Goal: Task Accomplishment & Management: Manage account settings

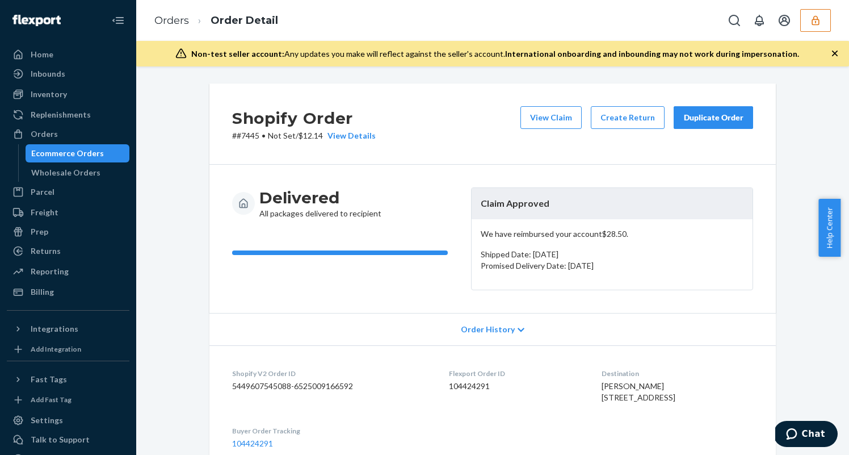
click at [822, 21] on button "button" at bounding box center [815, 20] width 31 height 23
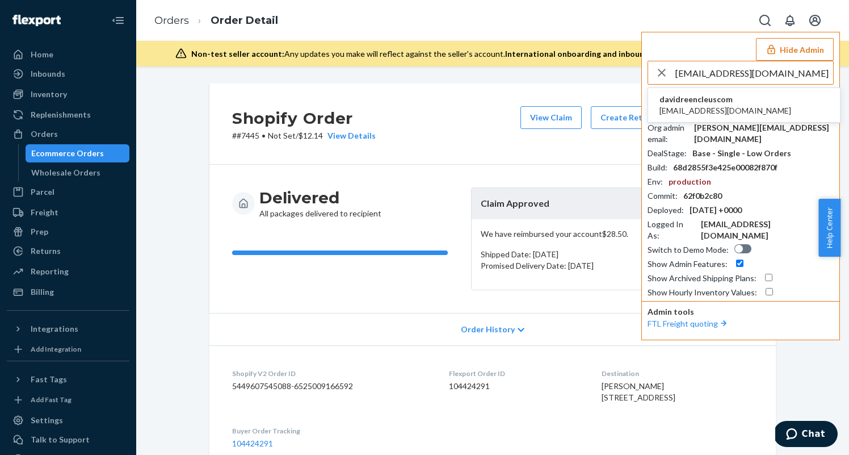
type input "jinhwi@reencleus.com"
click at [745, 108] on li "davidreencleuscom jinhwi@reencleus.com" at bounding box center [744, 105] width 192 height 35
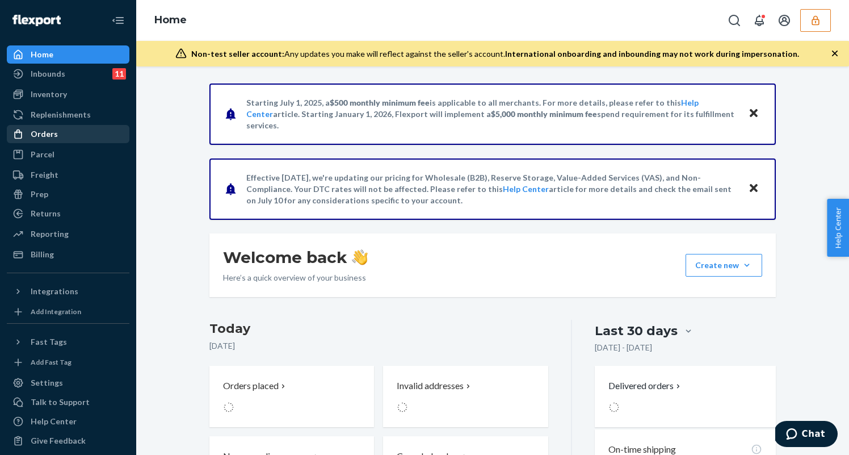
click at [97, 137] on div "Orders" at bounding box center [68, 134] width 120 height 16
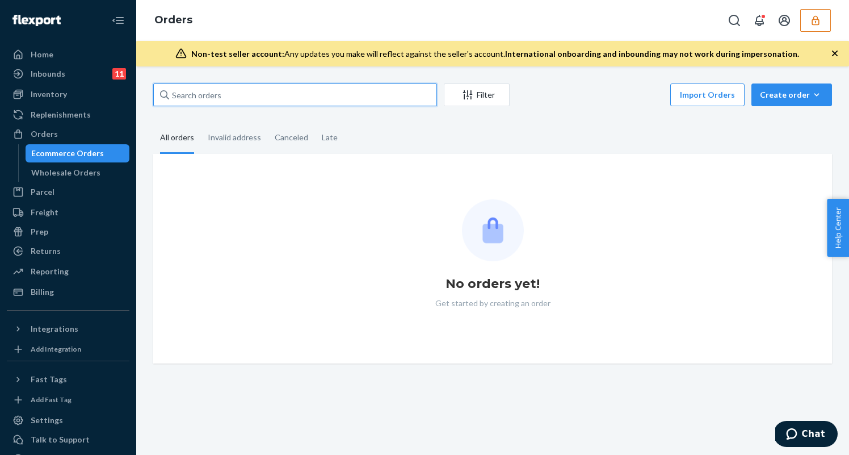
click at [253, 90] on input "text" at bounding box center [295, 94] width 284 height 23
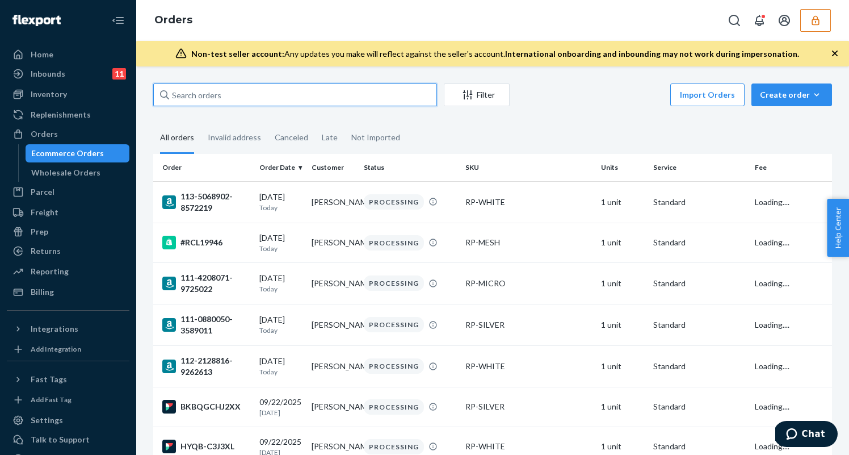
paste input "#RCL19297"
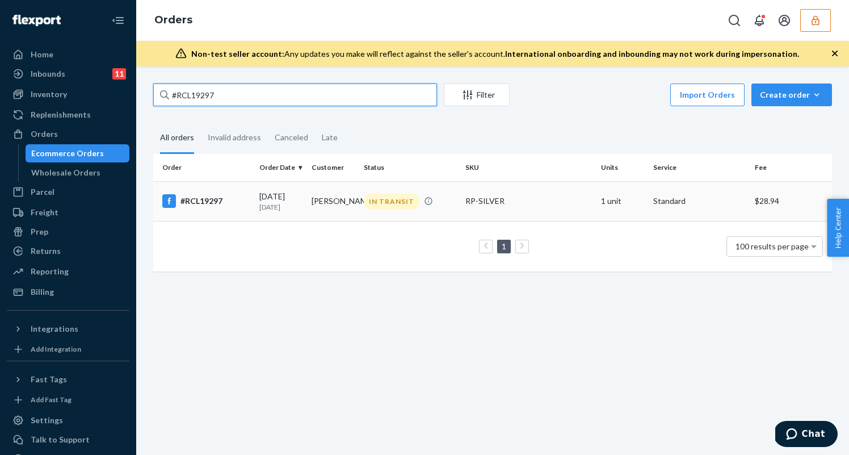
type input "#RCL19297"
click at [307, 204] on td "[PERSON_NAME]" at bounding box center [333, 201] width 52 height 40
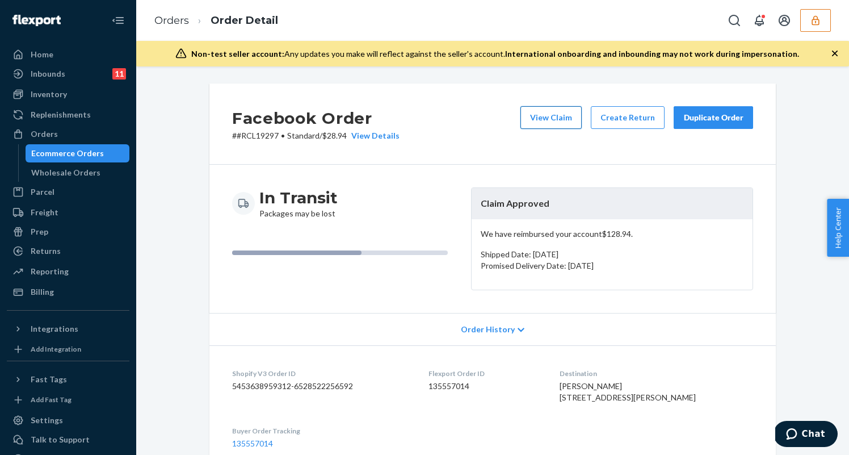
click at [560, 118] on button "View Claim" at bounding box center [550, 117] width 61 height 23
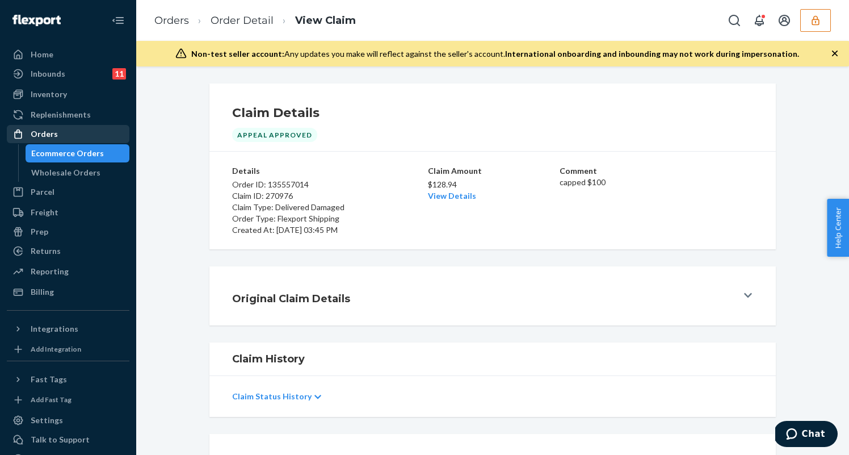
click at [68, 133] on div "Orders" at bounding box center [68, 134] width 120 height 16
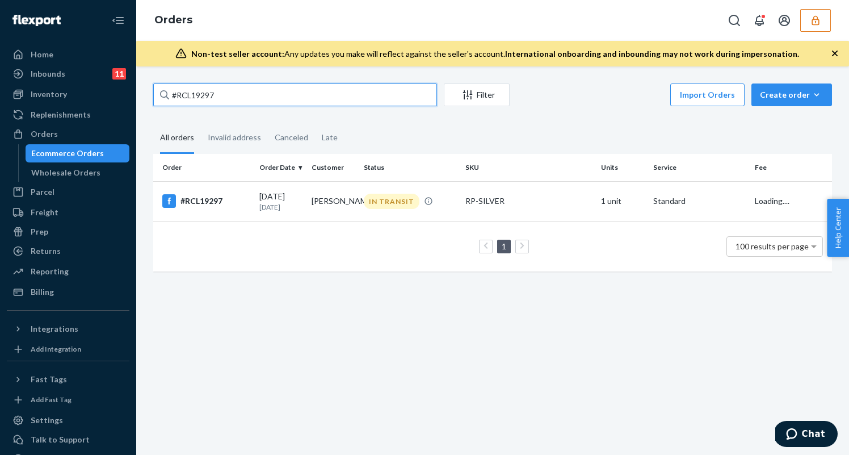
click at [268, 99] on input "#RCL19297" at bounding box center [295, 94] width 284 height 23
paste input "113-8526602-2082611"
type input "113-8526602-2082611"
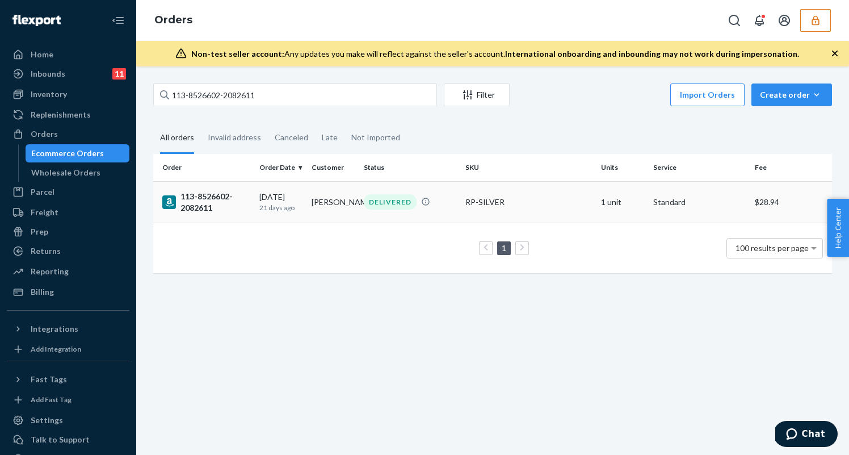
click at [279, 191] on div "09/02/2025 21 days ago" at bounding box center [280, 201] width 43 height 21
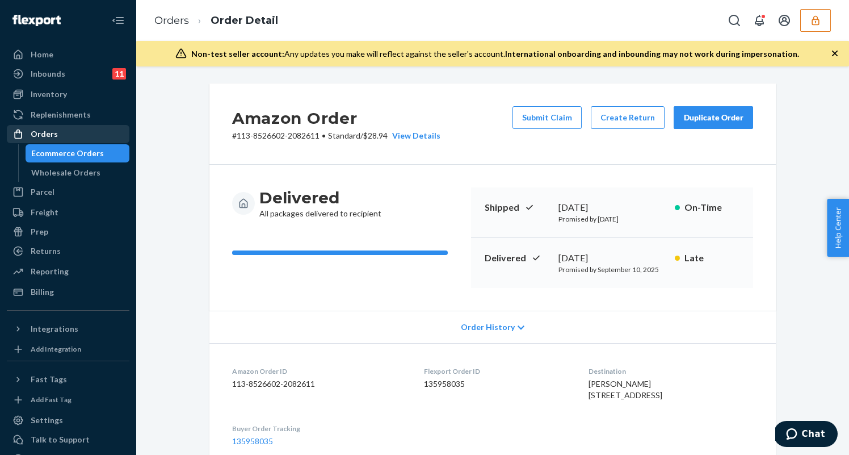
click at [81, 131] on div "Orders" at bounding box center [68, 134] width 120 height 16
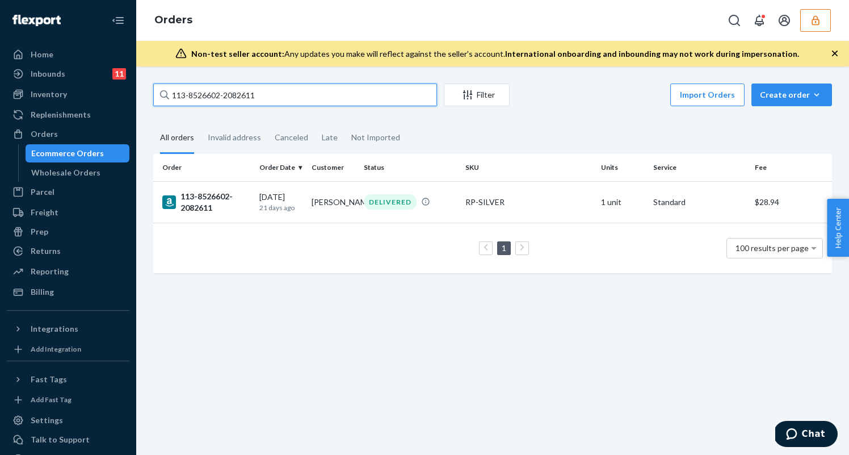
click at [327, 101] on input "113-8526602-2082611" at bounding box center [295, 94] width 284 height 23
click at [327, 100] on input "113-8526602-2082611" at bounding box center [295, 94] width 284 height 23
paste input "#RCL19274"
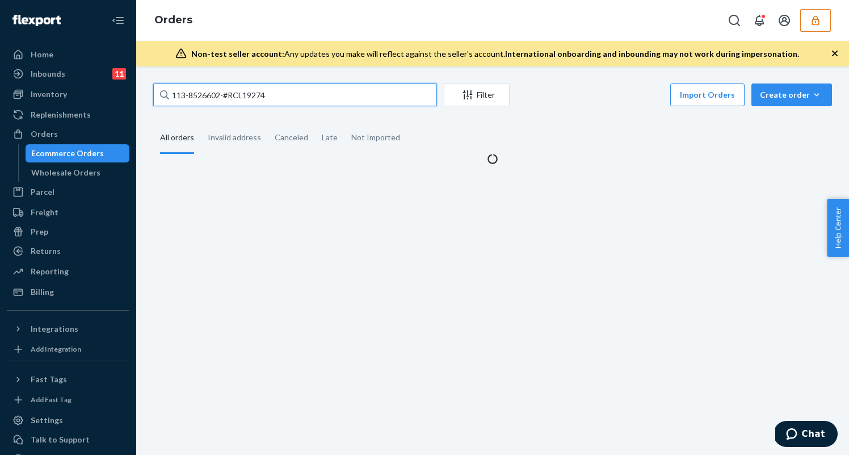
click at [327, 95] on input "113-8526602-#RCL19274" at bounding box center [295, 94] width 284 height 23
paste input "text"
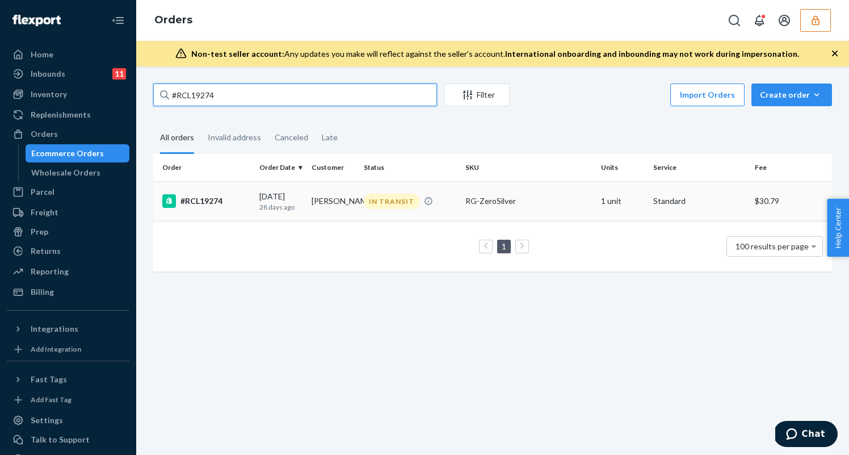
type input "#RCL19274"
click at [289, 192] on div "08/26/2025 28 days ago" at bounding box center [280, 201] width 43 height 21
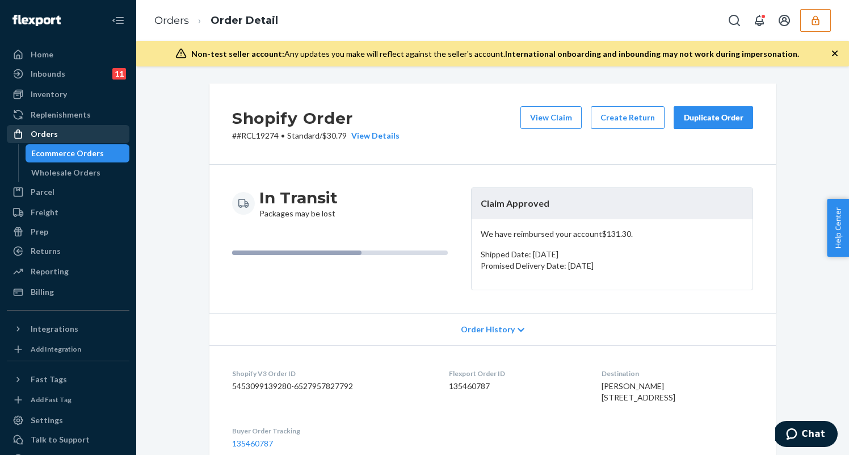
click at [78, 130] on div "Orders" at bounding box center [68, 134] width 120 height 16
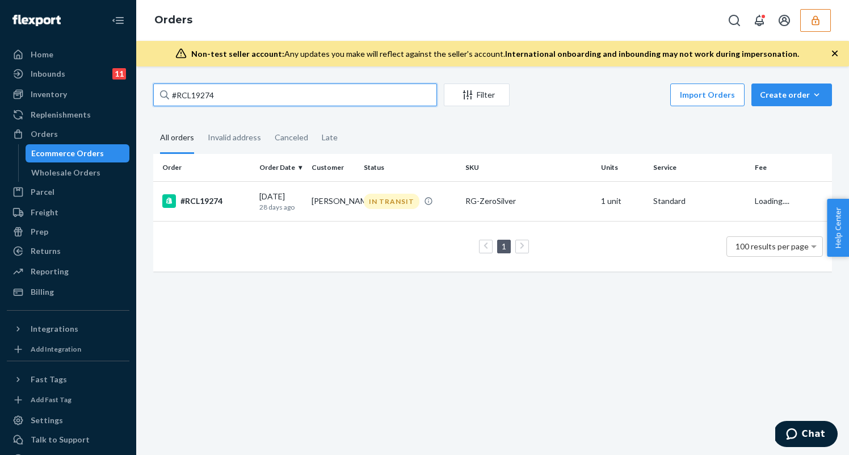
click at [276, 89] on input "#RCL19274" at bounding box center [295, 94] width 284 height 23
click at [274, 90] on input "#RCL19274" at bounding box center [295, 94] width 284 height 23
click at [275, 89] on input "#RCL19274" at bounding box center [295, 94] width 284 height 23
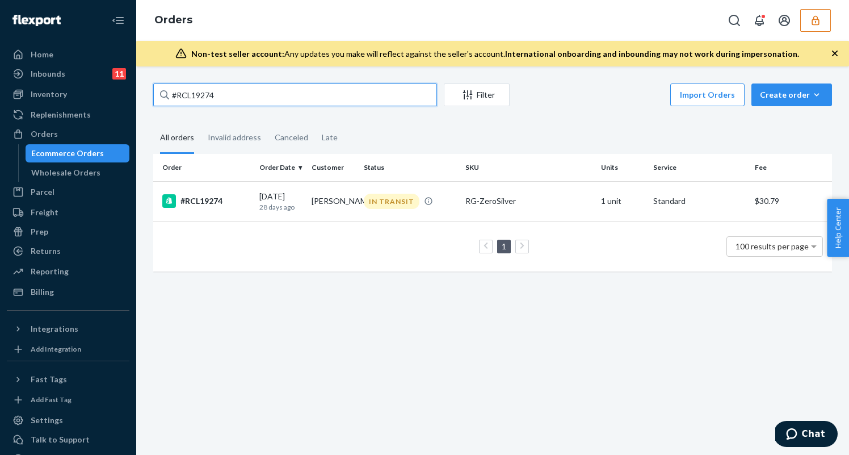
click at [275, 89] on input "#RCL19274" at bounding box center [295, 94] width 284 height 23
paste input "BK-ECPFCEG"
type input "#BK-ECPFCEG"
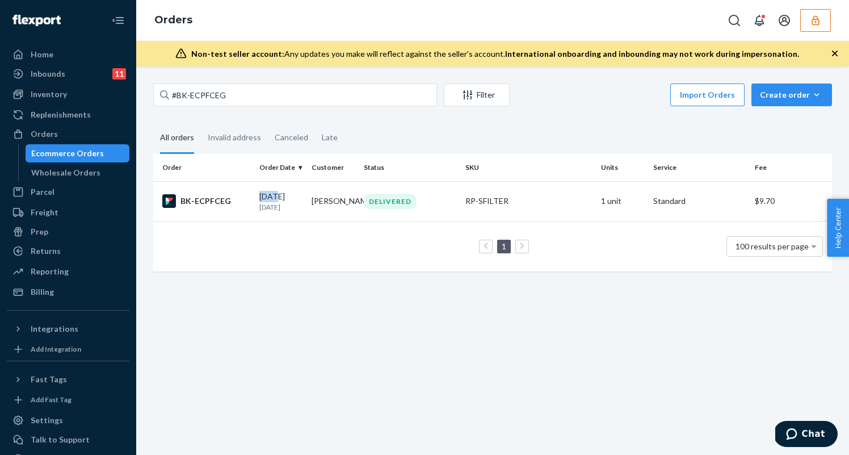
click at [277, 191] on div "09/01/2025 22 days ago" at bounding box center [280, 201] width 43 height 21
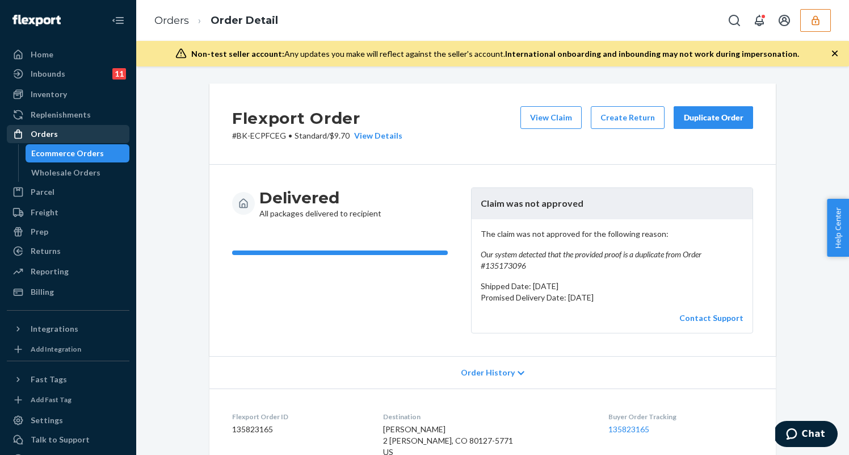
click at [80, 138] on div "Orders" at bounding box center [68, 134] width 120 height 16
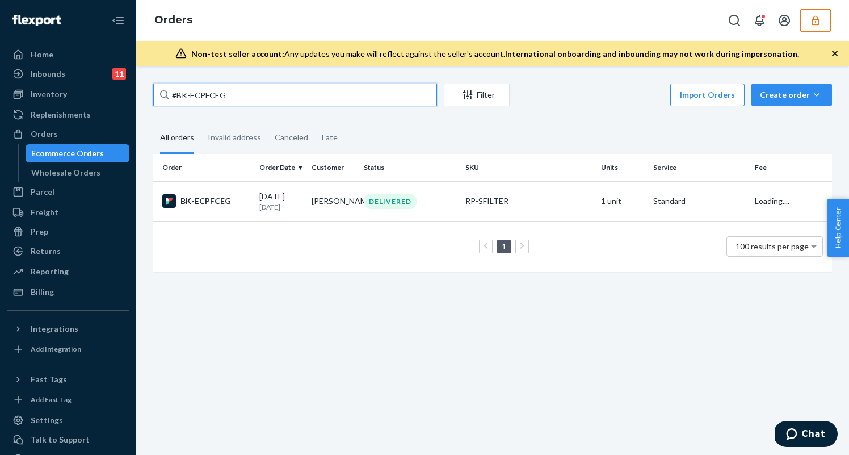
click at [246, 94] on input "#BK-ECPFCEG" at bounding box center [295, 94] width 284 height 23
paste input "RCL19204"
type input "#RCL19204"
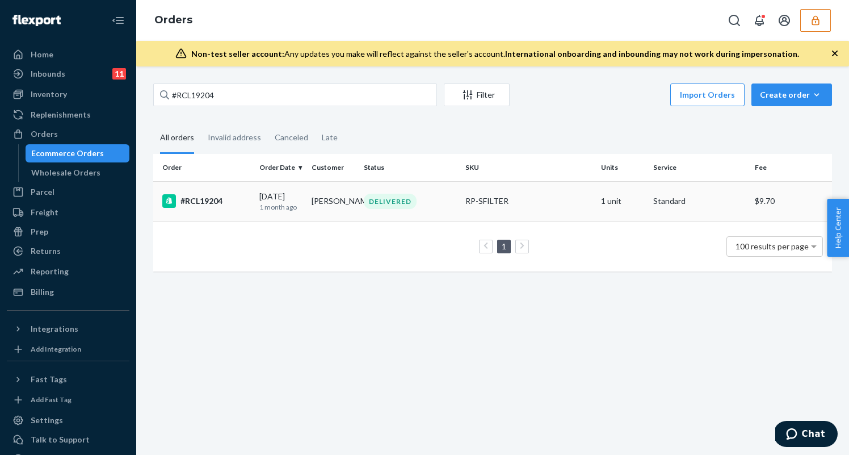
click at [325, 190] on td "Michael Daigler" at bounding box center [333, 201] width 52 height 40
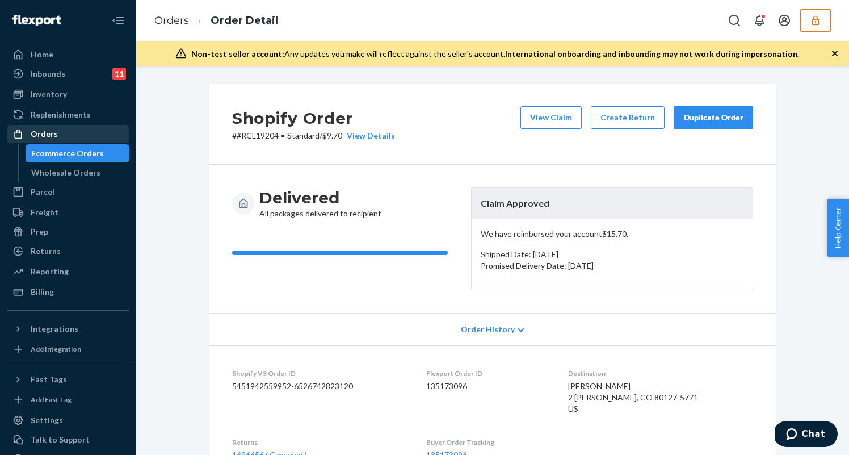
click at [96, 134] on div "Orders" at bounding box center [68, 134] width 120 height 16
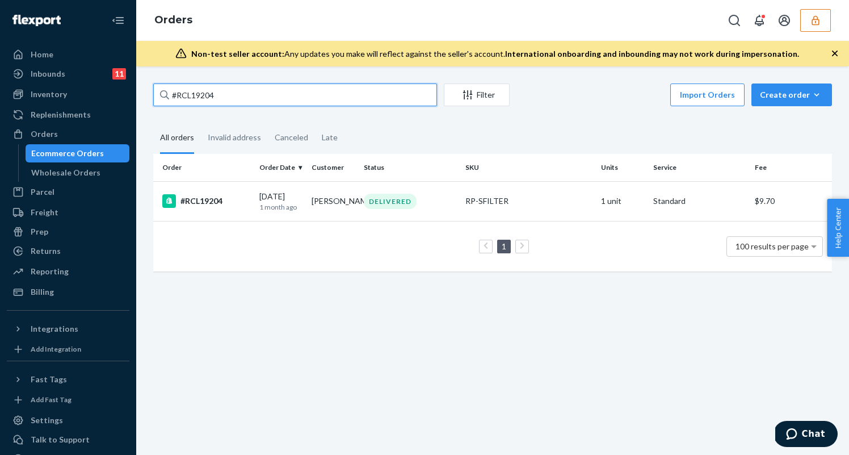
click at [234, 99] on input "#RCL19204" at bounding box center [295, 94] width 284 height 23
click at [234, 98] on input "#RCL19204" at bounding box center [295, 94] width 284 height 23
click at [233, 98] on input "#RCL19204" at bounding box center [295, 94] width 284 height 23
paste input "97"
type input "#RCL19297"
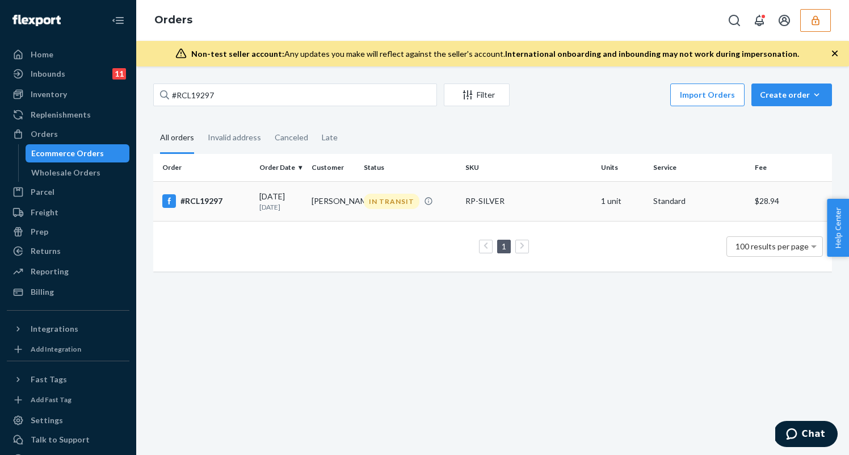
click at [272, 190] on td "08/27/2025 27 days ago" at bounding box center [281, 201] width 52 height 40
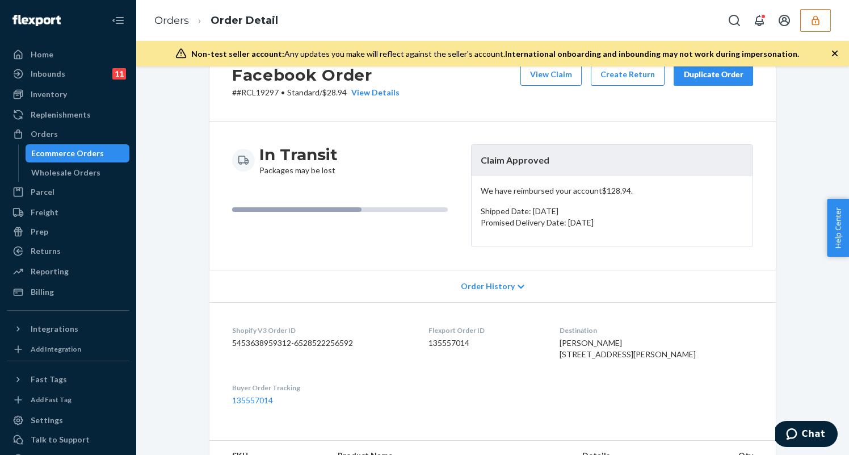
scroll to position [103, 0]
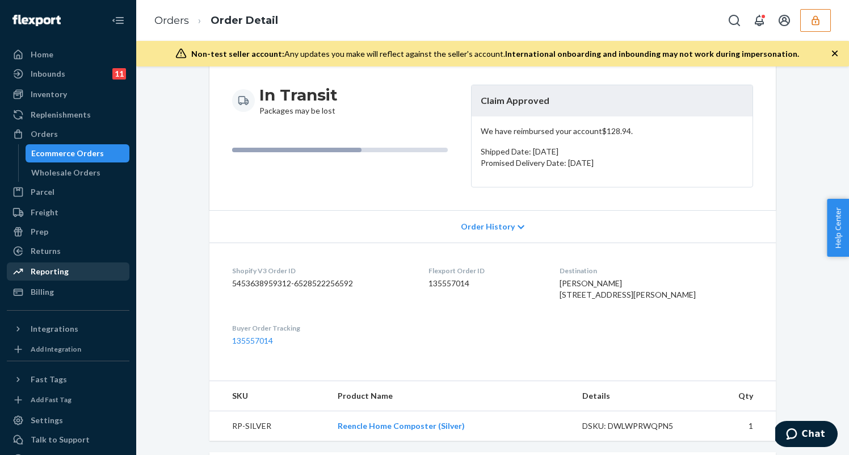
click at [80, 273] on div "Reporting" at bounding box center [68, 271] width 120 height 16
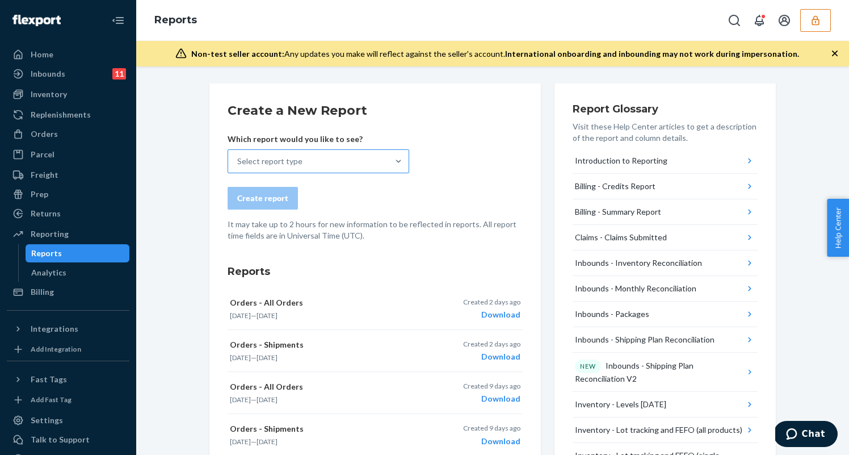
click at [348, 156] on div "Select report type" at bounding box center [308, 161] width 160 height 23
click at [238, 156] on input "Select report type" at bounding box center [237, 160] width 1 height 11
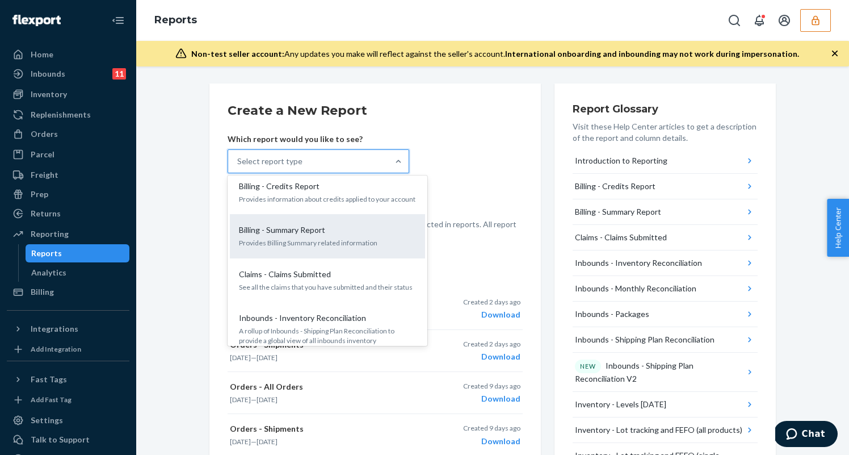
scroll to position [67, 0]
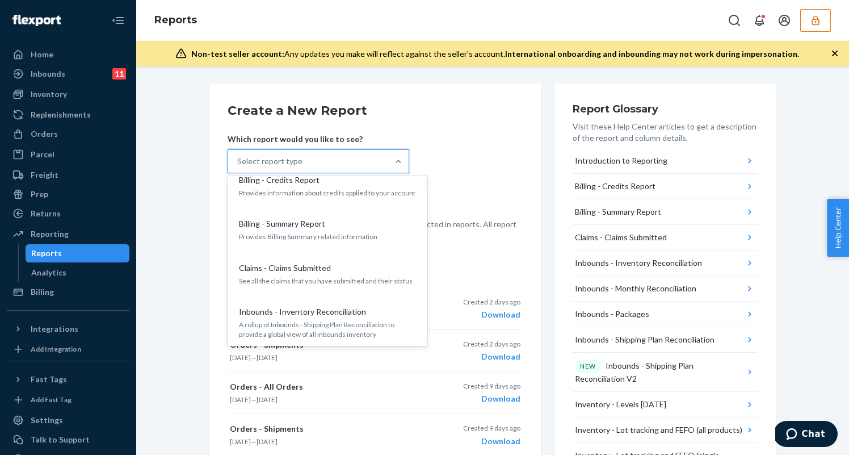
click at [303, 283] on p "See all the claims that you have submitted and their status" at bounding box center [327, 281] width 177 height 10
click at [238, 167] on input "option Claims - Claims Submitted focused, 4 of 27. 27 results available. Use Up…" at bounding box center [237, 160] width 1 height 11
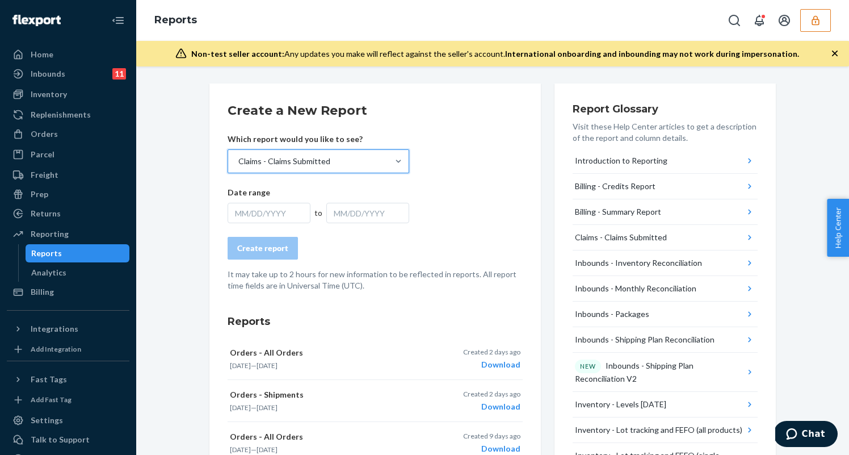
click at [259, 214] on div "MM/DD/YYYY" at bounding box center [269, 213] width 83 height 20
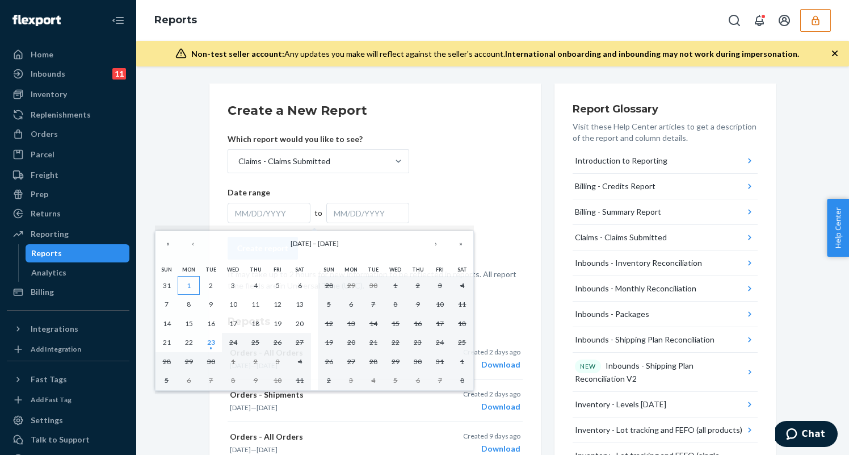
click at [191, 280] on button "1" at bounding box center [189, 285] width 22 height 19
click at [270, 211] on div "MM/DD/YYYY" at bounding box center [269, 213] width 83 height 20
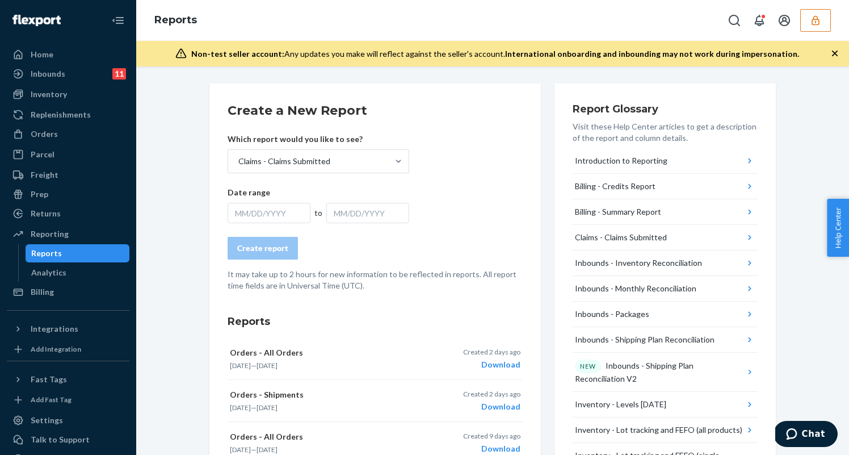
click at [271, 207] on div "MM/DD/YYYY" at bounding box center [269, 213] width 83 height 20
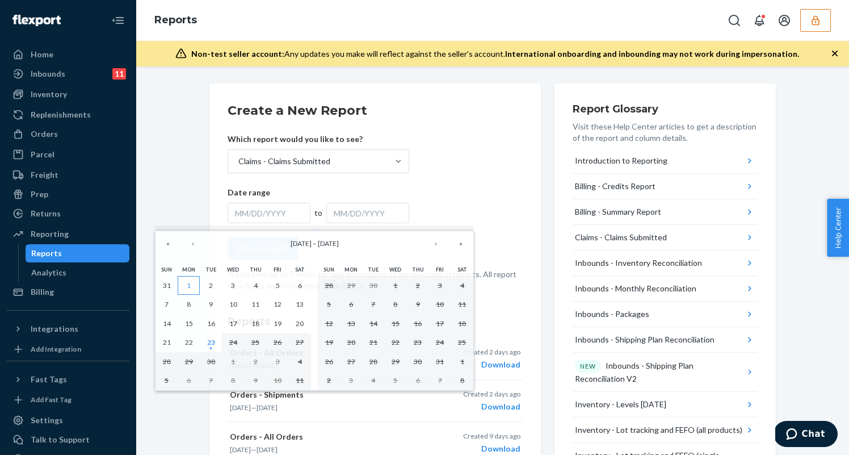
click at [187, 283] on abbr "1" at bounding box center [189, 285] width 4 height 9
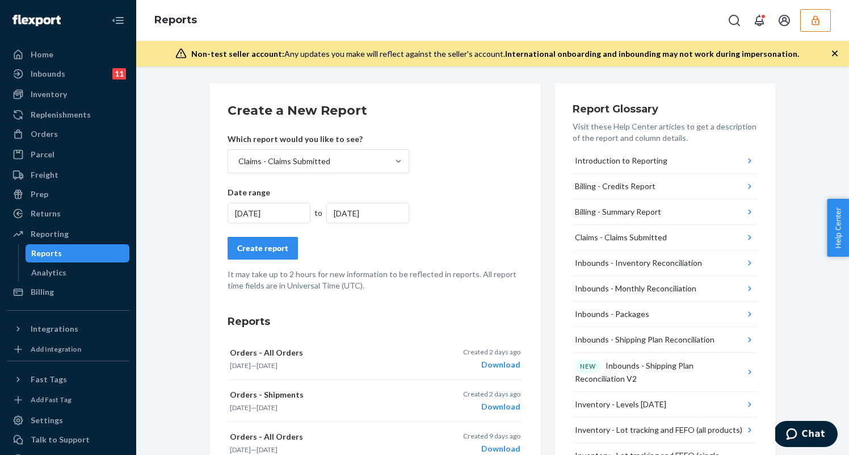
click at [350, 211] on div "9/1/2025" at bounding box center [367, 213] width 83 height 20
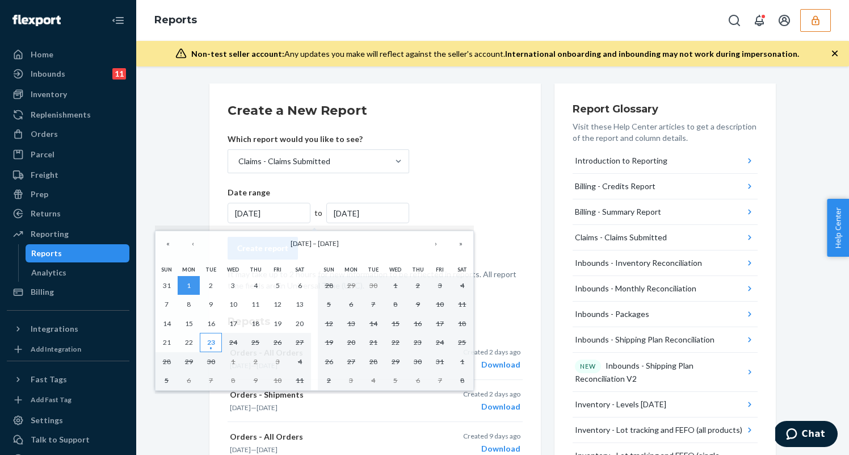
click at [204, 339] on button "23" at bounding box center [211, 342] width 22 height 19
click at [186, 339] on abbr "22" at bounding box center [189, 342] width 8 height 9
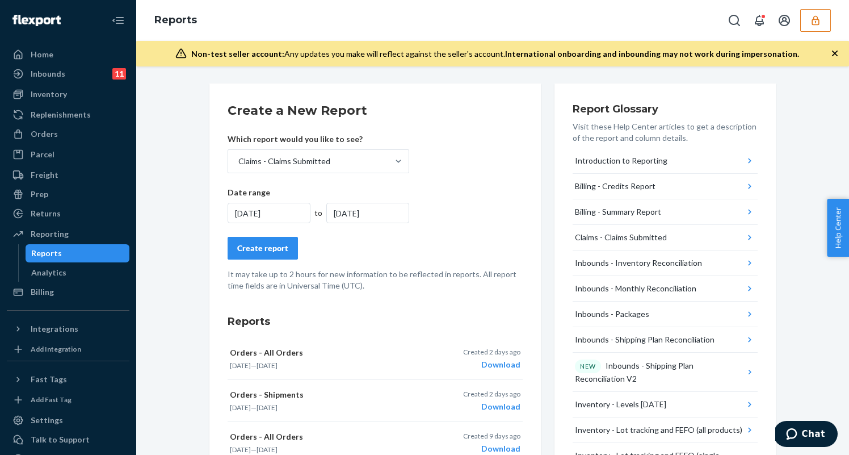
click at [258, 210] on div "9/22/2025" at bounding box center [269, 213] width 83 height 20
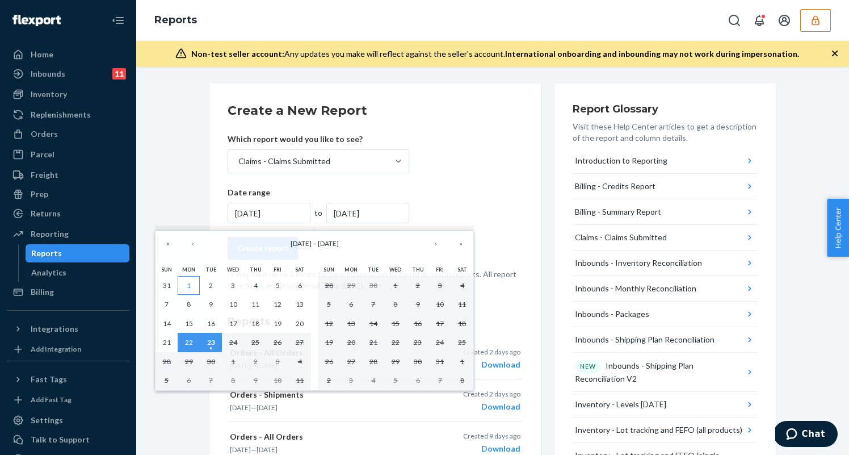
click at [186, 287] on button "1" at bounding box center [189, 285] width 22 height 19
click at [269, 216] on div "9/22/2025" at bounding box center [269, 213] width 83 height 20
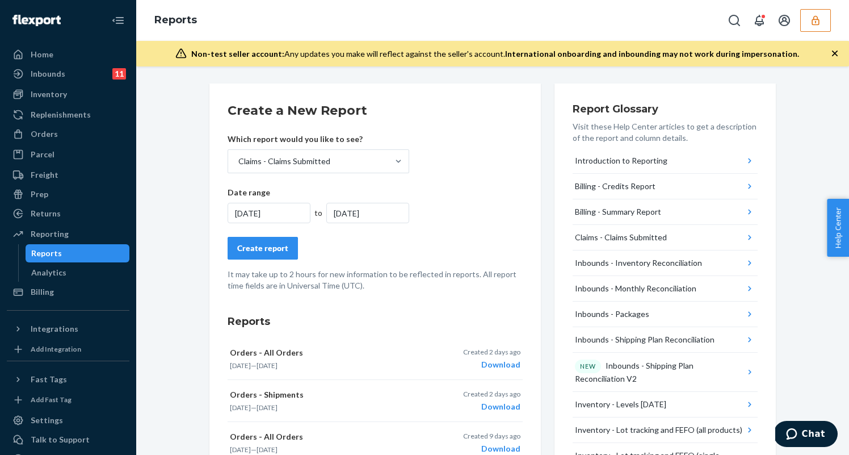
click at [267, 216] on div "9/22/2025" at bounding box center [269, 213] width 83 height 20
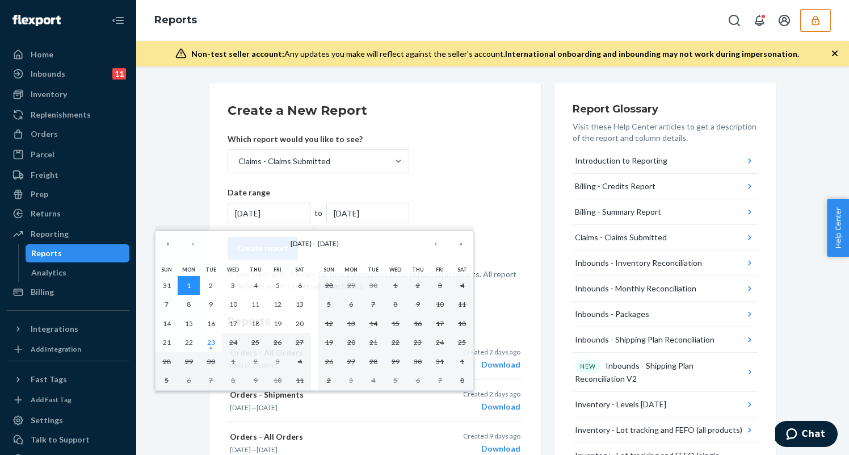
click at [182, 280] on button "1" at bounding box center [189, 285] width 22 height 19
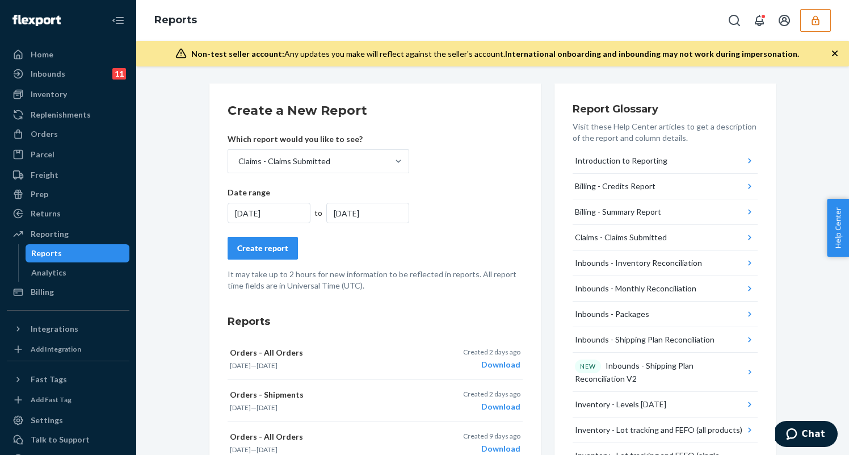
click at [371, 216] on div "9/1/2025" at bounding box center [367, 213] width 83 height 20
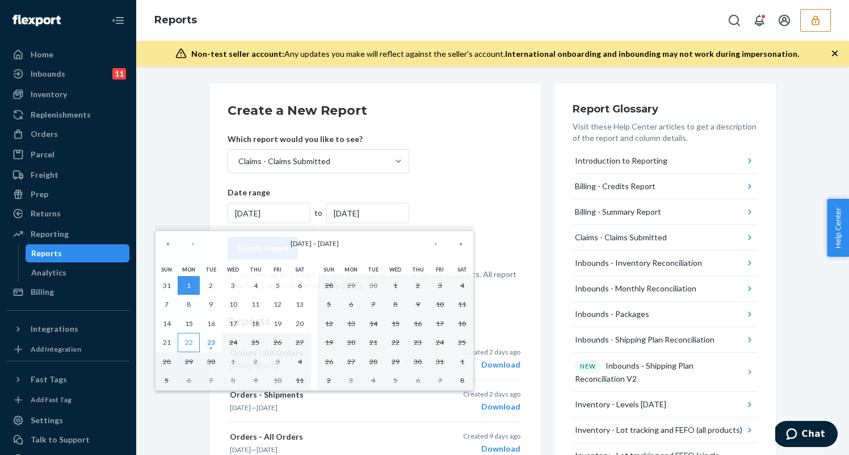
click at [192, 339] on abbr "22" at bounding box center [189, 342] width 8 height 9
click at [384, 199] on div "Date range 9/1/2025 to 9/1/2025" at bounding box center [319, 205] width 182 height 36
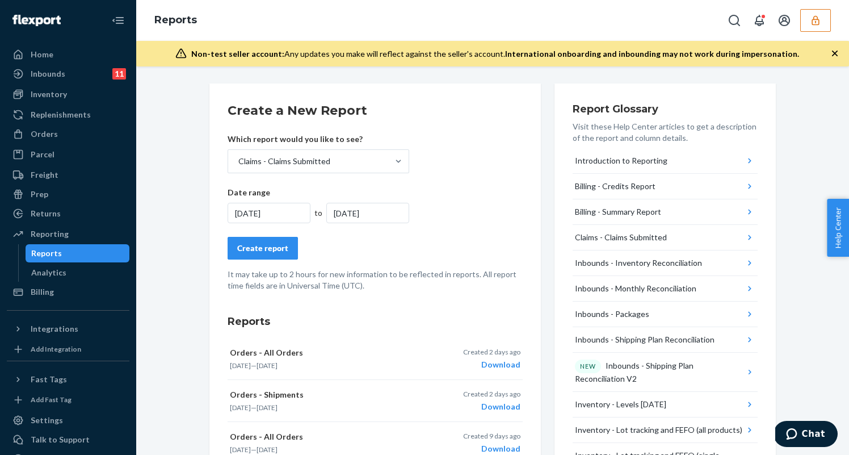
click at [277, 217] on div "9/1/2025" at bounding box center [269, 213] width 83 height 20
click at [434, 175] on form "Create a New Report Which report would you like to see? Claims - Claims Submitt…" at bounding box center [375, 197] width 295 height 190
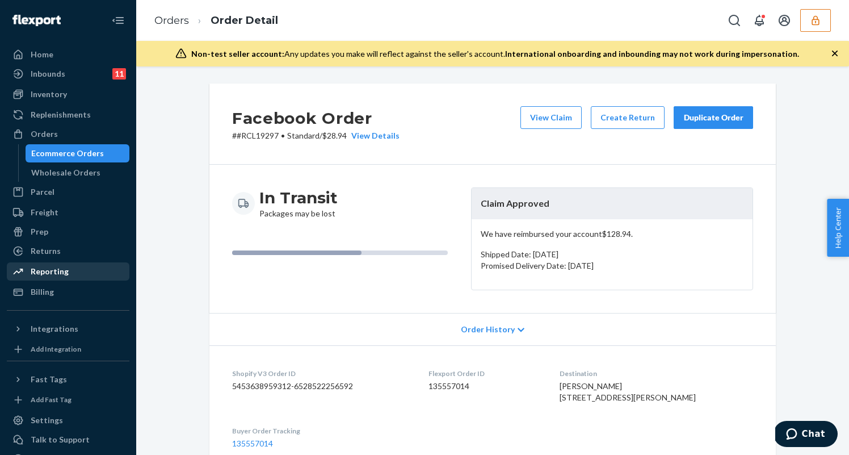
click at [65, 272] on div "Reporting" at bounding box center [50, 271] width 38 height 11
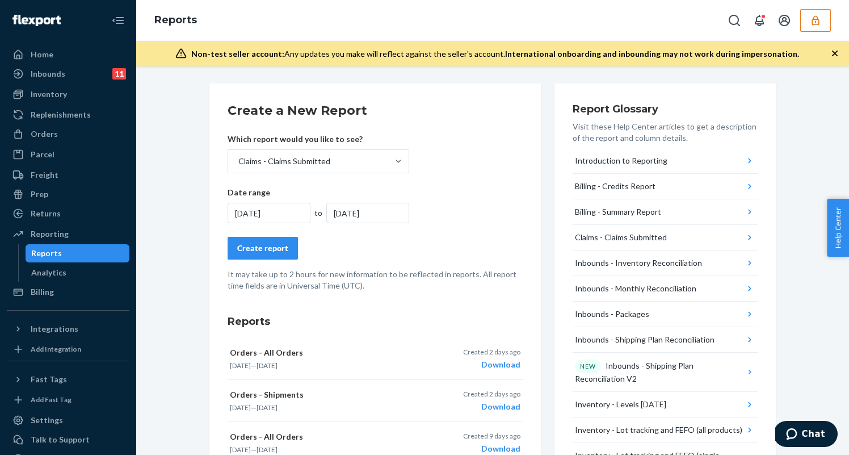
click at [280, 211] on div "9/1/2025" at bounding box center [269, 213] width 83 height 20
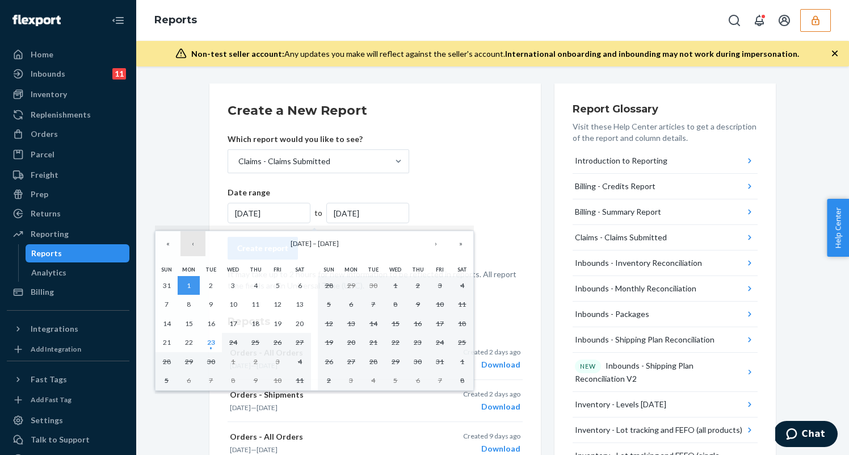
click at [190, 249] on button "‹" at bounding box center [192, 243] width 25 height 25
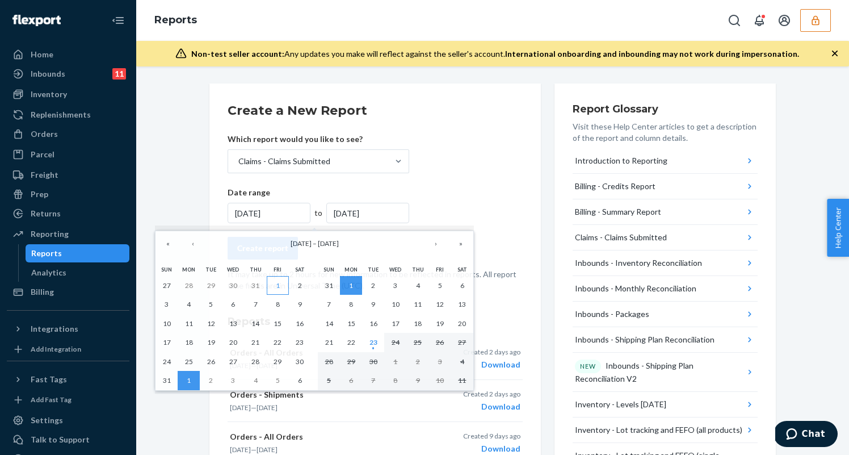
click at [279, 283] on abbr "1" at bounding box center [278, 285] width 4 height 9
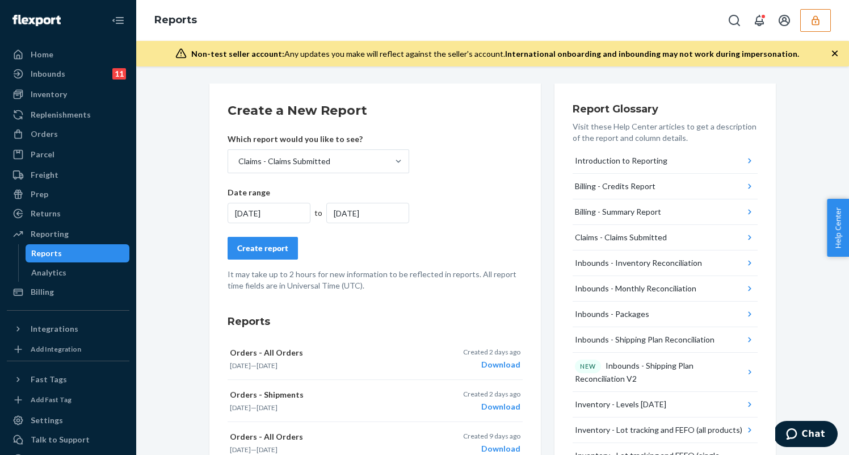
click at [363, 203] on div "8/1/2025" at bounding box center [367, 213] width 83 height 20
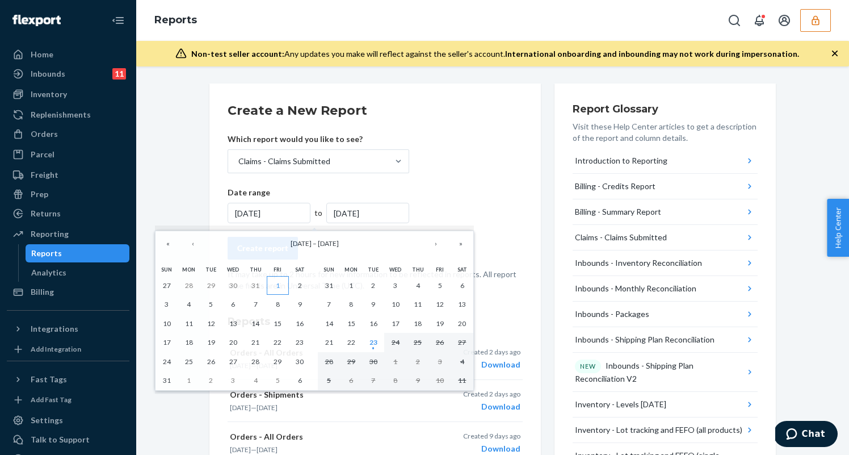
click at [271, 280] on button "1" at bounding box center [278, 285] width 22 height 19
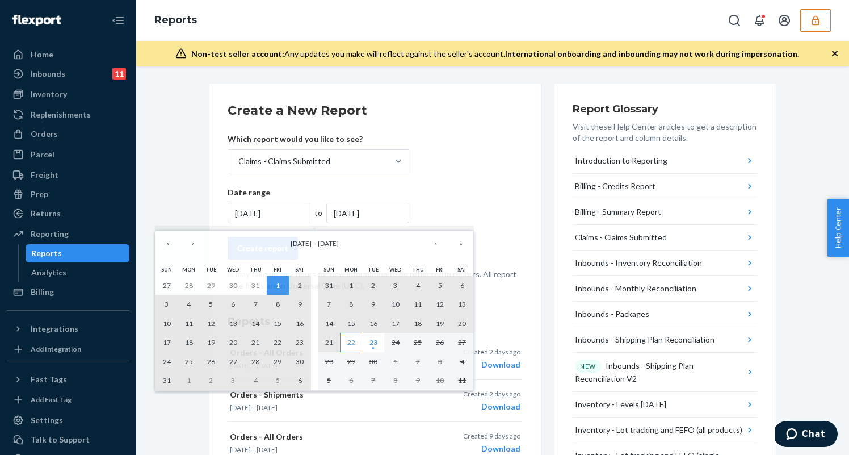
click at [356, 345] on button "22" at bounding box center [351, 342] width 22 height 19
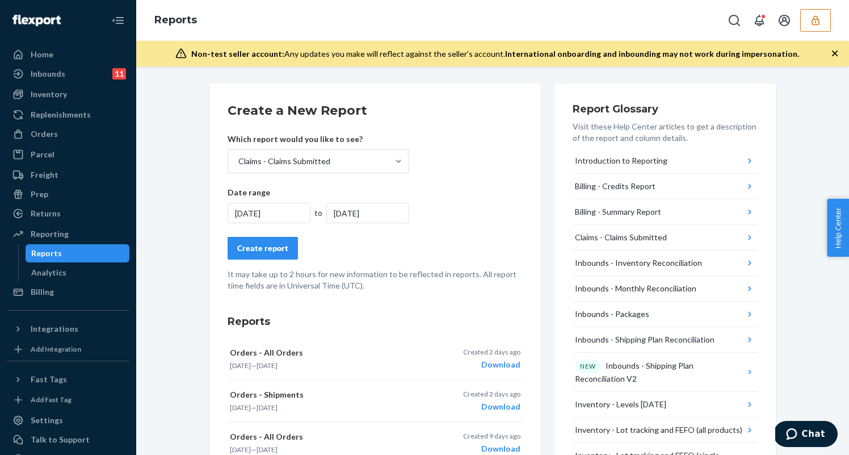
click at [280, 251] on div "Create report" at bounding box center [262, 247] width 51 height 11
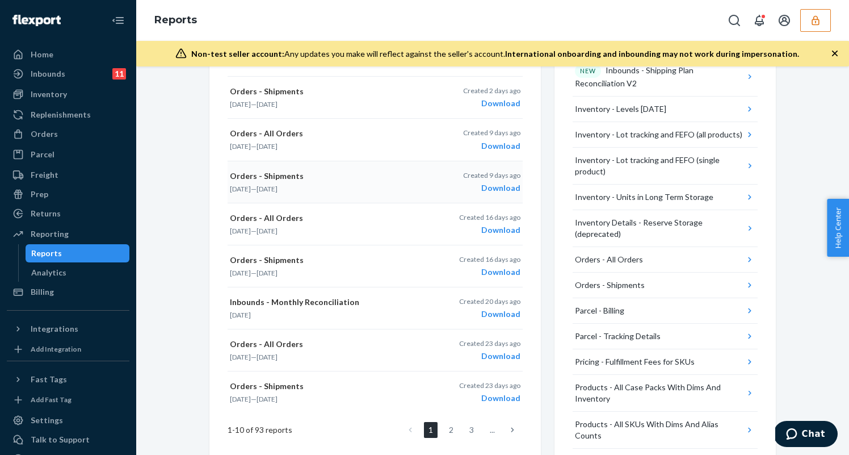
scroll to position [53, 0]
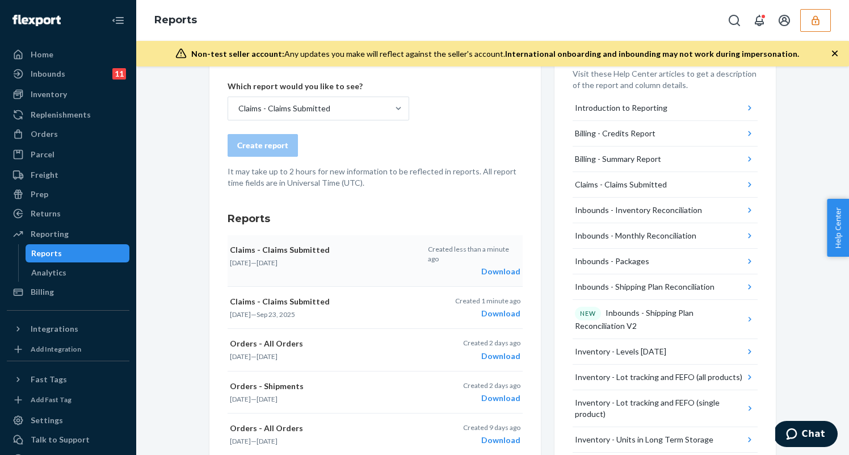
click at [504, 266] on div "Download" at bounding box center [474, 271] width 93 height 11
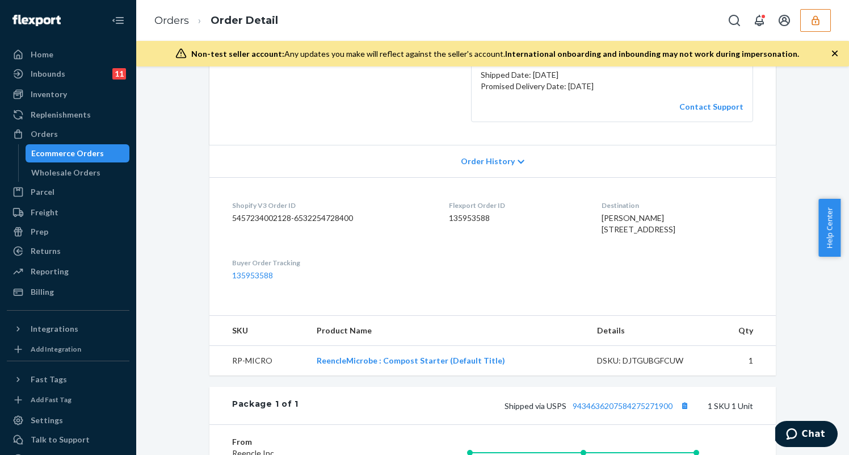
scroll to position [430, 0]
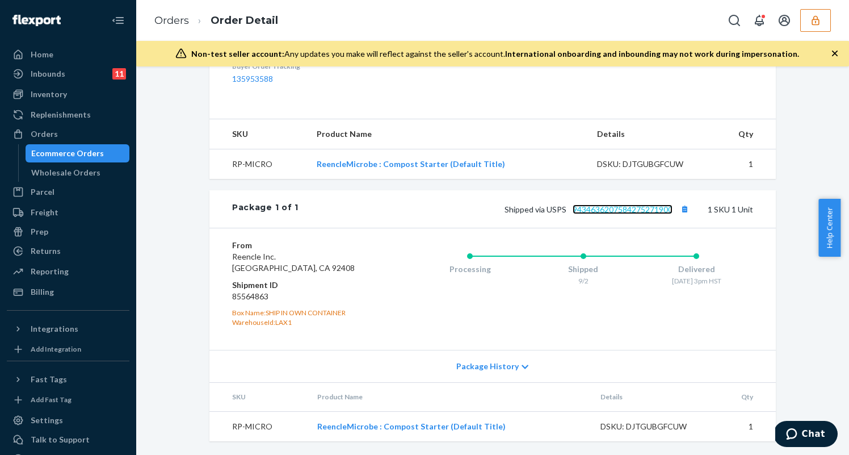
click at [591, 207] on link "9434636207584275271900" at bounding box center [623, 209] width 100 height 10
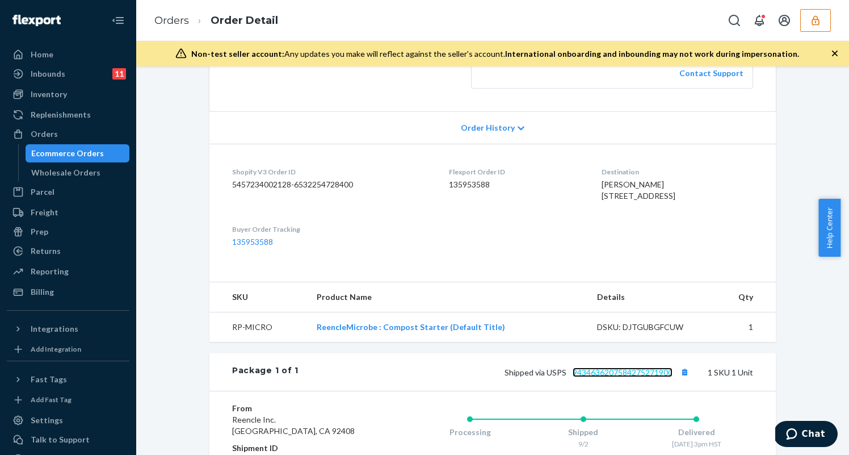
scroll to position [0, 0]
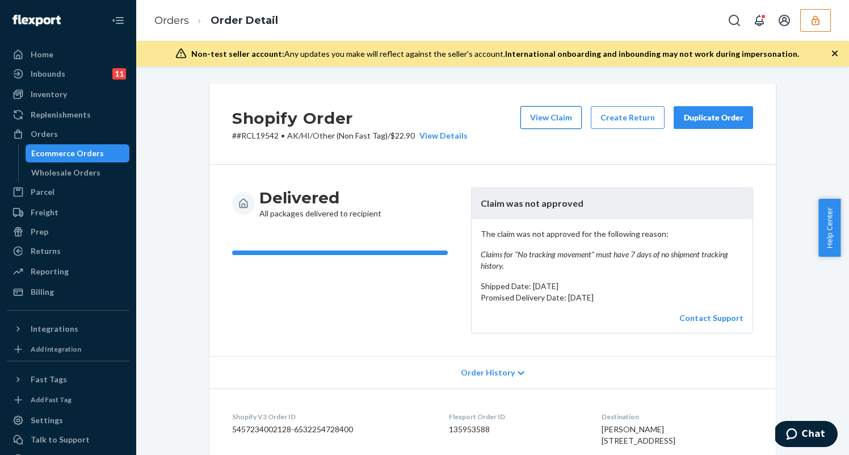
click at [537, 116] on button "View Claim" at bounding box center [550, 117] width 61 height 23
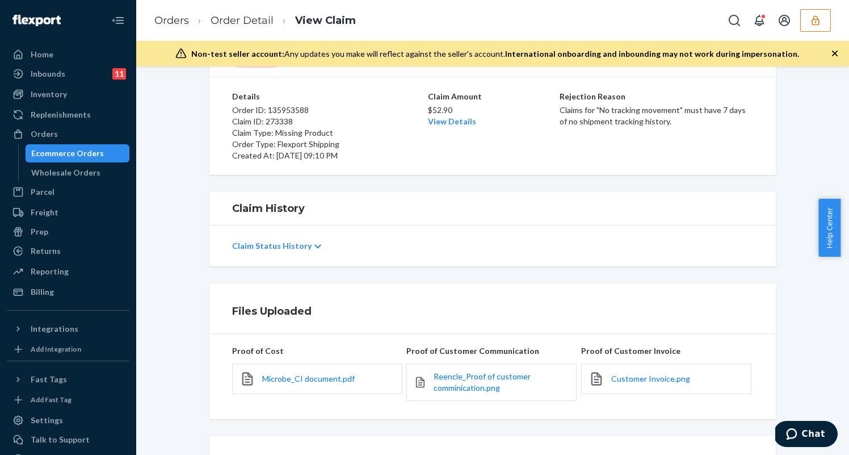
scroll to position [116, 0]
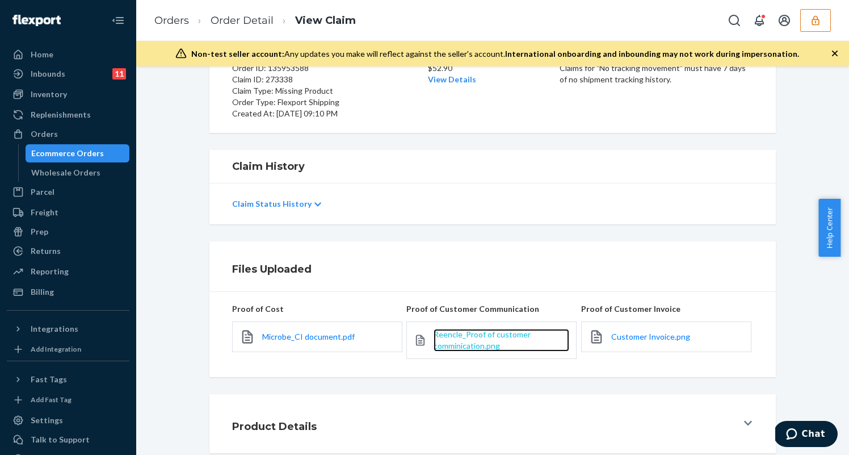
click at [459, 333] on span "Reencle_Proof of customer comminication.png" at bounding box center [482, 339] width 97 height 21
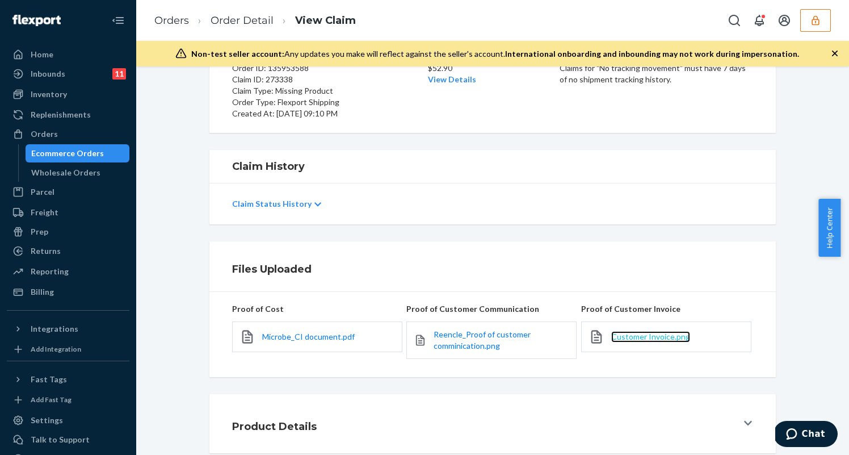
click at [650, 331] on span "Customer Invoice.png" at bounding box center [650, 336] width 79 height 10
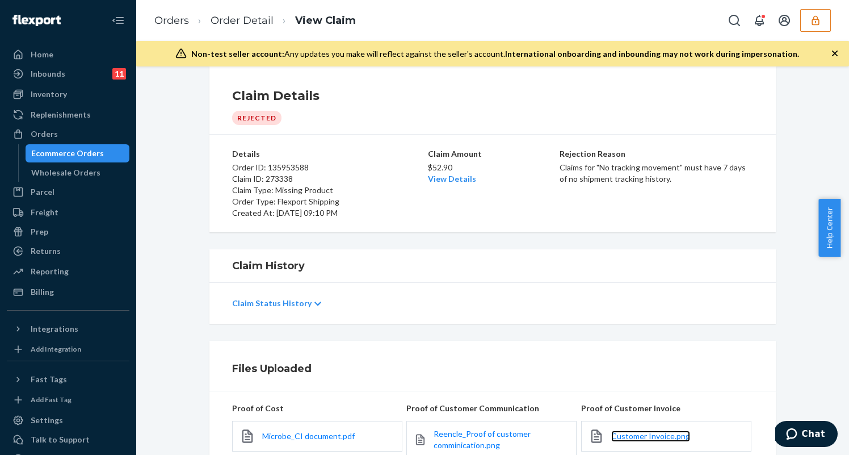
scroll to position [0, 0]
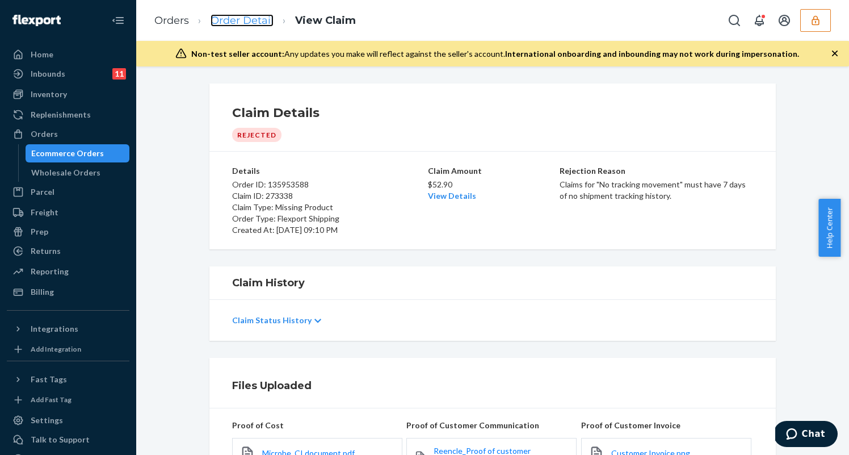
click at [235, 16] on link "Order Detail" at bounding box center [242, 20] width 63 height 12
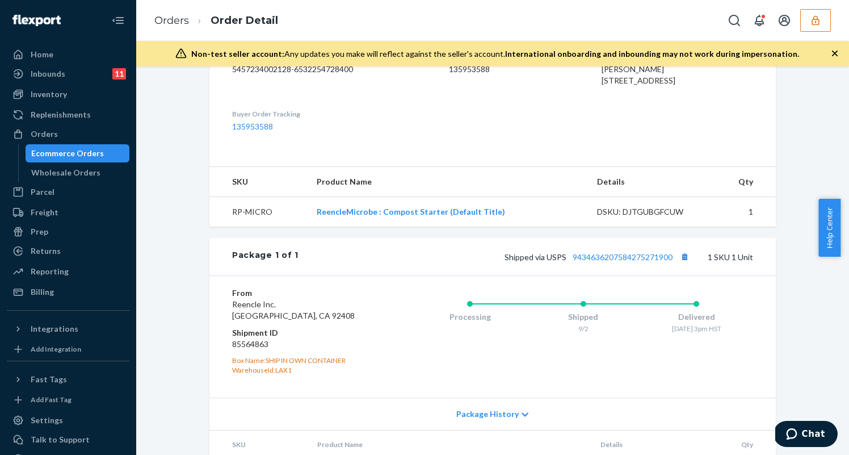
scroll to position [397, 0]
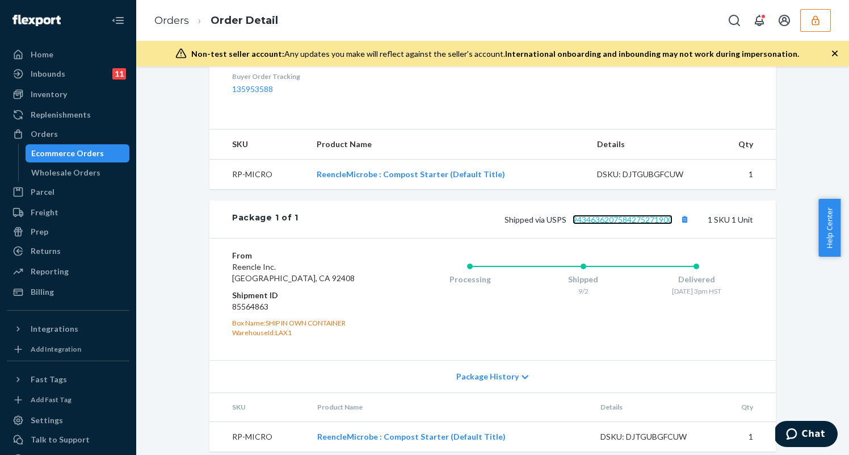
click at [612, 224] on link "9434636207584275271900" at bounding box center [623, 220] width 100 height 10
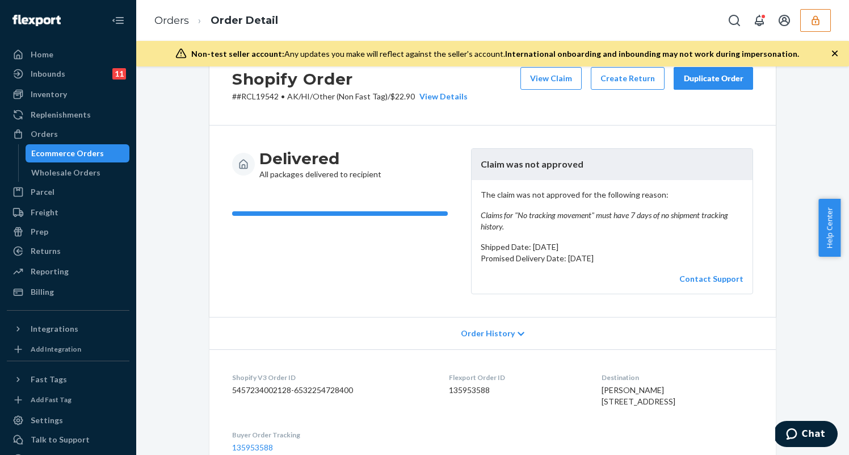
scroll to position [0, 0]
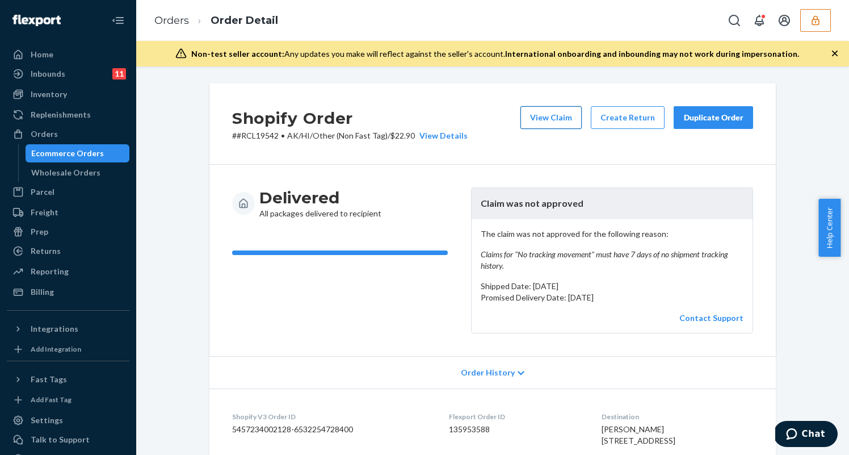
click at [547, 113] on button "View Claim" at bounding box center [550, 117] width 61 height 23
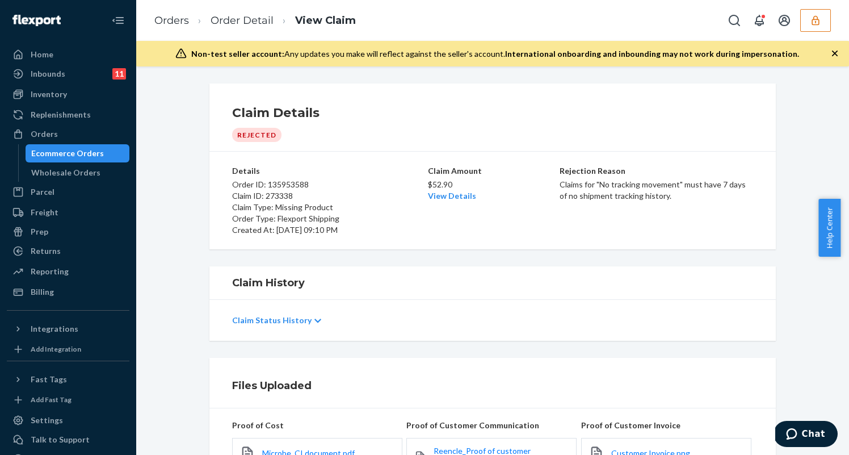
drag, startPoint x: 657, startPoint y: 191, endPoint x: 650, endPoint y: 188, distance: 7.4
click at [656, 191] on p "Claims for "No tracking movement" must have 7 days of no shipment tracking hist…" at bounding box center [657, 190] width 194 height 23
drag, startPoint x: 592, startPoint y: 182, endPoint x: 680, endPoint y: 188, distance: 88.1
click at [680, 188] on p "Claims for "No tracking movement" must have 7 days of no shipment tracking hist…" at bounding box center [657, 190] width 194 height 23
drag, startPoint x: 270, startPoint y: 206, endPoint x: 335, endPoint y: 208, distance: 64.7
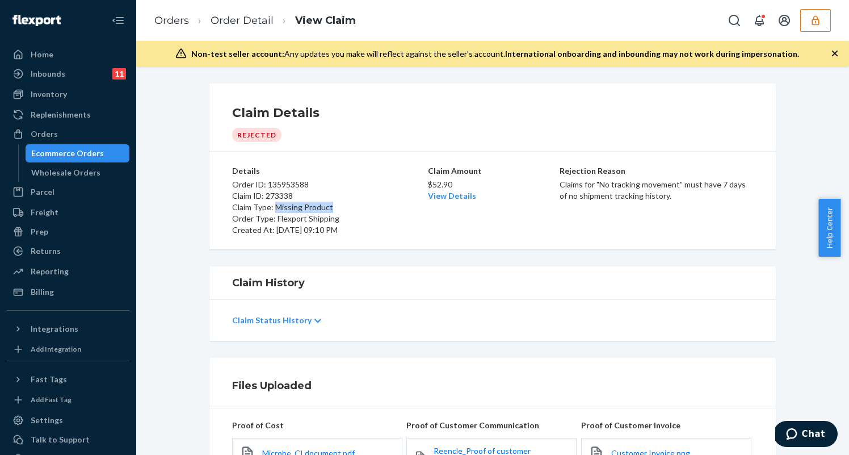
click at [335, 208] on p "Claim Type: Missing Product" at bounding box center [329, 206] width 194 height 11
click at [173, 19] on link "Orders" at bounding box center [171, 20] width 35 height 12
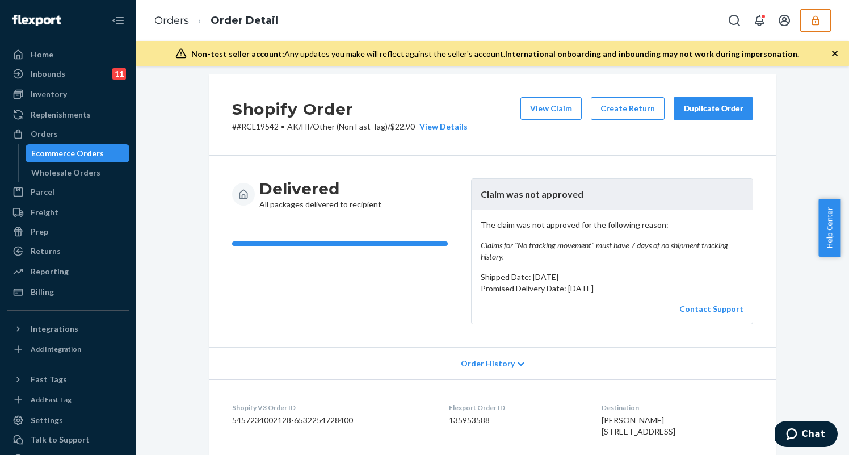
scroll to position [22, 0]
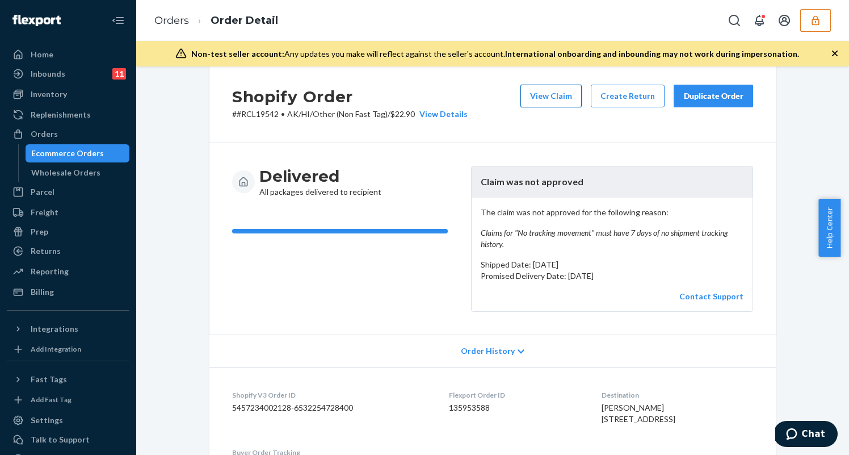
click at [541, 92] on button "View Claim" at bounding box center [550, 96] width 61 height 23
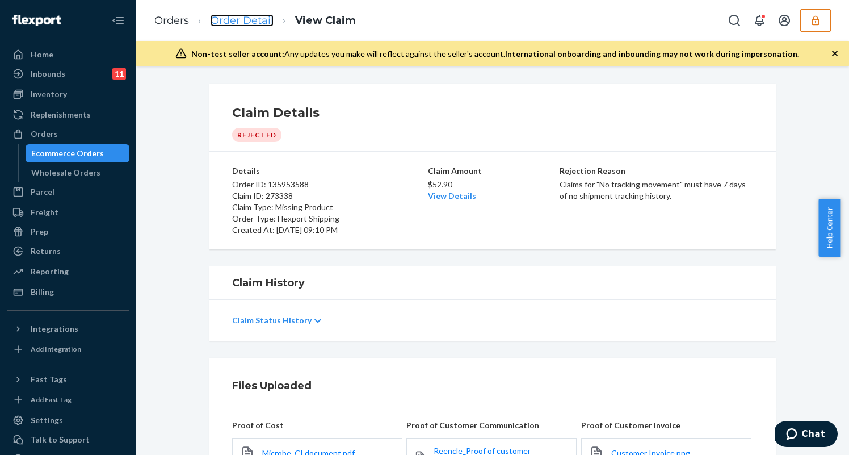
click at [254, 16] on link "Order Detail" at bounding box center [242, 20] width 63 height 12
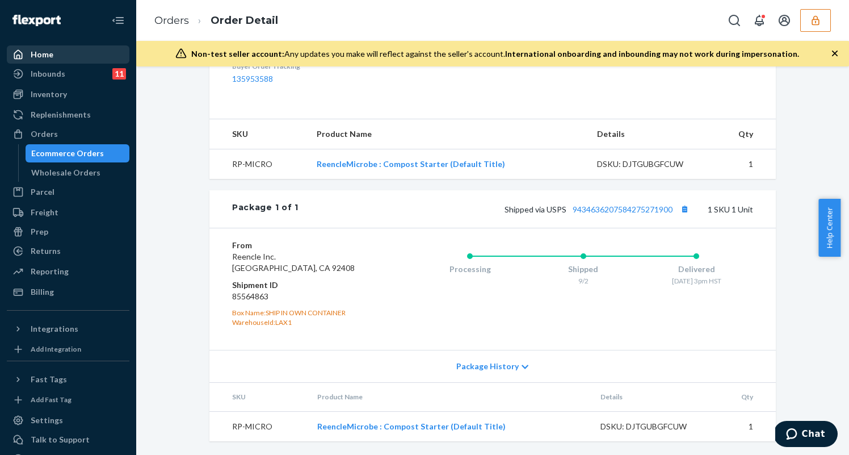
scroll to position [407, 0]
click at [85, 139] on div "Orders" at bounding box center [68, 134] width 120 height 16
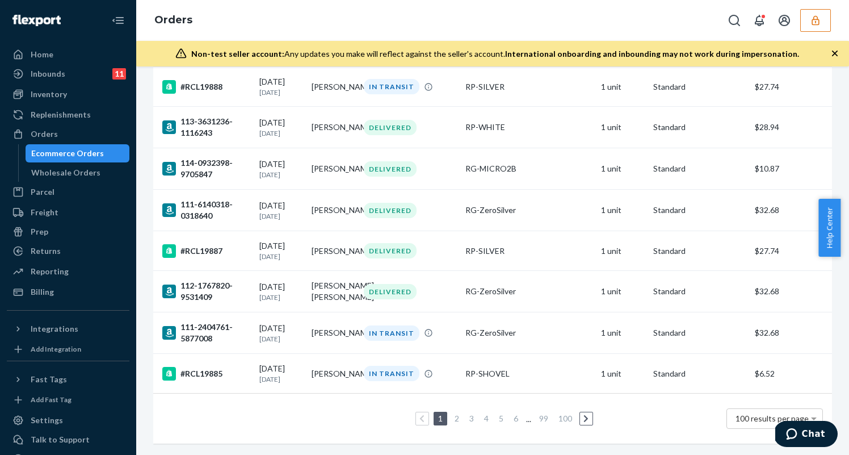
scroll to position [4039, 0]
click at [501, 245] on div "RP-SILVER" at bounding box center [528, 250] width 127 height 11
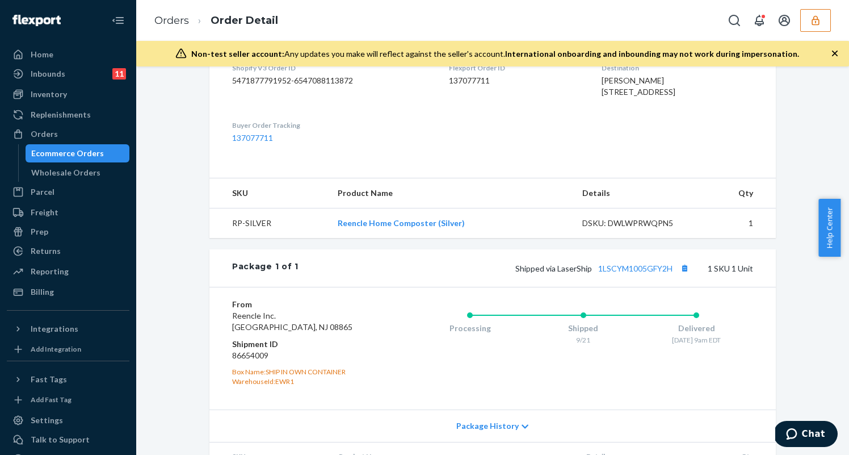
scroll to position [306, 0]
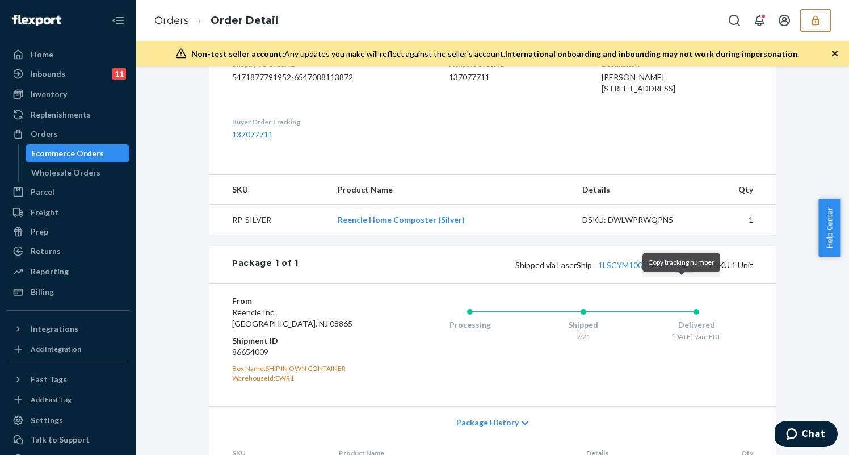
click at [681, 272] on button "Copy tracking number" at bounding box center [684, 264] width 15 height 15
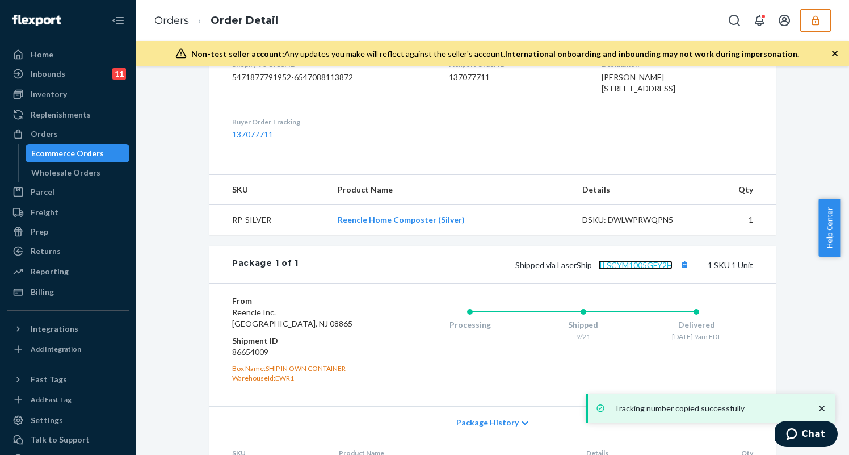
click at [624, 270] on link "1LSCYM1005GFY2H" at bounding box center [635, 265] width 74 height 10
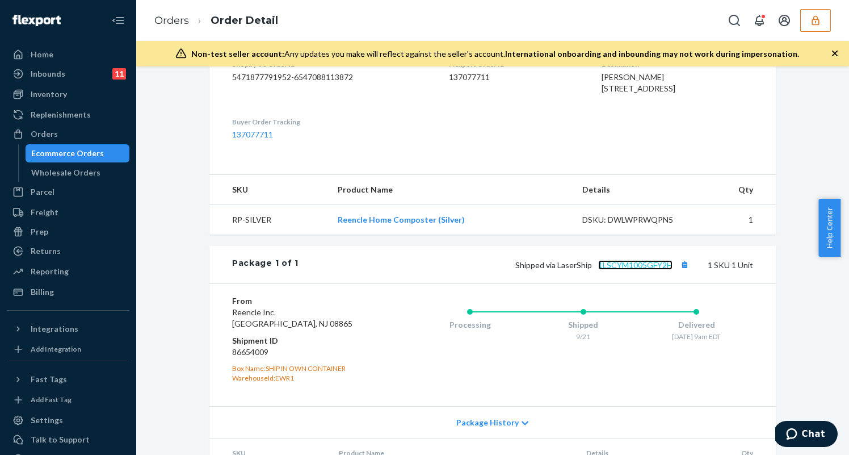
click at [649, 270] on link "1LSCYM1005GFY2H" at bounding box center [635, 265] width 74 height 10
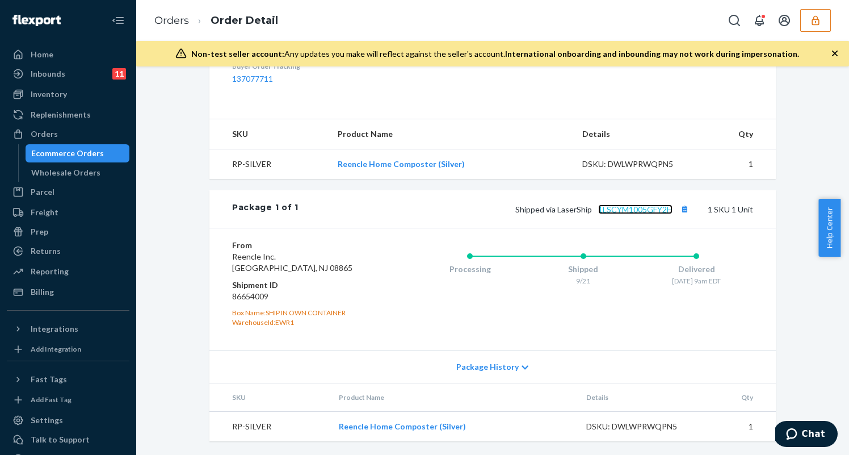
scroll to position [163, 0]
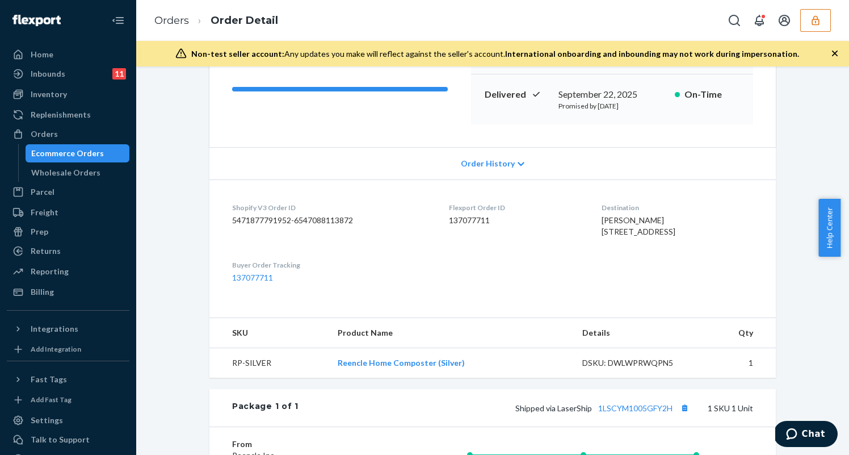
click at [475, 221] on dd "137077711" at bounding box center [516, 220] width 134 height 11
click at [476, 220] on dd "137077711" at bounding box center [516, 220] width 134 height 11
copy dd "137077711"
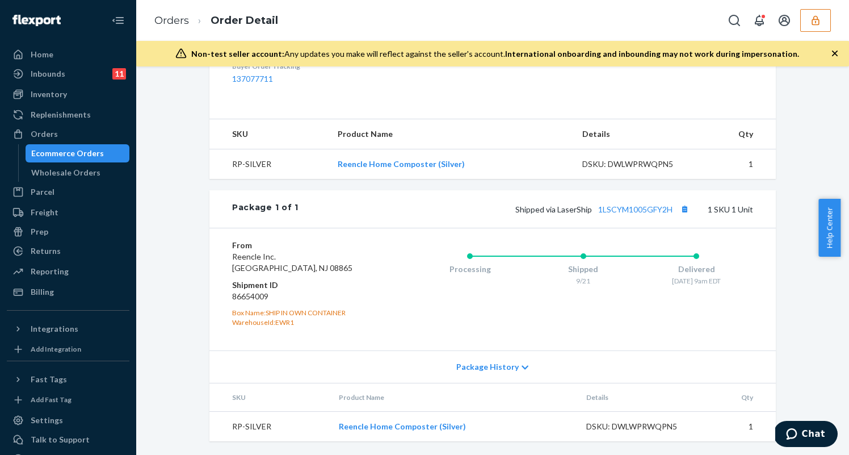
scroll to position [135, 0]
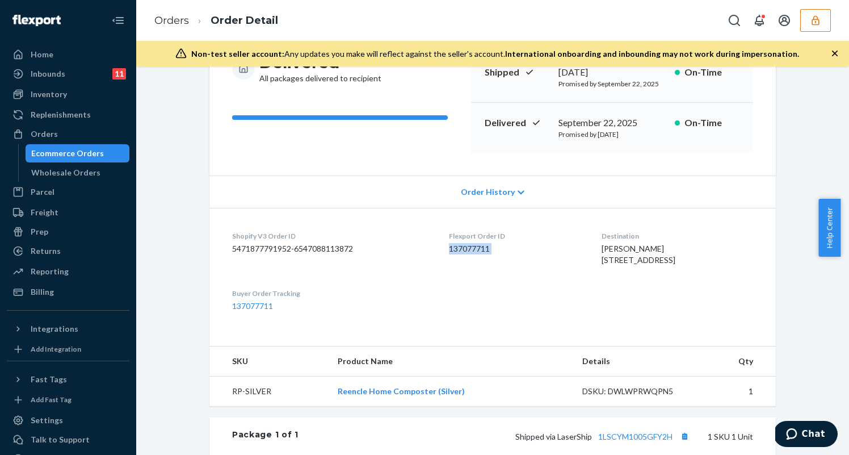
drag, startPoint x: 687, startPoint y: 272, endPoint x: 583, endPoint y: 260, distance: 103.9
click at [583, 260] on dl "Shopify V3 Order ID 5471877791952-6547088113872 Flexport Order ID 137077711 Des…" at bounding box center [492, 271] width 566 height 127
copy span "2149 Centre Ave Bellmore, NY 11710-3424"
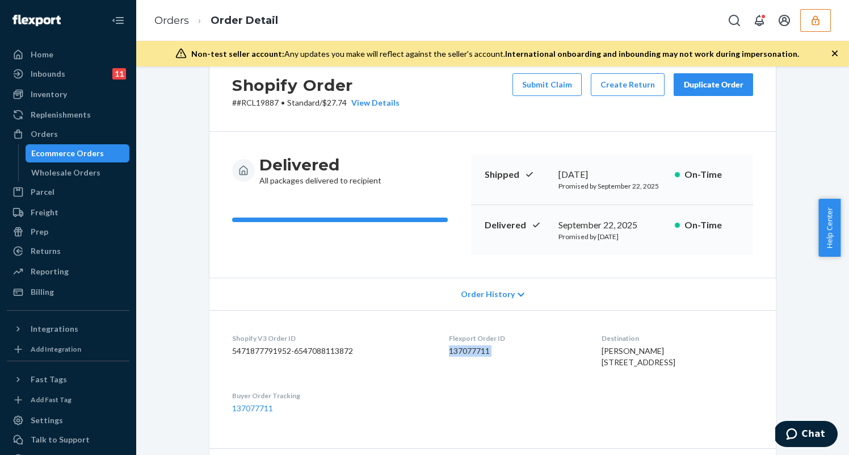
scroll to position [0, 0]
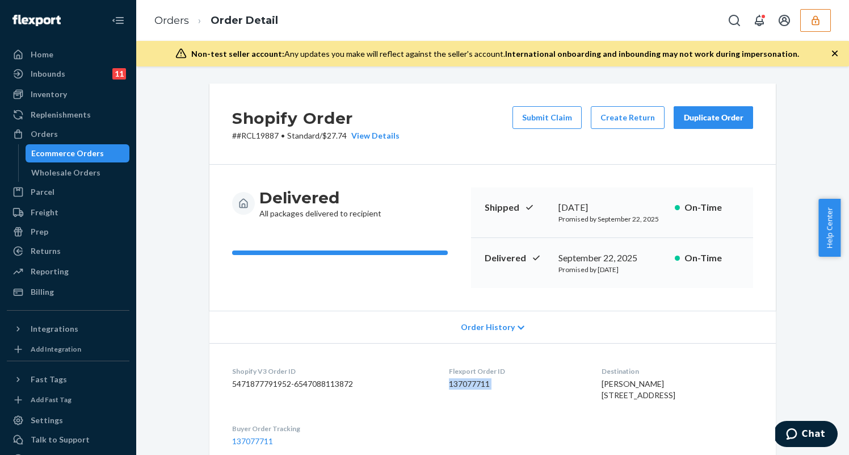
click at [815, 19] on icon "button" at bounding box center [815, 20] width 7 height 10
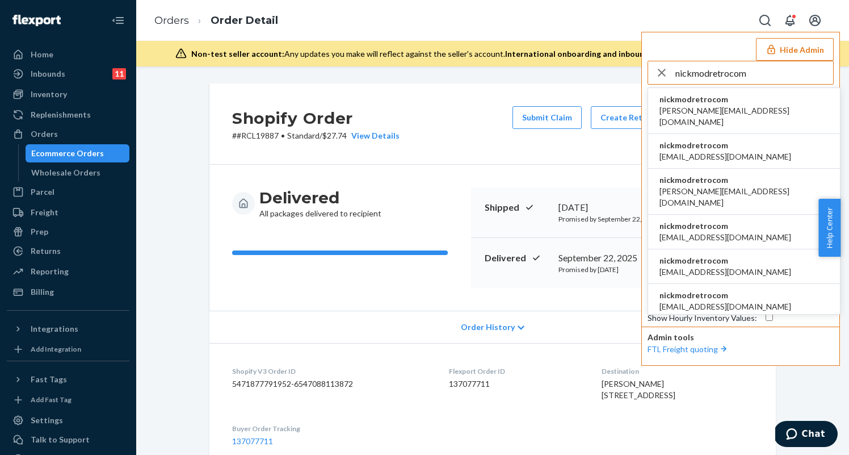
type input "nickmodretrocom"
click at [723, 104] on span "nickmodretrocom" at bounding box center [743, 99] width 169 height 11
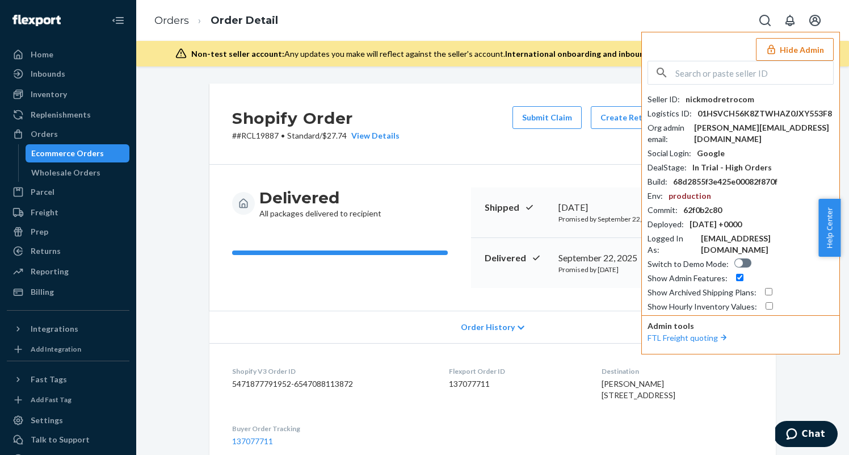
click at [684, 62] on input "text" at bounding box center [754, 72] width 158 height 23
paste input "shanebuchanmeundiescom"
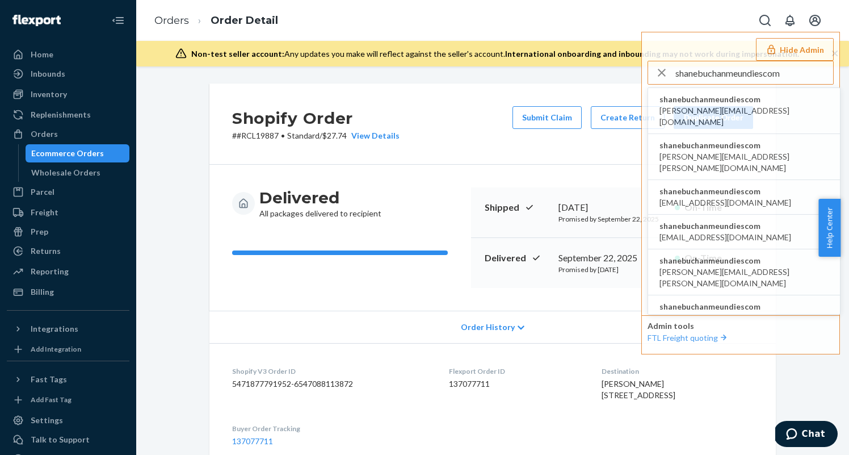
type input "shanebuchanmeundiescom"
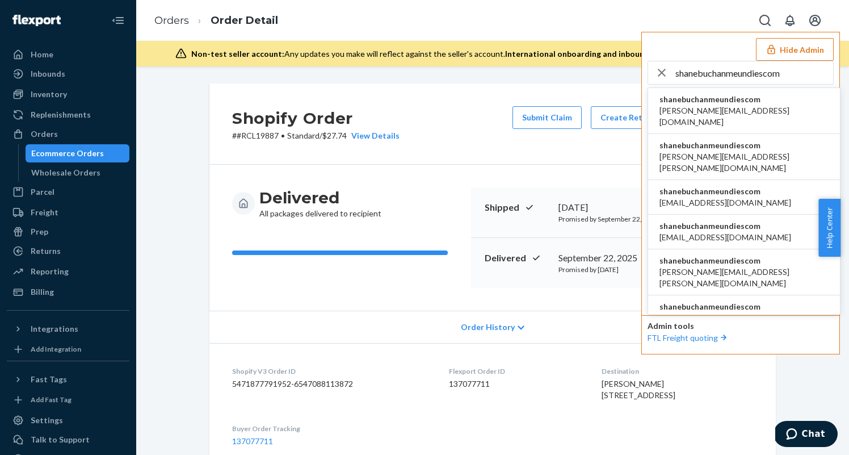
click at [691, 97] on span "shanebuchanmeundiescom" at bounding box center [743, 99] width 169 height 11
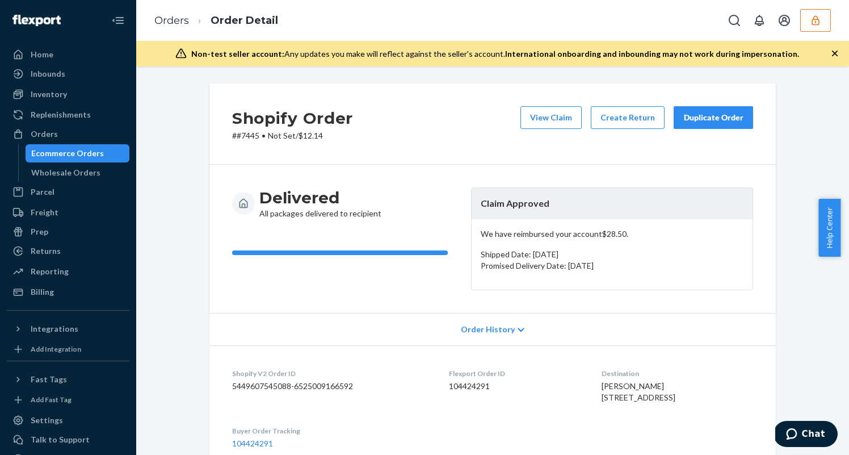
click at [821, 19] on button "button" at bounding box center [815, 20] width 31 height 23
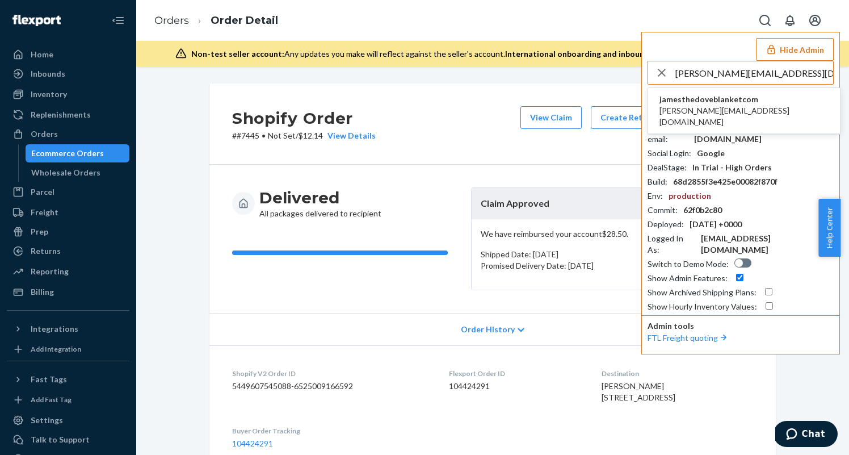
type input "[PERSON_NAME][EMAIL_ADDRESS][DOMAIN_NAME]"
click at [713, 98] on span "jamesthedoveblanketcom" at bounding box center [743, 99] width 169 height 11
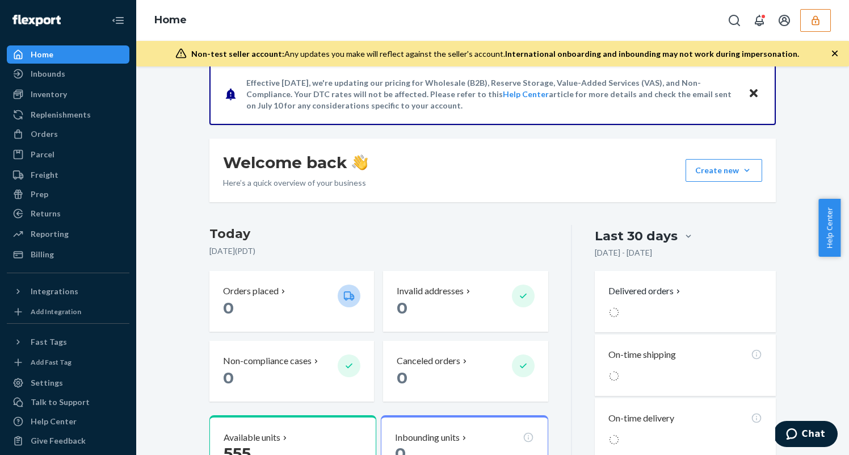
scroll to position [311, 0]
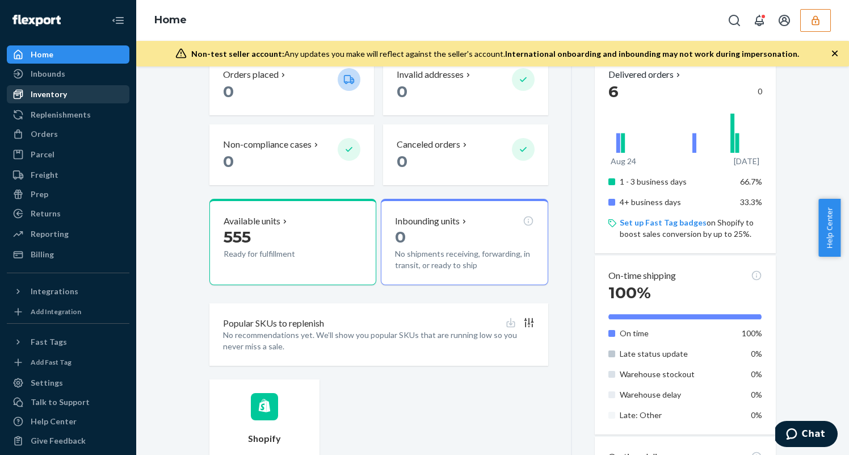
click at [70, 96] on div "Inventory" at bounding box center [68, 94] width 120 height 16
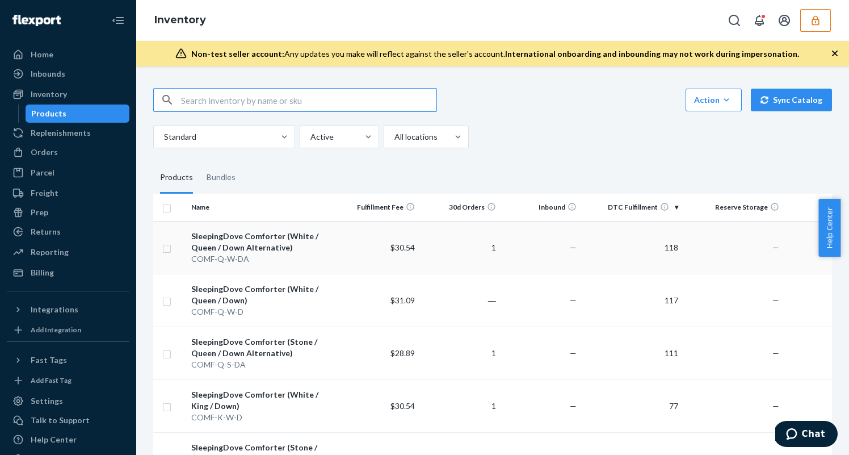
drag, startPoint x: 167, startPoint y: 246, endPoint x: 173, endPoint y: 259, distance: 14.8
click at [167, 246] on input "checkbox" at bounding box center [166, 247] width 9 height 12
checkbox input "true"
click at [169, 298] on input "checkbox" at bounding box center [166, 300] width 9 height 12
checkbox input "true"
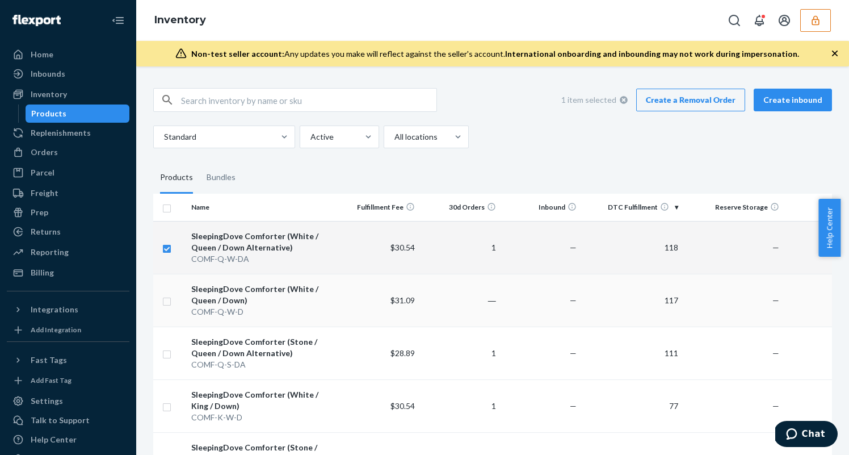
checkbox input "true"
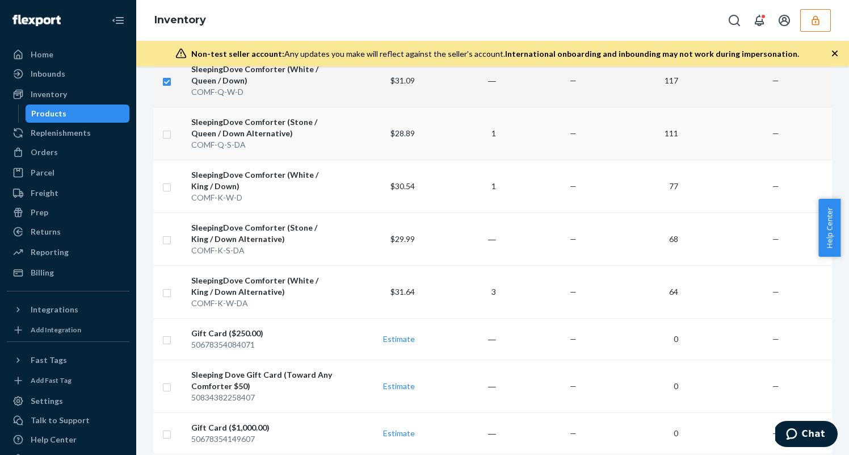
checkbox input "true"
click at [165, 132] on input "checkbox" at bounding box center [166, 133] width 9 height 12
checkbox input "true"
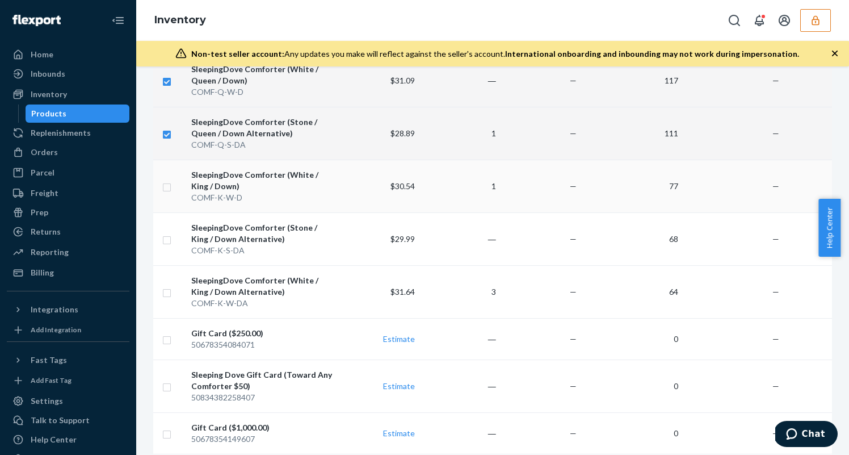
checkbox input "true"
click at [165, 190] on input "checkbox" at bounding box center [166, 186] width 9 height 12
checkbox input "true"
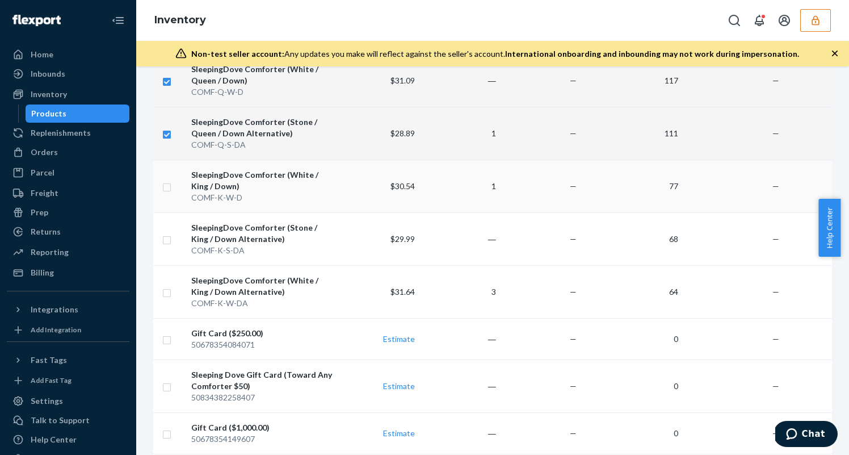
checkbox input "true"
click at [166, 240] on input "checkbox" at bounding box center [166, 239] width 9 height 12
checkbox input "true"
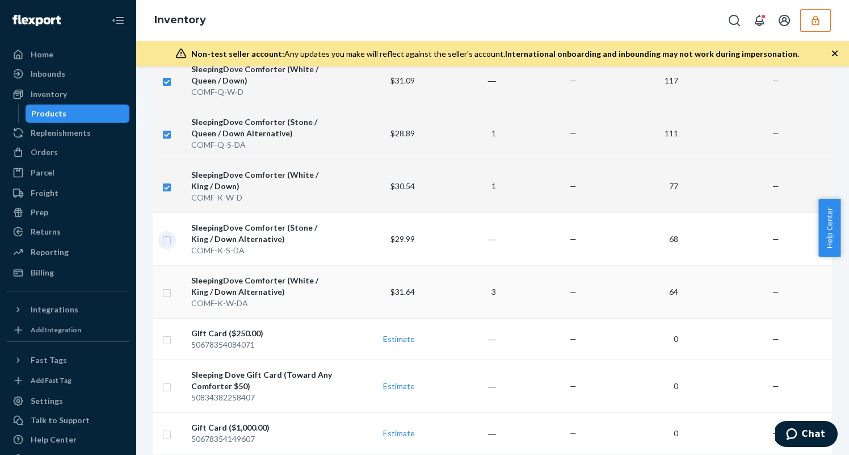
checkbox input "true"
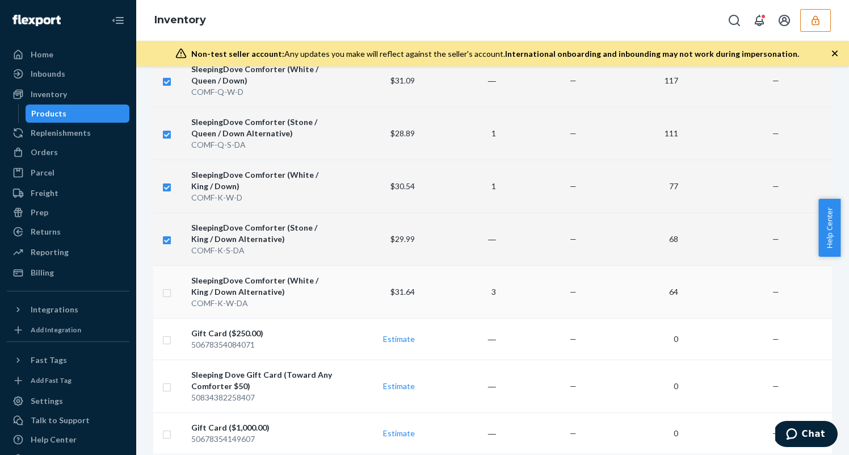
checkbox input "true"
click at [167, 290] on input "checkbox" at bounding box center [166, 291] width 9 height 12
checkbox input "true"
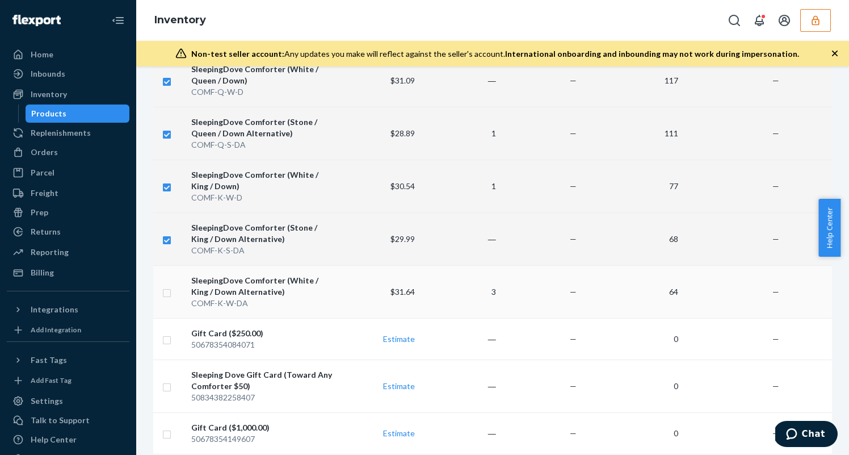
checkbox input "true"
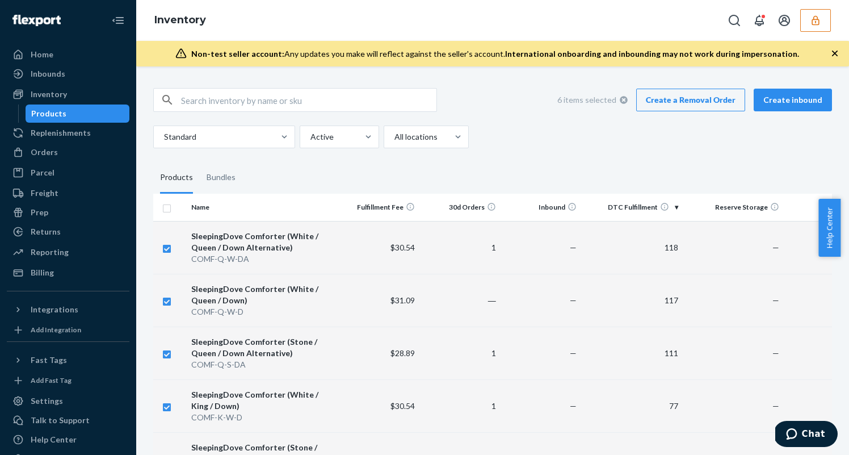
checkbox input "true"
click at [681, 107] on link "Create a Removal Order" at bounding box center [690, 100] width 109 height 23
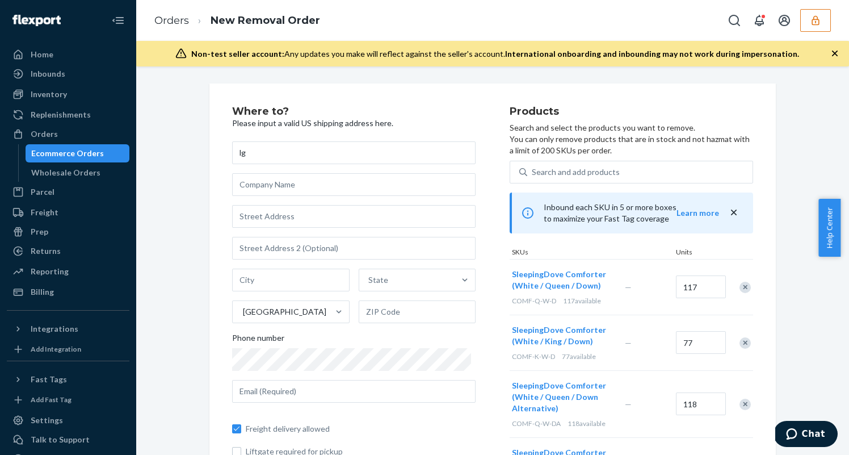
type input "lg"
drag, startPoint x: 364, startPoint y: 213, endPoint x: 345, endPoint y: 213, distance: 18.7
click at [347, 212] on input "text" at bounding box center [353, 216] width 243 height 23
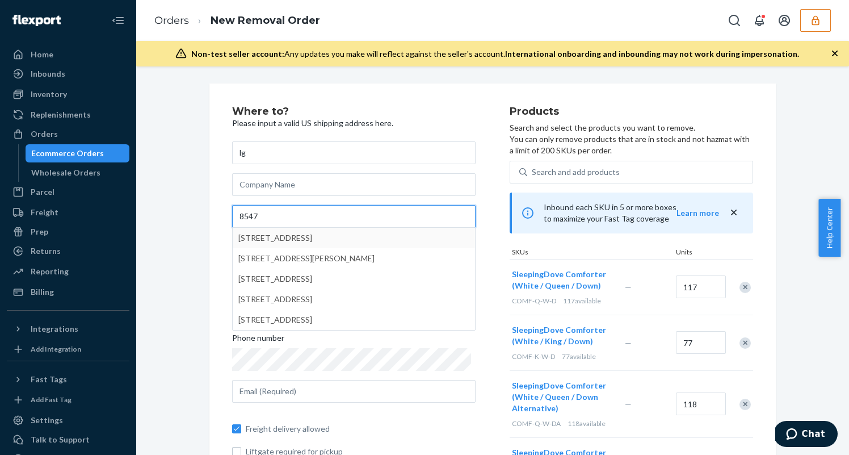
type input "8547"
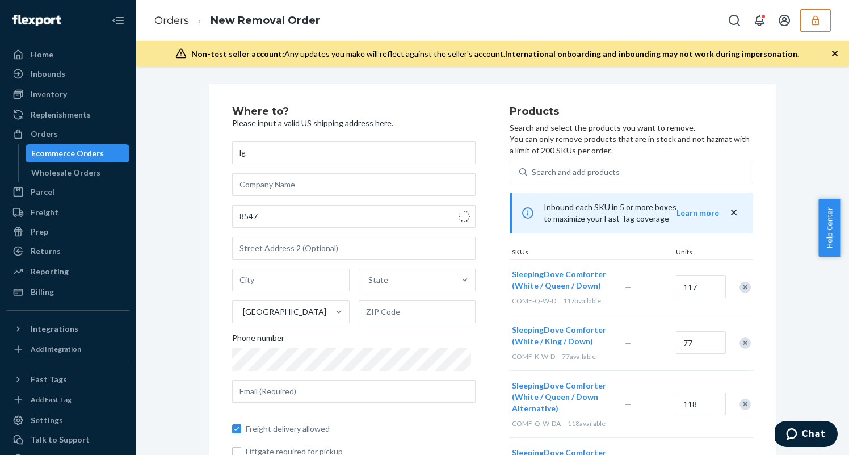
type input "Greenwood Village"
type input "80112"
type input "8547 E Arapahoe Rd"
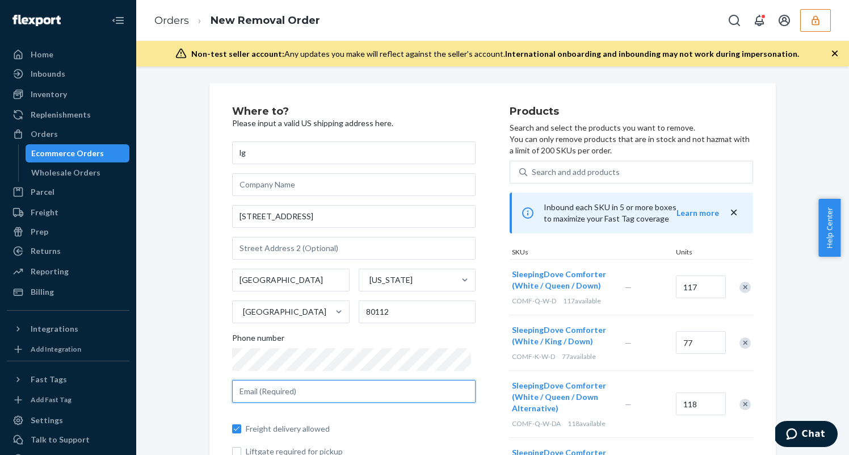
click at [327, 394] on input "text" at bounding box center [353, 391] width 243 height 23
type input "gurskilg@gmail.com"
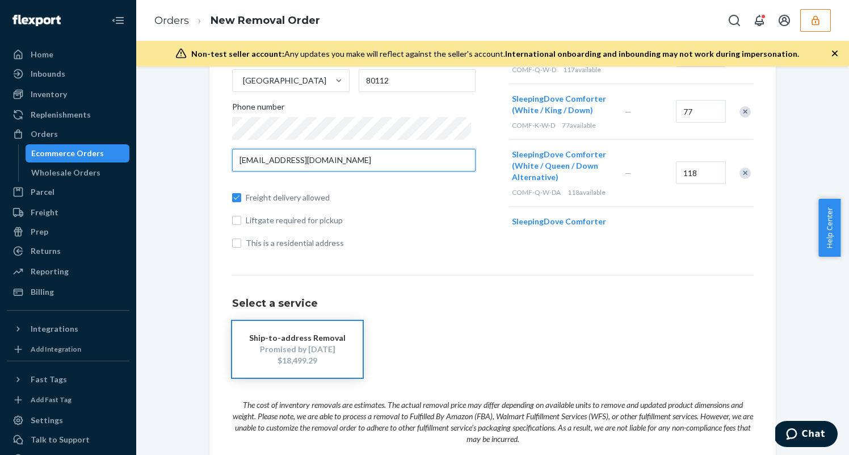
scroll to position [241, 0]
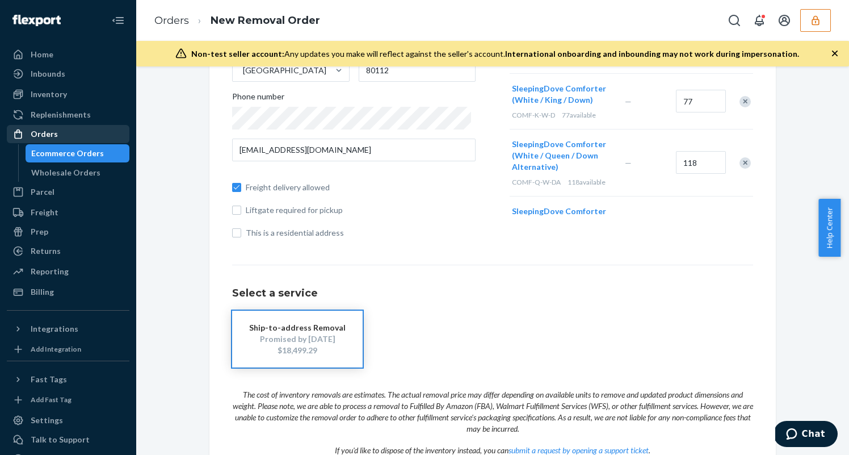
click at [87, 133] on div "Orders" at bounding box center [68, 134] width 120 height 16
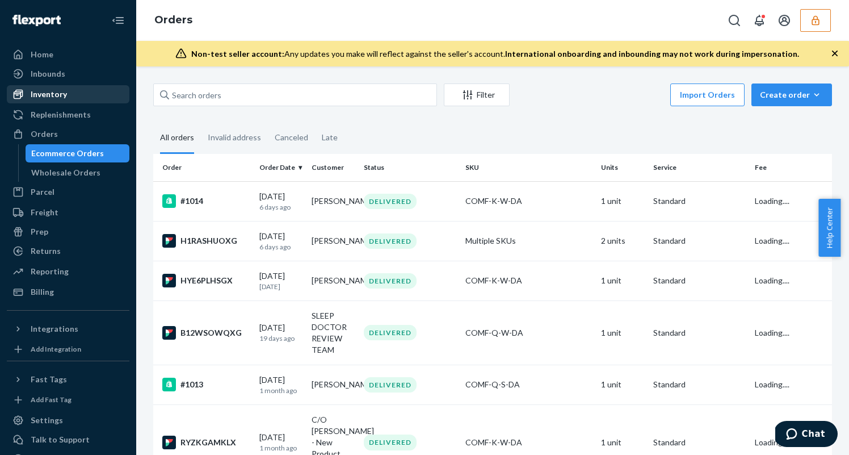
click at [71, 91] on div "Inventory" at bounding box center [68, 94] width 120 height 16
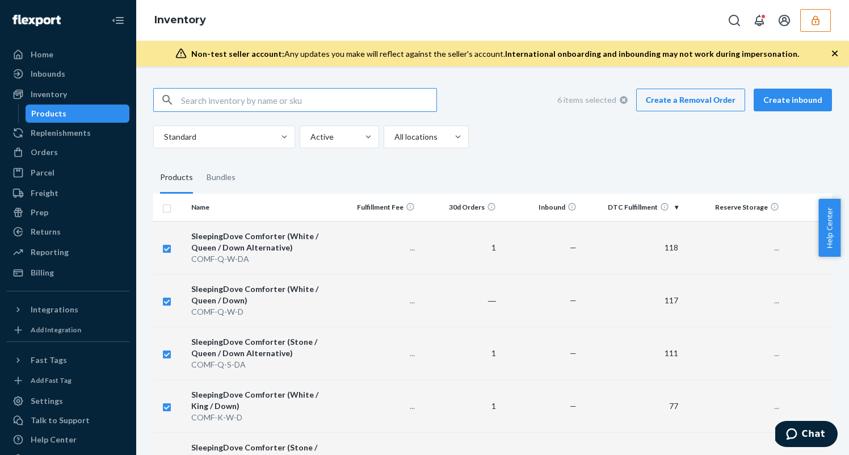
checkbox input "true"
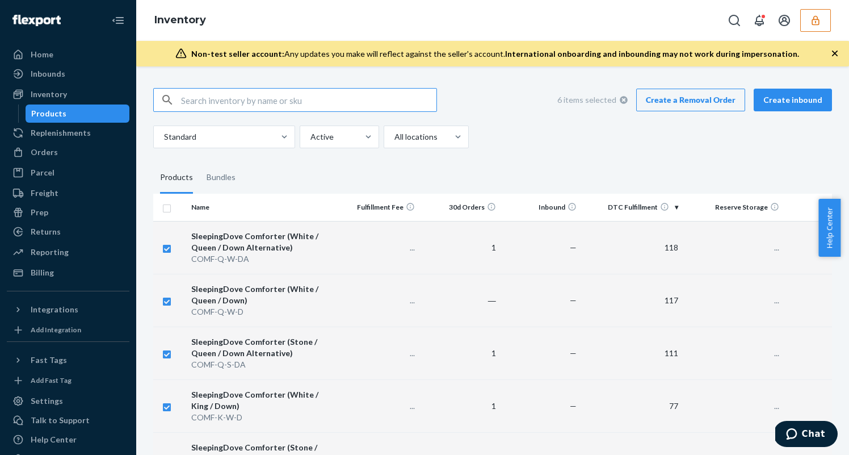
checkbox input "true"
click at [621, 100] on icon at bounding box center [624, 100] width 8 height 8
checkbox input "false"
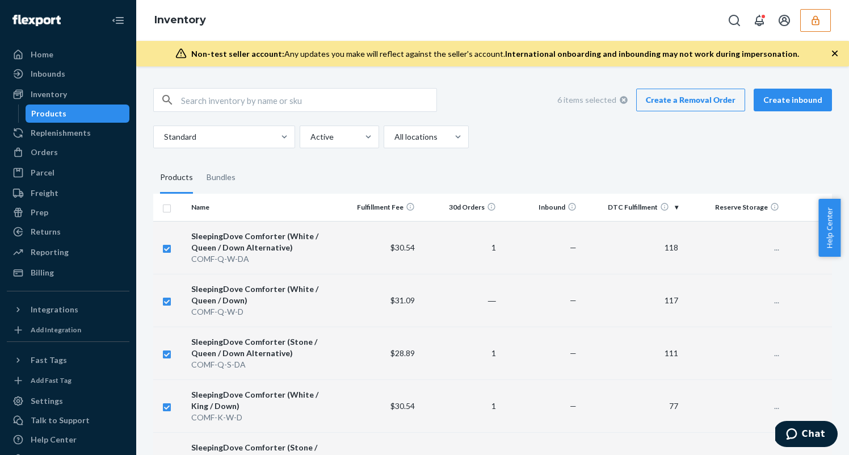
checkbox input "false"
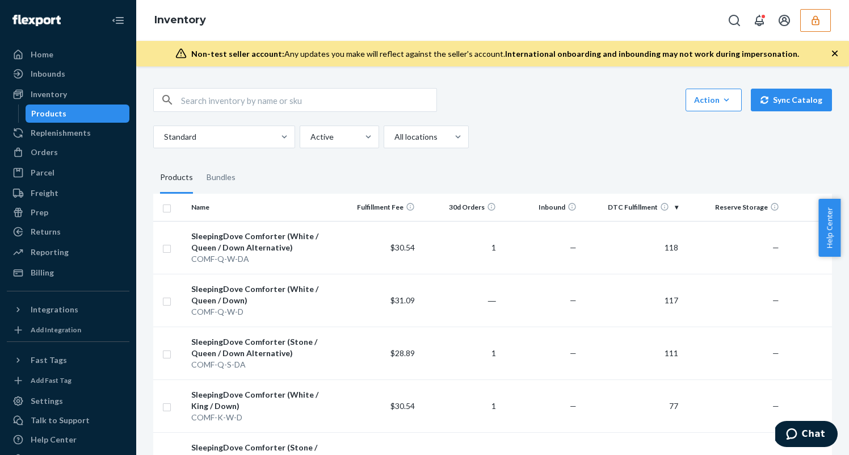
click at [165, 208] on input "checkbox" at bounding box center [166, 207] width 9 height 12
checkbox input "true"
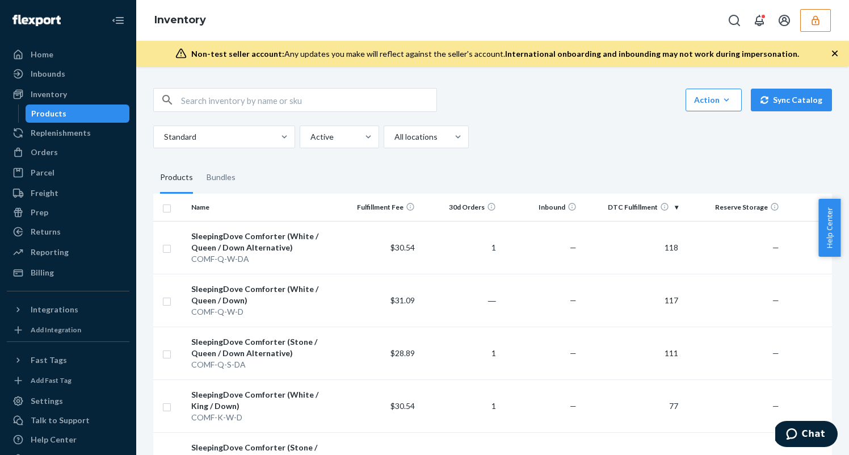
checkbox input "true"
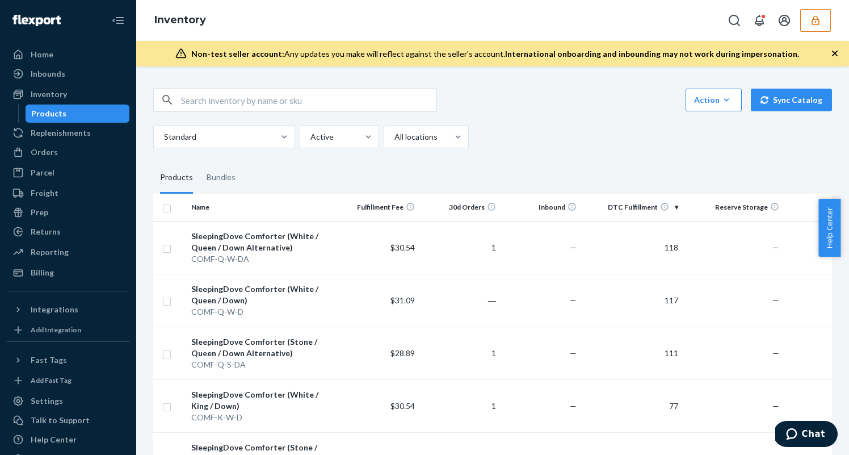
checkbox input "true"
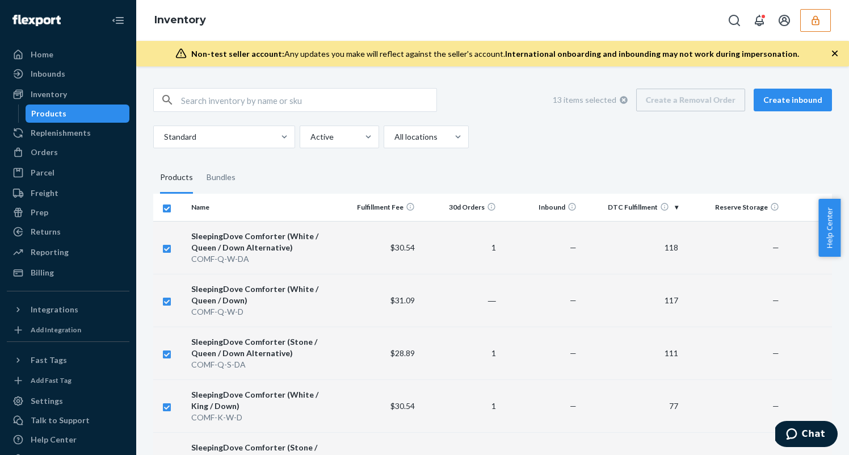
click at [165, 206] on input "checkbox" at bounding box center [166, 207] width 9 height 12
checkbox input "false"
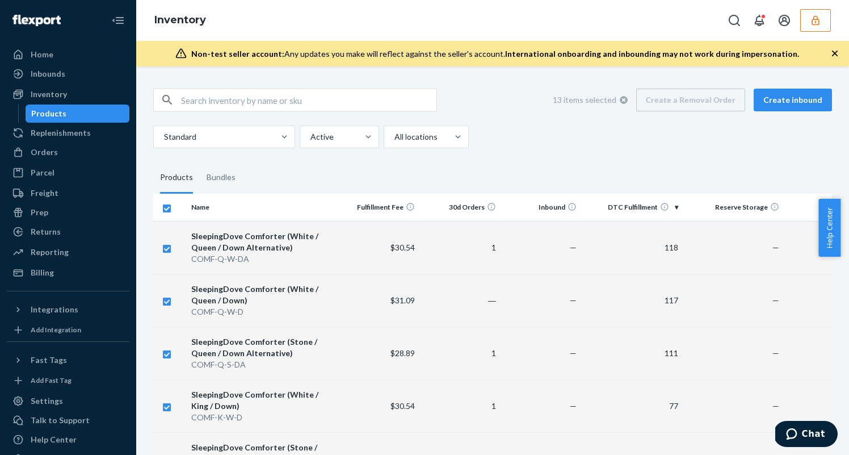
checkbox input "false"
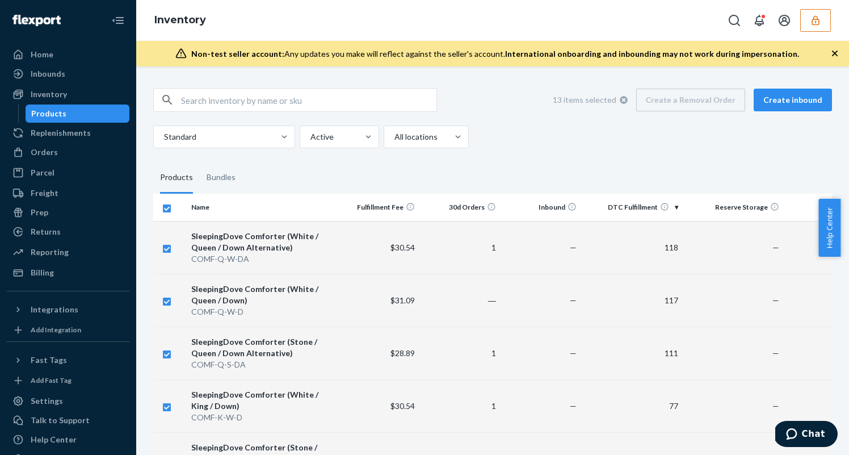
checkbox input "false"
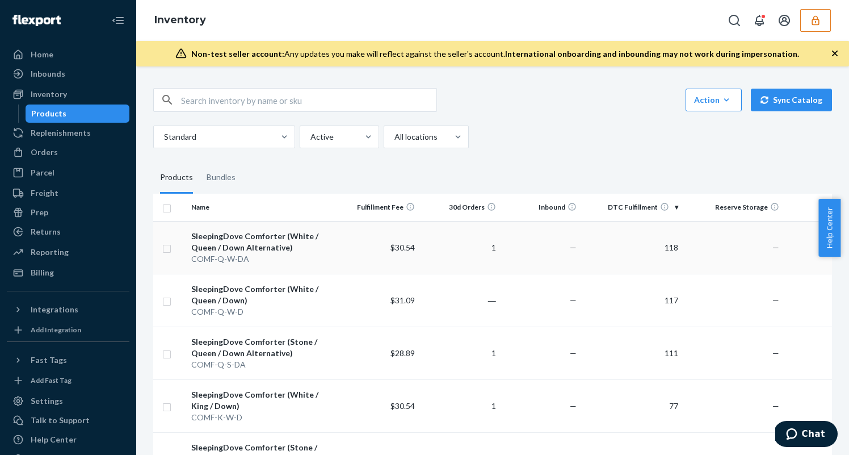
click at [170, 246] on input "checkbox" at bounding box center [166, 247] width 9 height 12
checkbox input "true"
click at [171, 304] on td at bounding box center [169, 300] width 33 height 53
click at [166, 308] on td at bounding box center [169, 300] width 33 height 53
click at [167, 304] on input "checkbox" at bounding box center [166, 300] width 9 height 12
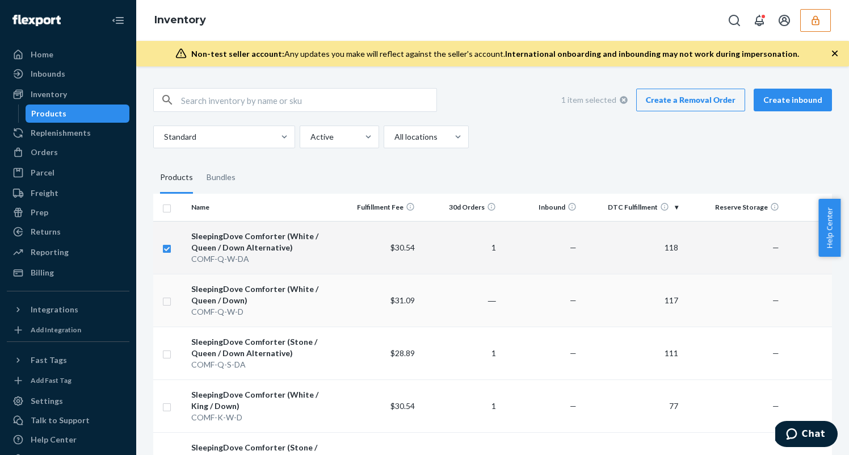
checkbox input "true"
click at [167, 352] on input "checkbox" at bounding box center [166, 353] width 9 height 12
checkbox input "true"
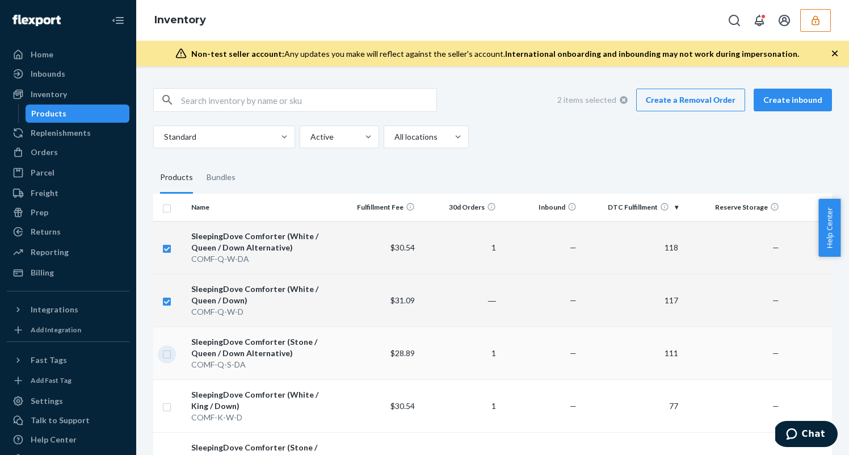
checkbox input "true"
click at [166, 402] on input "checkbox" at bounding box center [166, 406] width 9 height 12
checkbox input "true"
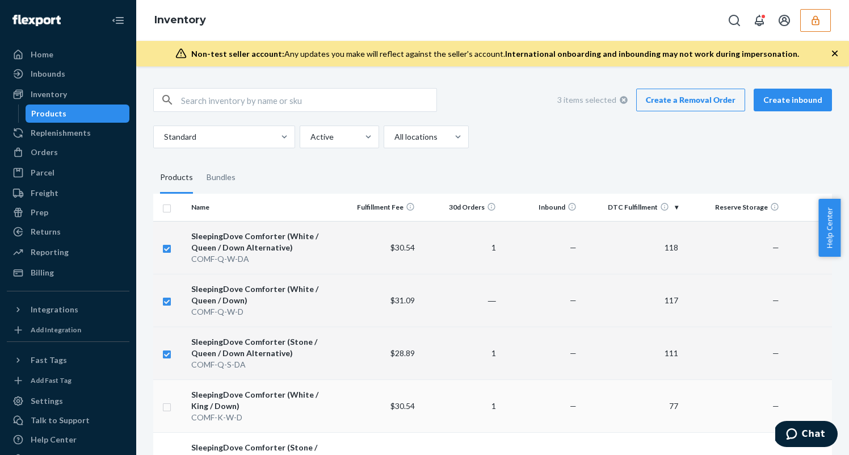
checkbox input "true"
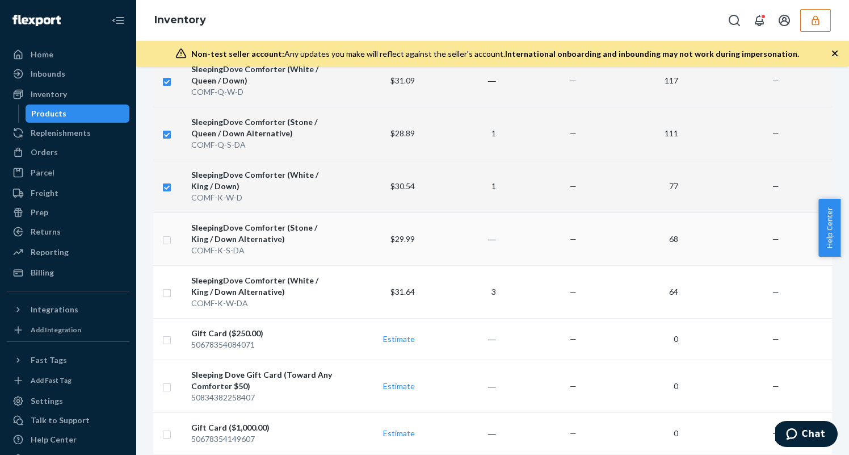
checkbox input "true"
click at [166, 244] on input "checkbox" at bounding box center [166, 239] width 9 height 12
checkbox input "true"
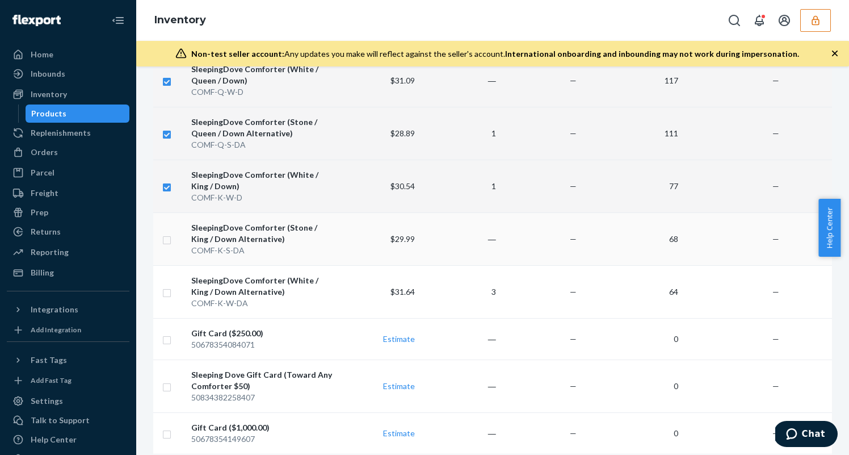
checkbox input "true"
click at [168, 293] on input "checkbox" at bounding box center [166, 291] width 9 height 12
checkbox input "true"
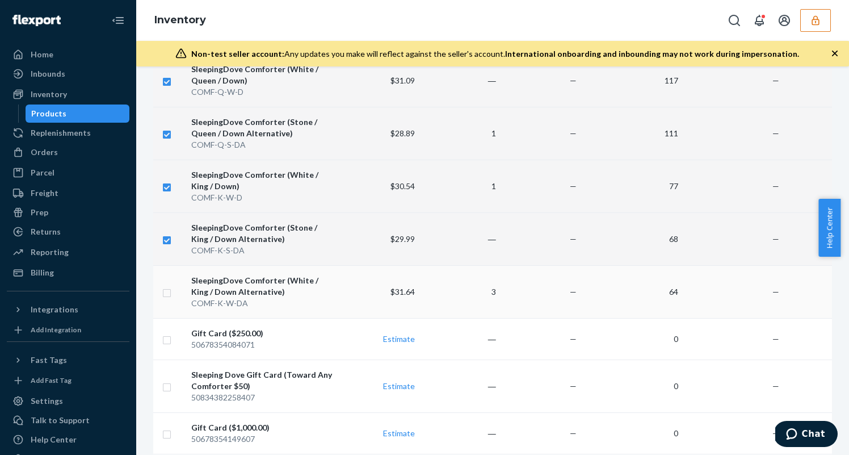
checkbox input "true"
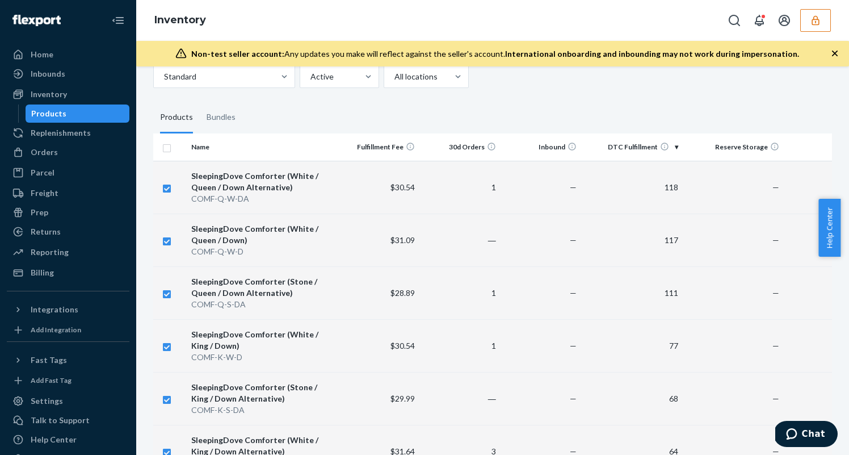
scroll to position [0, 0]
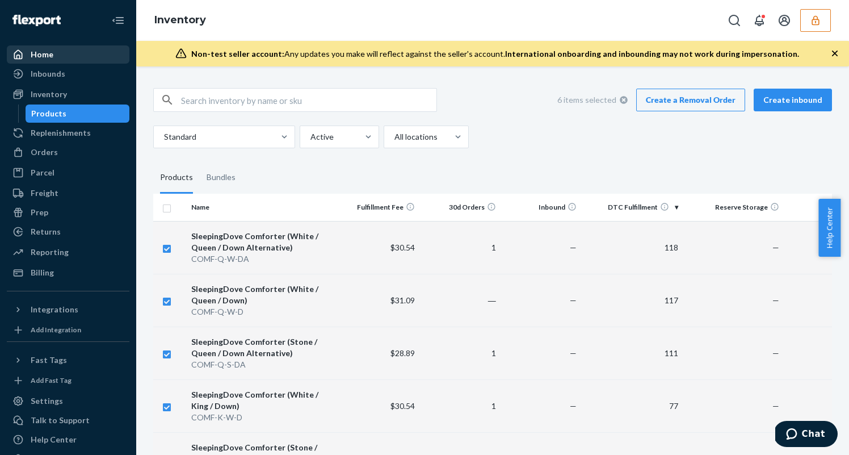
checkbox input "true"
click at [72, 54] on div "Home" at bounding box center [68, 55] width 120 height 16
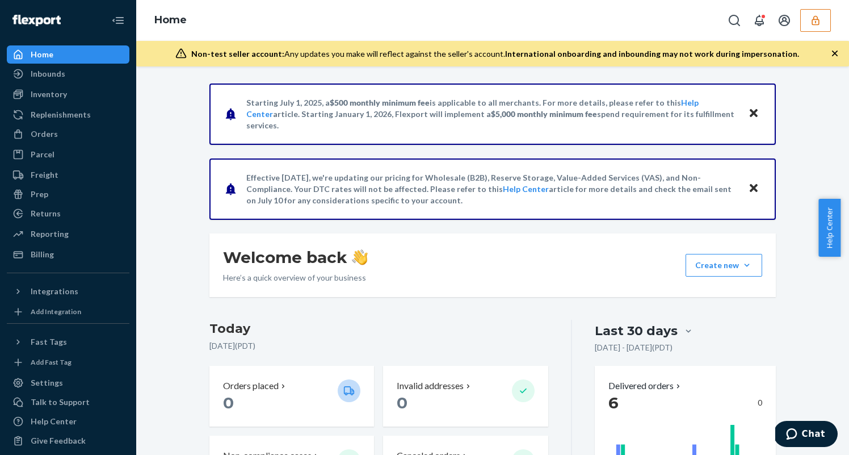
click at [804, 16] on button "button" at bounding box center [815, 20] width 31 height 23
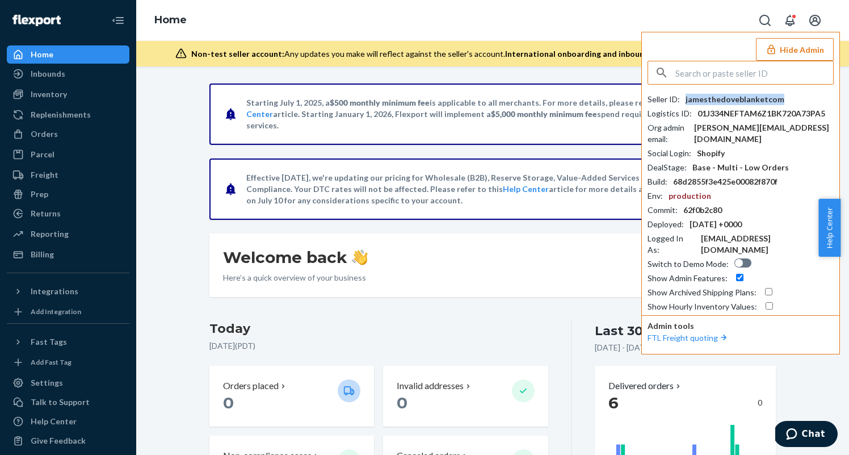
click at [768, 99] on div "jamesthedoveblanketcom" at bounding box center [735, 99] width 99 height 11
click at [767, 98] on div "jamesthedoveblanketcom" at bounding box center [735, 99] width 99 height 11
click at [776, 98] on div "Seller ID : jamesthedoveblanketcom" at bounding box center [741, 99] width 186 height 11
click at [775, 98] on div "jamesthedoveblanketcom" at bounding box center [735, 99] width 99 height 11
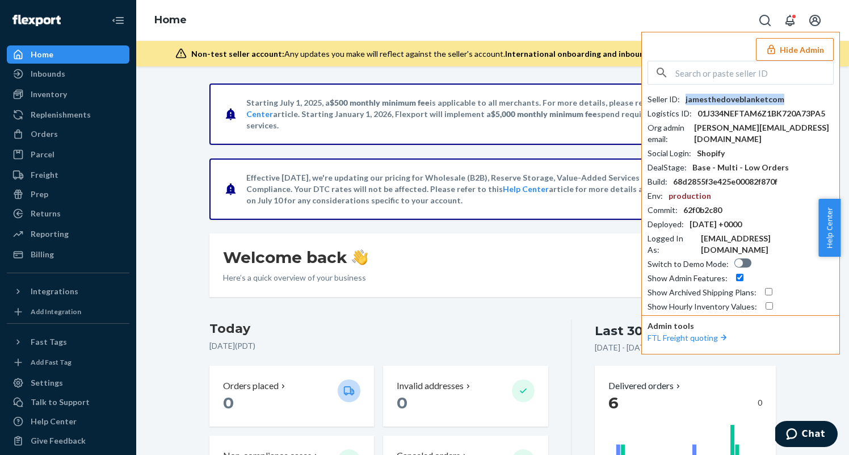
copy div "jamesthedoveblanketcom"
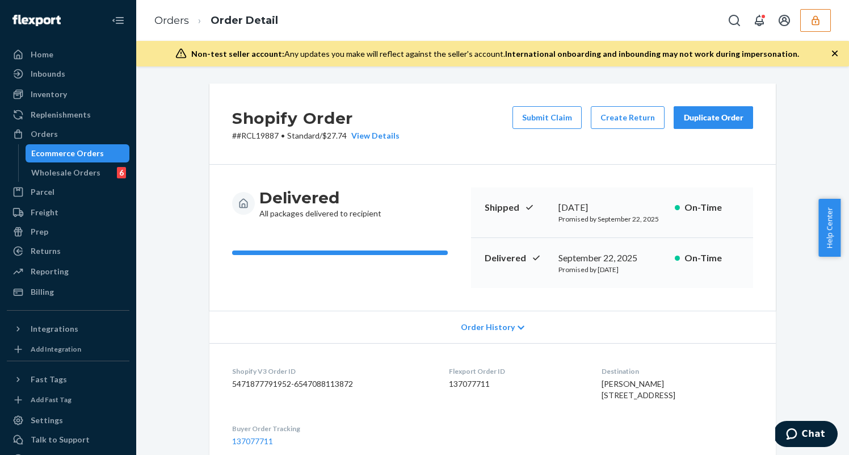
click at [817, 18] on icon "button" at bounding box center [815, 20] width 11 height 11
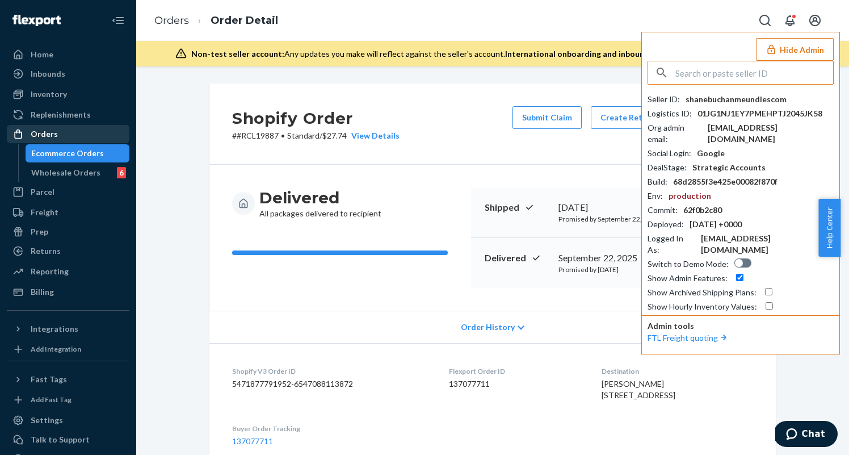
click at [47, 129] on div "Orders" at bounding box center [44, 133] width 27 height 11
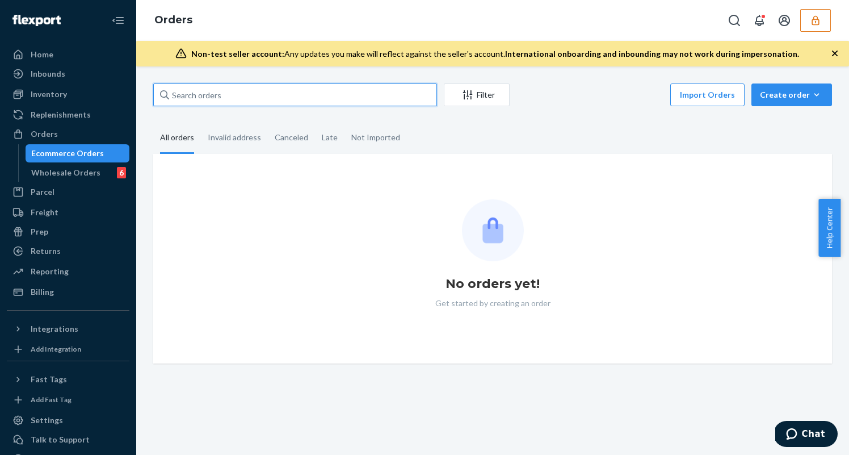
click at [224, 95] on input "text" at bounding box center [295, 94] width 284 height 23
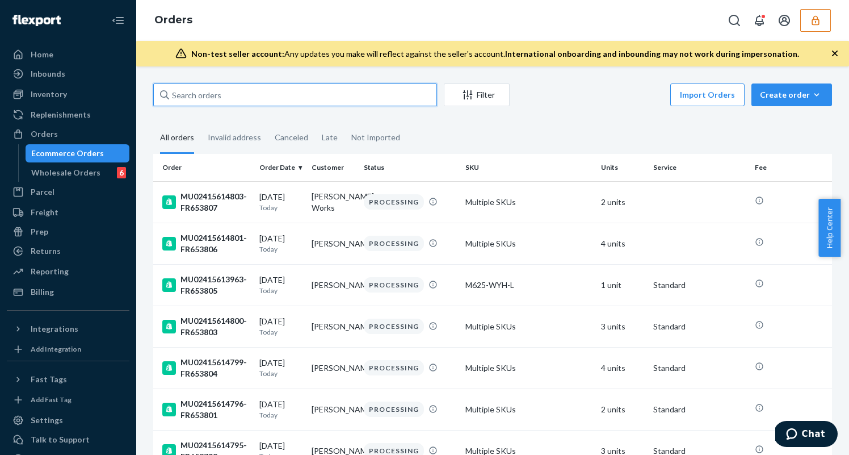
paste input "MU02415573705"
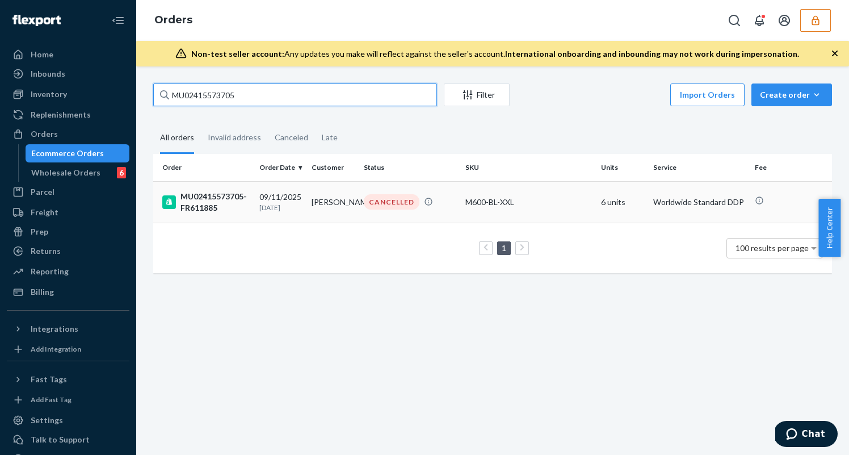
type input "MU02415573705"
click at [464, 210] on td "M600-BL-XXL" at bounding box center [529, 201] width 136 height 41
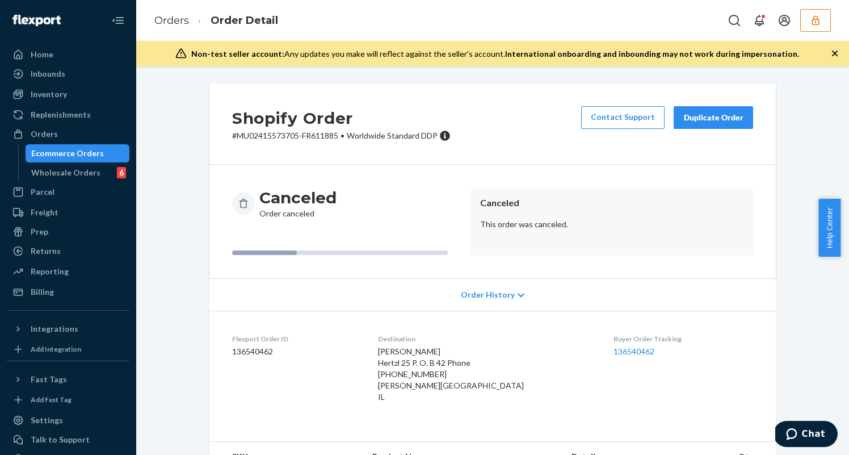
scroll to position [82, 0]
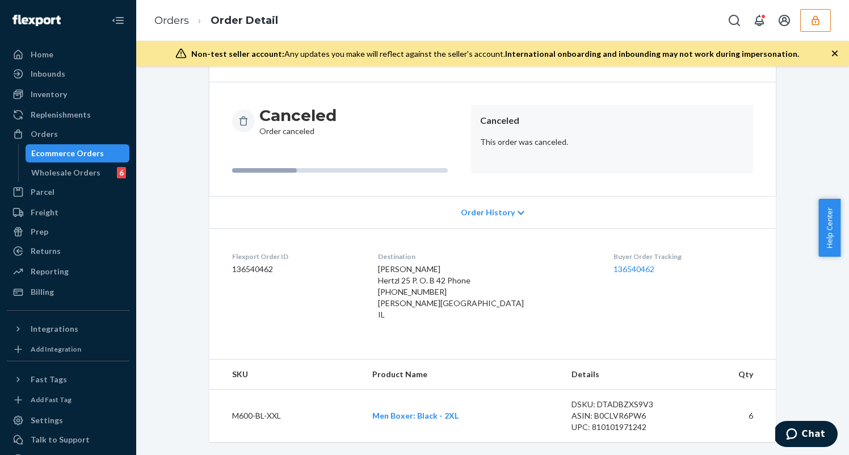
click at [474, 212] on span "Order History" at bounding box center [488, 212] width 54 height 11
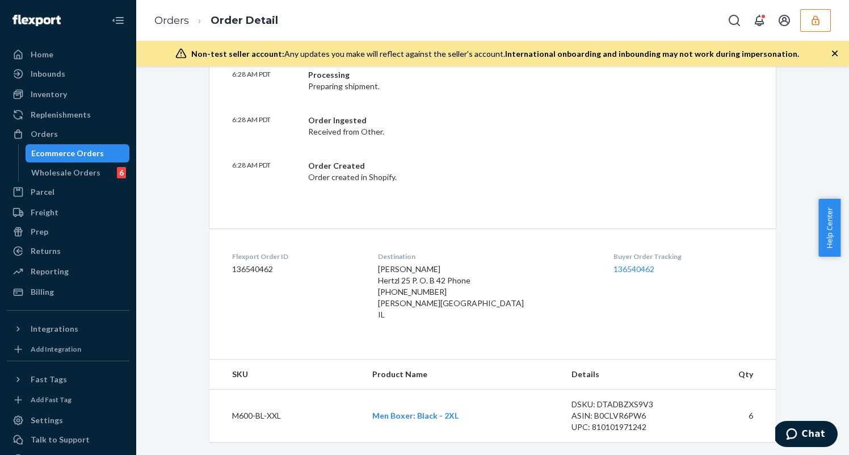
scroll to position [272, 0]
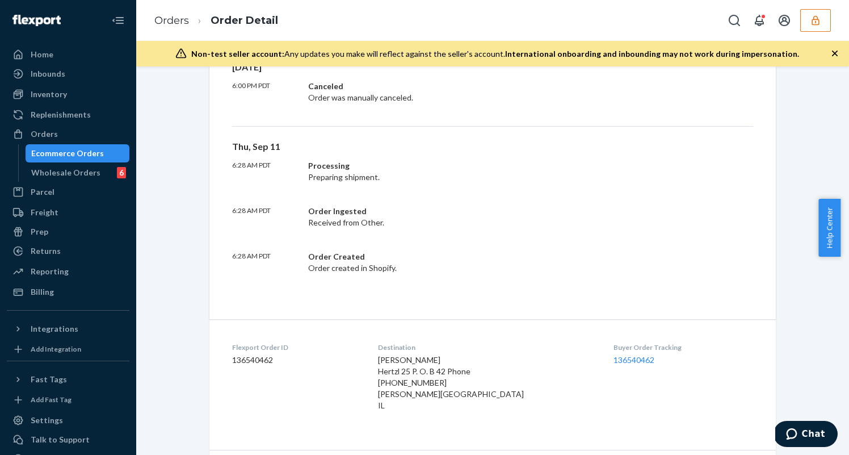
click at [257, 361] on dd "136540462" at bounding box center [296, 359] width 128 height 11
copy dd "136540462"
click at [813, 20] on icon "button" at bounding box center [815, 20] width 11 height 11
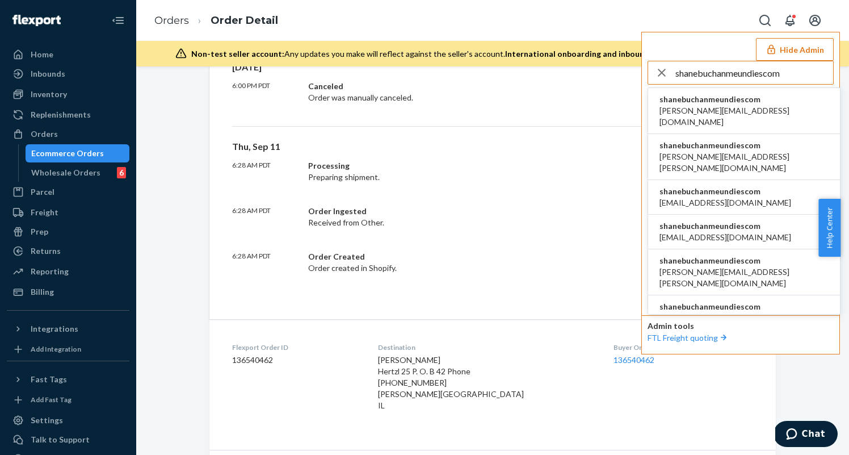
type input "shanebuchanmeundiescom"
click at [737, 107] on span "aaronjhon.ygay@awesomecx.com" at bounding box center [743, 116] width 169 height 23
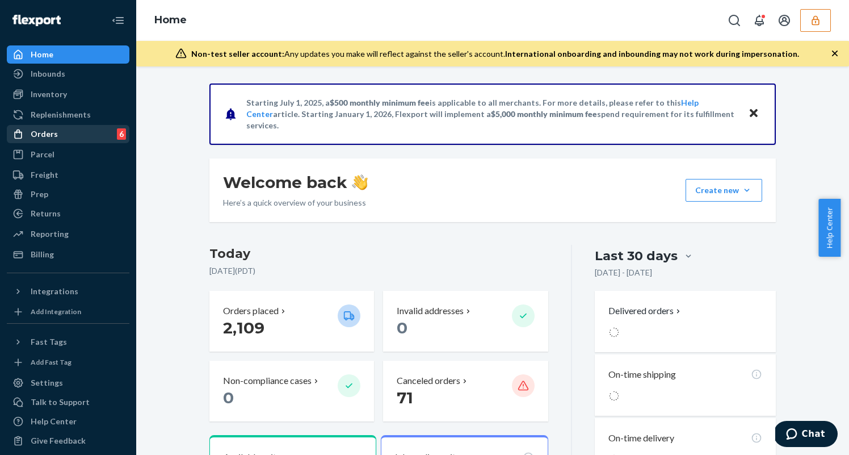
click at [54, 134] on div "Orders" at bounding box center [44, 133] width 27 height 11
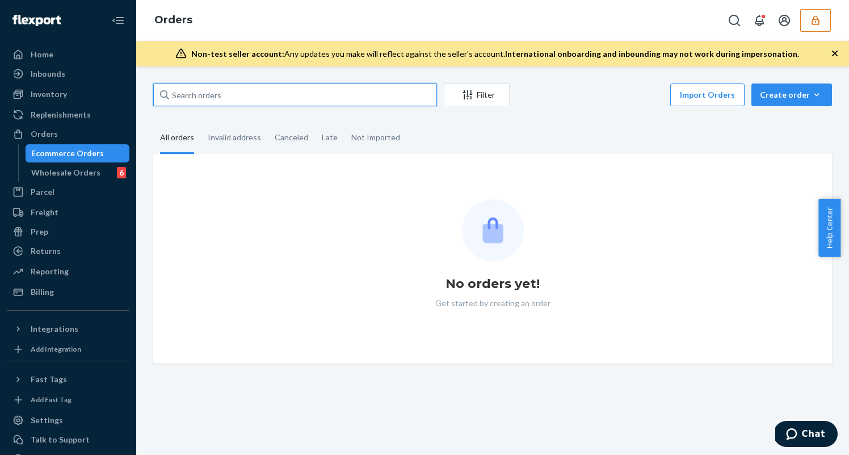
click at [216, 98] on input "text" at bounding box center [295, 94] width 284 height 23
paste input "MU02415582204"
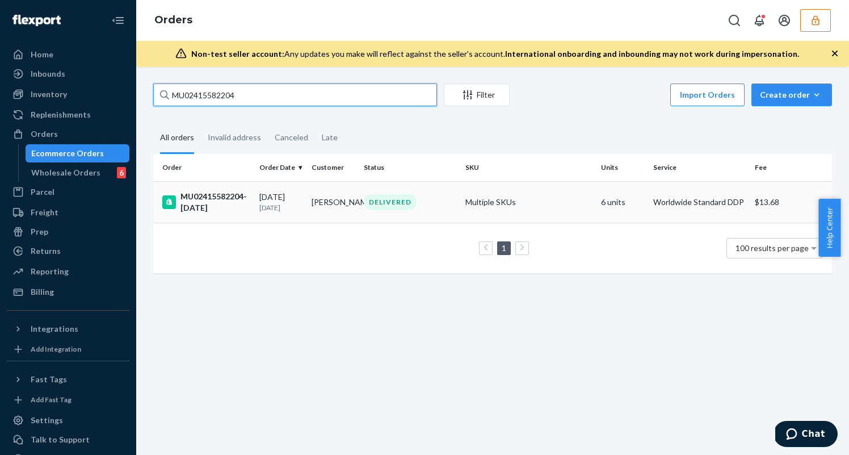
type input "MU02415582204"
click at [515, 205] on td "Multiple SKUs" at bounding box center [529, 201] width 136 height 41
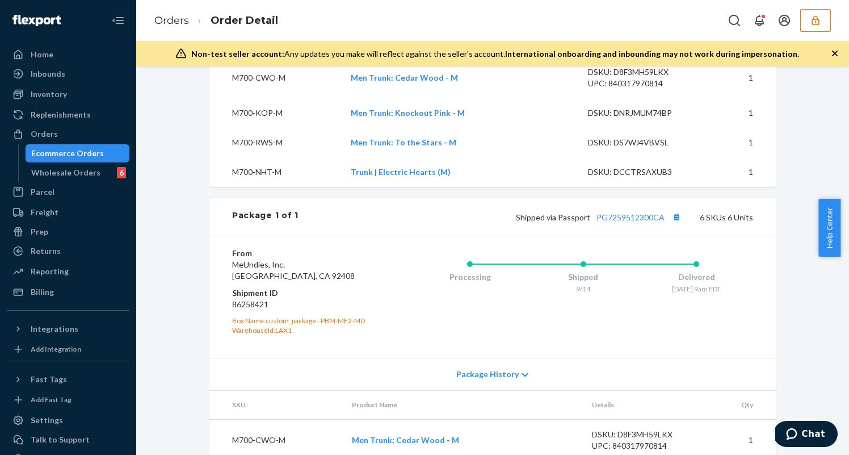
scroll to position [543, 0]
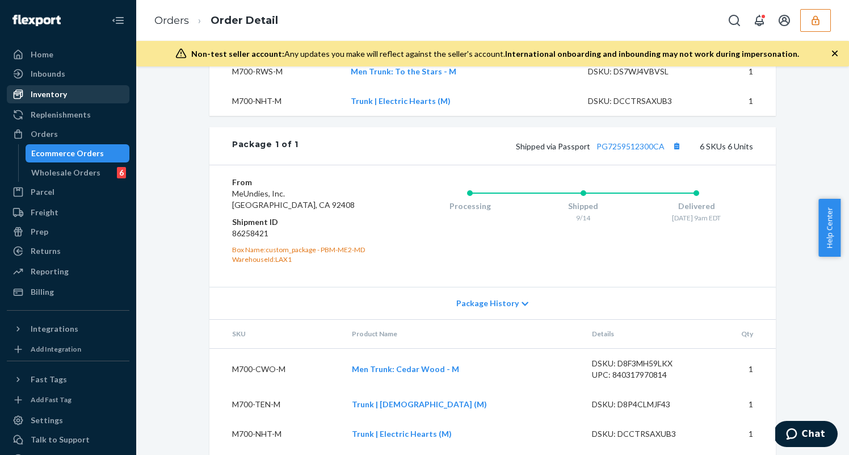
click at [78, 99] on div "Inventory" at bounding box center [68, 94] width 120 height 16
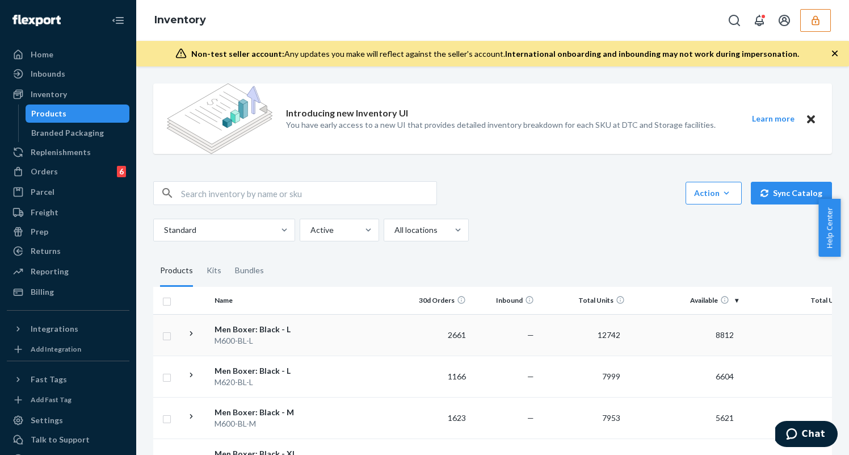
click at [419, 324] on td "2661" at bounding box center [436, 334] width 68 height 41
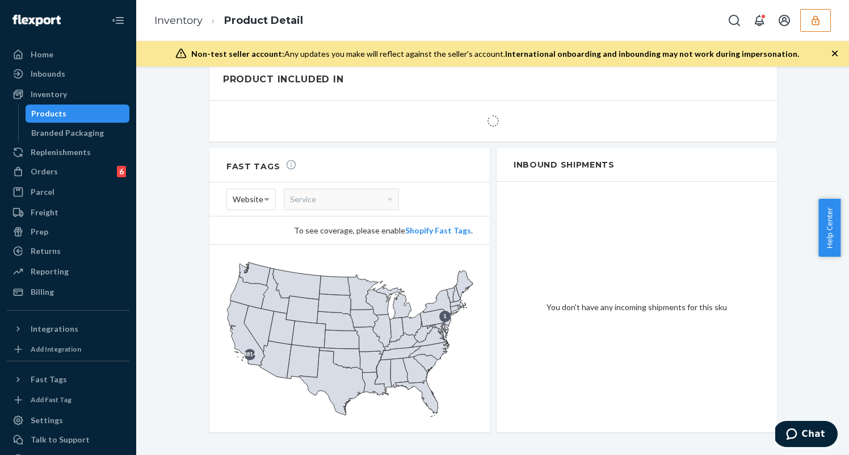
scroll to position [1368, 0]
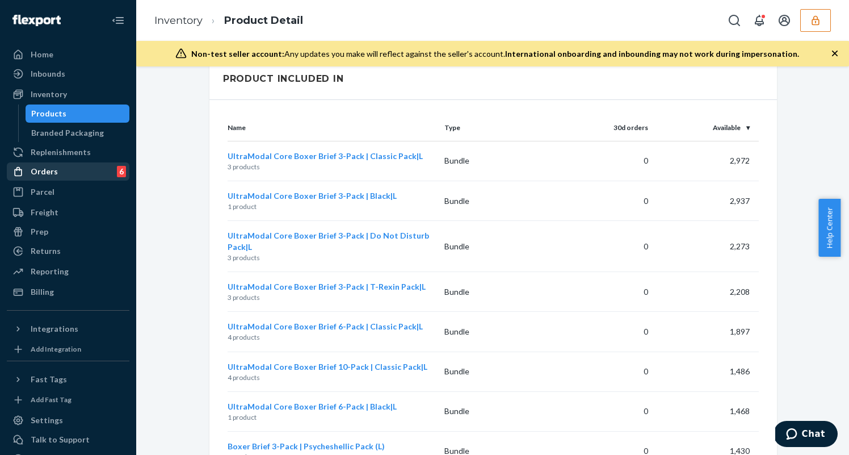
click at [68, 171] on div "Orders 6" at bounding box center [68, 171] width 120 height 16
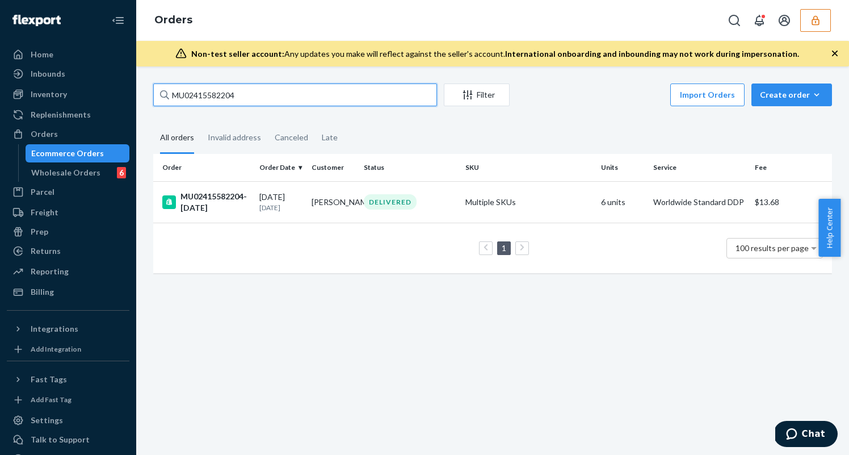
click at [258, 94] on input "MU02415582204" at bounding box center [295, 94] width 284 height 23
click at [257, 94] on input "MU02415582204" at bounding box center [295, 94] width 284 height 23
paste input "MU02415582199"
type input "MU02415582199"
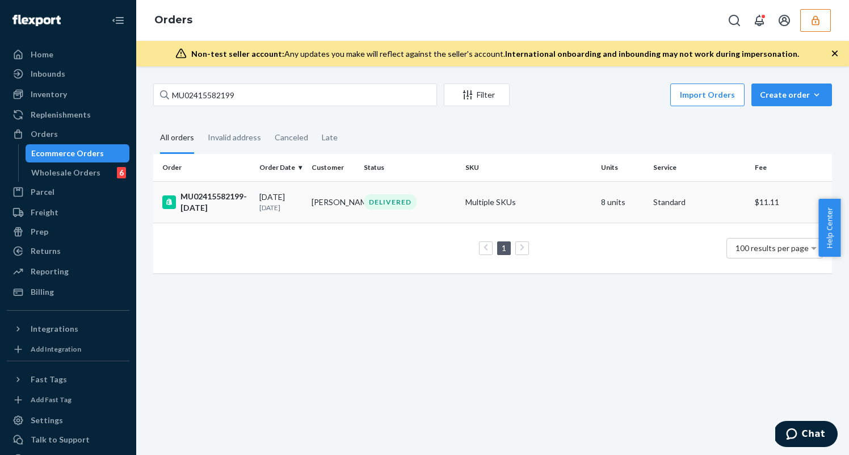
click at [325, 198] on td "Oliver Marshall" at bounding box center [333, 201] width 52 height 41
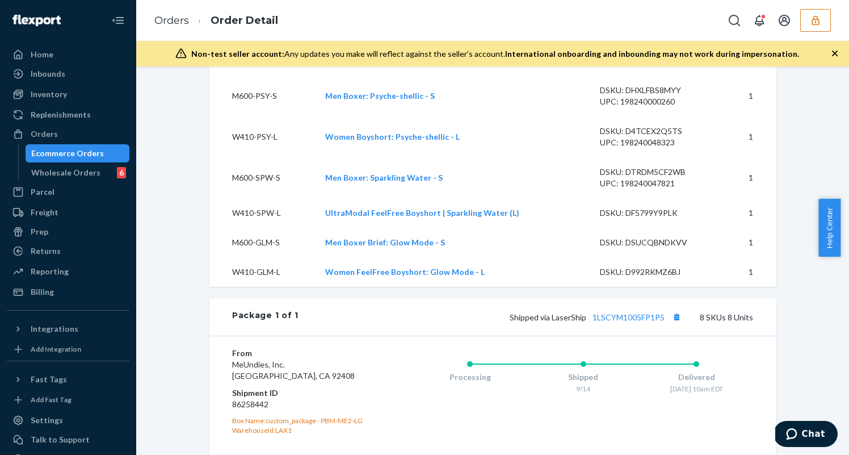
scroll to position [713, 0]
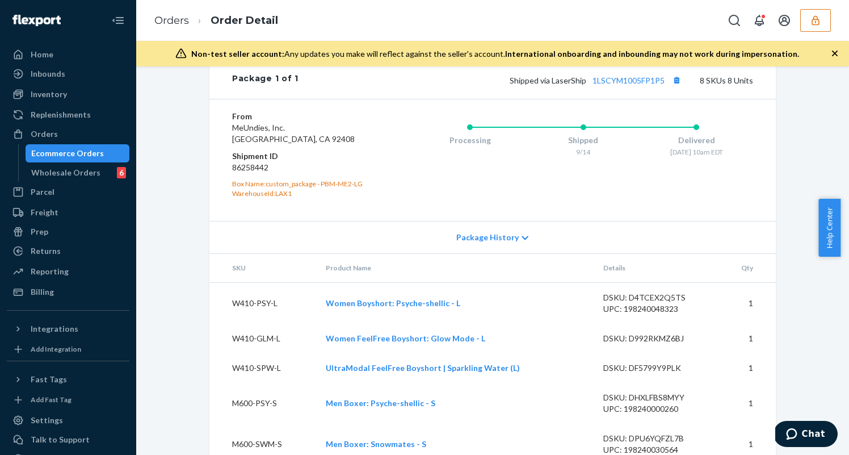
click at [826, 22] on button "button" at bounding box center [815, 20] width 31 height 23
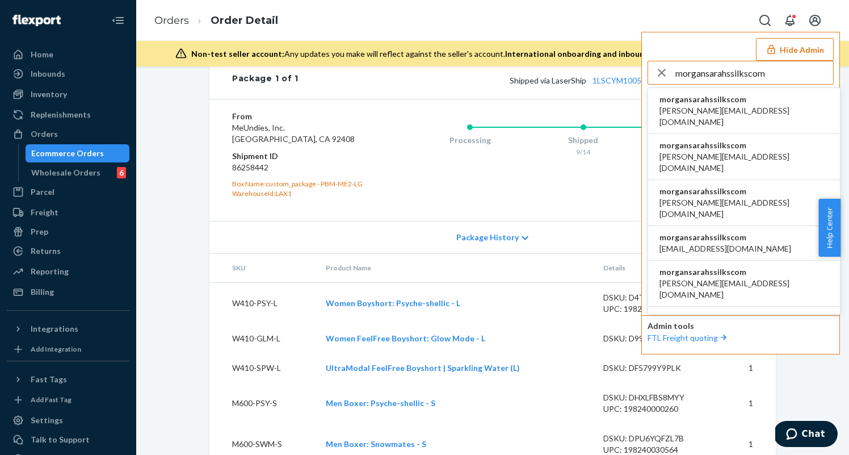
type input "morgansarahssilkscom"
click at [715, 104] on span "morgansarahssilkscom" at bounding box center [743, 99] width 169 height 11
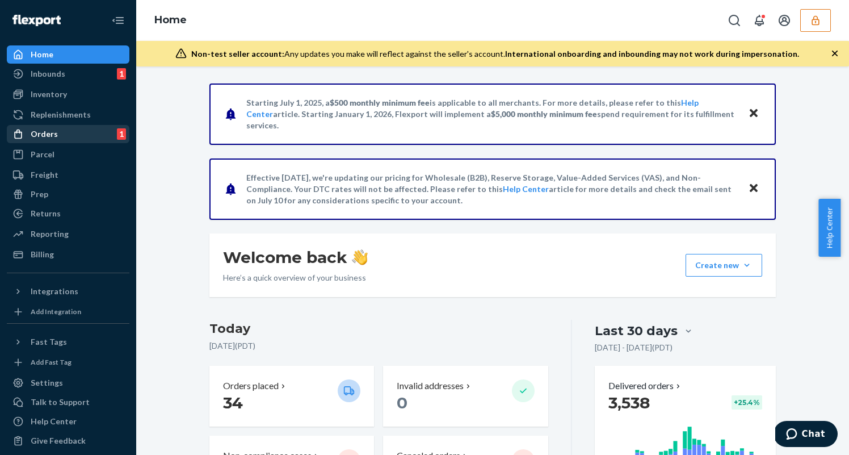
click at [73, 136] on div "Orders 1" at bounding box center [68, 134] width 120 height 16
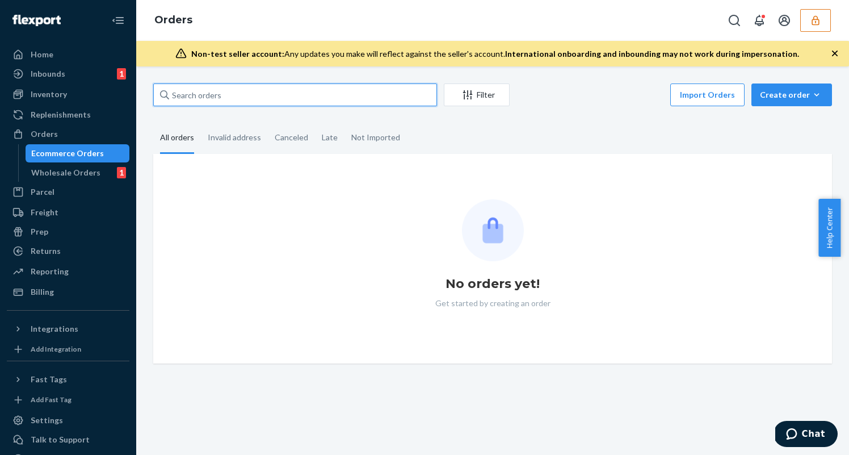
click at [227, 89] on input "text" at bounding box center [295, 94] width 284 height 23
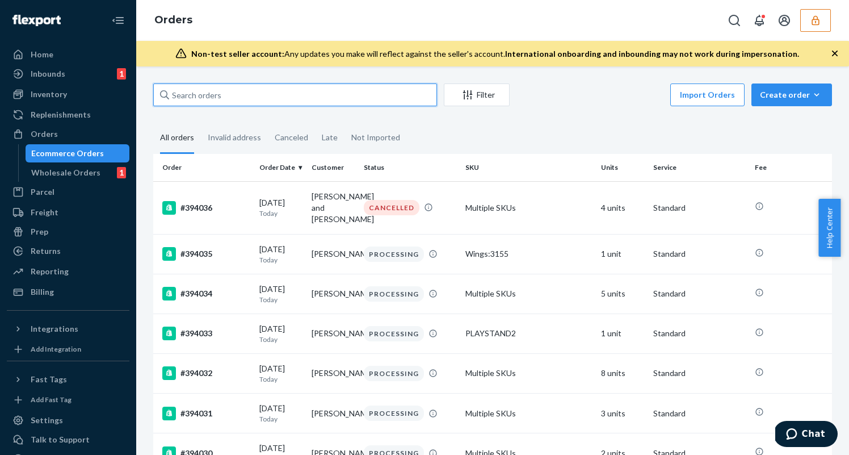
paste input "morgansarahssilkscom"
type input "morgansarahssilkscom"
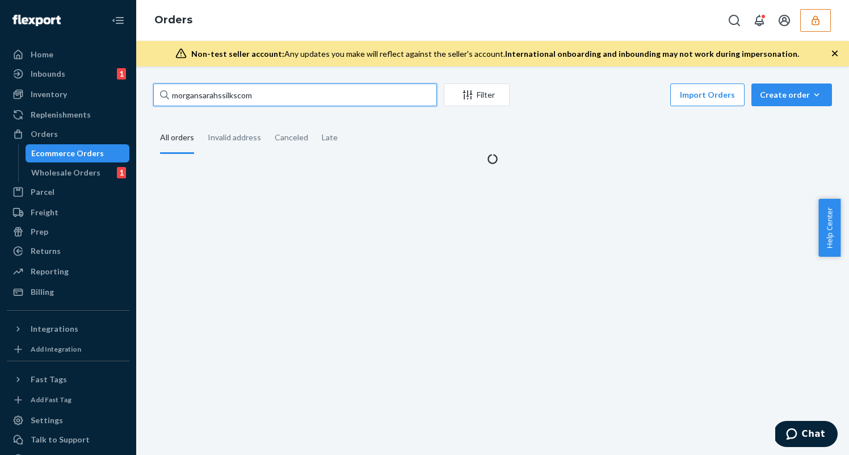
click at [271, 102] on input "morgansarahssilkscom" at bounding box center [295, 94] width 284 height 23
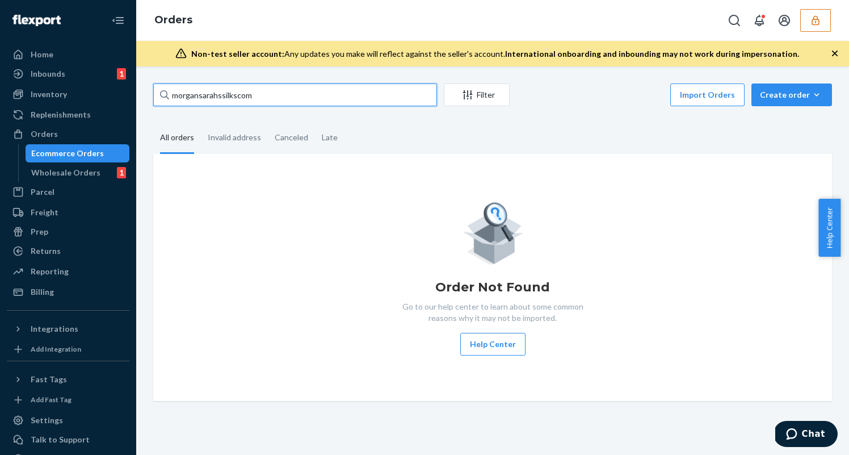
click at [271, 102] on input "morgansarahssilkscom" at bounding box center [295, 94] width 284 height 23
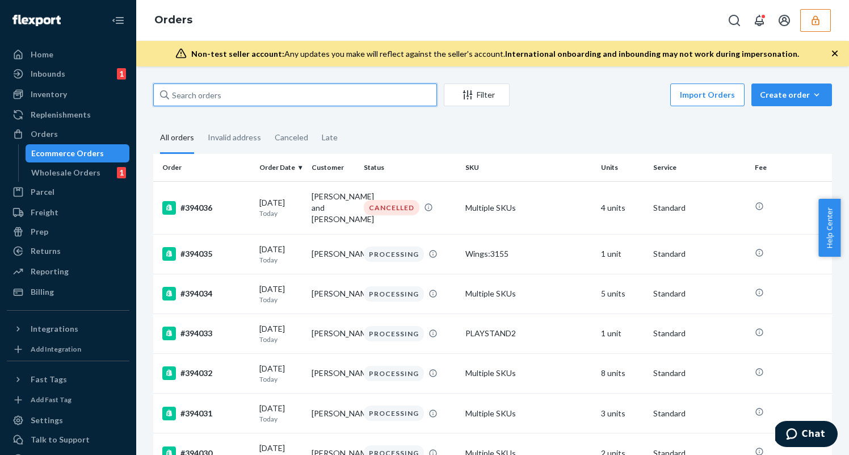
paste input "136615412"
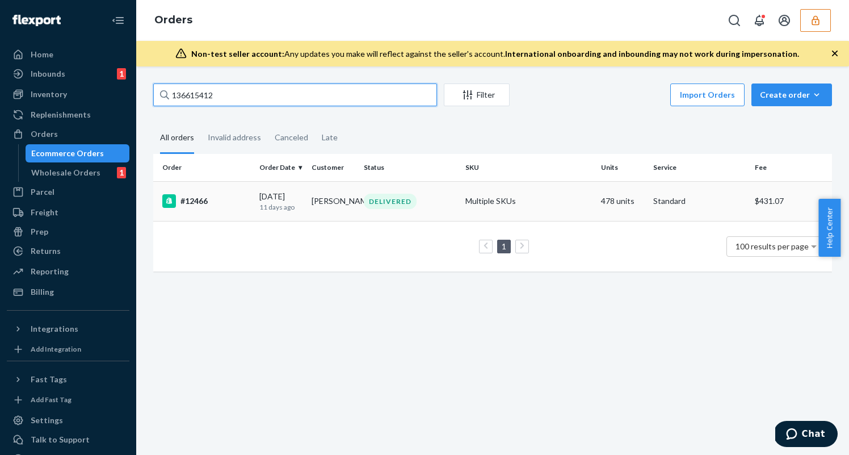
type input "136615412"
click at [289, 204] on p "11 days ago" at bounding box center [280, 207] width 43 height 10
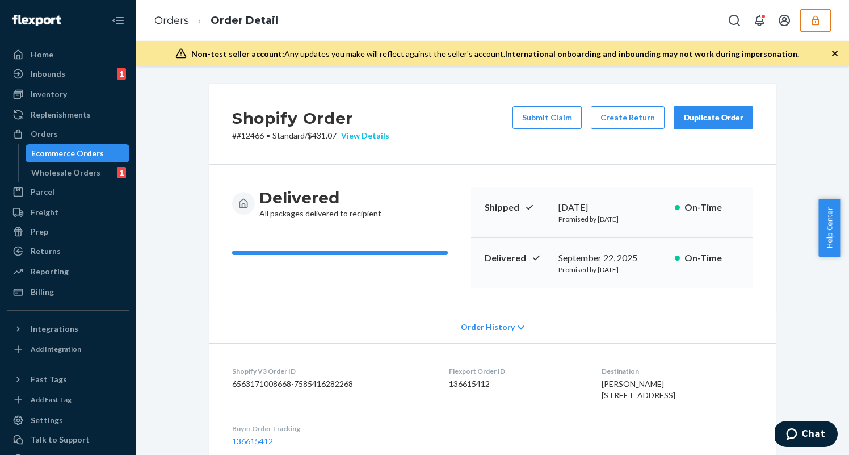
click at [371, 134] on div "View Details" at bounding box center [363, 135] width 53 height 11
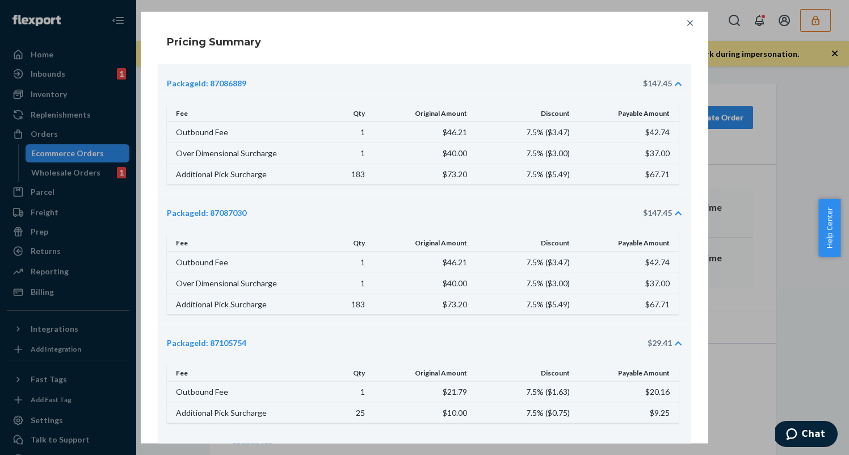
click at [684, 20] on icon at bounding box center [689, 22] width 11 height 11
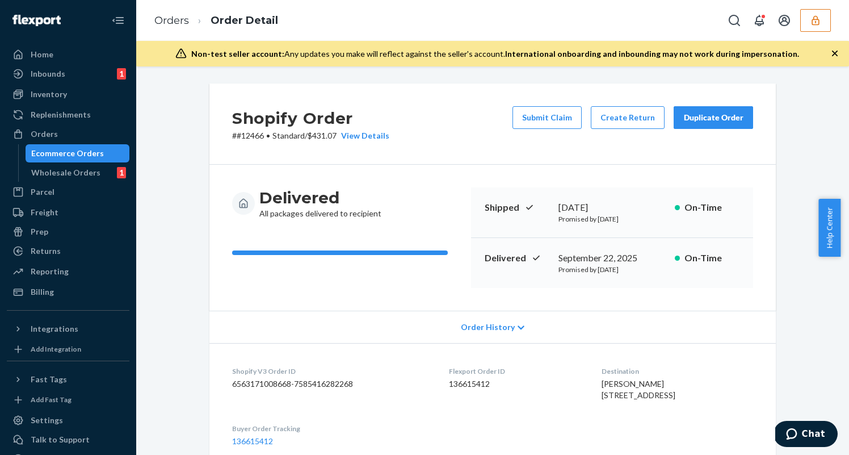
click at [821, 23] on icon "button" at bounding box center [815, 20] width 11 height 11
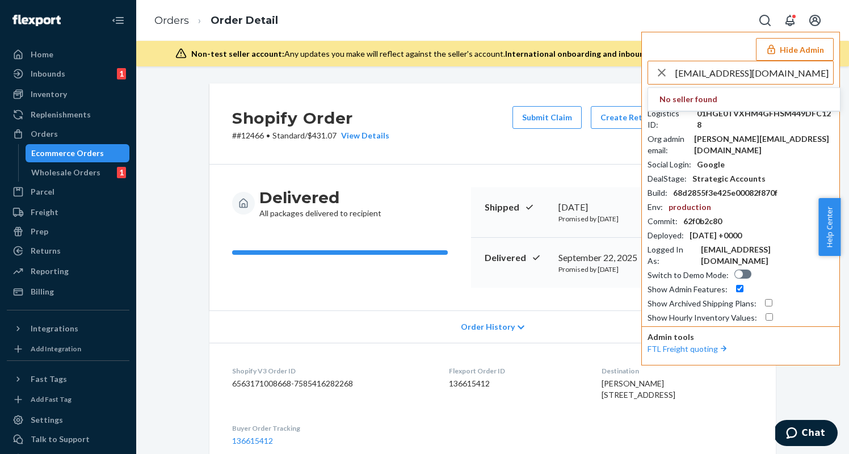
click at [700, 77] on input "operations@univent-engineering.com" at bounding box center [754, 72] width 158 height 23
paste input "logisticsuniventengineering"
type input "logisticsuniventengineeringcom"
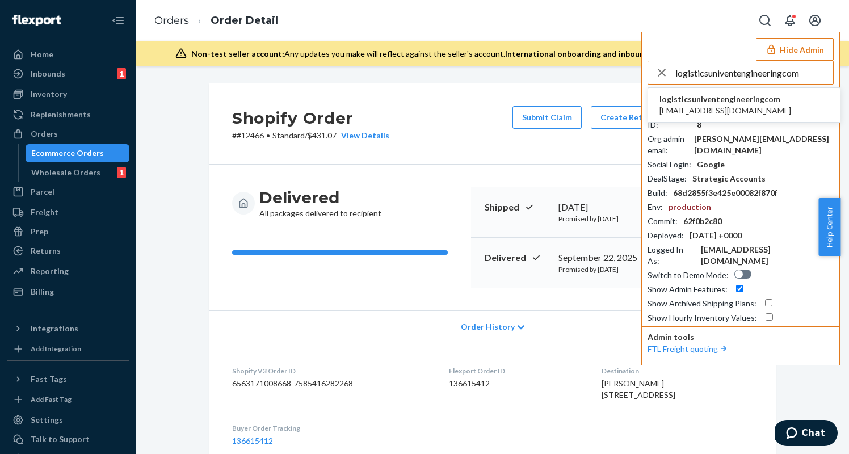
click at [699, 101] on span "logisticsuniventengineeringcom" at bounding box center [725, 99] width 132 height 11
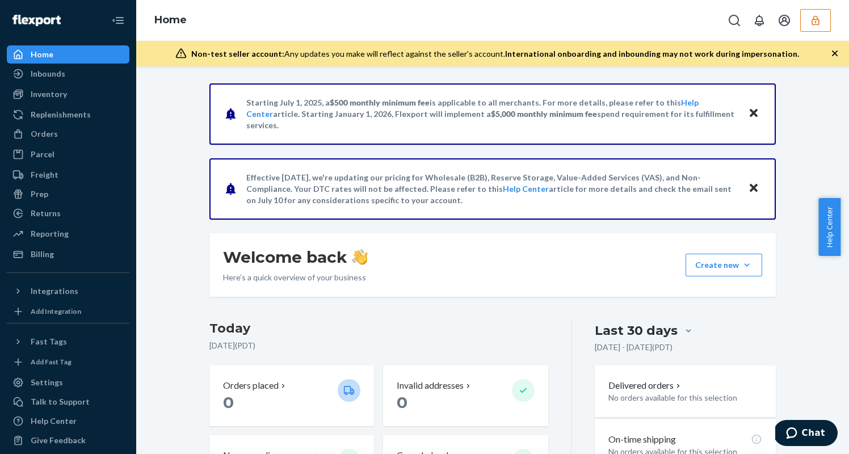
scroll to position [382, 0]
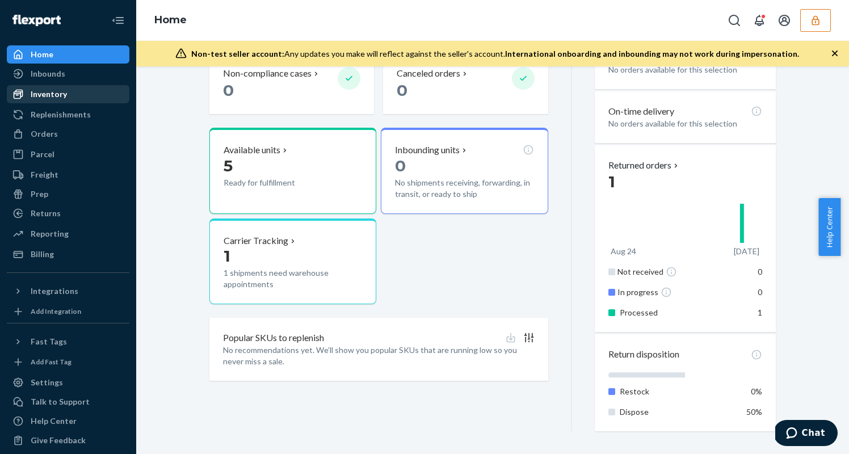
click at [77, 96] on div "Inventory" at bounding box center [68, 94] width 120 height 16
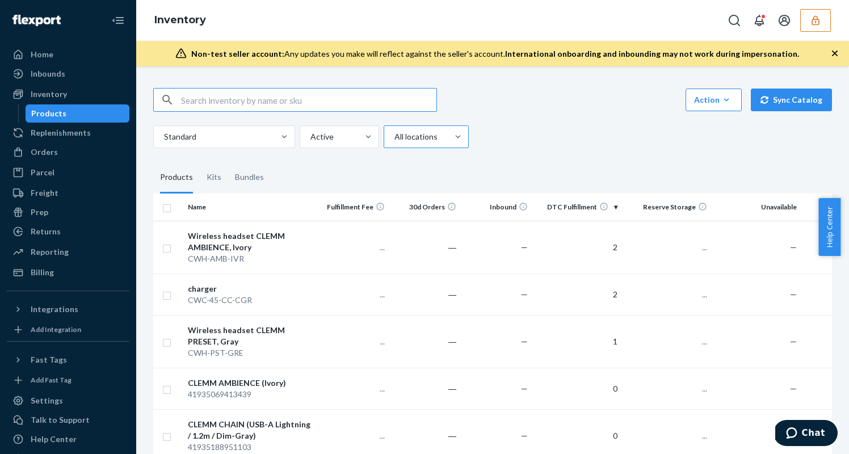
click at [406, 130] on div at bounding box center [425, 137] width 64 height 14
click at [394, 131] on input "All locations" at bounding box center [393, 136] width 1 height 11
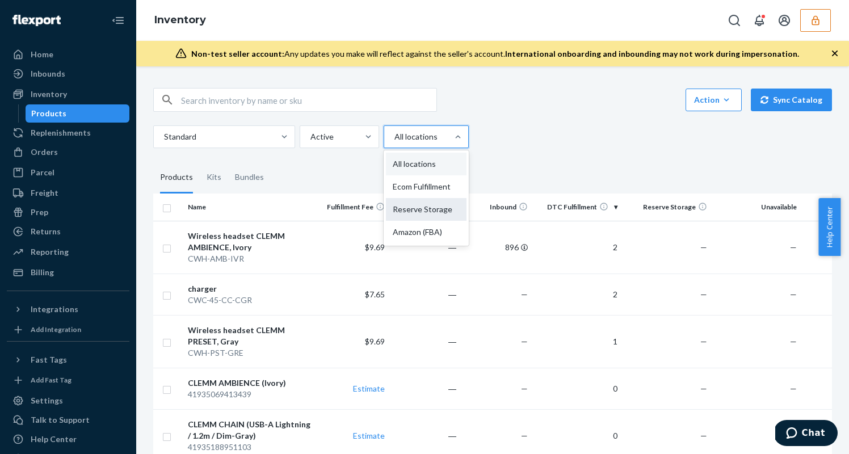
click at [432, 201] on div "Reserve Storage" at bounding box center [426, 209] width 81 height 23
click at [394, 142] on input "option Reserve Storage focused, 0 of 4. 4 results available. Use Up and Down to…" at bounding box center [393, 136] width 1 height 11
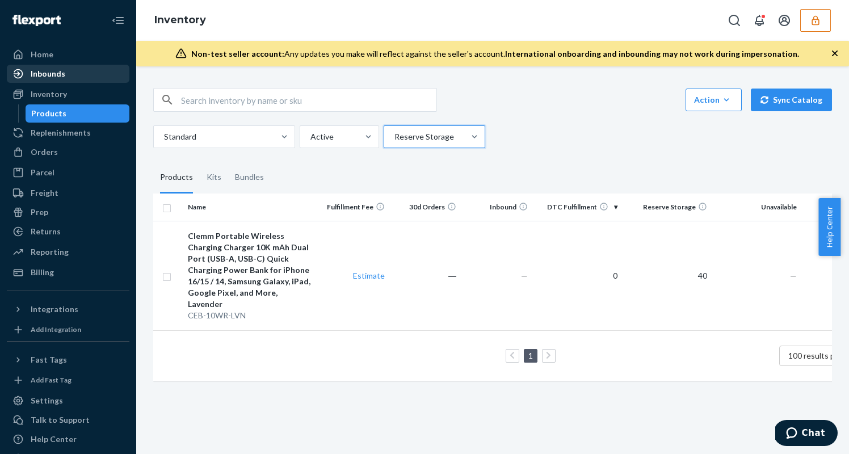
click at [72, 75] on div "Inbounds" at bounding box center [68, 74] width 120 height 16
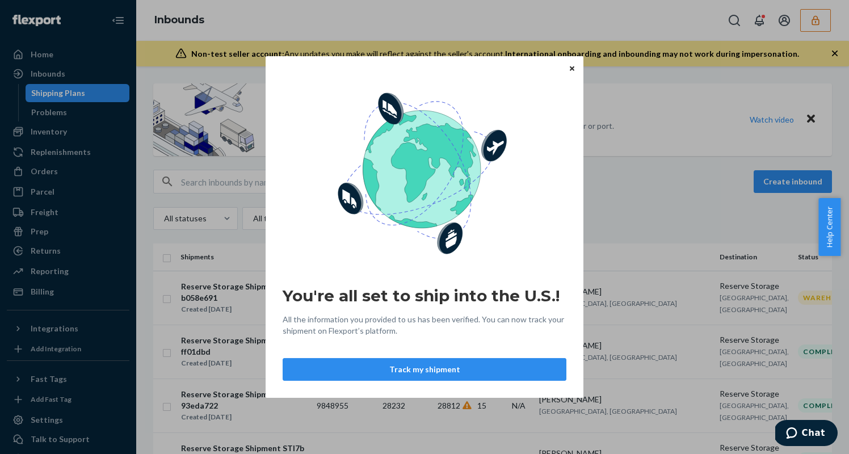
click at [574, 65] on button "Close" at bounding box center [571, 68] width 11 height 12
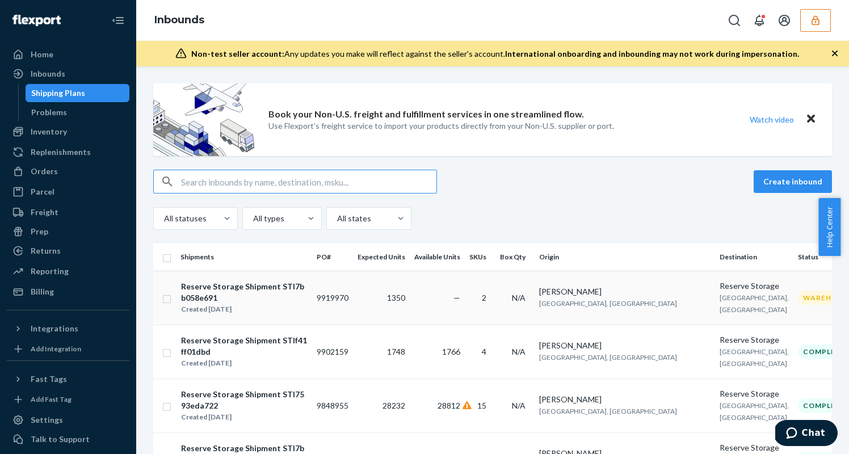
click at [465, 308] on td "2" at bounding box center [480, 298] width 31 height 54
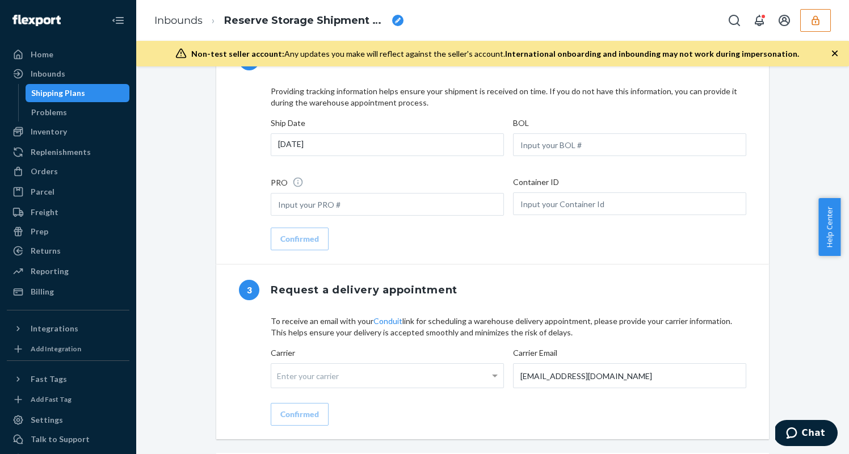
scroll to position [704, 0]
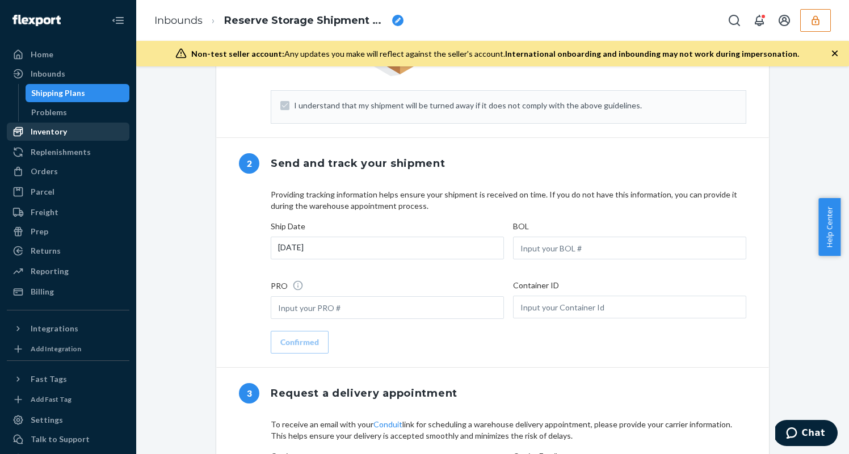
click at [66, 132] on div "Inventory" at bounding box center [68, 132] width 120 height 16
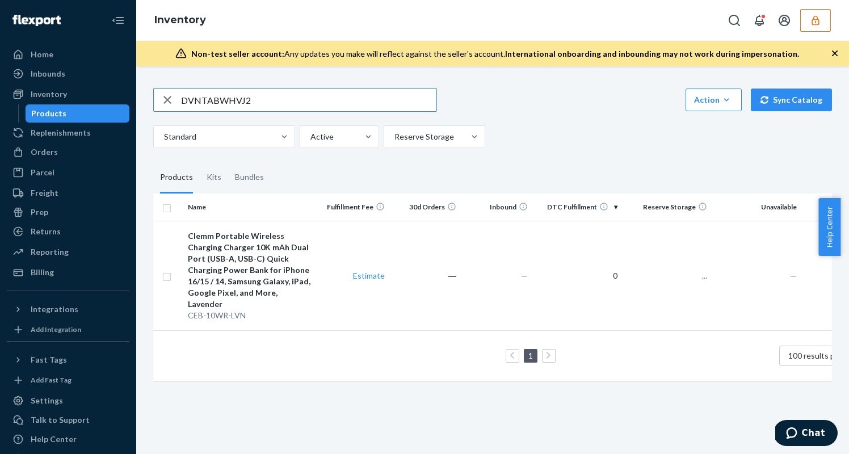
type input "DVNTABWHVJ2"
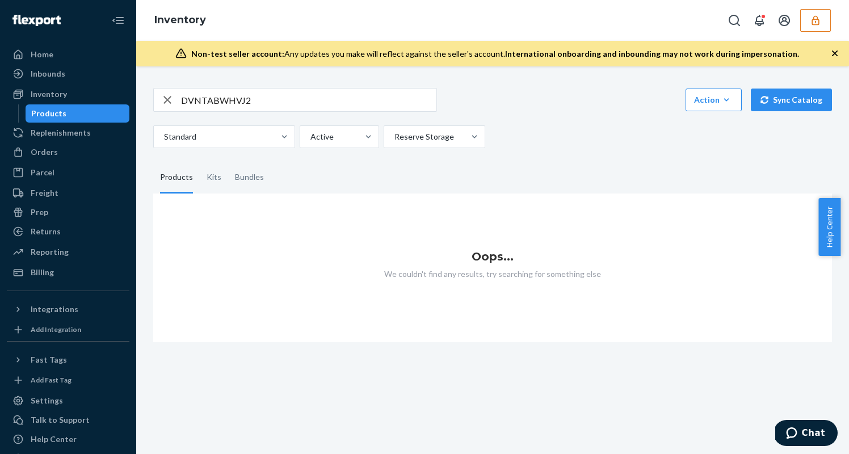
click at [267, 98] on input "DVNTABWHVJ2" at bounding box center [308, 100] width 255 height 23
click at [266, 98] on input "DVNTABWHVJ2" at bounding box center [308, 100] width 255 height 23
click at [266, 99] on input "DVNTABWHVJ2" at bounding box center [308, 100] width 255 height 23
click at [264, 96] on input "DVNTABWHVJ2" at bounding box center [308, 100] width 255 height 23
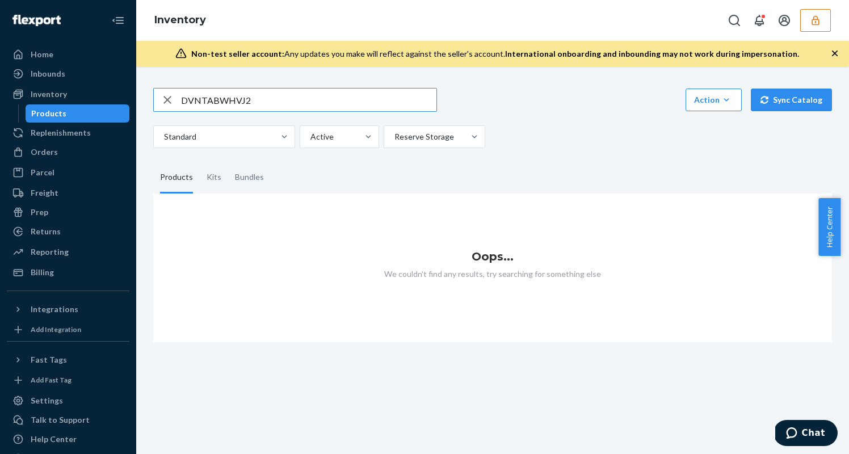
click at [264, 96] on input "DVNTABWHVJ2" at bounding box center [308, 100] width 255 height 23
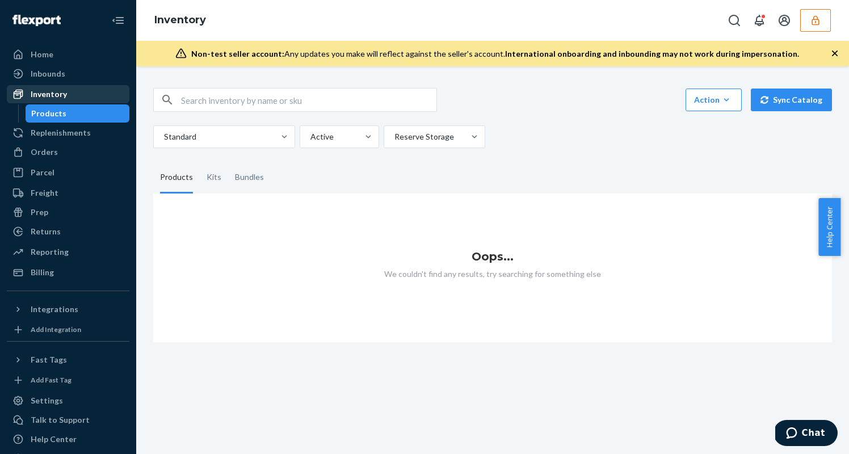
click at [95, 94] on div "Inventory" at bounding box center [68, 94] width 120 height 16
click at [72, 69] on div "Inbounds" at bounding box center [68, 74] width 120 height 16
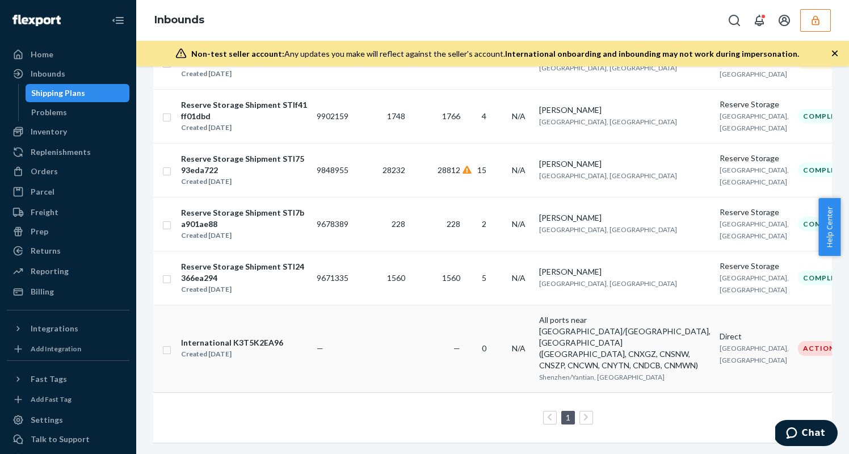
scroll to position [130, 0]
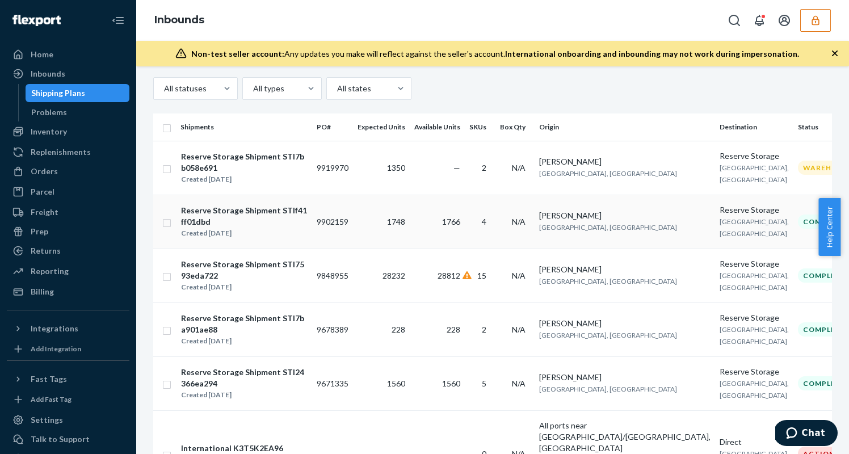
click at [478, 237] on td "4" at bounding box center [480, 222] width 31 height 54
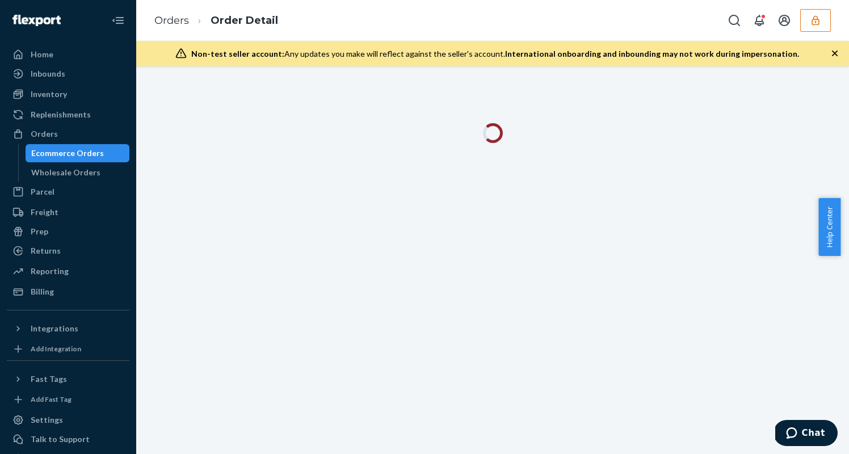
click at [824, 23] on button "button" at bounding box center [815, 20] width 31 height 23
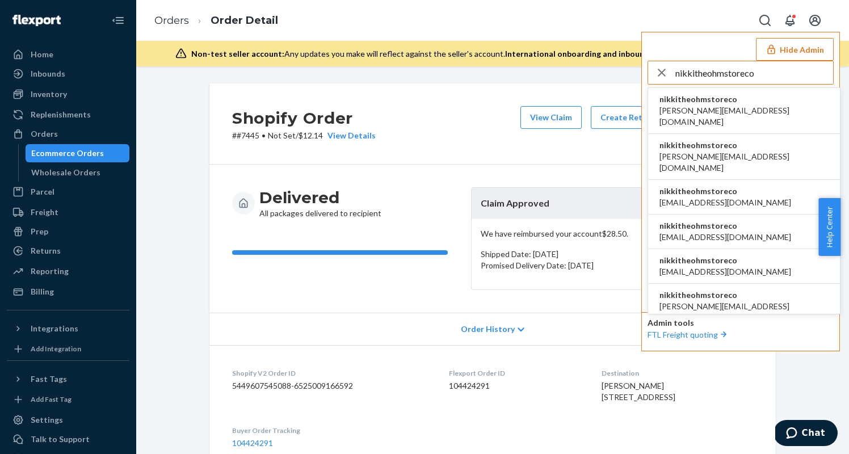
type input "nikkitheohmstoreco"
click at [723, 108] on span "dan@wearewaypoint.com" at bounding box center [743, 116] width 169 height 23
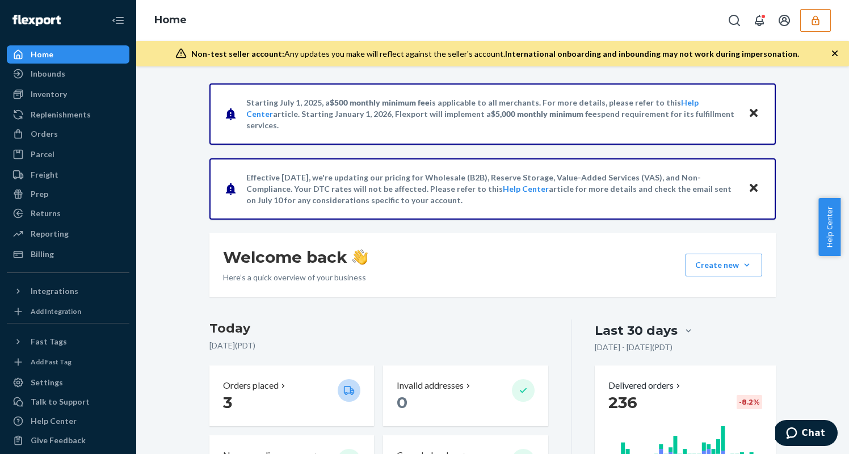
scroll to position [334, 0]
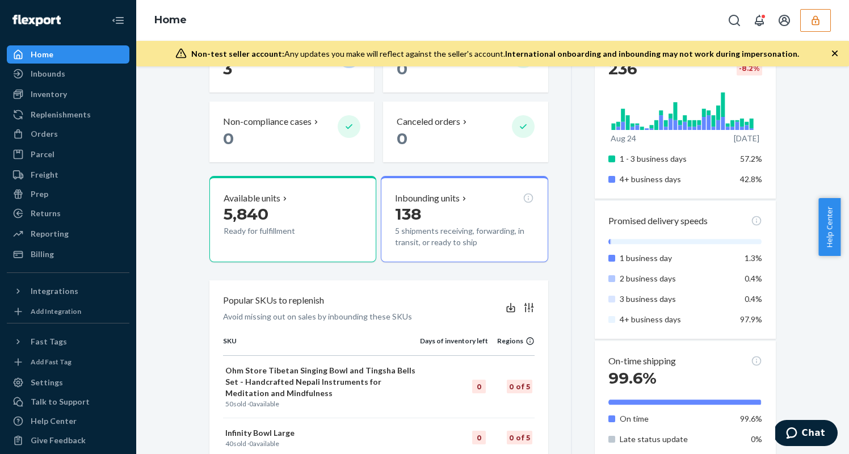
click at [821, 23] on icon "button" at bounding box center [815, 20] width 11 height 11
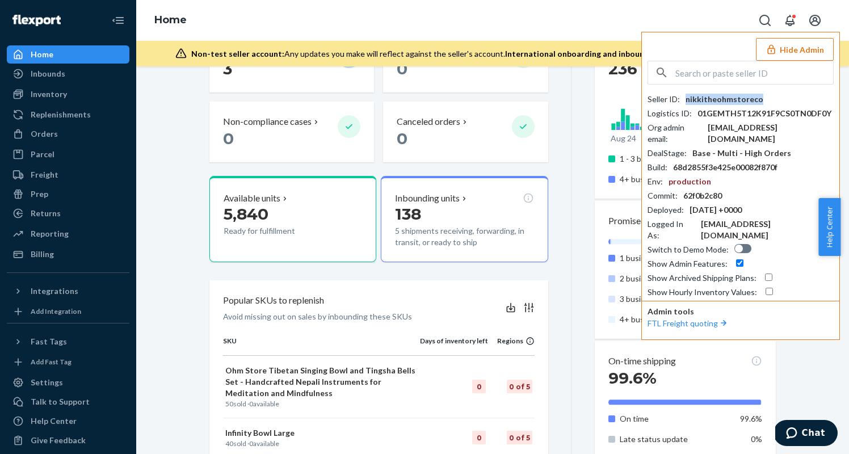
click at [720, 99] on div "nikkitheohmstoreco" at bounding box center [725, 99] width 78 height 11
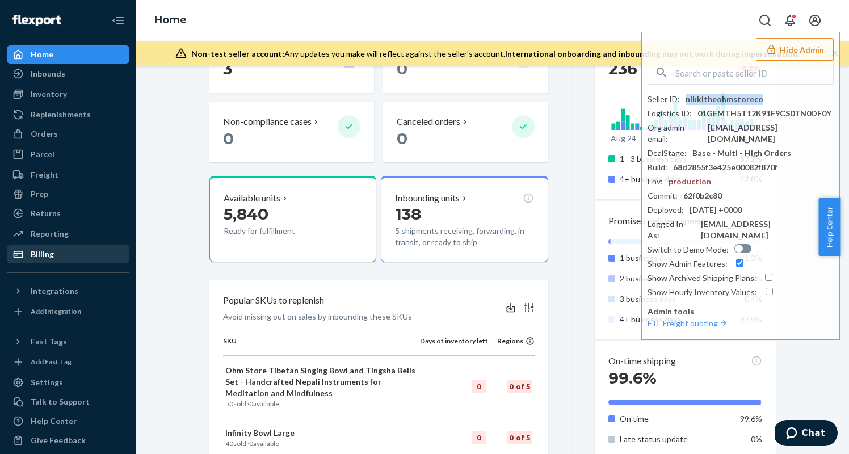
click at [62, 260] on div "Billing" at bounding box center [68, 254] width 120 height 16
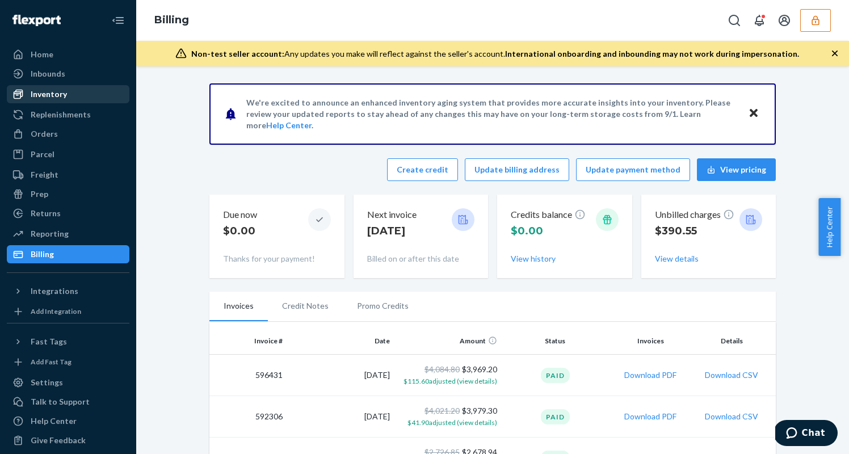
click at [67, 98] on div "Inventory" at bounding box center [68, 94] width 120 height 16
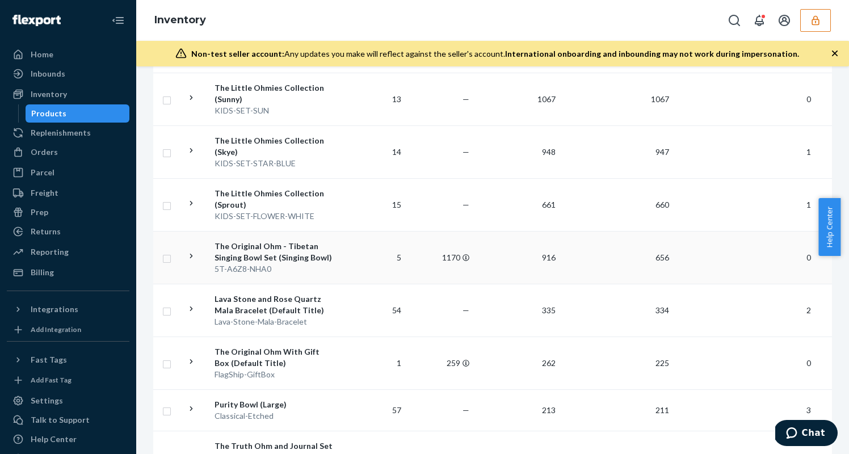
scroll to position [306, 0]
click at [91, 275] on div "Billing" at bounding box center [68, 272] width 120 height 16
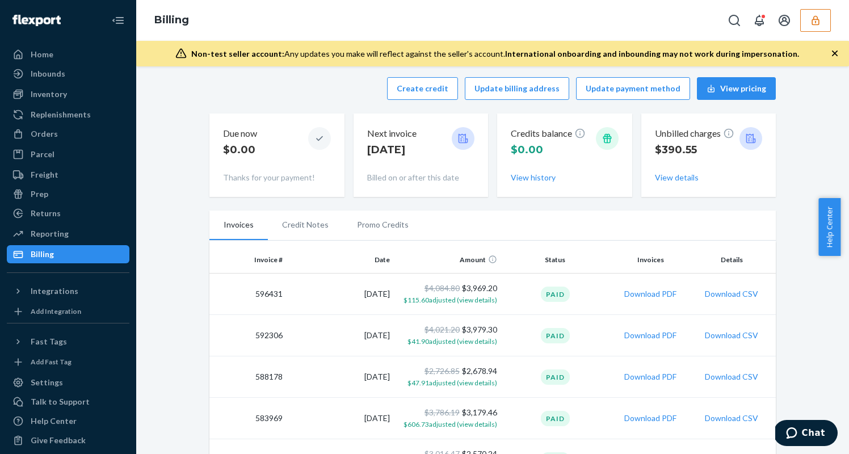
scroll to position [89, 0]
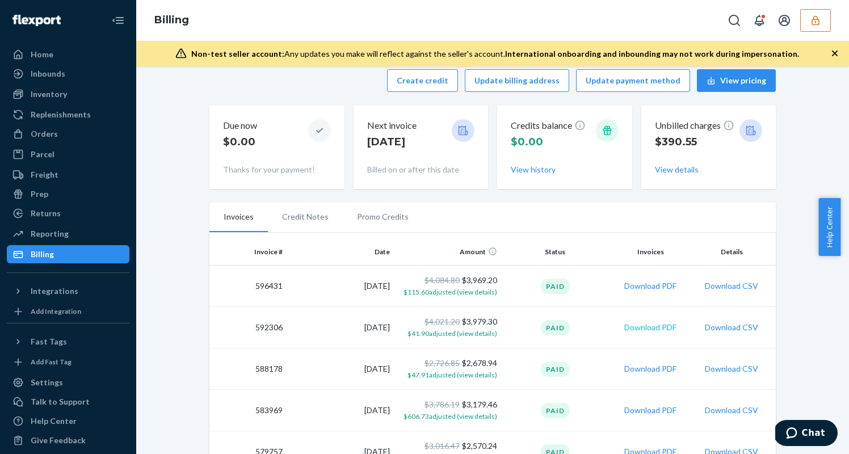
click at [653, 329] on button "Download PDF" at bounding box center [650, 327] width 52 height 11
click at [729, 329] on button "Download CSV" at bounding box center [731, 327] width 53 height 11
click at [65, 233] on div "Reporting" at bounding box center [50, 233] width 38 height 11
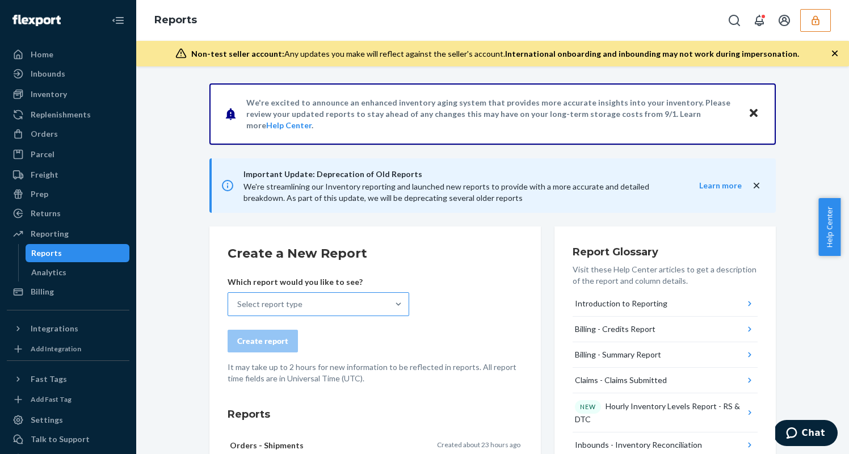
click at [320, 305] on div "Select report type" at bounding box center [308, 304] width 160 height 23
click at [238, 305] on input "Select report type" at bounding box center [237, 304] width 1 height 11
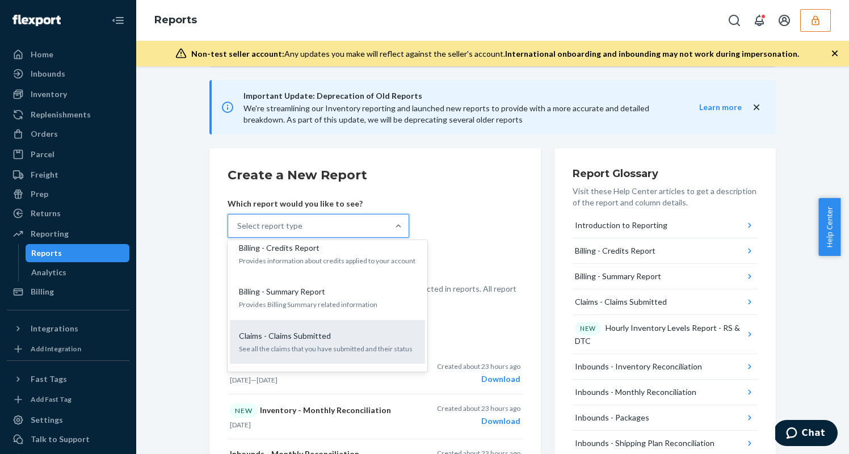
scroll to position [64, 0]
click at [274, 338] on p "Claims - Claims Submitted" at bounding box center [285, 335] width 92 height 11
click at [238, 232] on input "option Claims - Claims Submitted focused, 4 of 32. 32 results available. Use Up…" at bounding box center [237, 225] width 1 height 11
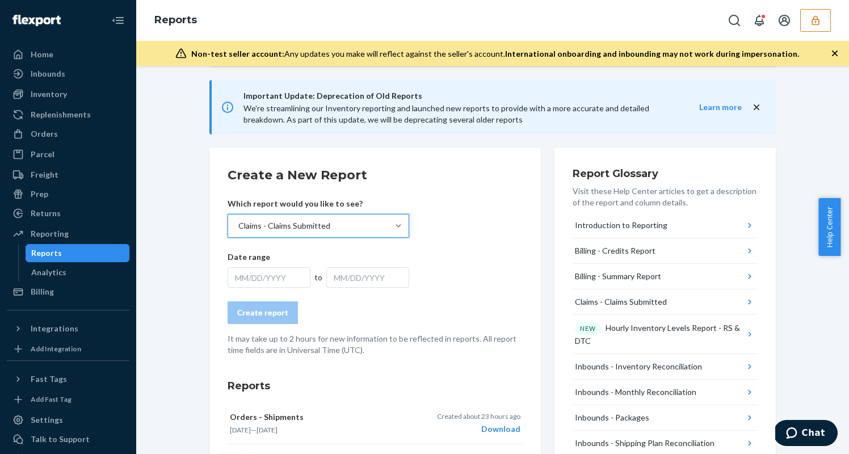
click at [258, 276] on div "MM/DD/YYYY" at bounding box center [269, 277] width 83 height 20
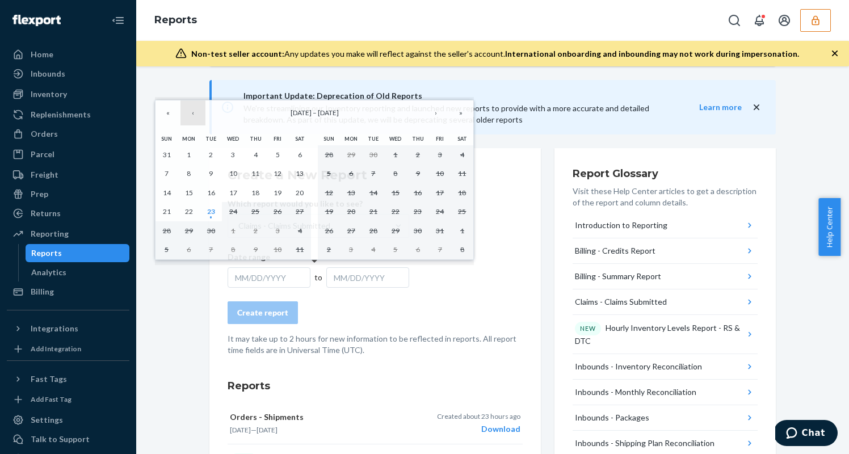
click at [195, 117] on button "‹" at bounding box center [192, 112] width 25 height 25
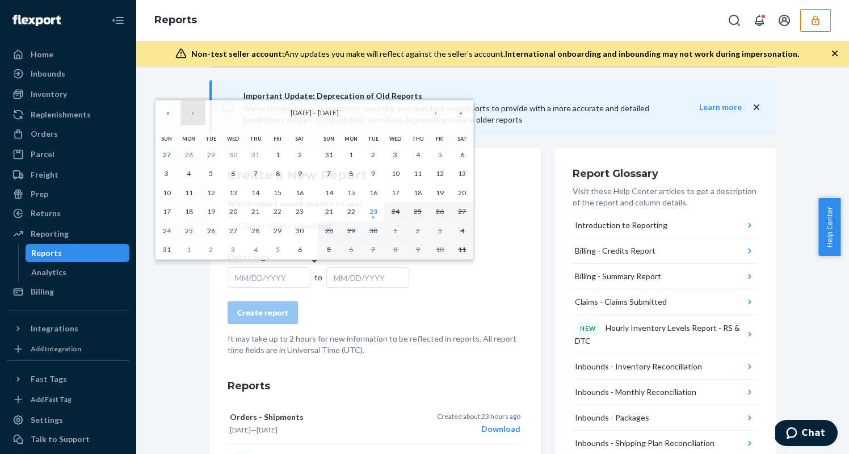
click at [195, 117] on button "‹" at bounding box center [192, 112] width 25 height 25
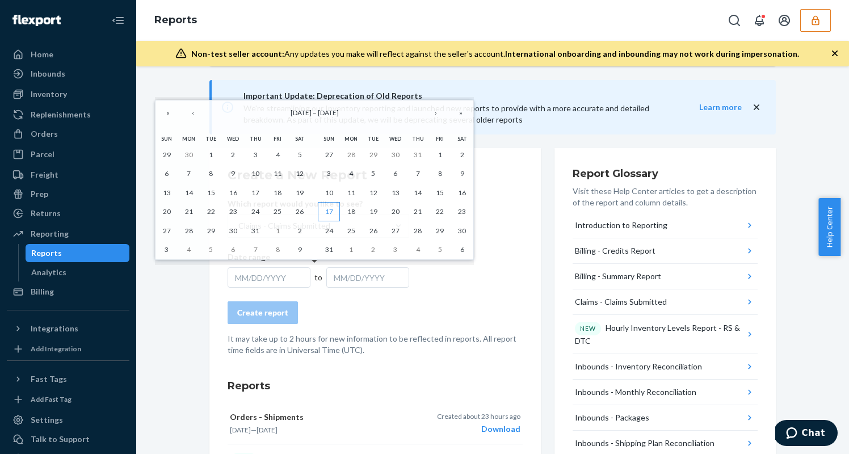
click at [329, 211] on abbr "17" at bounding box center [329, 211] width 8 height 9
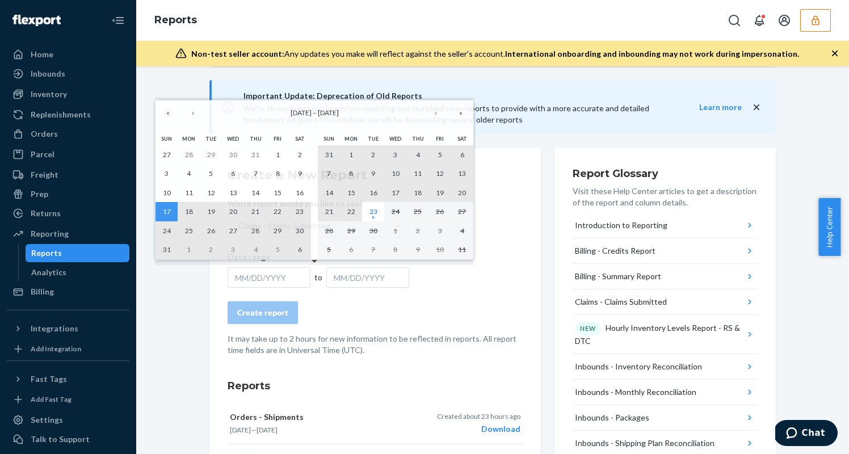
click at [353, 211] on abbr "22" at bounding box center [351, 211] width 8 height 9
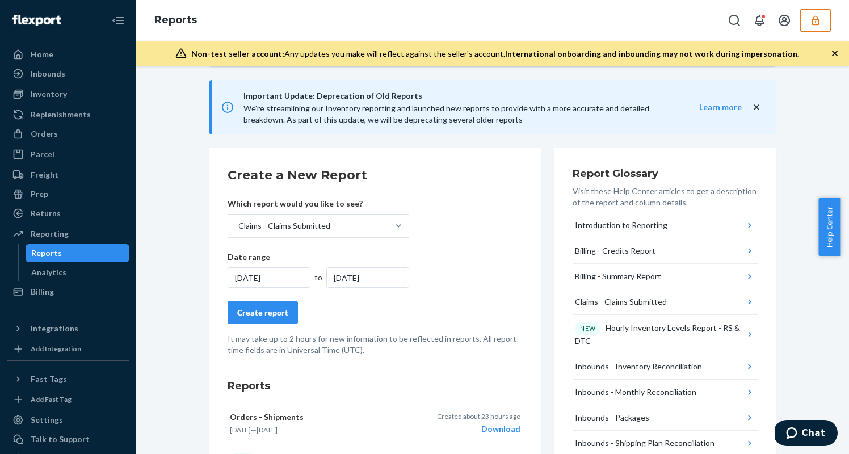
click at [270, 309] on div "Create report" at bounding box center [262, 312] width 51 height 11
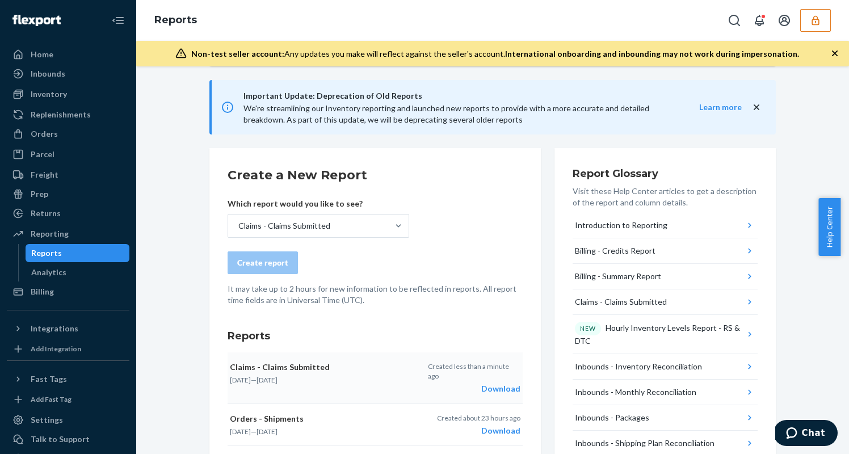
click at [484, 383] on div "Download" at bounding box center [474, 388] width 93 height 11
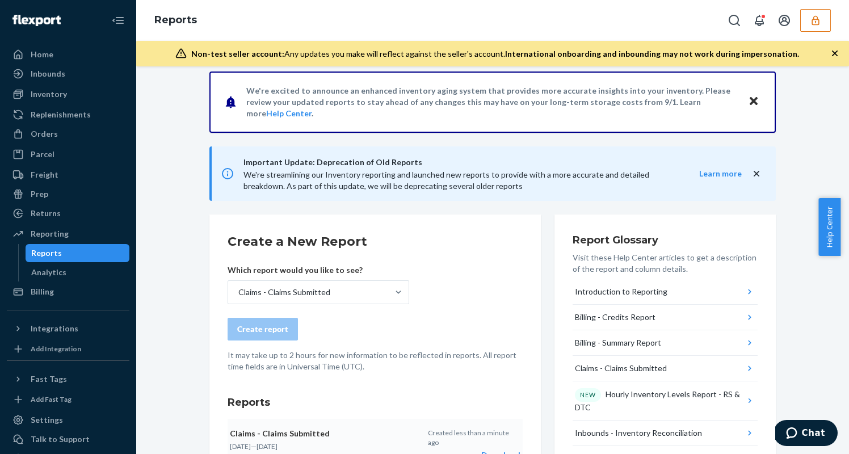
scroll to position [62, 0]
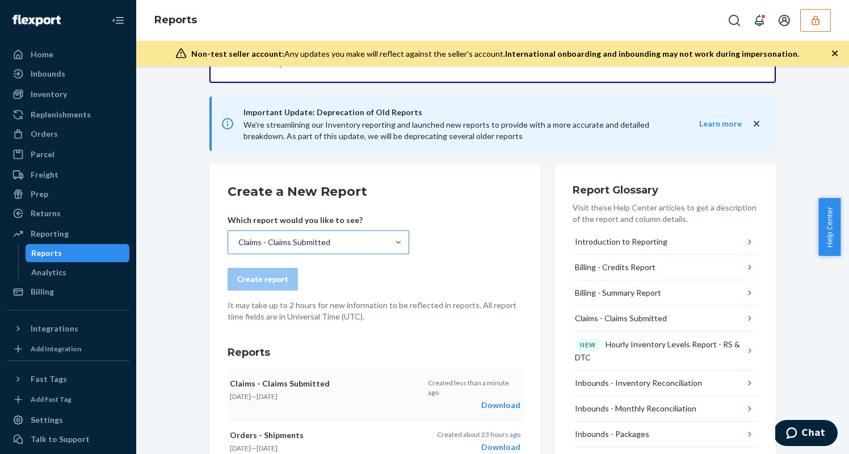
click at [342, 238] on div "Claims - Claims Submitted" at bounding box center [308, 242] width 160 height 23
click at [238, 238] on input "Claims - Claims Submitted" at bounding box center [237, 242] width 1 height 11
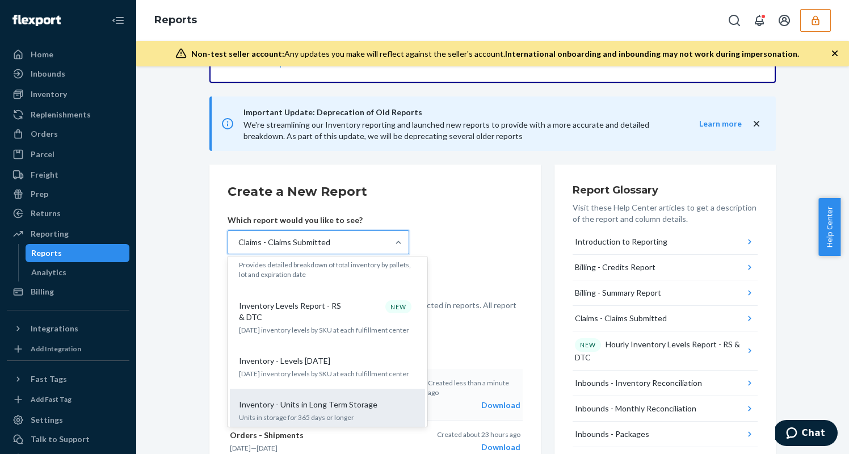
scroll to position [757, 0]
click at [296, 399] on p "Inventory - Units in Long Term Storage" at bounding box center [308, 404] width 138 height 11
click at [238, 248] on input "option Claims - Claims Submitted, selected. option Inventory - Units in Long Te…" at bounding box center [237, 242] width 1 height 11
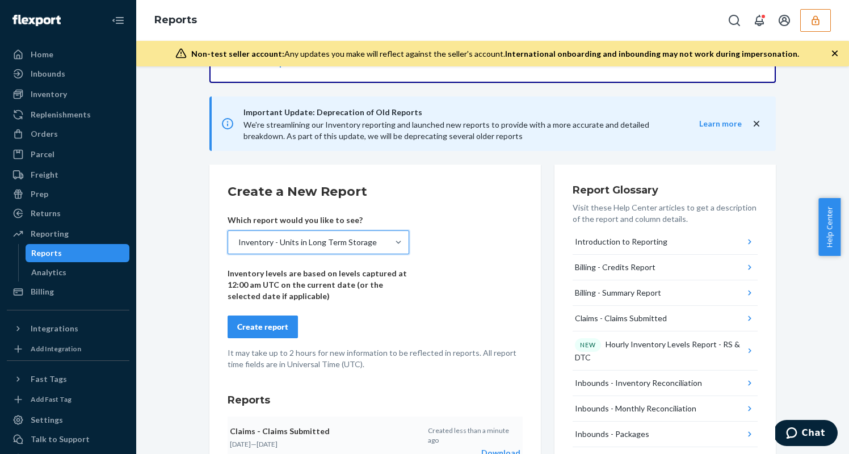
click at [267, 324] on div "Create report" at bounding box center [262, 326] width 51 height 11
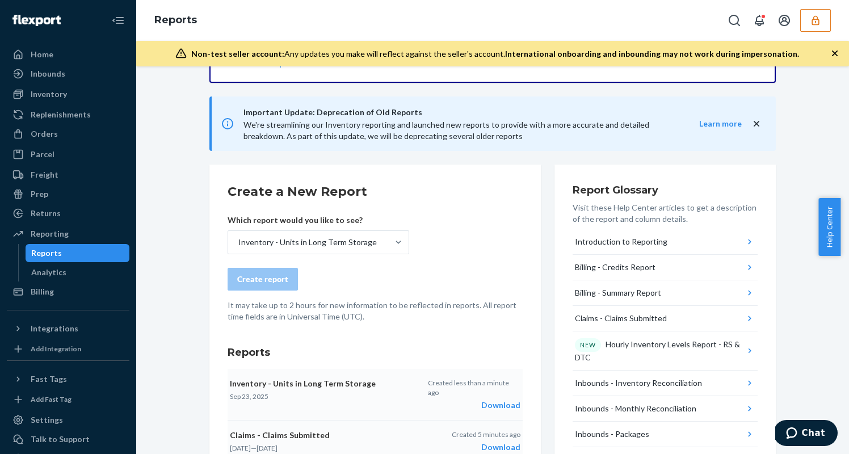
click at [501, 400] on div "Download" at bounding box center [474, 405] width 93 height 11
drag, startPoint x: 56, startPoint y: 95, endPoint x: 86, endPoint y: 91, distance: 30.4
click at [56, 95] on div "Inventory" at bounding box center [49, 94] width 36 height 11
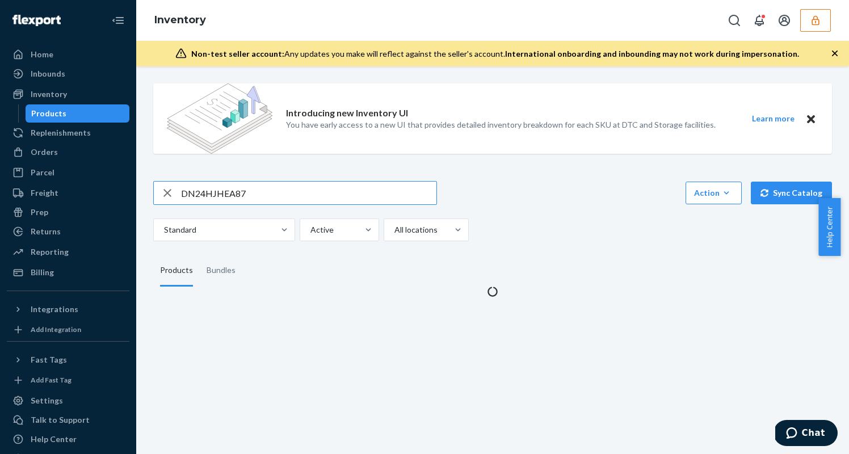
type input "DN24HJHEA87"
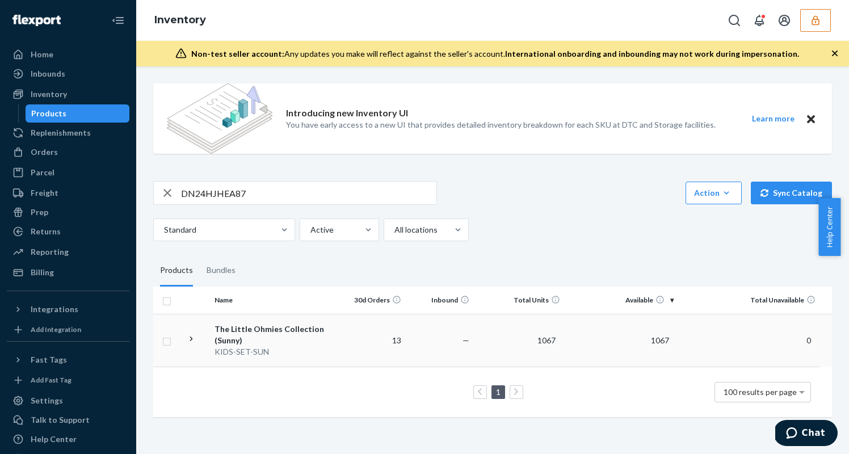
click at [354, 341] on td "13" at bounding box center [372, 340] width 68 height 53
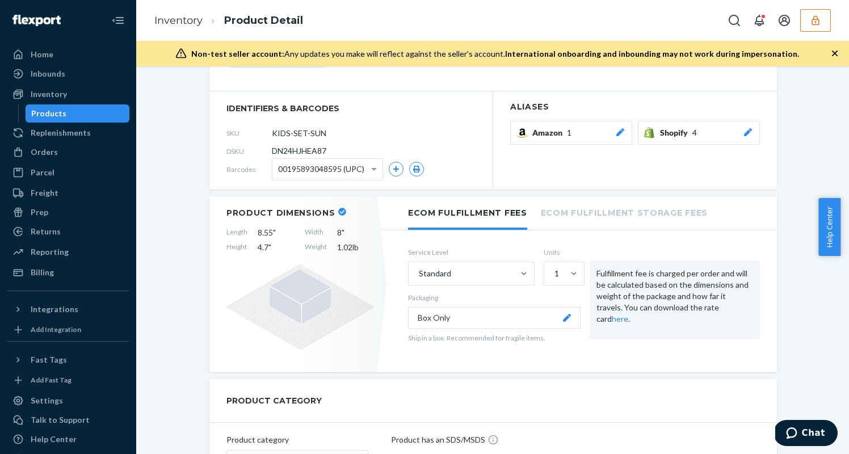
scroll to position [252, 0]
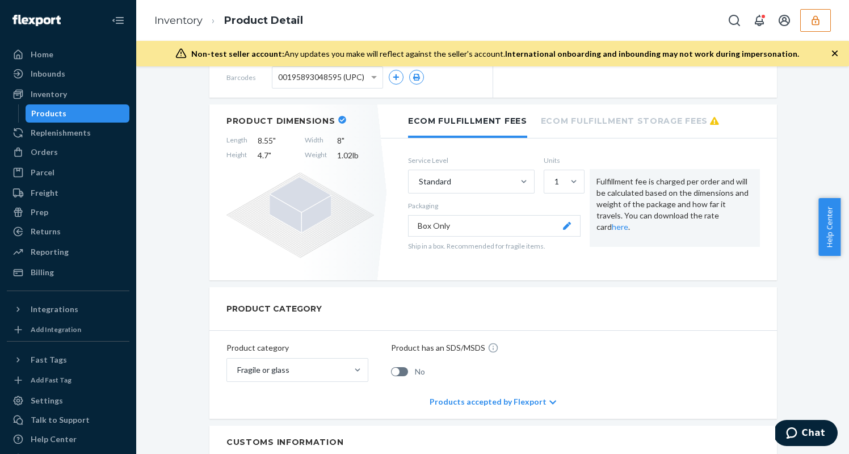
click at [599, 121] on li "Ecom Fulfillment Storage Fees" at bounding box center [630, 119] width 178 height 31
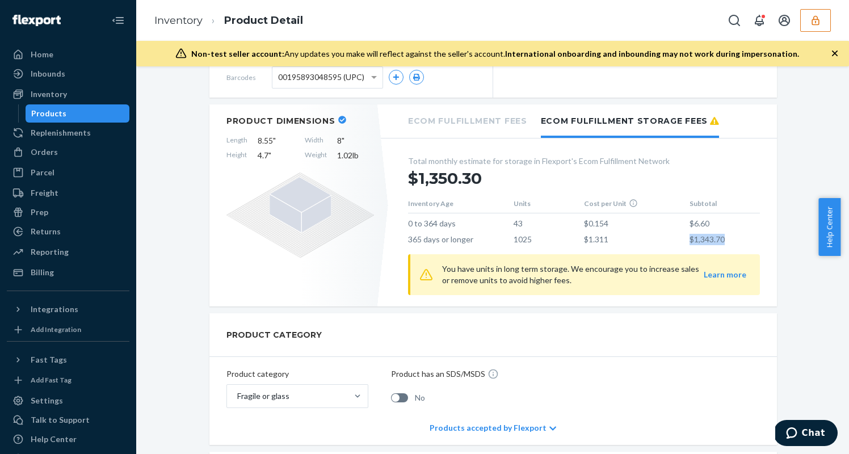
drag, startPoint x: 693, startPoint y: 240, endPoint x: 672, endPoint y: 240, distance: 21.0
click at [672, 240] on tr "365 days or longer 1025 $1.311 $1,343.70" at bounding box center [584, 237] width 352 height 16
click at [54, 73] on div "Inbounds" at bounding box center [48, 73] width 35 height 11
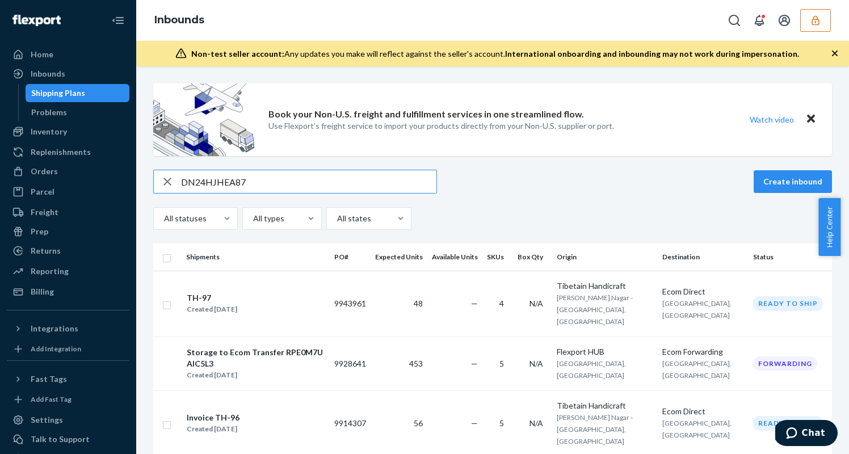
type input "DN24HJHEA87"
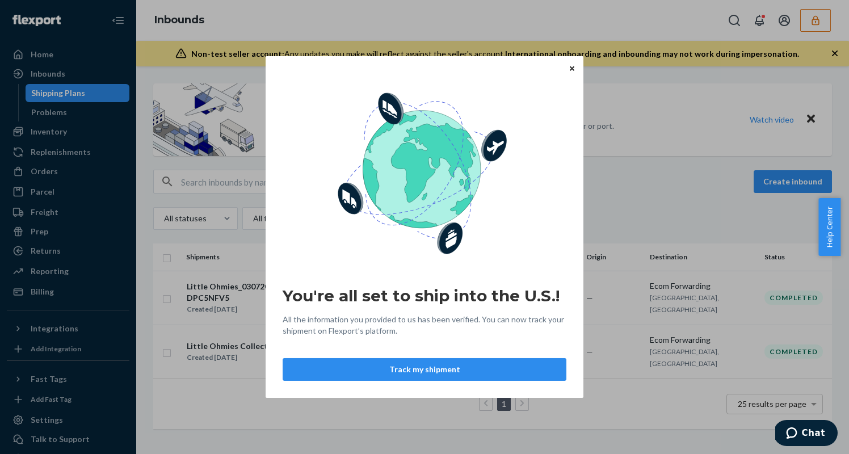
click at [571, 69] on icon "Close" at bounding box center [572, 68] width 5 height 5
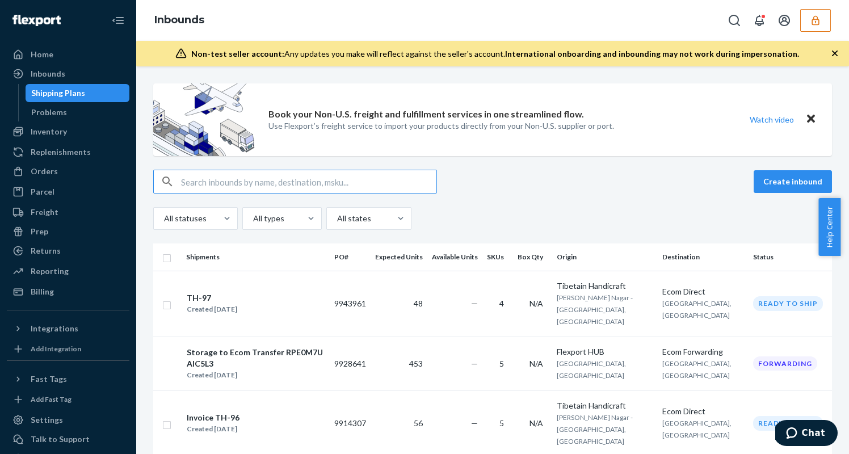
click at [258, 180] on input "text" at bounding box center [308, 181] width 255 height 23
paste input "DN24HJHEA87"
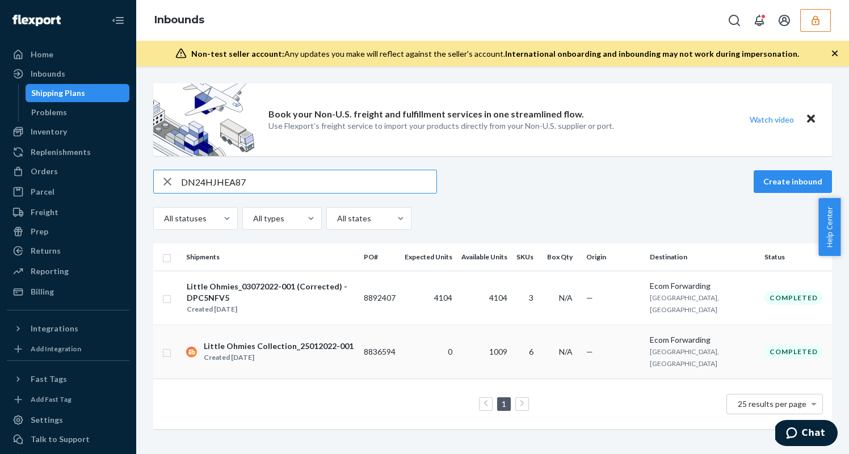
type input "DN24HJHEA87"
click at [355, 340] on div "Little Ohmies Collection_25012022-001 Created Oct 11, 2022" at bounding box center [270, 352] width 169 height 24
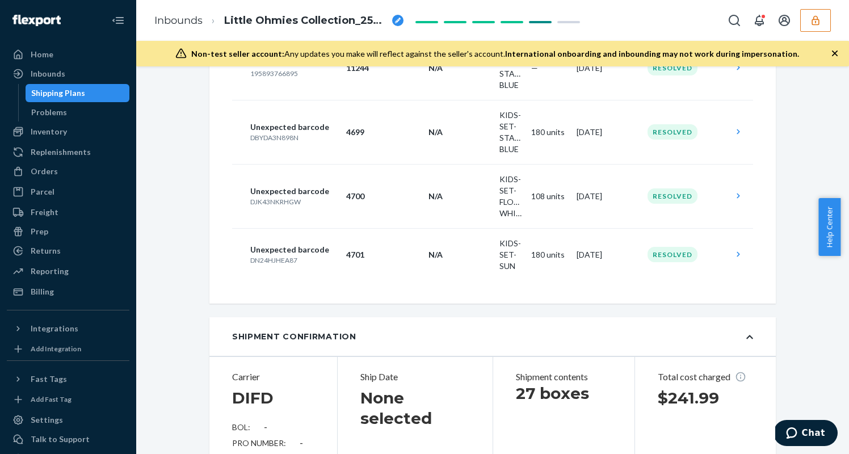
scroll to position [2461, 0]
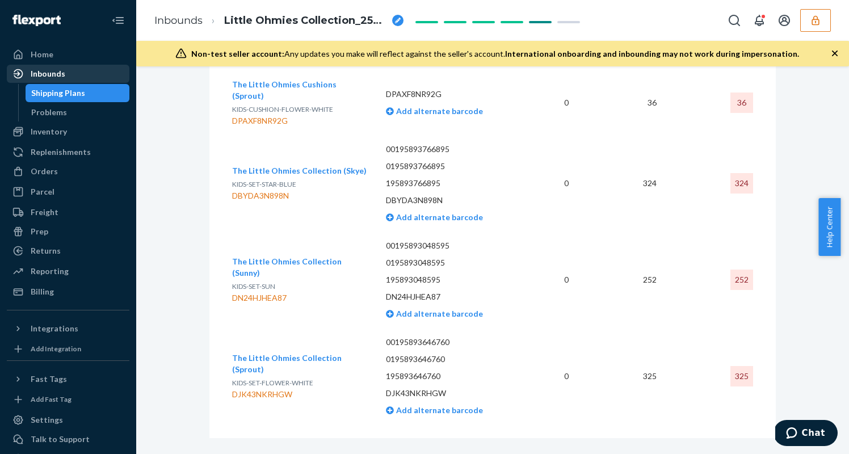
click at [62, 75] on div "Inbounds" at bounding box center [48, 73] width 35 height 11
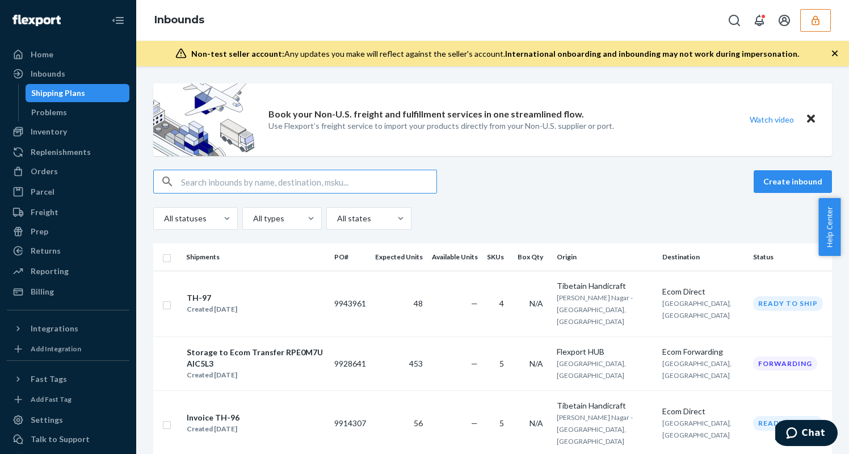
type input "DN24HJHEA87"
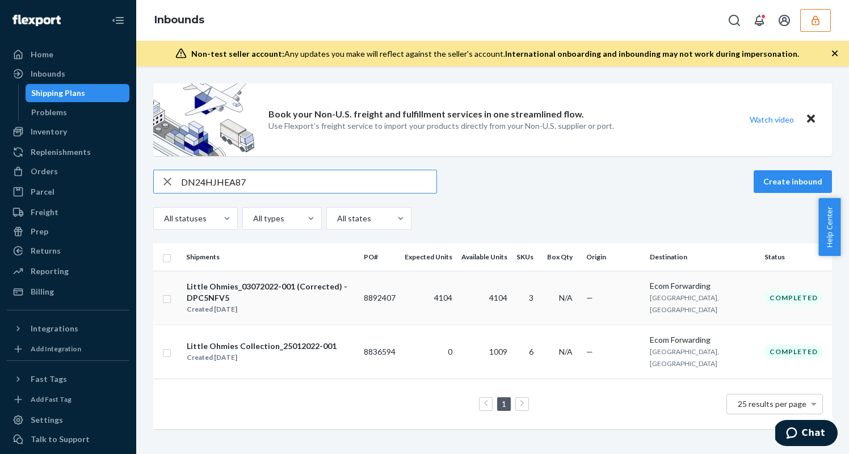
type input "DN24HJHEA87"
click at [329, 285] on div "Little Ohmies_03072022-001 (Corrected) - DPC5NFV5" at bounding box center [270, 292] width 167 height 23
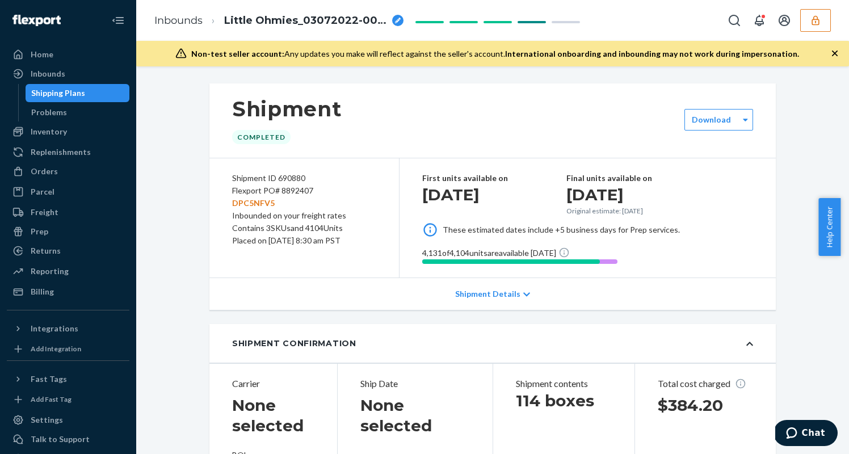
scroll to position [1472, 0]
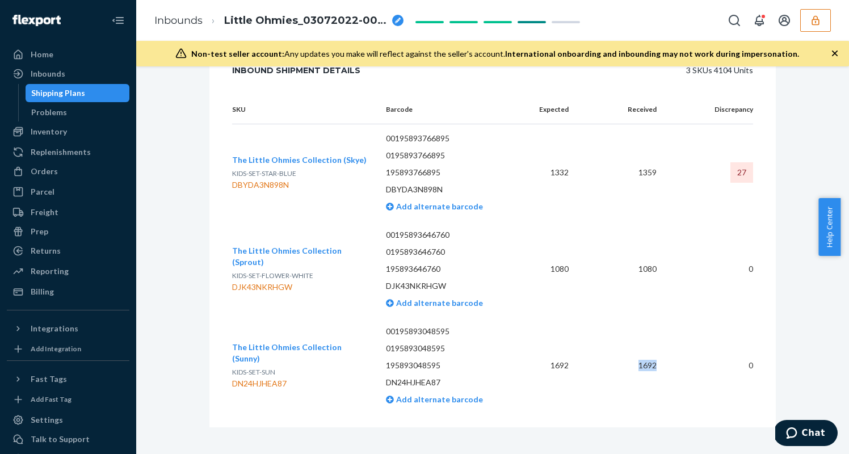
drag, startPoint x: 639, startPoint y: 355, endPoint x: 627, endPoint y: 357, distance: 12.0
click at [627, 357] on td "1692" at bounding box center [621, 365] width 87 height 96
click at [81, 171] on div "Orders" at bounding box center [68, 171] width 120 height 16
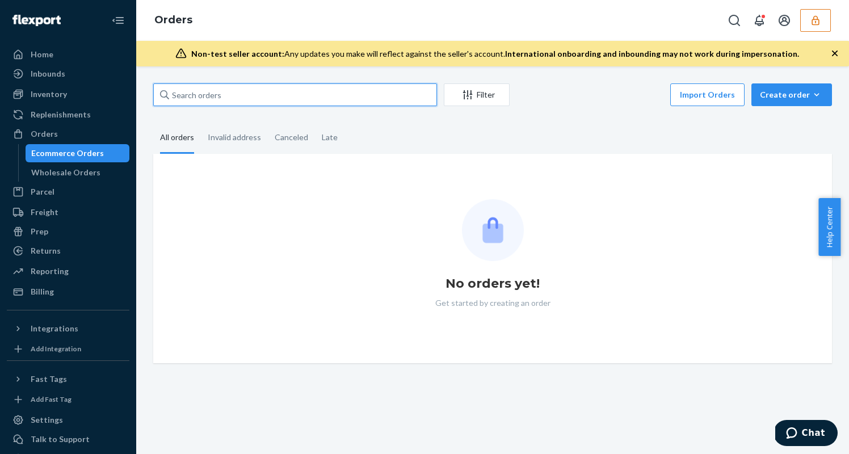
click at [204, 101] on input "text" at bounding box center [295, 94] width 284 height 23
paste input "DN24HJHEA87"
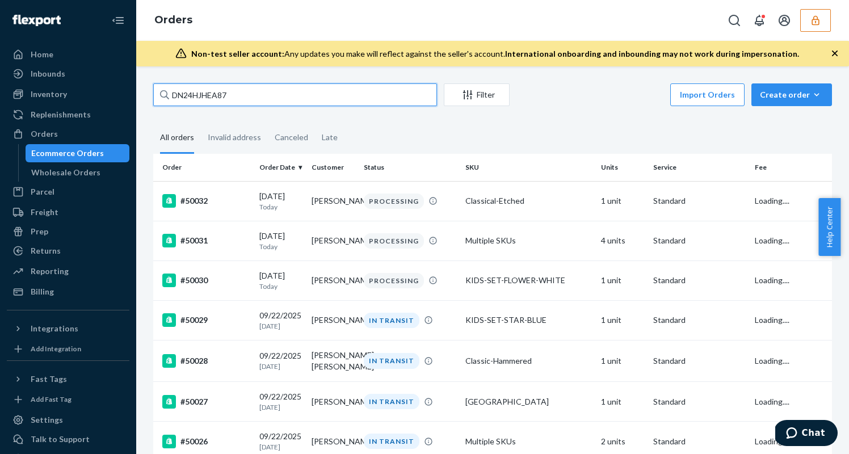
type input "DN24HJHEA87"
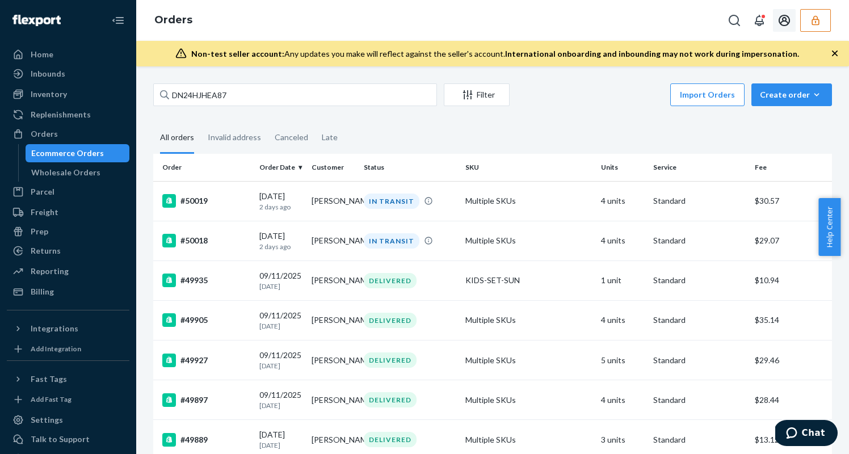
click at [816, 22] on icon "button" at bounding box center [815, 20] width 11 height 11
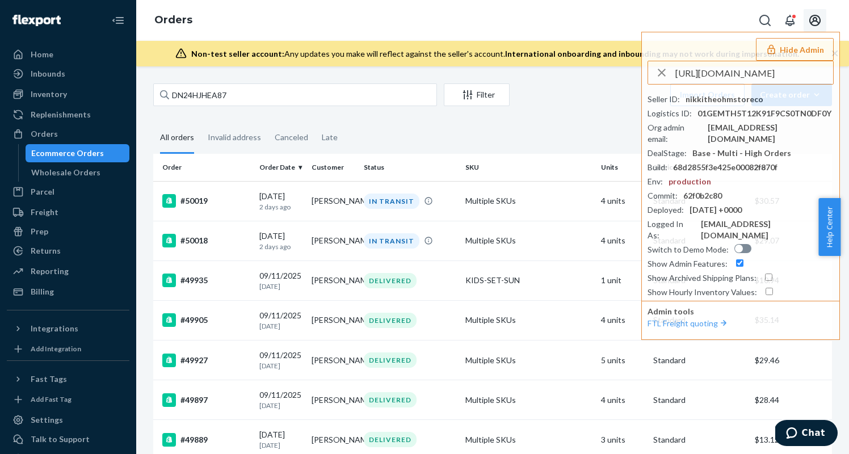
scroll to position [0, 184]
type input "https://flexport.atlassian.net/servicedesk/customer/portal/46/group/153/create/…"
click at [601, 20] on div "Orders Hide Admin https://flexport.atlassian.net/servicedesk/customer/portal/46…" at bounding box center [492, 20] width 713 height 41
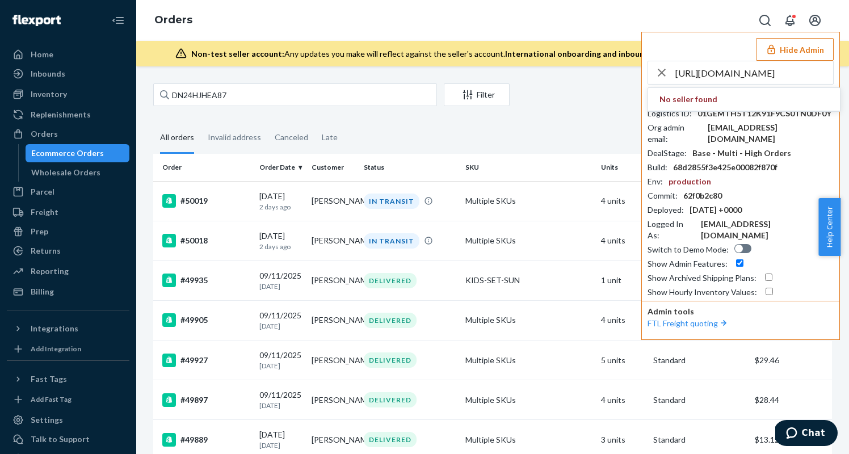
click at [766, 72] on input "https://flexport.atlassian.net/servicedesk/customer/portal/46/group/153/create/…" at bounding box center [754, 72] width 158 height 23
paste input "kfrodcraftsgmailcom"
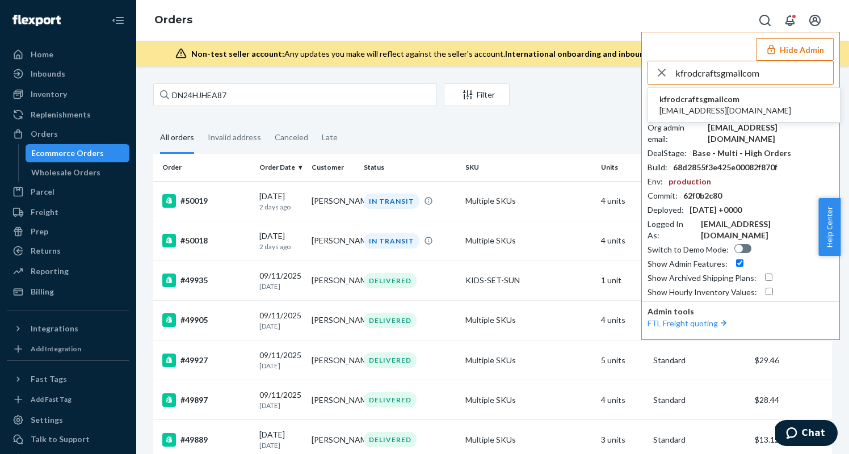
type input "kfrodcraftsgmailcom"
click at [723, 105] on span "kfrodcrafts@gmail.com" at bounding box center [725, 110] width 132 height 11
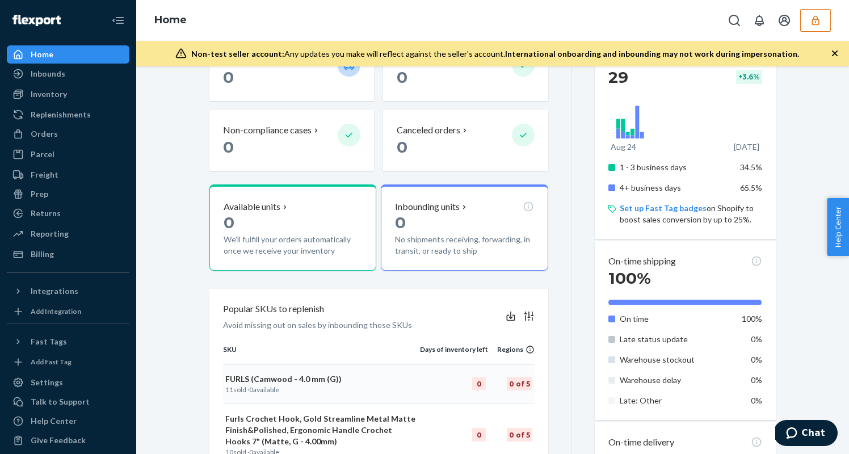
scroll to position [323, 0]
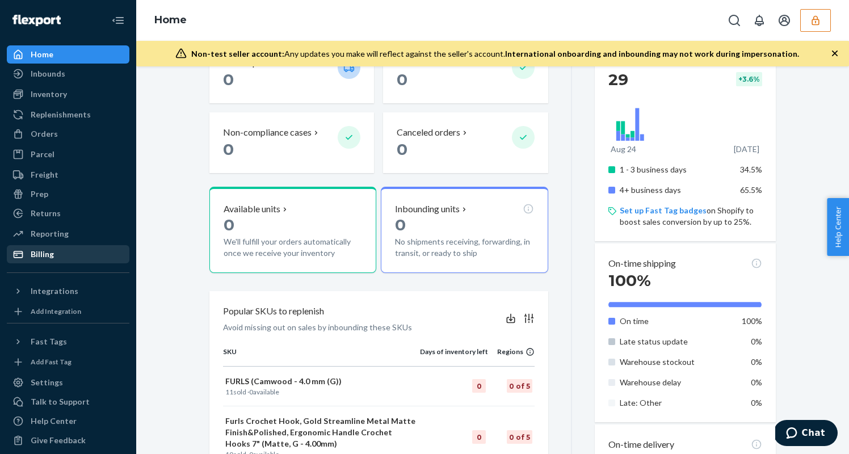
click at [65, 259] on div "Billing" at bounding box center [68, 254] width 120 height 16
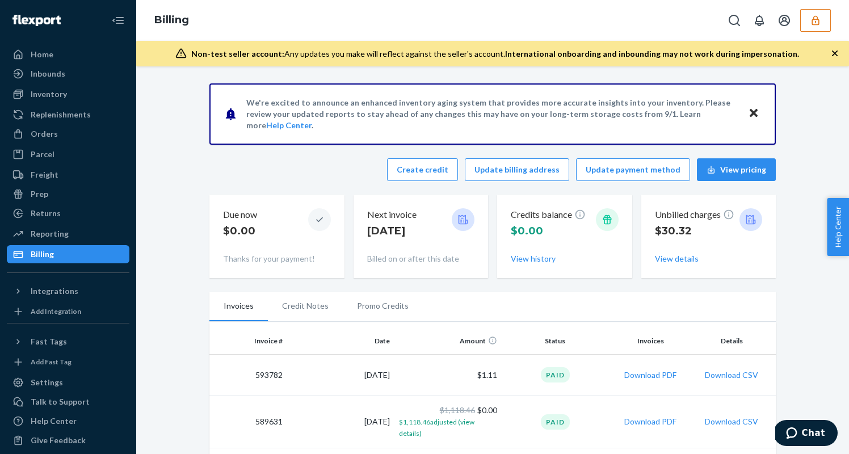
click at [822, 21] on button "button" at bounding box center [815, 20] width 31 height 23
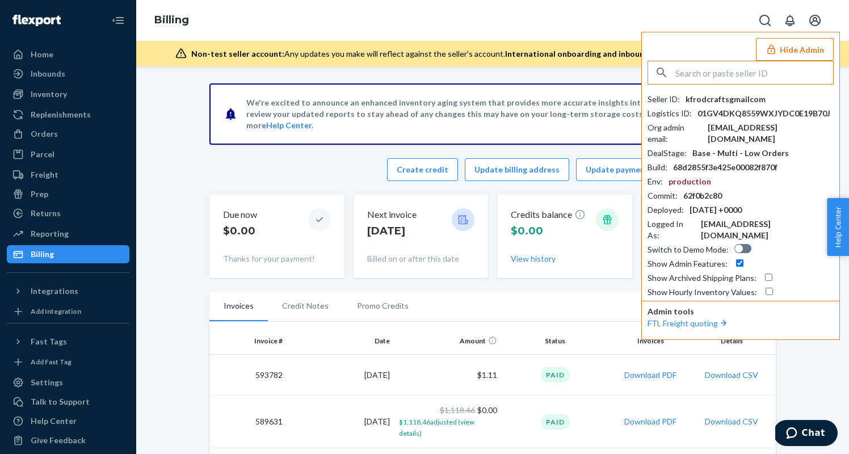
click at [707, 73] on input "text" at bounding box center [754, 72] width 158 height 23
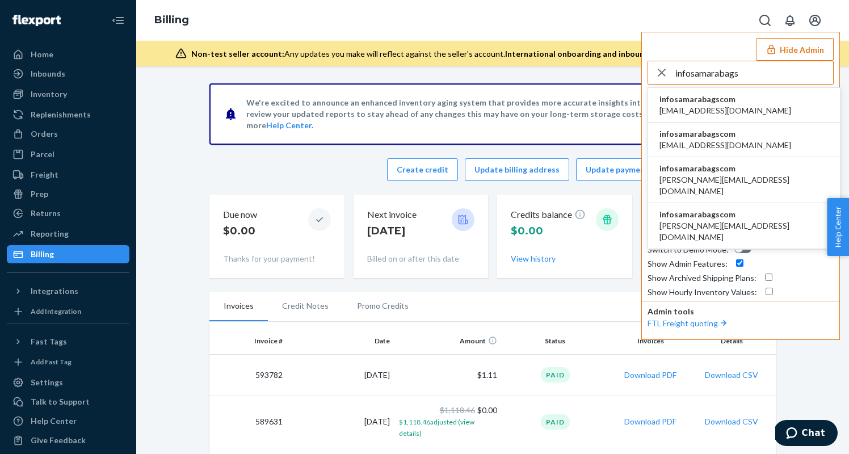
type input "infosamarabags"
click at [676, 109] on span "[EMAIL_ADDRESS][DOMAIN_NAME]" at bounding box center [725, 110] width 132 height 11
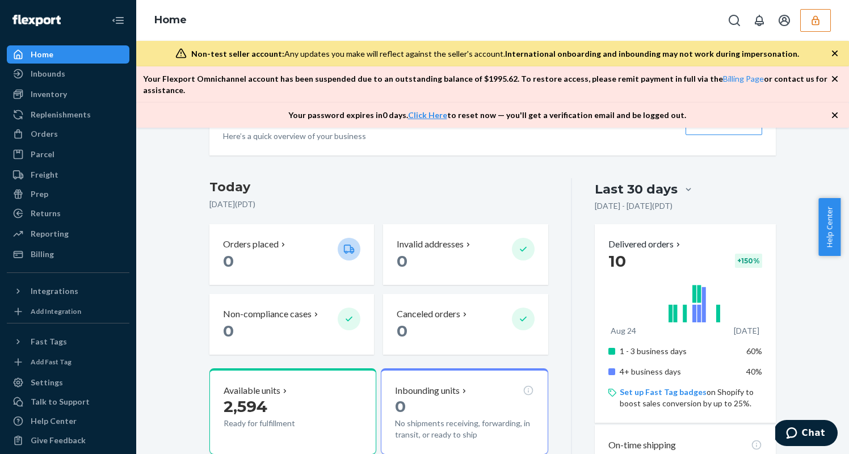
scroll to position [203, 0]
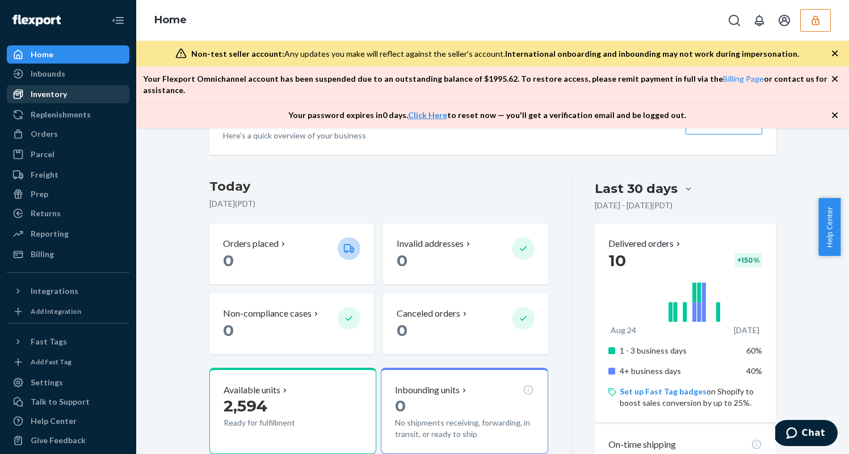
click at [98, 100] on div "Inventory" at bounding box center [68, 94] width 120 height 16
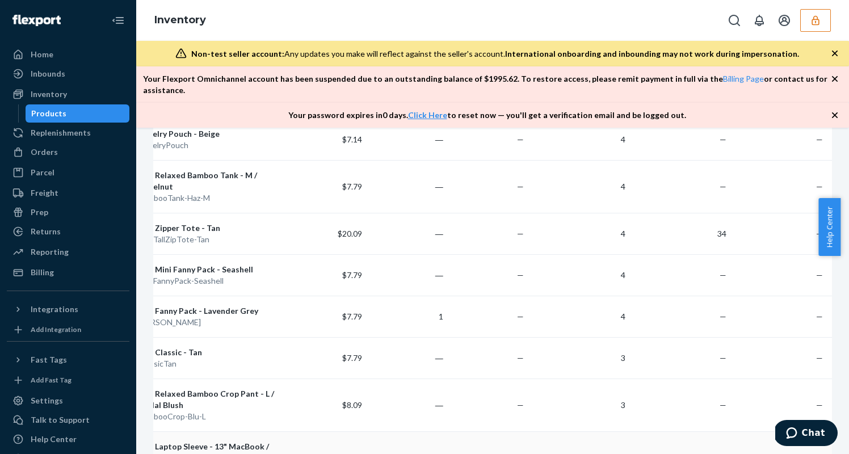
scroll to position [4279, 0]
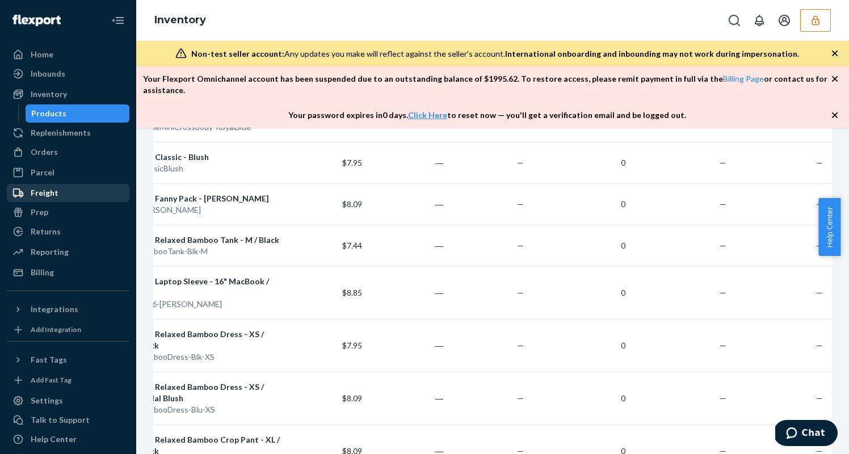
scroll to position [4379, 0]
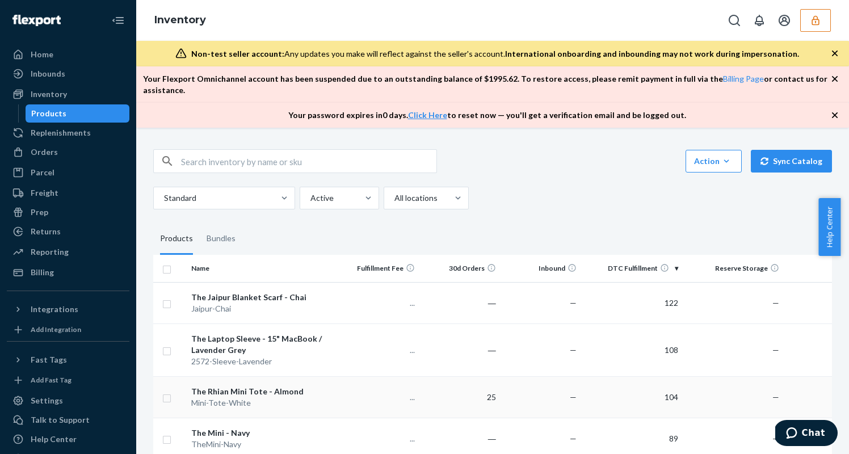
scroll to position [2, 0]
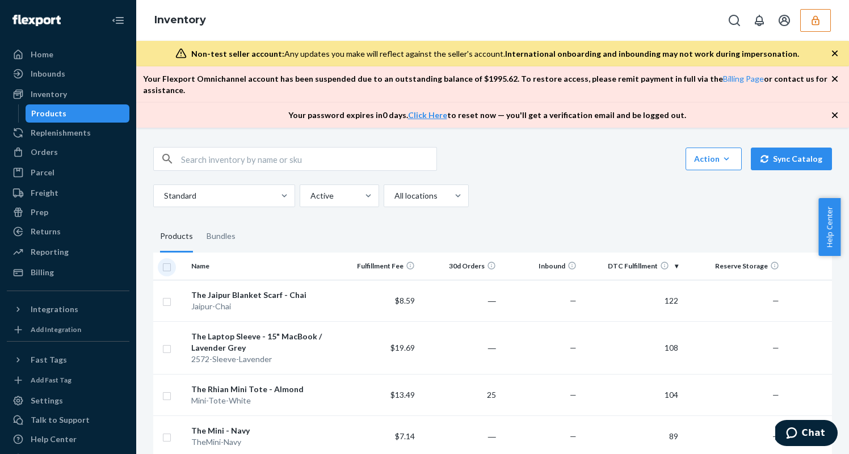
click at [166, 260] on input "checkbox" at bounding box center [166, 266] width 9 height 12
checkbox input "true"
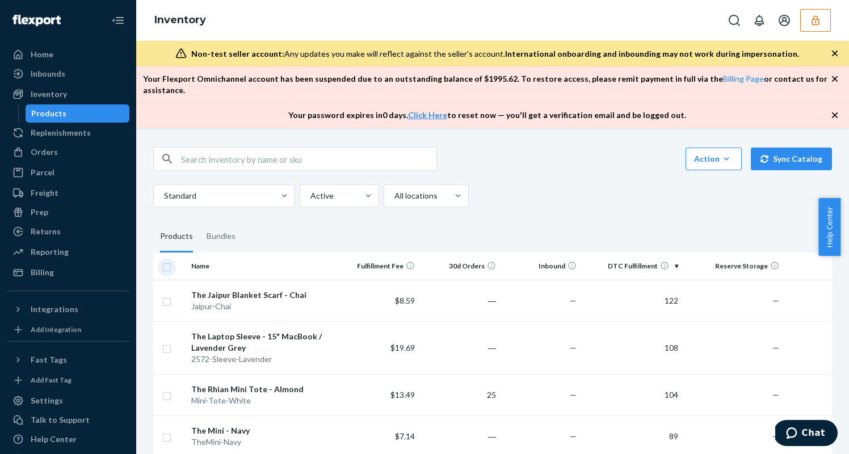
checkbox input "true"
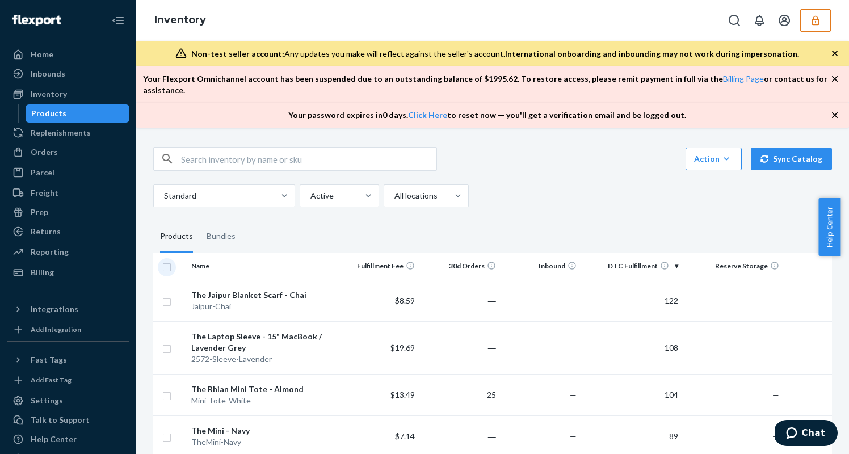
checkbox input "true"
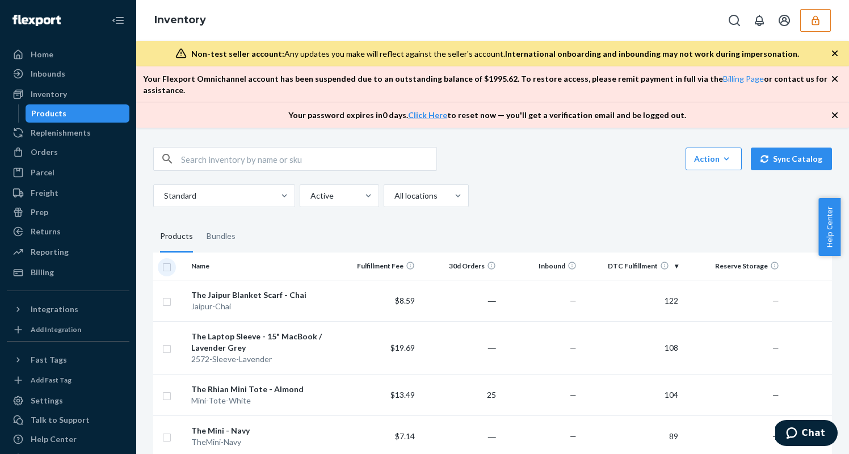
checkbox input "true"
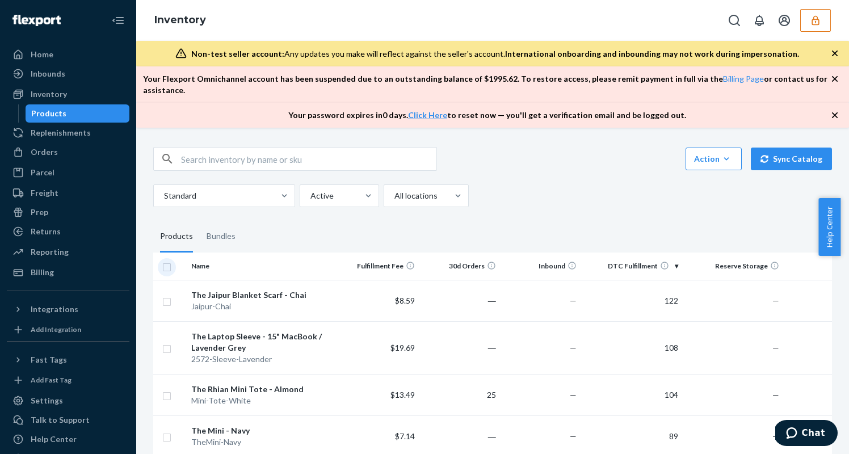
checkbox input "true"
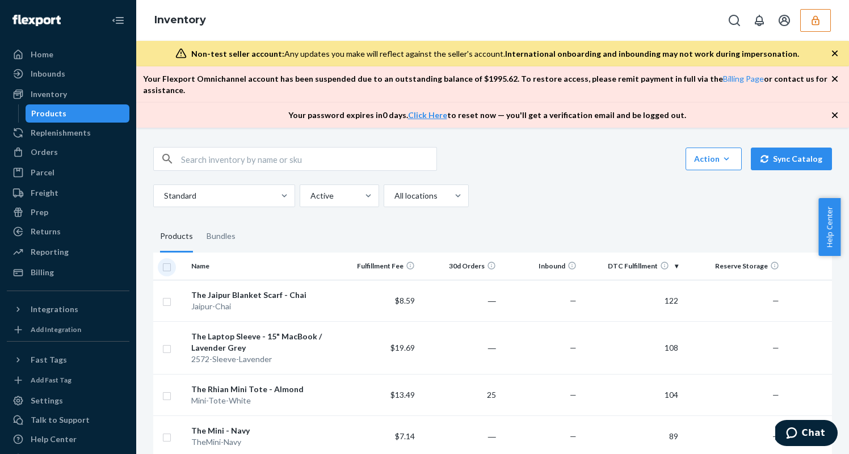
checkbox input "true"
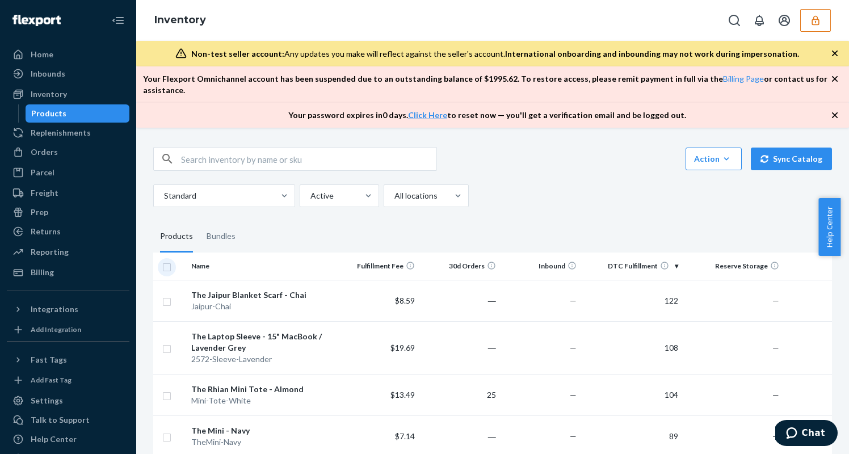
checkbox input "true"
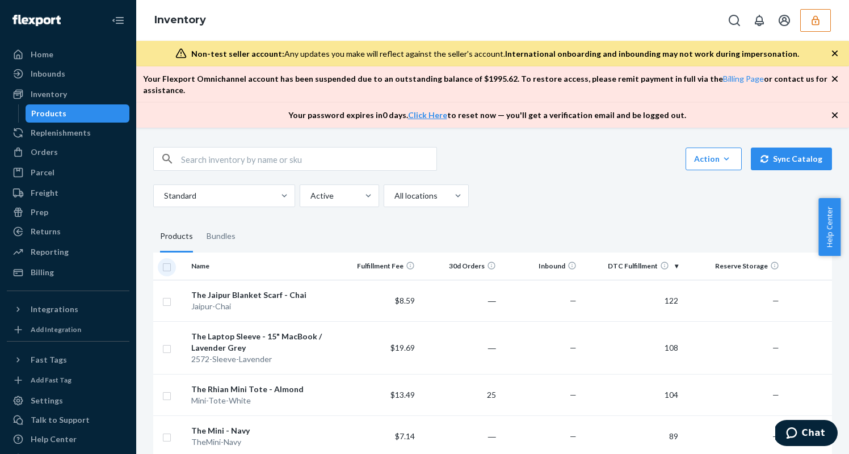
checkbox input "true"
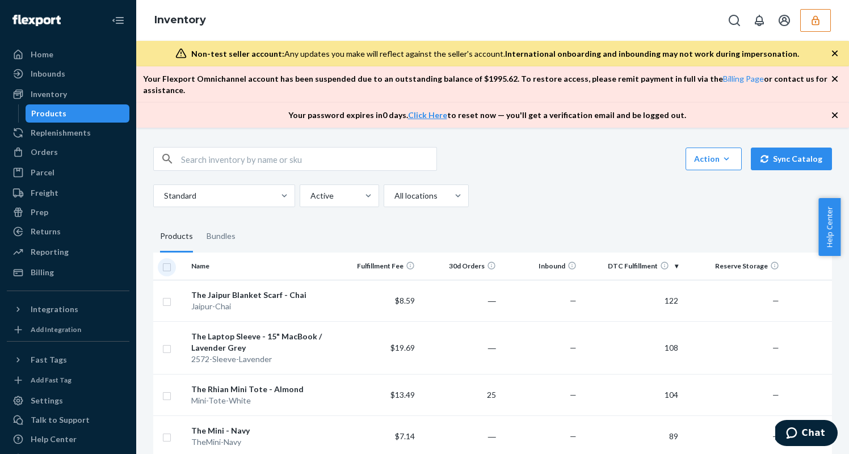
checkbox input "true"
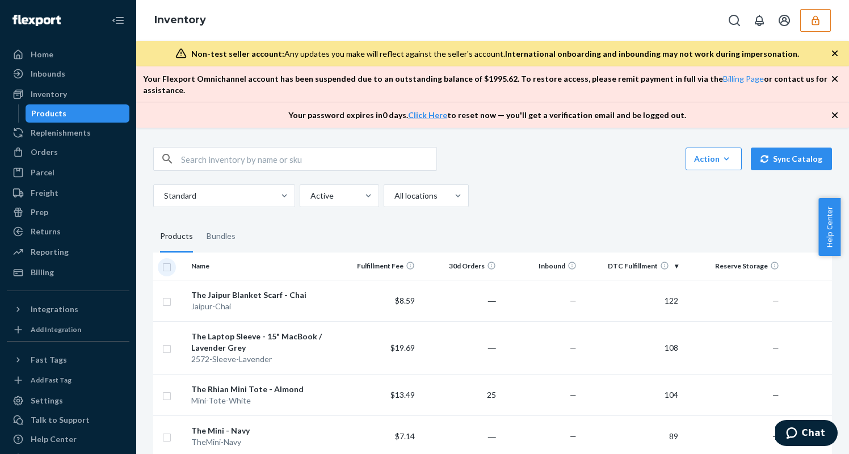
checkbox input "true"
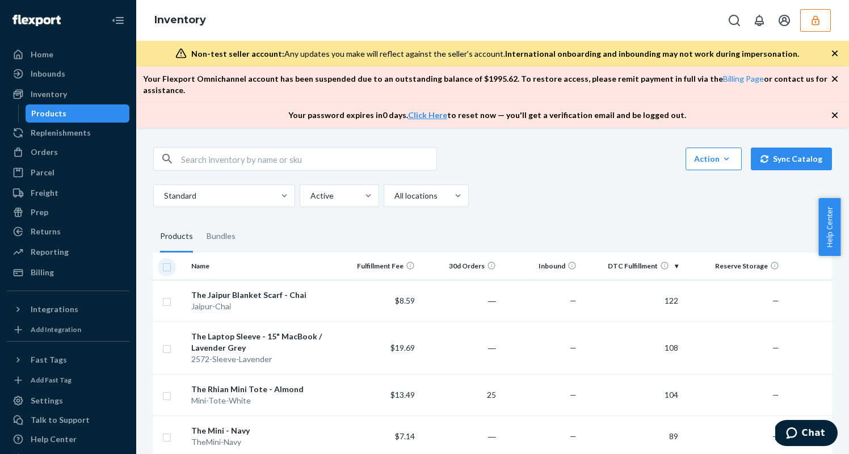
checkbox input "true"
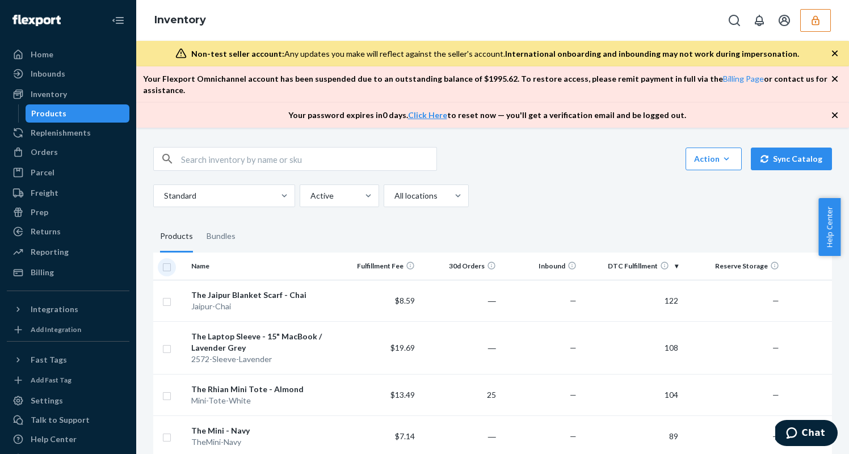
checkbox input "true"
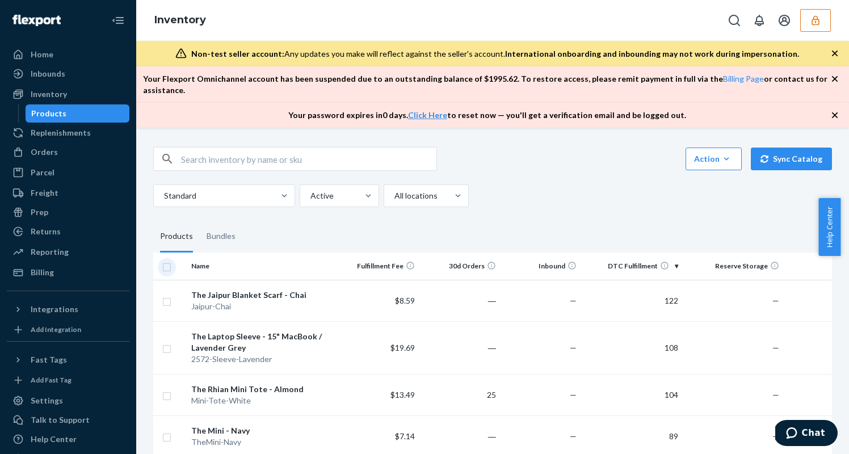
checkbox input "true"
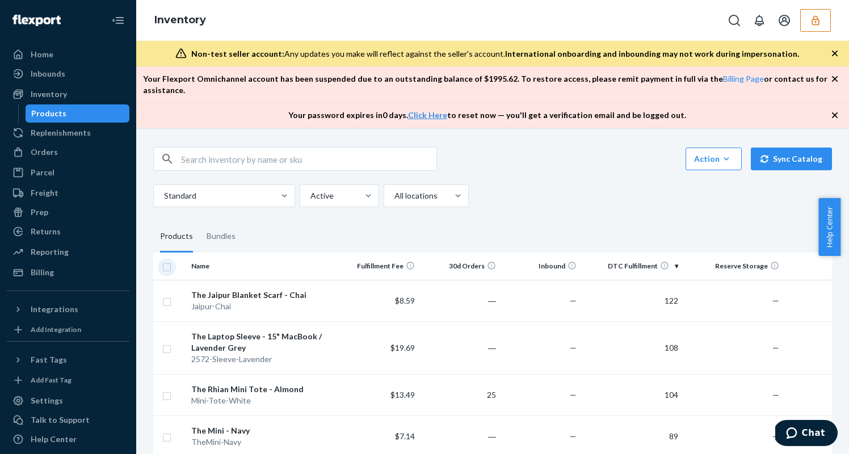
checkbox input "true"
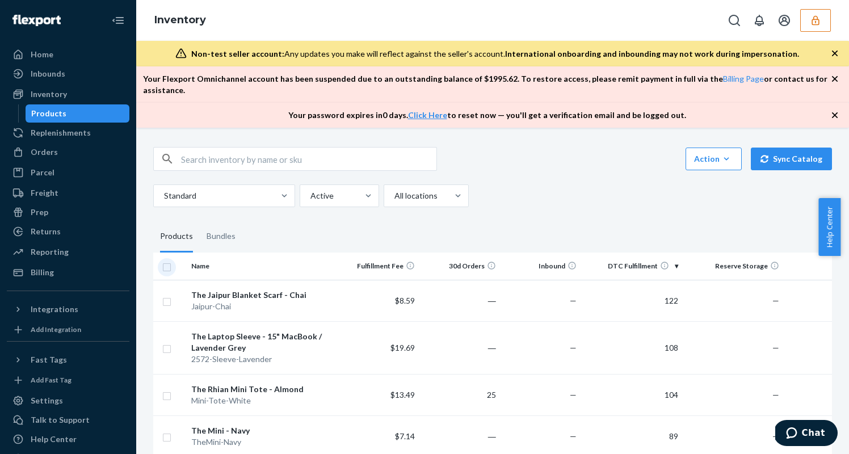
checkbox input "true"
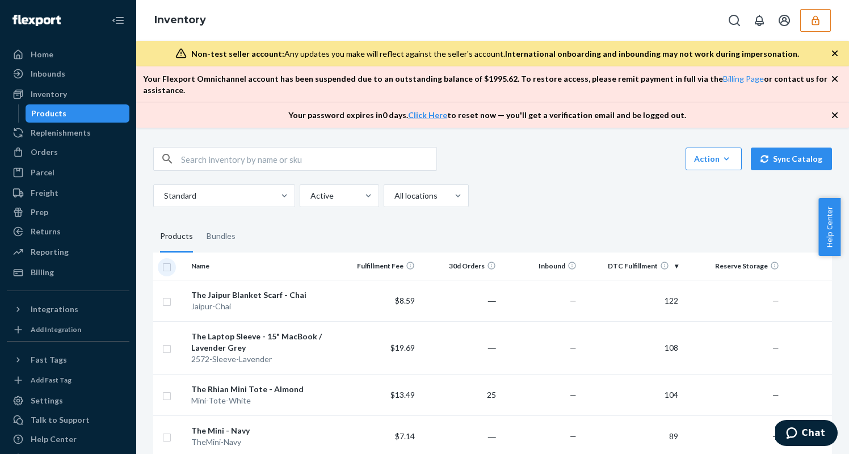
checkbox input "true"
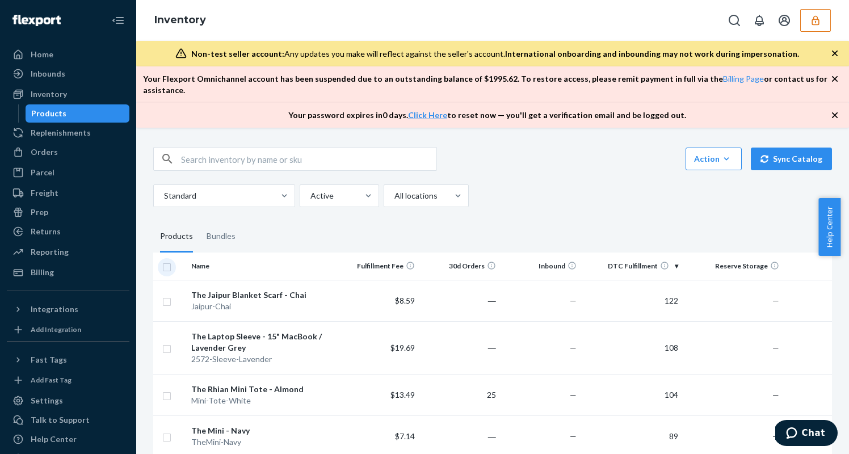
checkbox input "true"
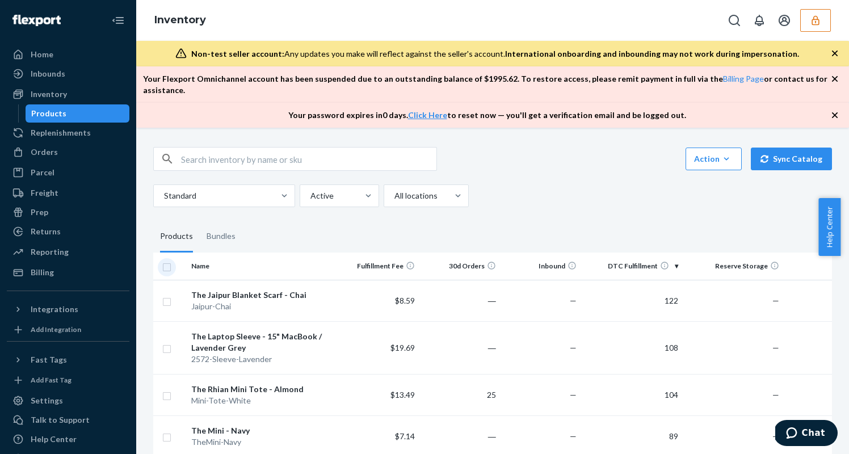
checkbox input "true"
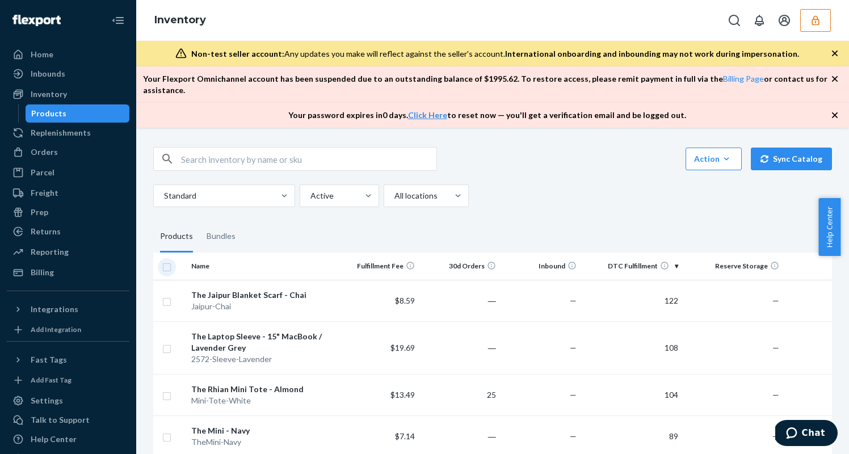
checkbox input "true"
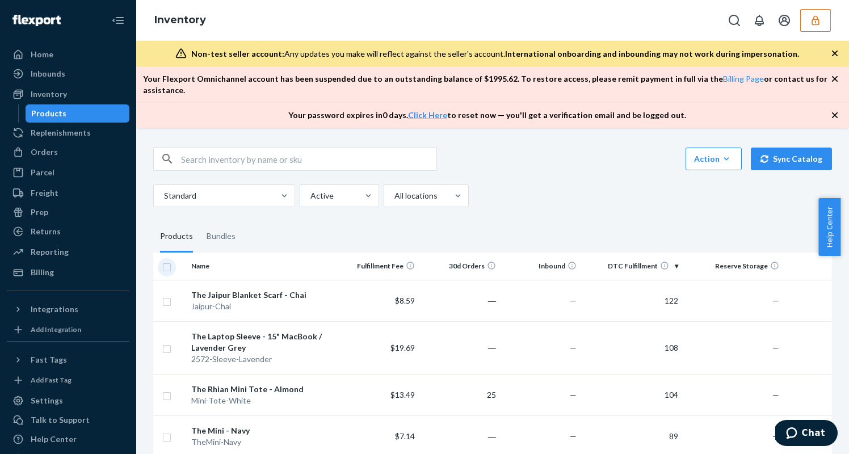
checkbox input "true"
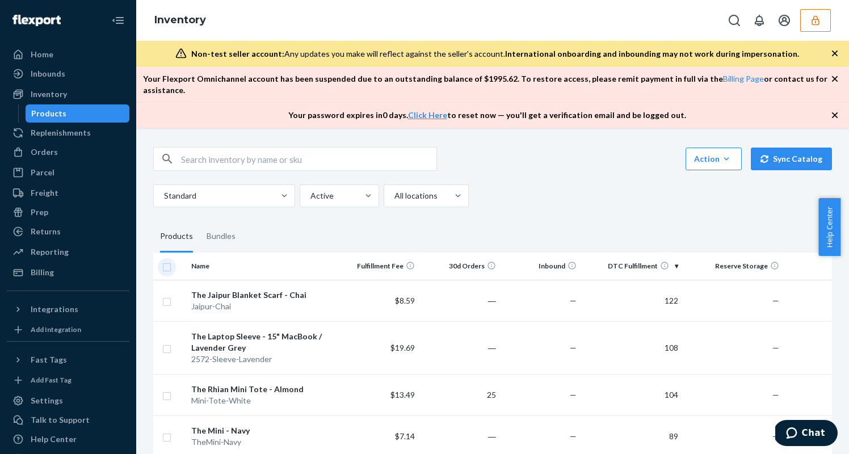
checkbox input "true"
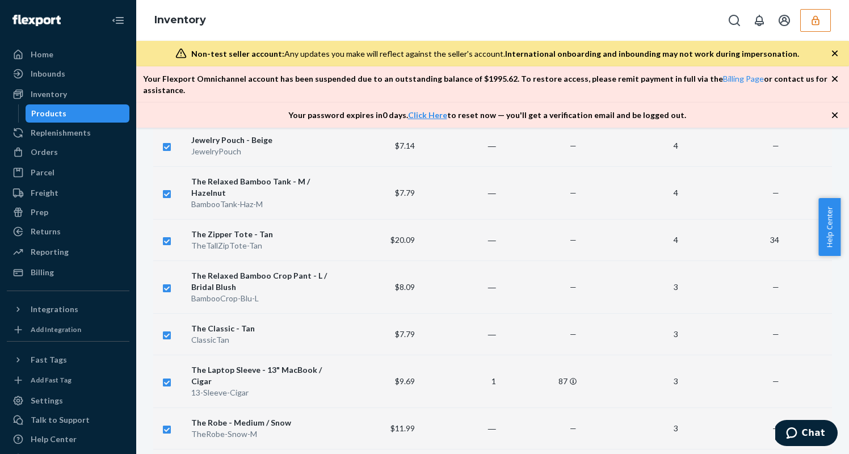
scroll to position [4050, 0]
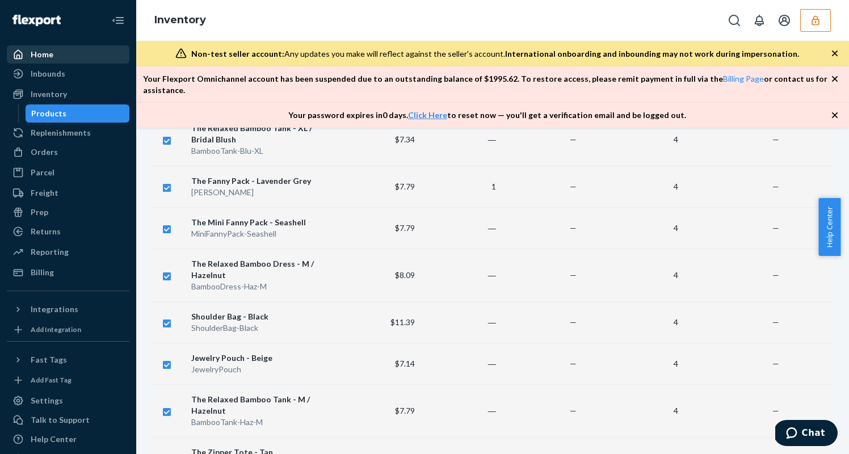
click at [55, 54] on div "Home" at bounding box center [68, 55] width 120 height 16
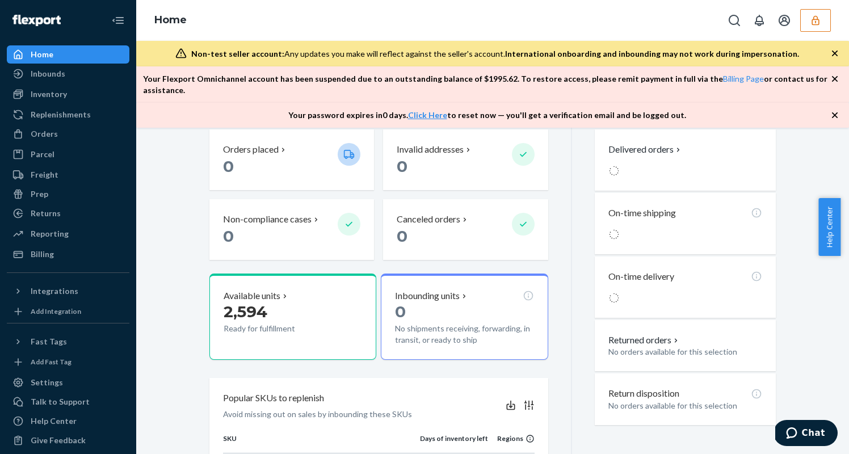
scroll to position [300, 0]
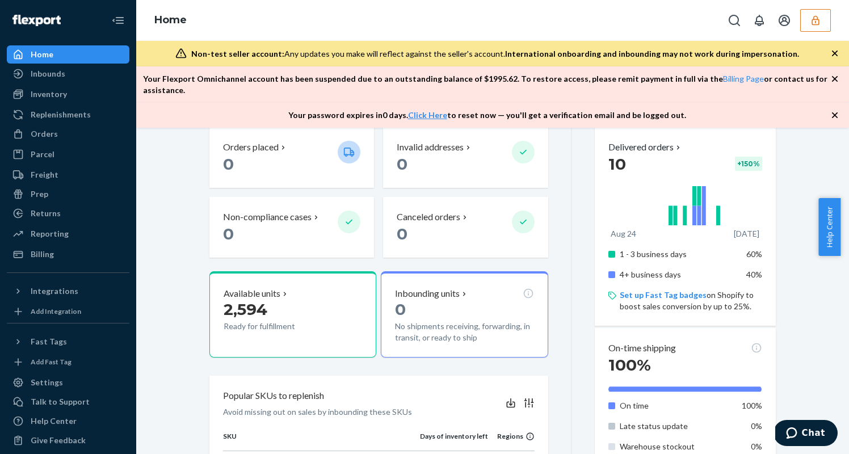
click at [267, 287] on p "Available units" at bounding box center [252, 293] width 57 height 13
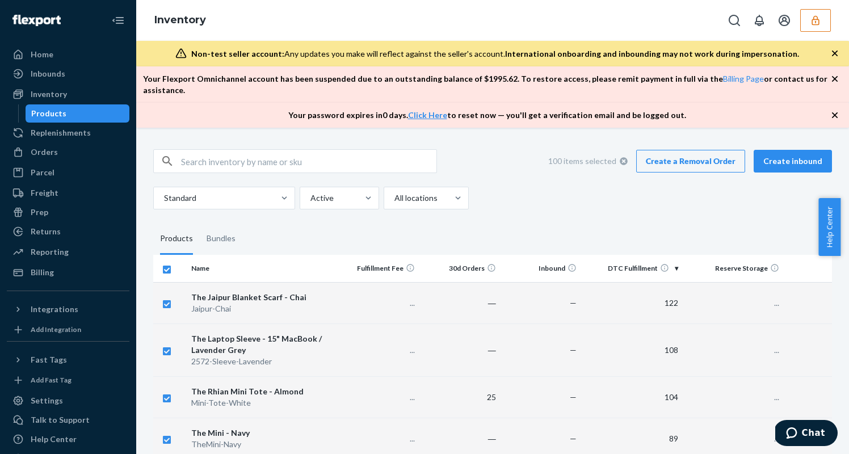
click at [621, 157] on icon at bounding box center [624, 161] width 8 height 8
checkbox input "false"
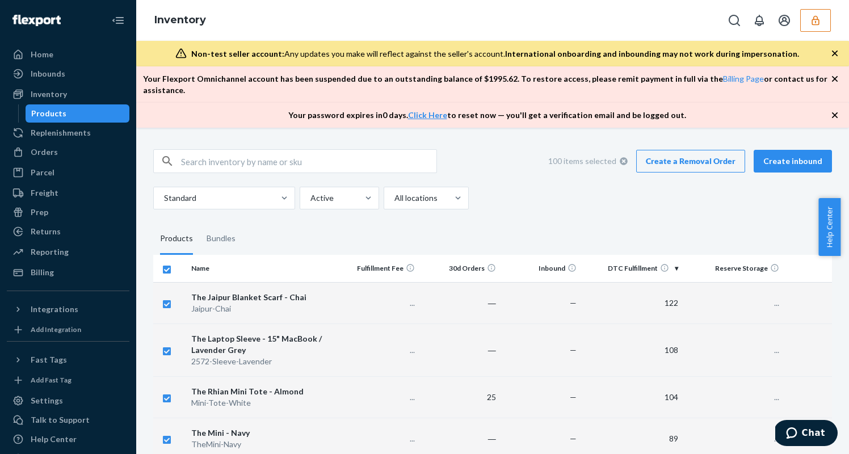
checkbox input "false"
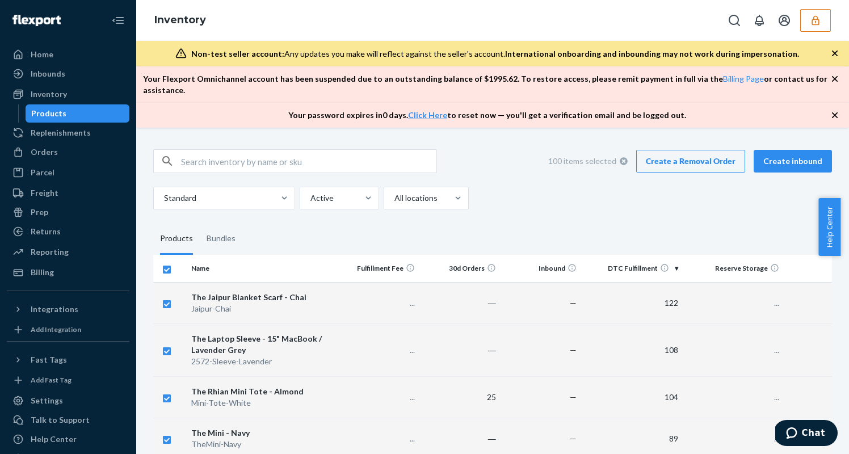
checkbox input "false"
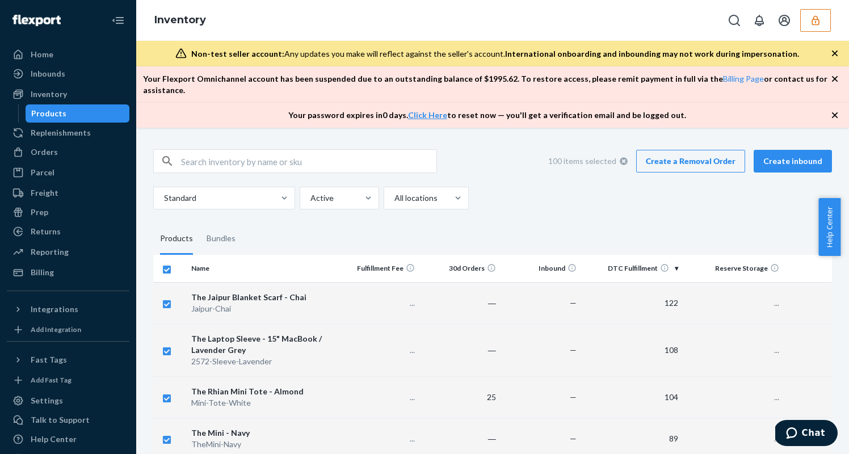
checkbox input "false"
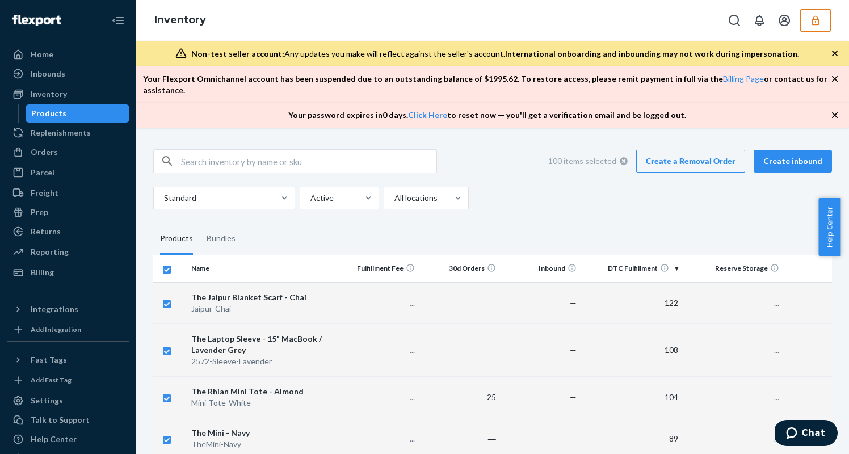
checkbox input "false"
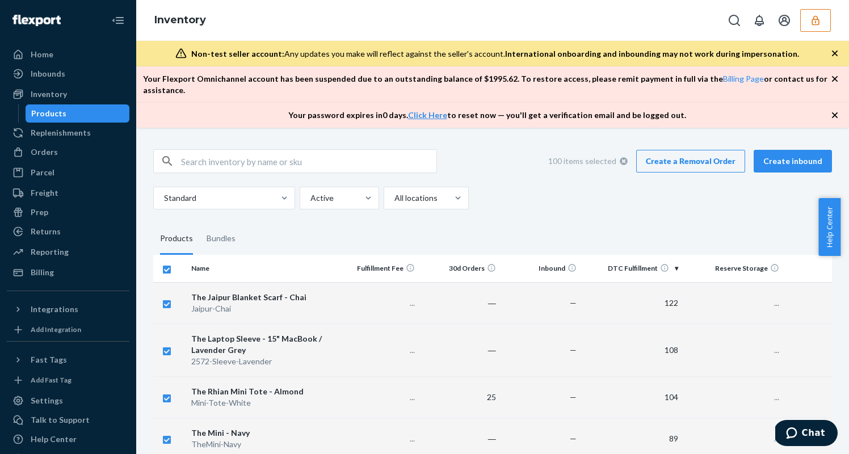
checkbox input "false"
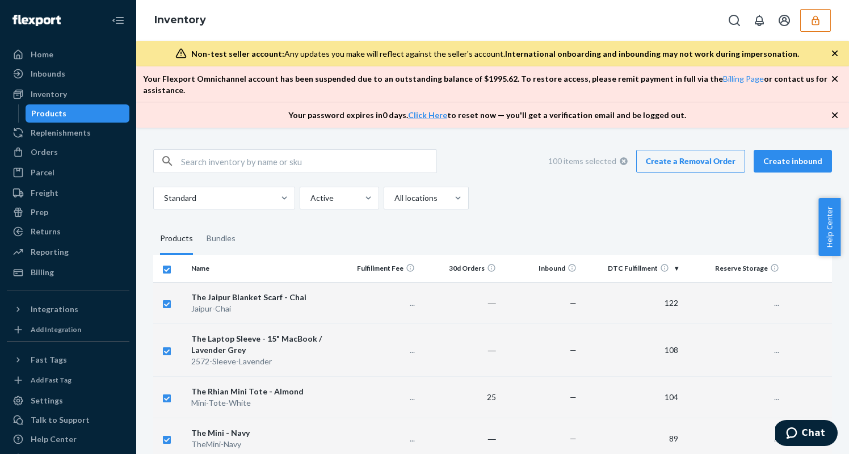
checkbox input "false"
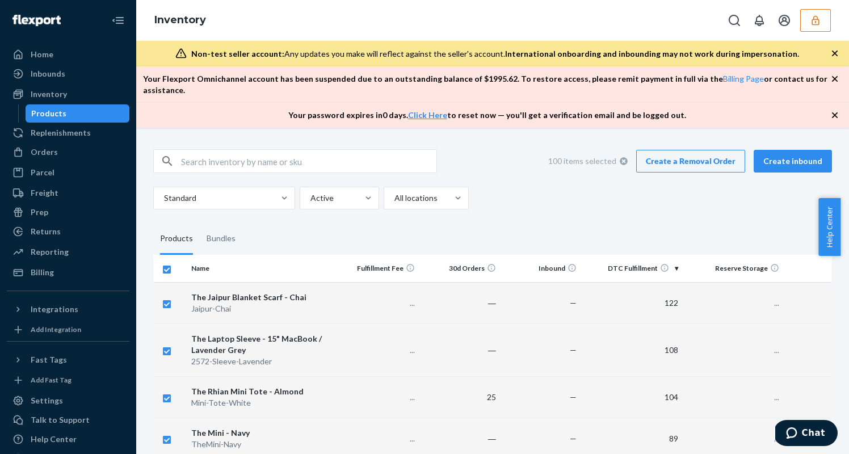
checkbox input "false"
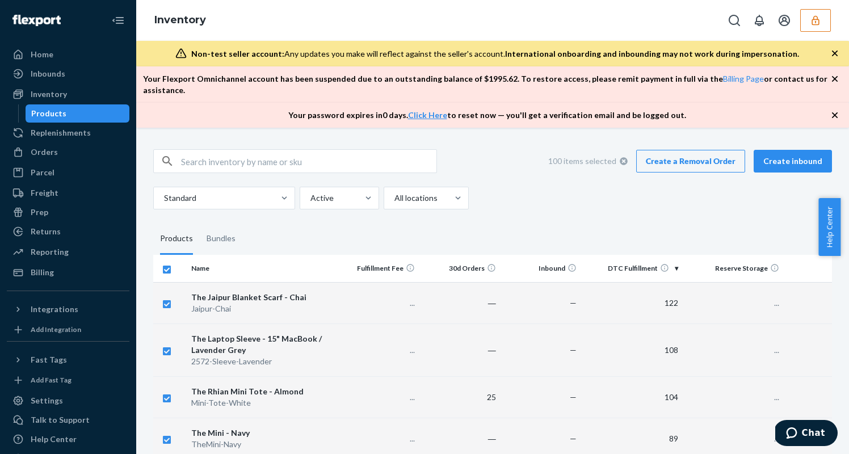
checkbox input "false"
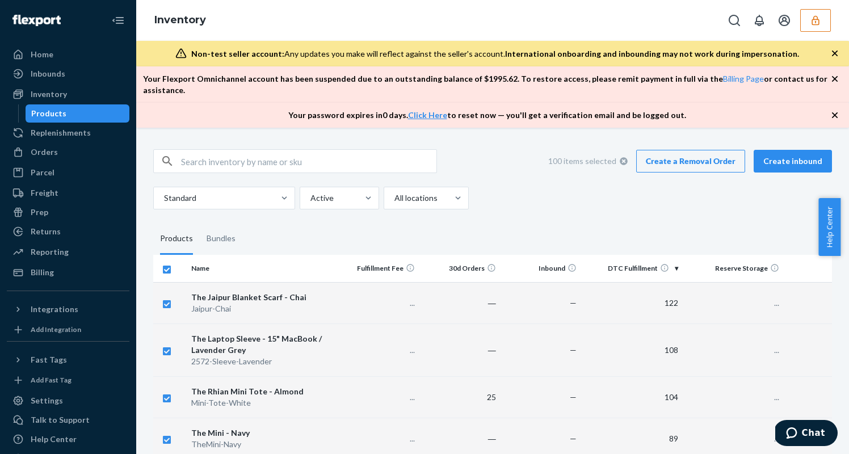
checkbox input "false"
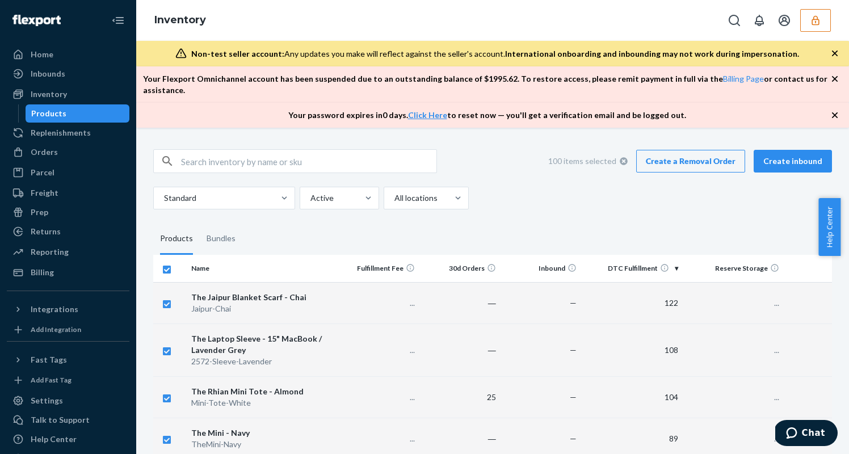
checkbox input "false"
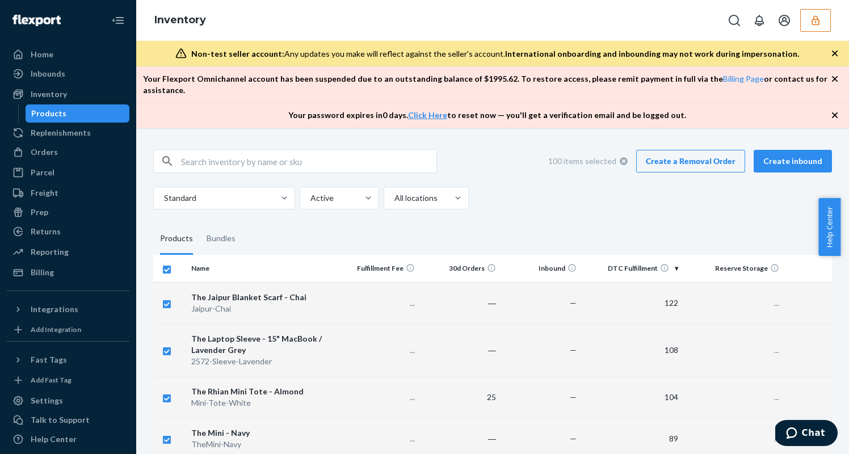
checkbox input "false"
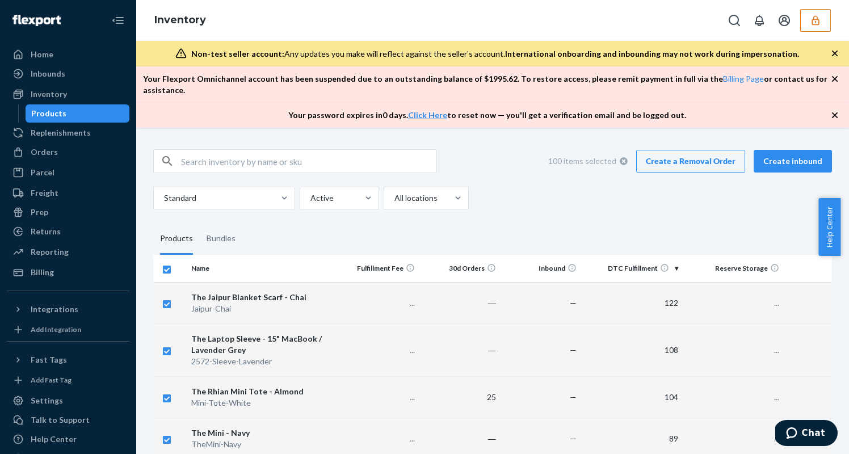
checkbox input "false"
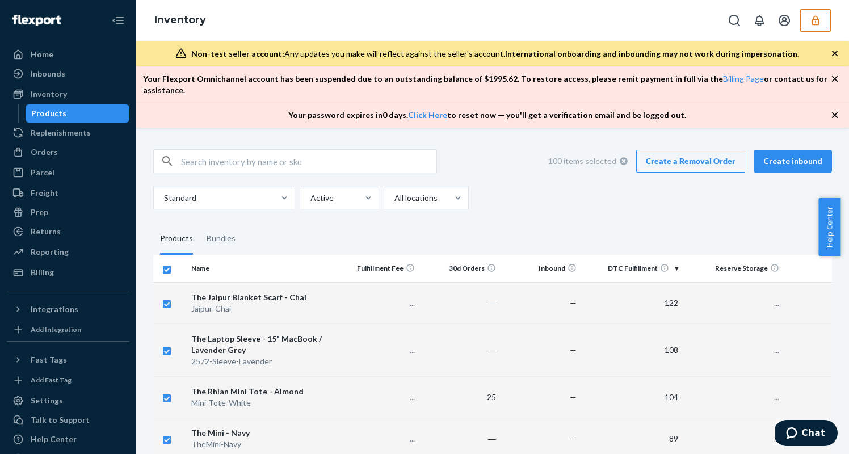
checkbox input "false"
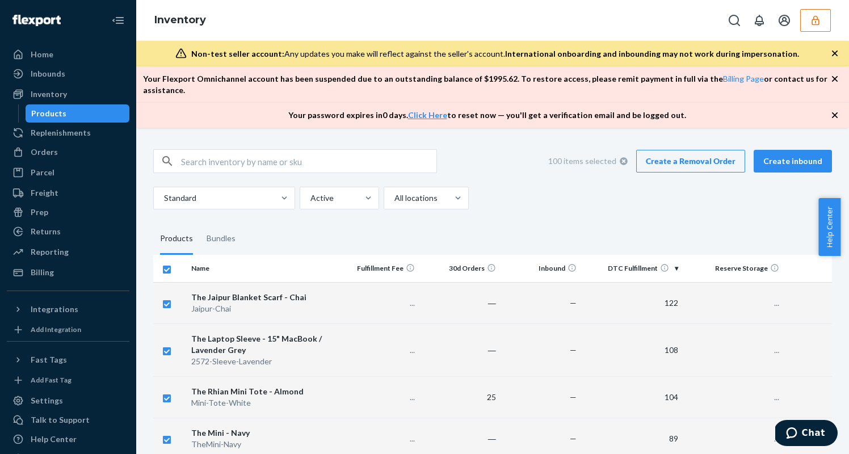
checkbox input "false"
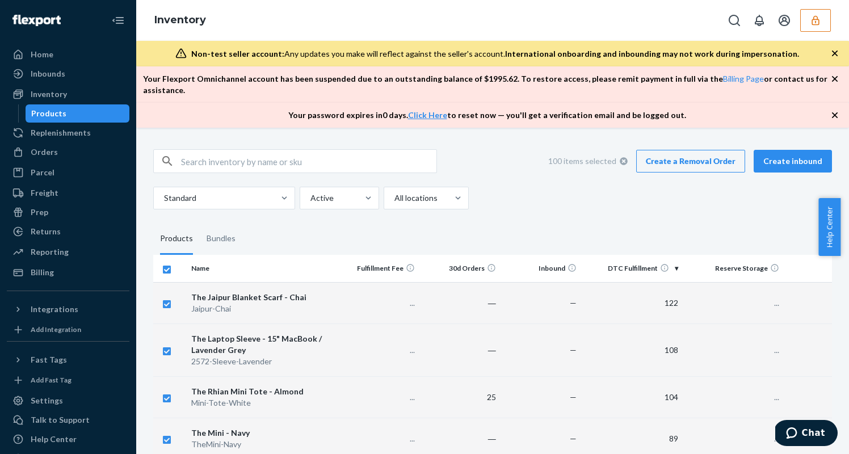
checkbox input "false"
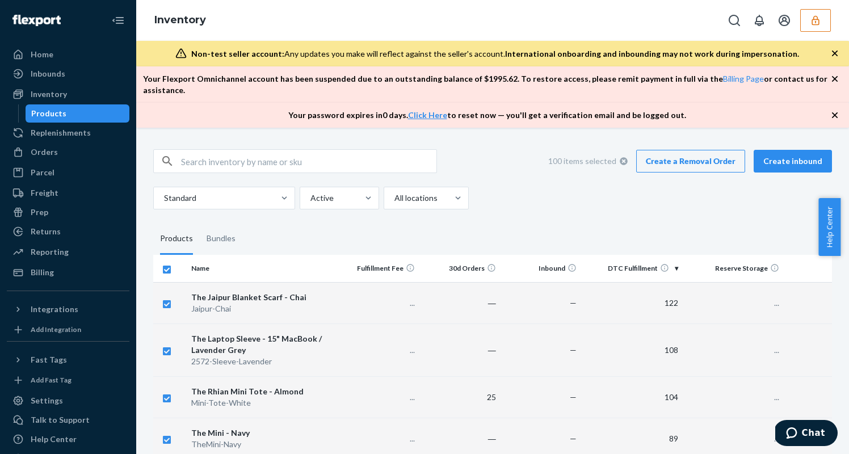
checkbox input "false"
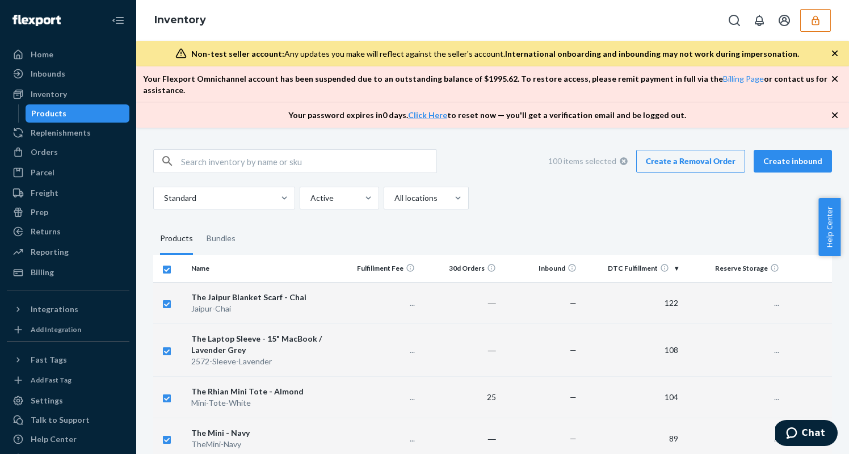
checkbox input "false"
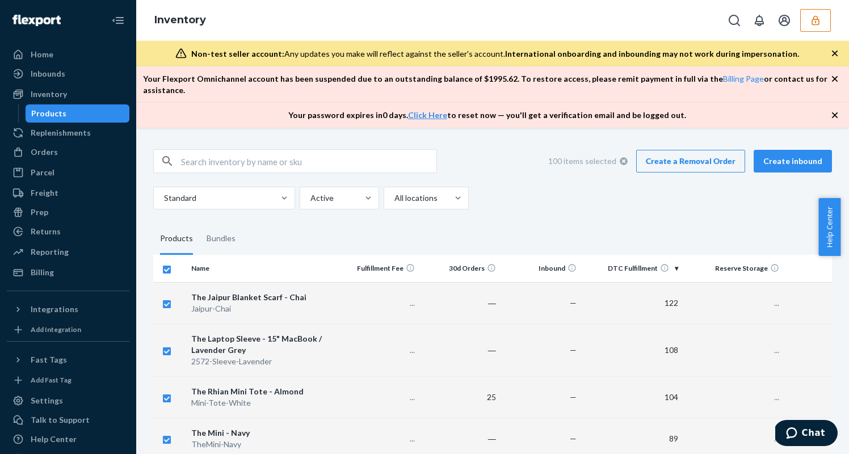
checkbox input "false"
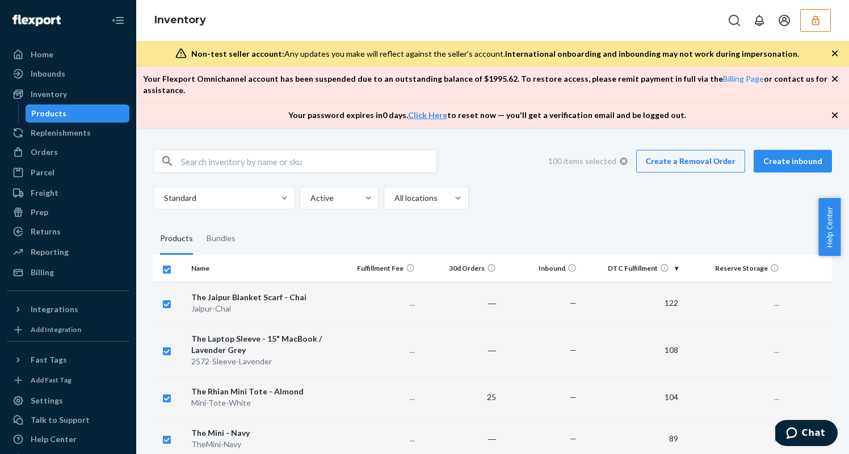
checkbox input "false"
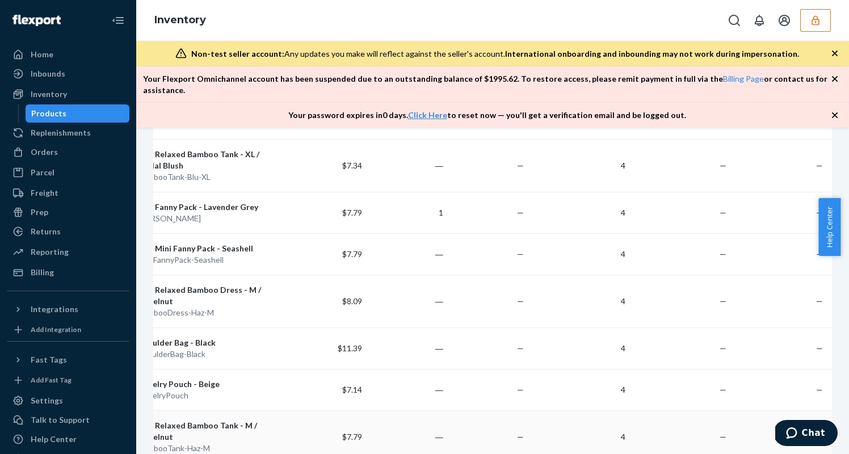
scroll to position [4268, 0]
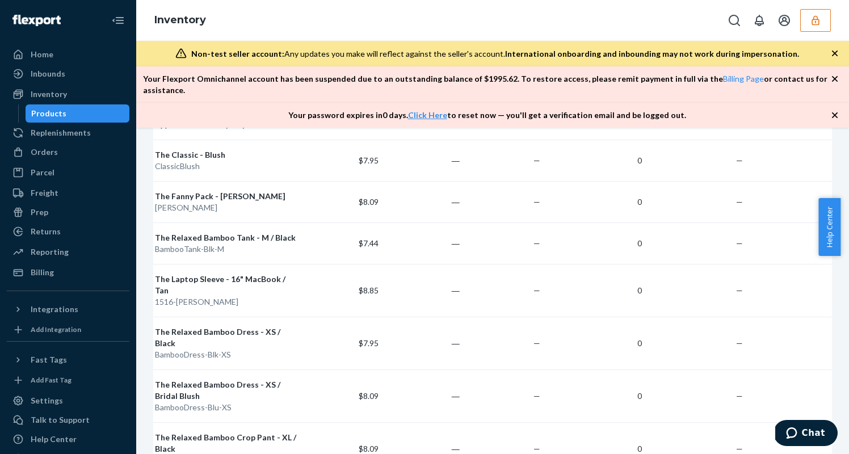
scroll to position [0, 61]
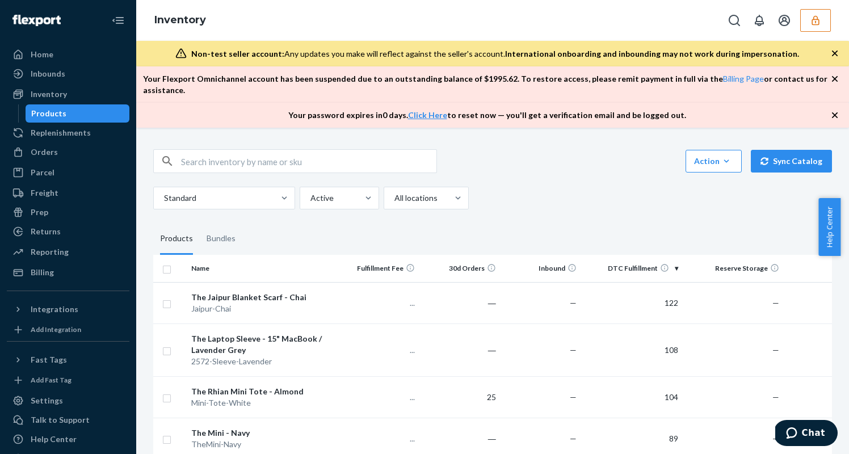
click at [167, 262] on input "checkbox" at bounding box center [166, 268] width 9 height 12
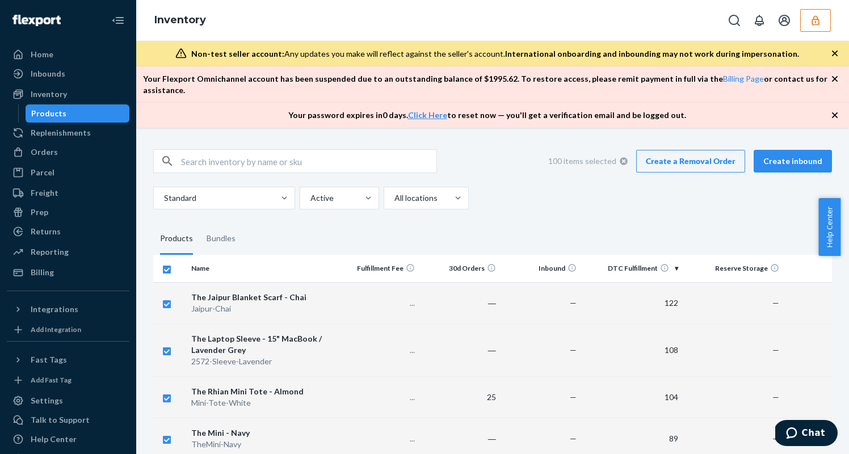
click at [665, 153] on link "Create a Removal Order" at bounding box center [690, 161] width 109 height 23
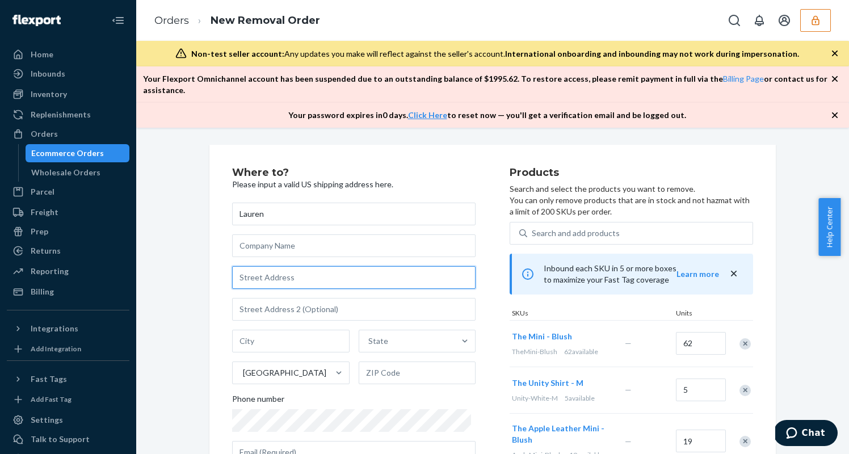
click at [318, 266] on input "text" at bounding box center [353, 277] width 243 height 23
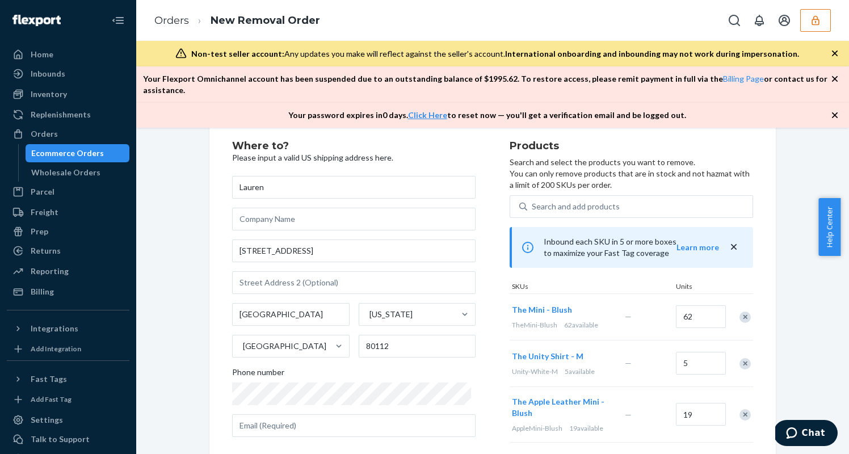
scroll to position [91, 0]
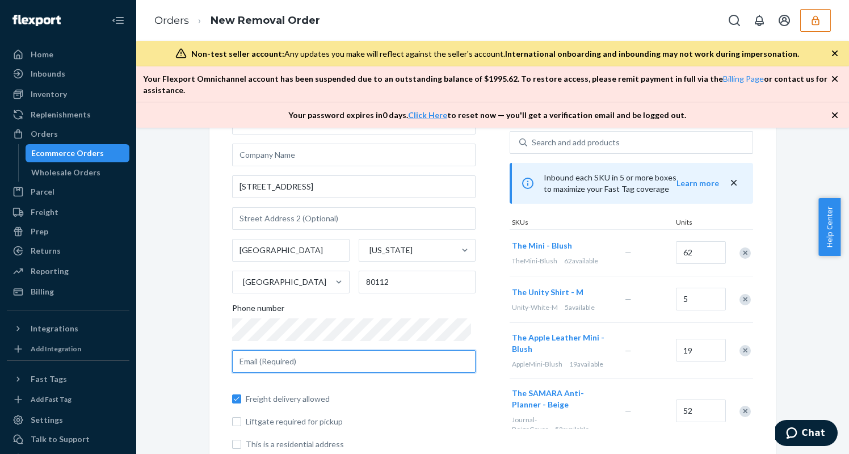
click at [312, 350] on input "text" at bounding box center [353, 361] width 243 height 23
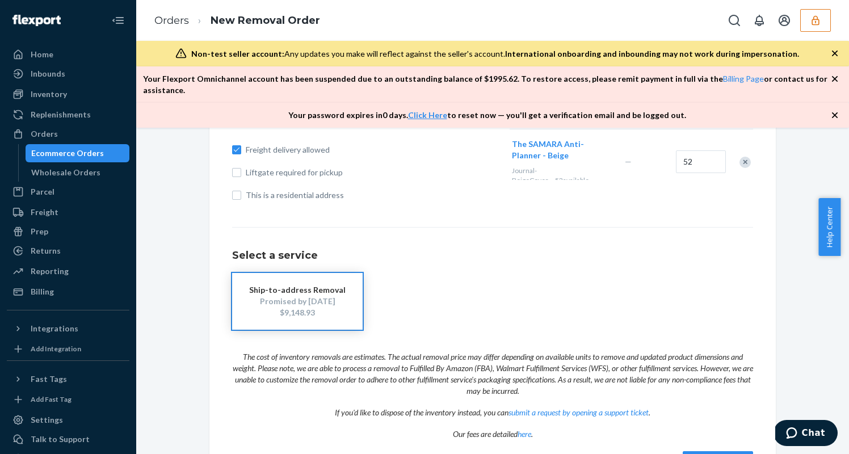
scroll to position [371, 0]
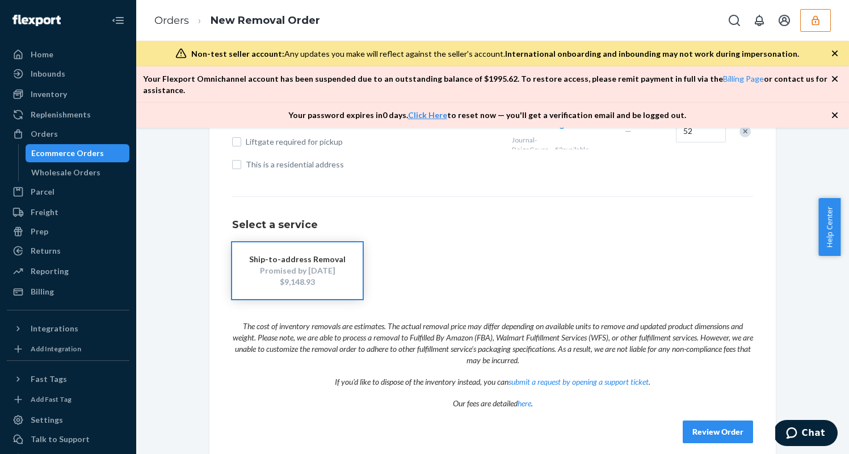
click at [718, 421] on button "Review Order" at bounding box center [718, 432] width 70 height 23
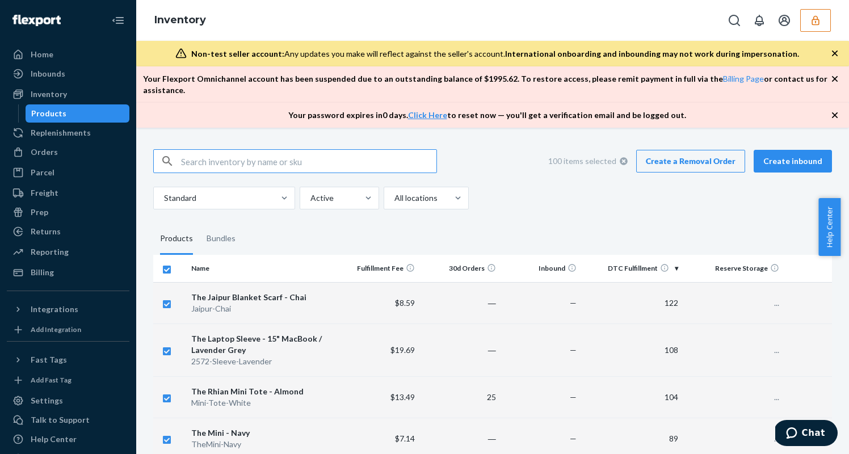
click at [624, 157] on icon at bounding box center [624, 161] width 8 height 8
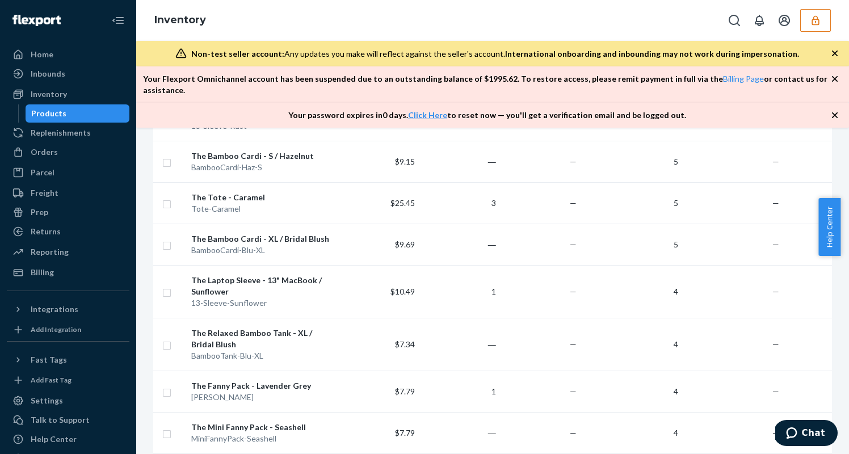
scroll to position [4268, 0]
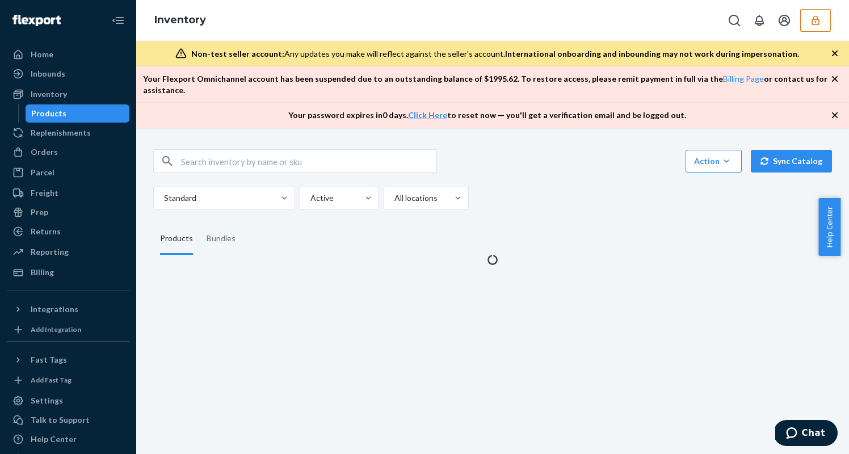
scroll to position [0, 0]
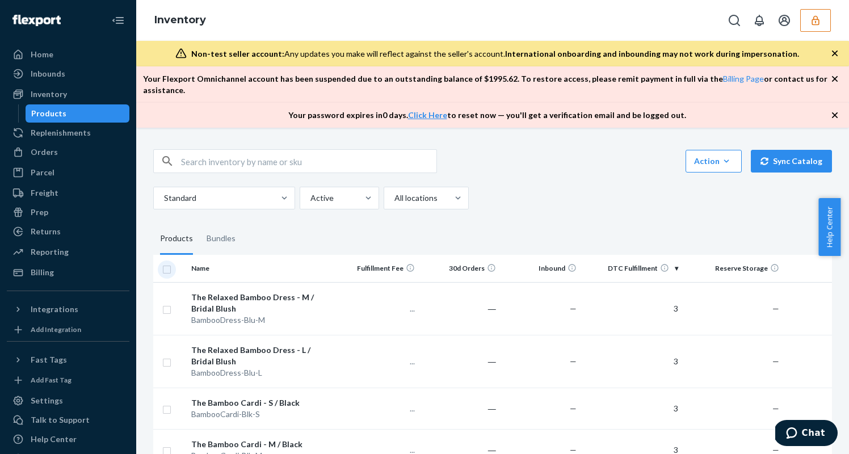
click at [168, 262] on input "checkbox" at bounding box center [166, 268] width 9 height 12
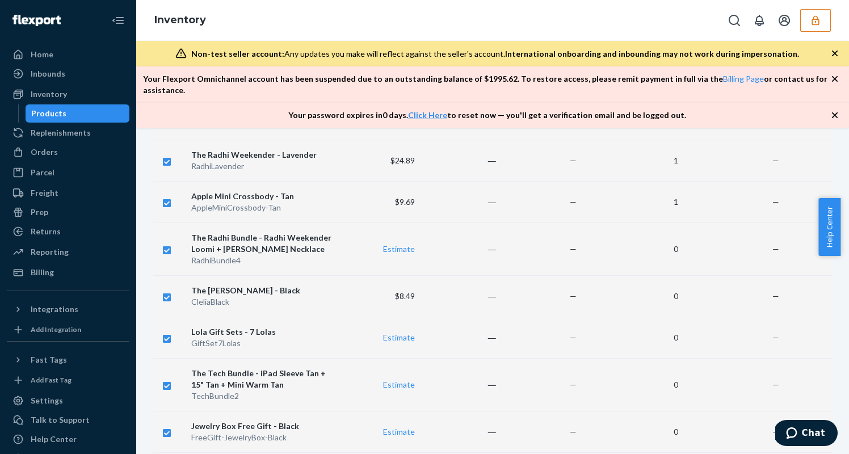
scroll to position [3589, 0]
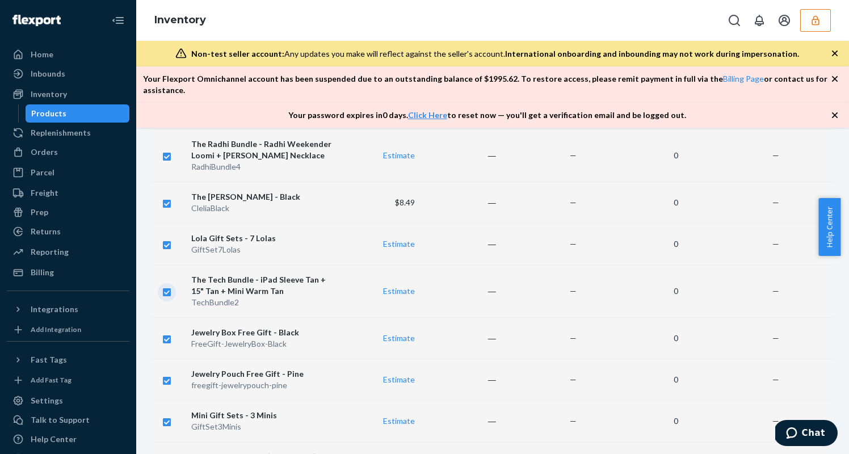
click at [167, 285] on input "checkbox" at bounding box center [166, 291] width 9 height 12
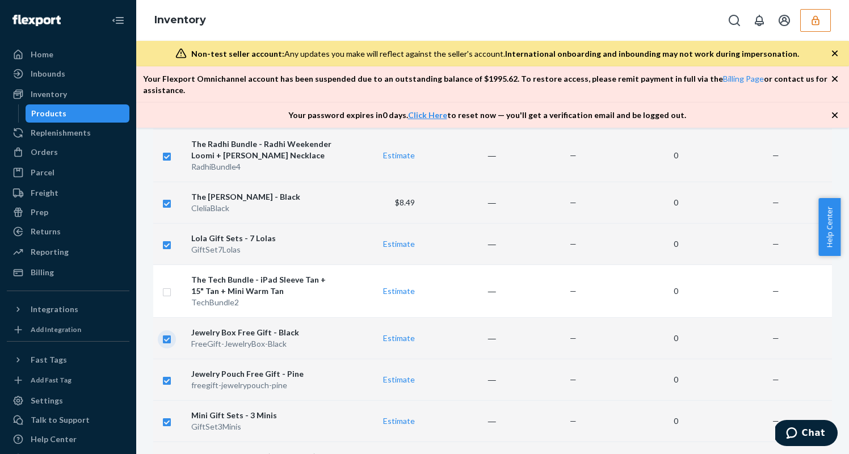
click at [166, 332] on input "checkbox" at bounding box center [166, 338] width 9 height 12
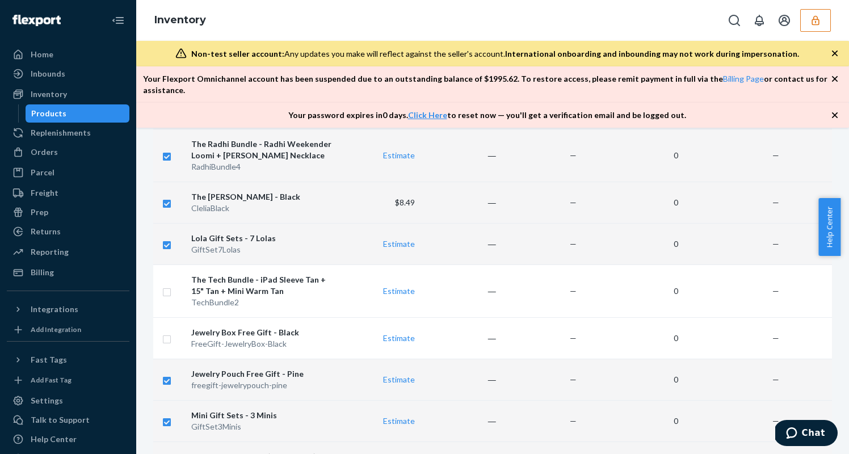
click at [165, 238] on input "checkbox" at bounding box center [166, 244] width 9 height 12
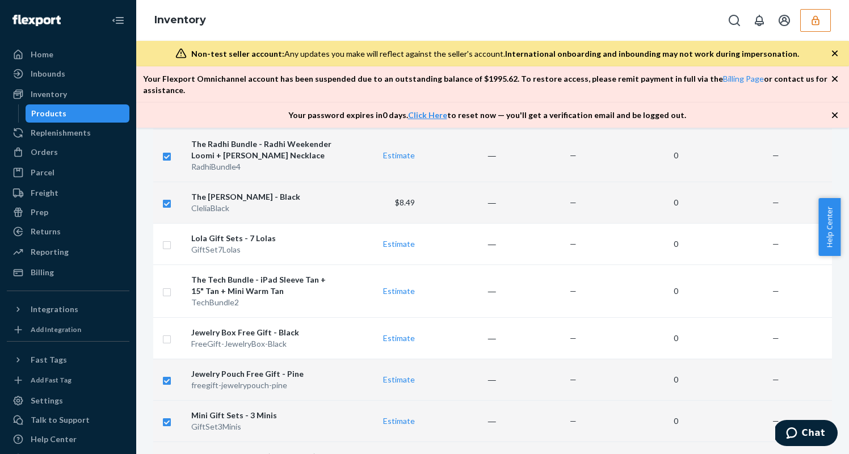
click at [163, 196] on input "checkbox" at bounding box center [166, 202] width 9 height 12
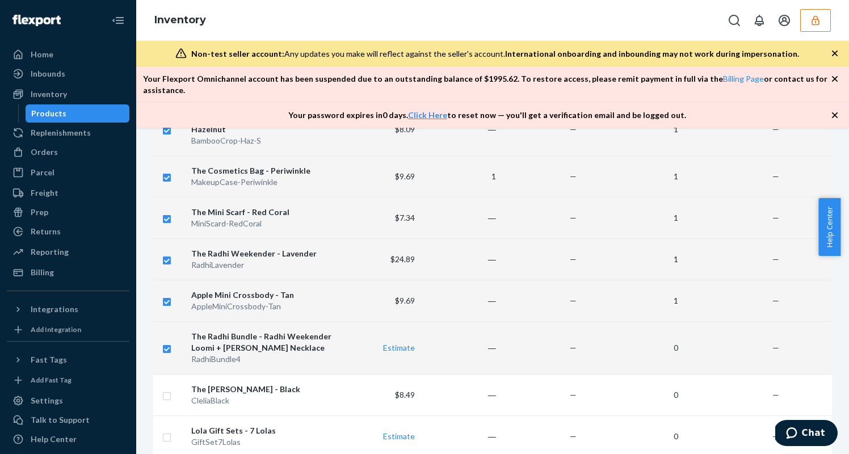
scroll to position [3393, 0]
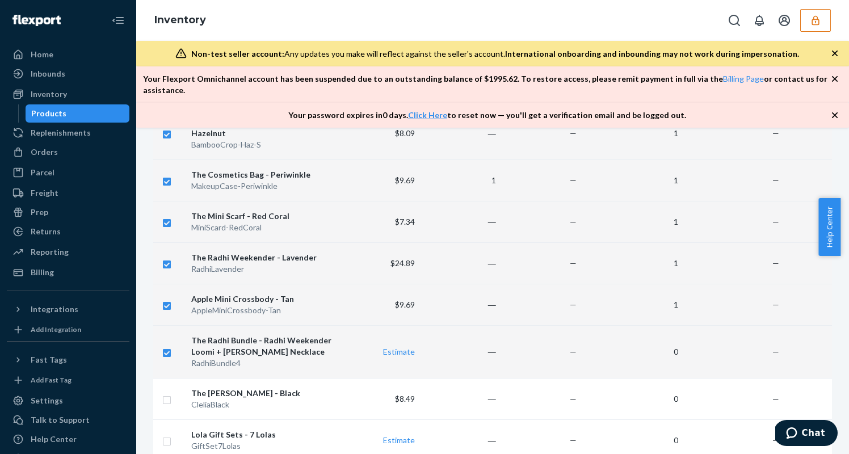
click at [167, 346] on input "checkbox" at bounding box center [166, 352] width 9 height 12
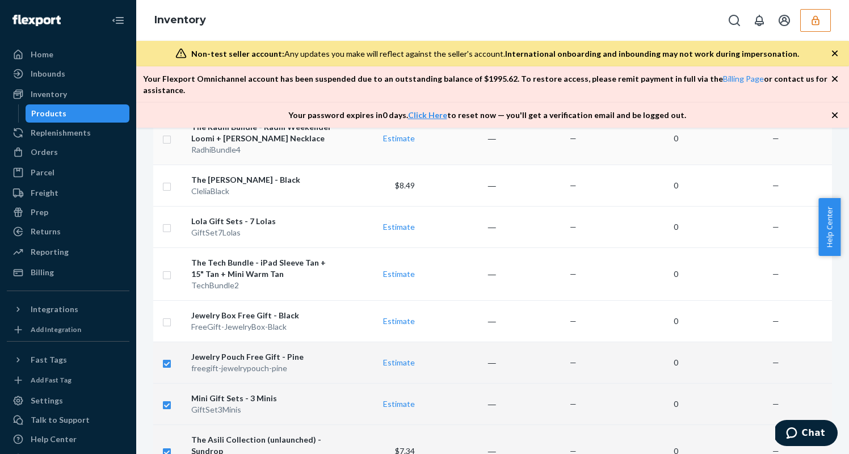
scroll to position [3689, 0]
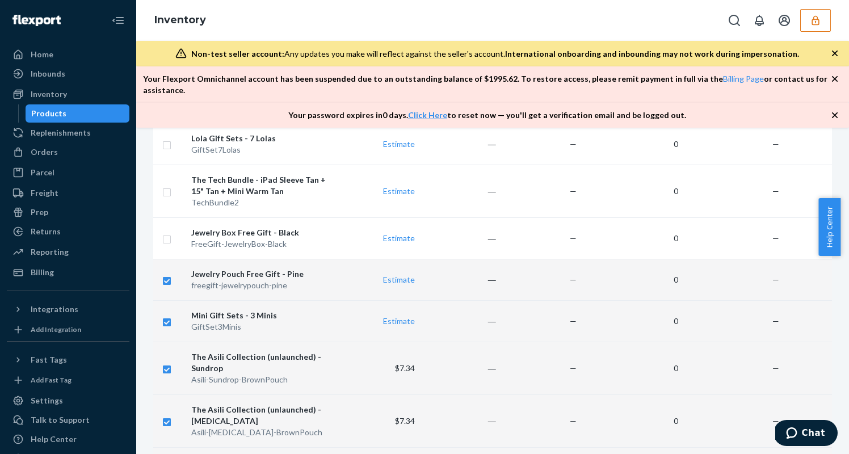
click at [167, 274] on input "checkbox" at bounding box center [166, 280] width 9 height 12
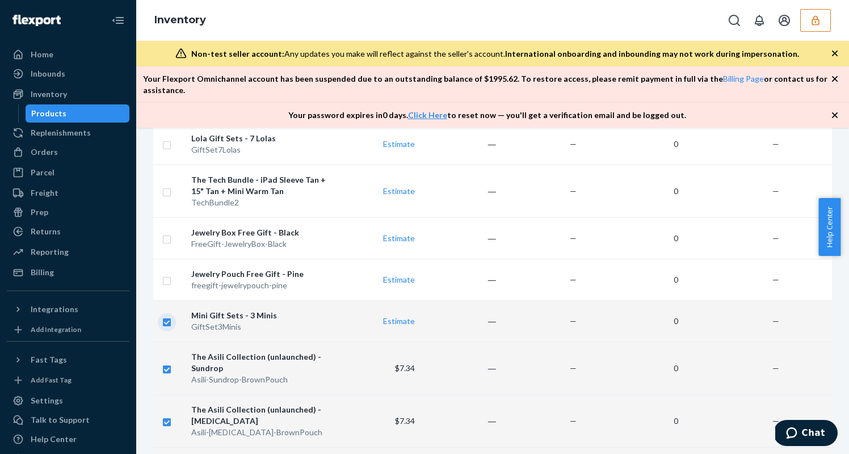
click at [170, 315] on input "checkbox" at bounding box center [166, 321] width 9 height 12
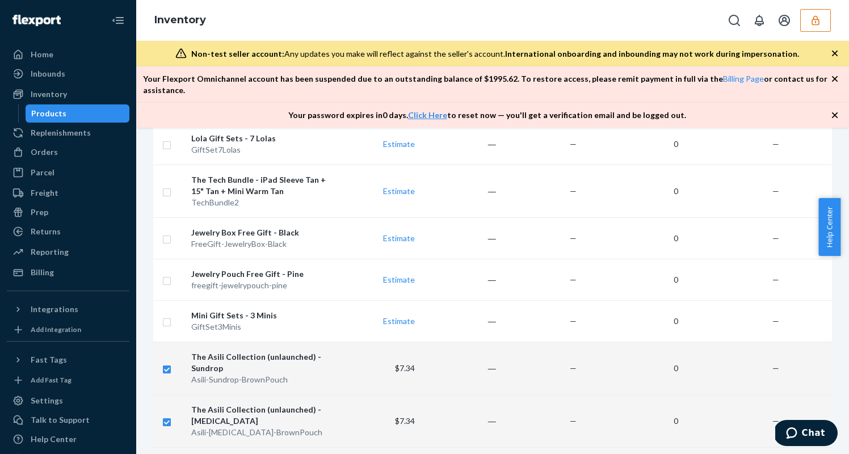
click at [165, 362] on input "checkbox" at bounding box center [166, 368] width 9 height 12
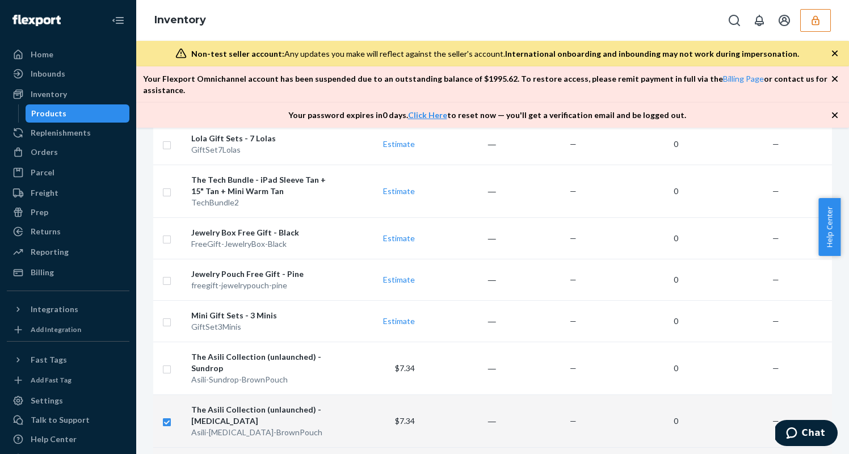
click at [172, 394] on td at bounding box center [169, 420] width 33 height 53
click at [163, 415] on input "checkbox" at bounding box center [166, 421] width 9 height 12
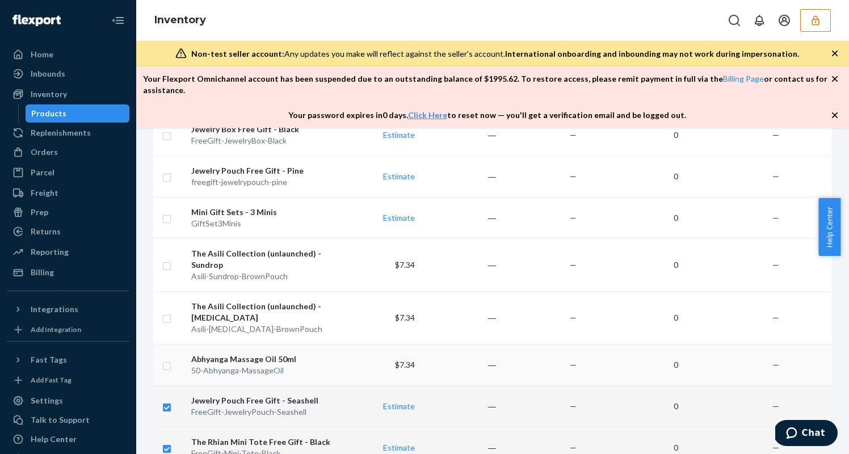
scroll to position [3898, 0]
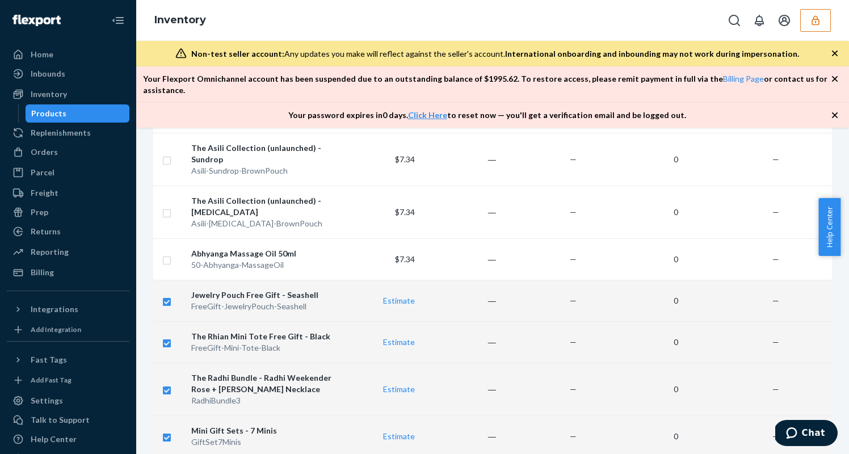
click at [169, 295] on input "checkbox" at bounding box center [166, 301] width 9 height 12
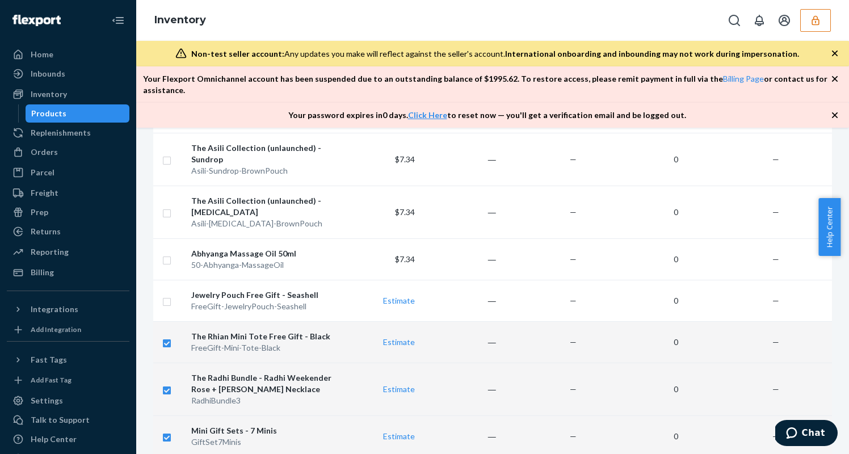
click at [166, 336] on input "checkbox" at bounding box center [166, 342] width 9 height 12
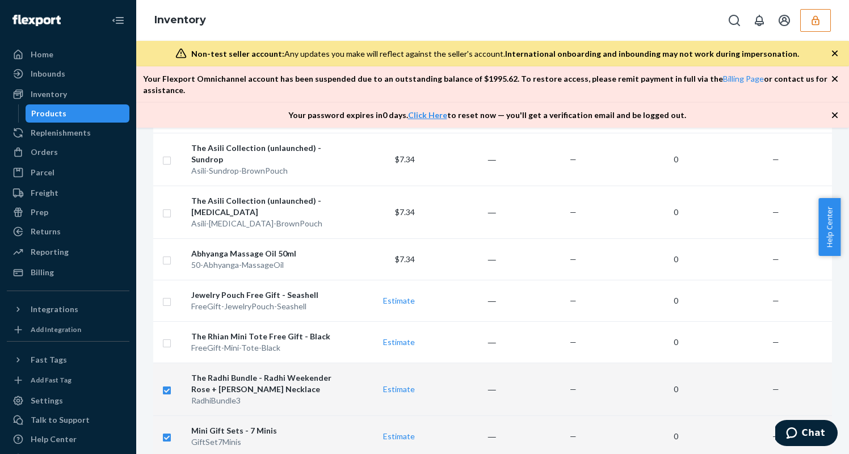
click at [165, 383] on input "checkbox" at bounding box center [166, 389] width 9 height 12
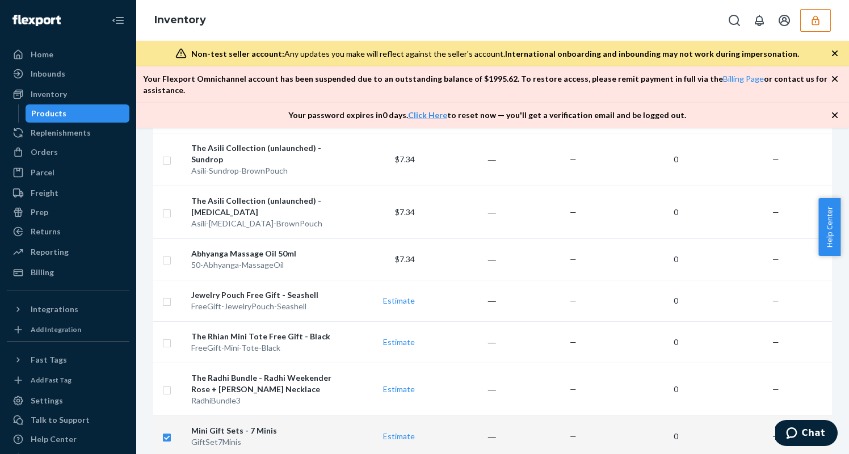
click at [167, 430] on input "checkbox" at bounding box center [166, 436] width 9 height 12
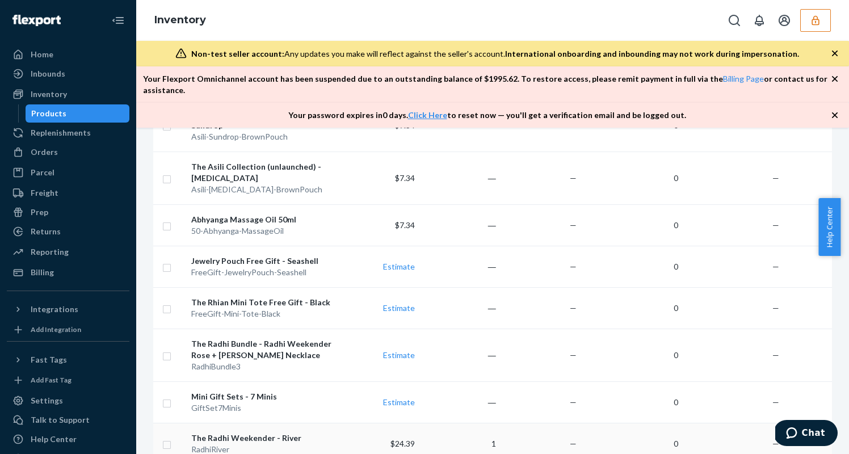
scroll to position [4090, 0]
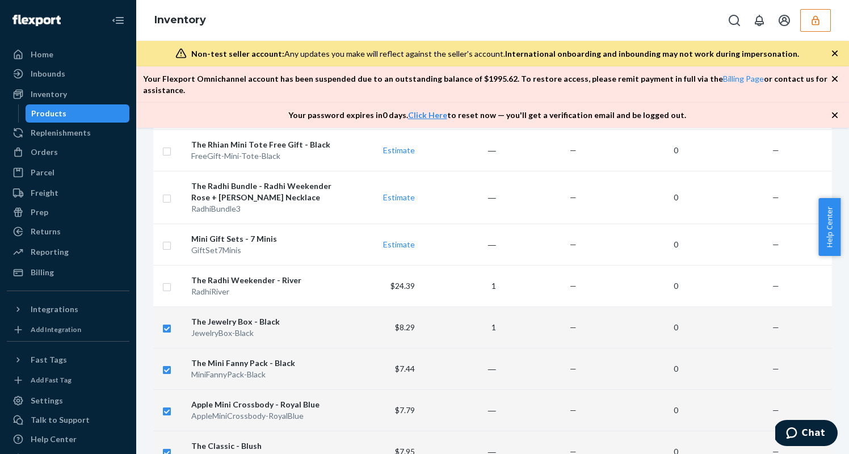
click at [167, 321] on input "checkbox" at bounding box center [166, 327] width 9 height 12
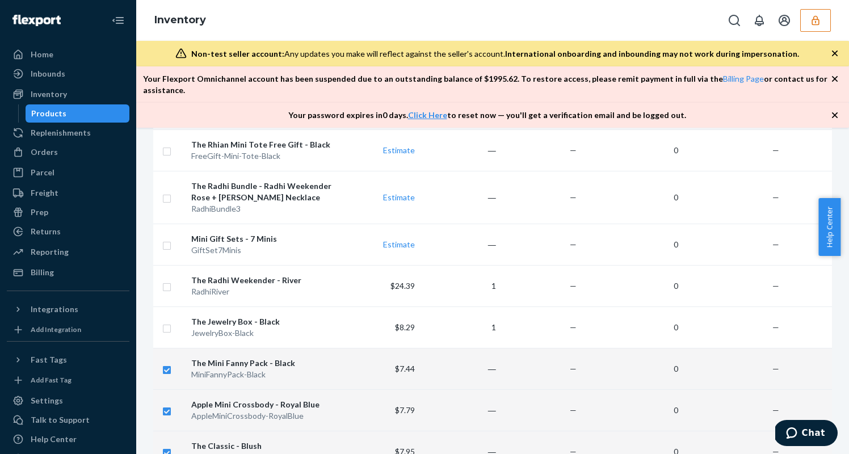
click at [165, 363] on input "checkbox" at bounding box center [166, 369] width 9 height 12
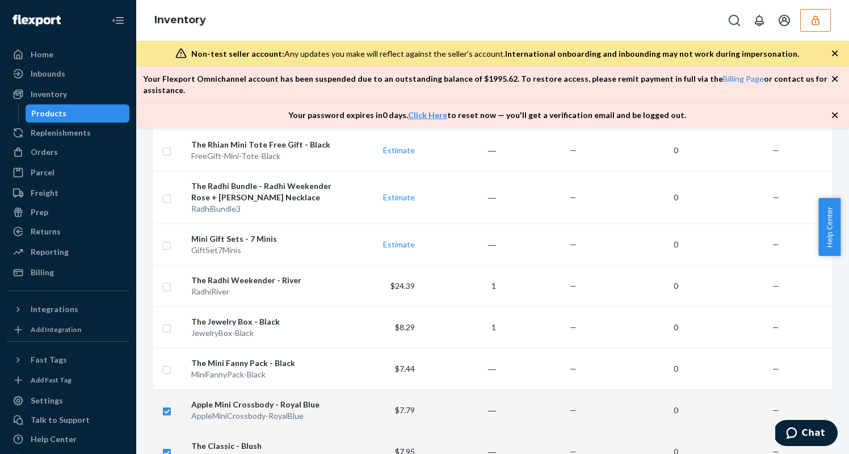
click at [169, 404] on input "checkbox" at bounding box center [166, 410] width 9 height 12
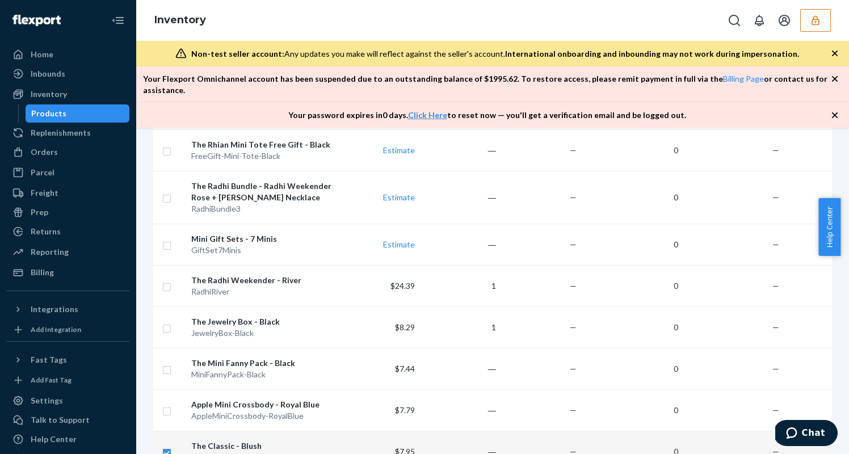
click at [163, 445] on input "checkbox" at bounding box center [166, 451] width 9 height 12
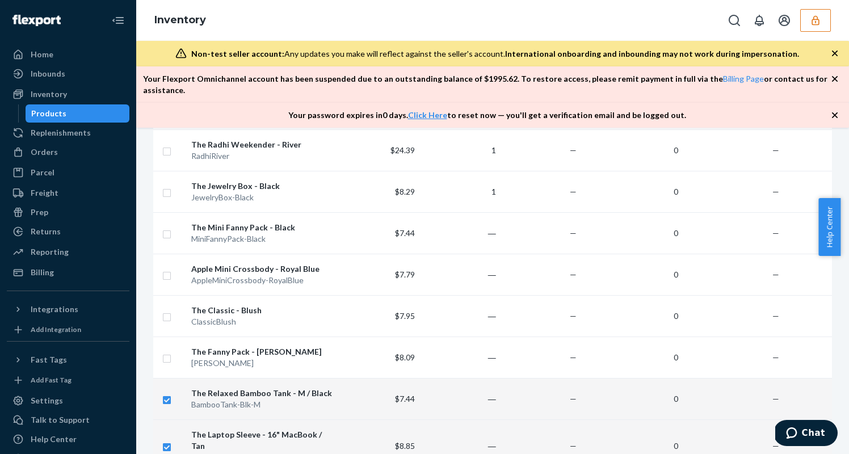
scroll to position [4381, 0]
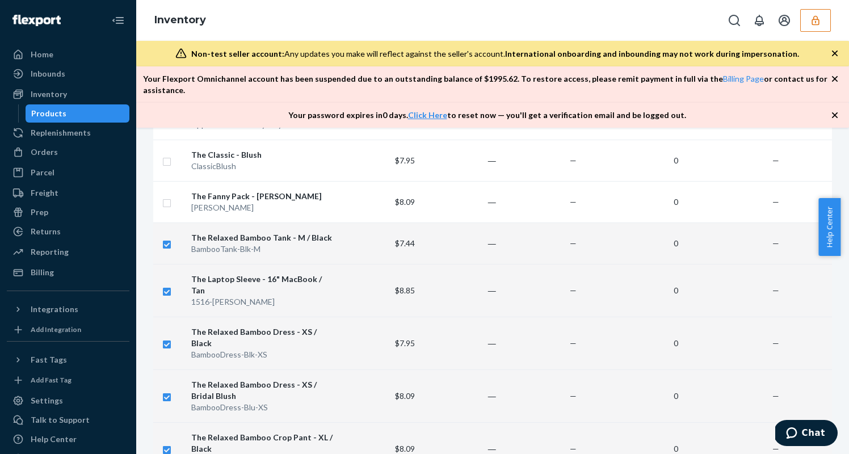
click at [167, 237] on input "checkbox" at bounding box center [166, 243] width 9 height 12
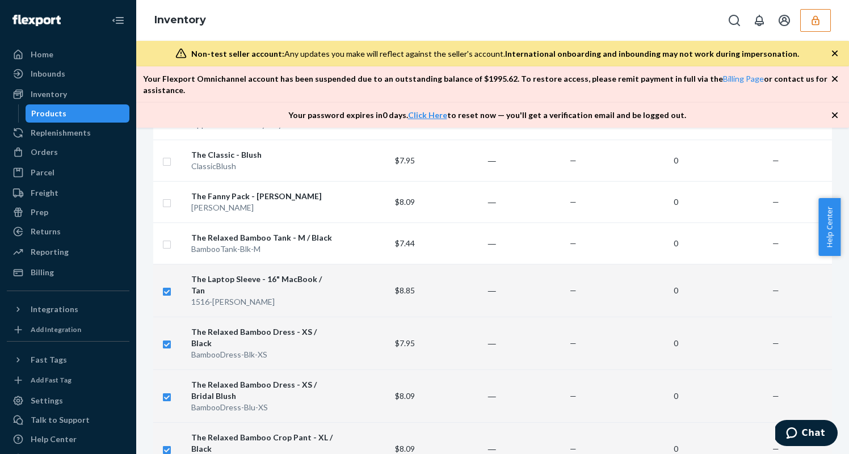
click at [169, 284] on input "checkbox" at bounding box center [166, 290] width 9 height 12
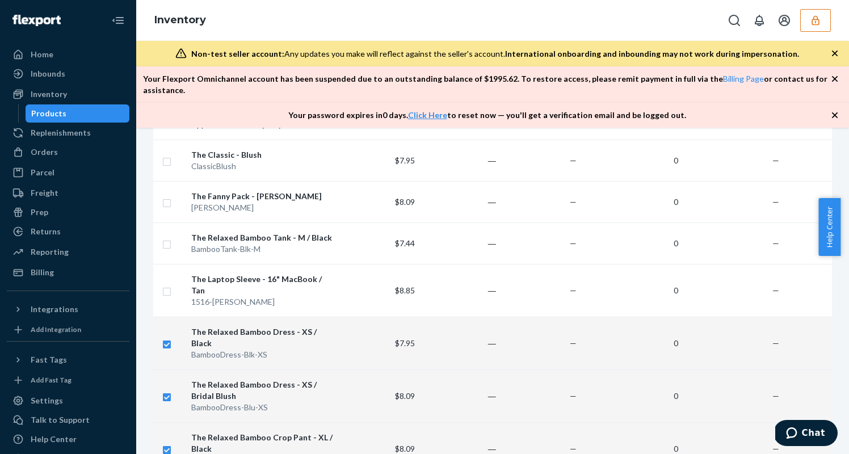
click at [168, 337] on input "checkbox" at bounding box center [166, 343] width 9 height 12
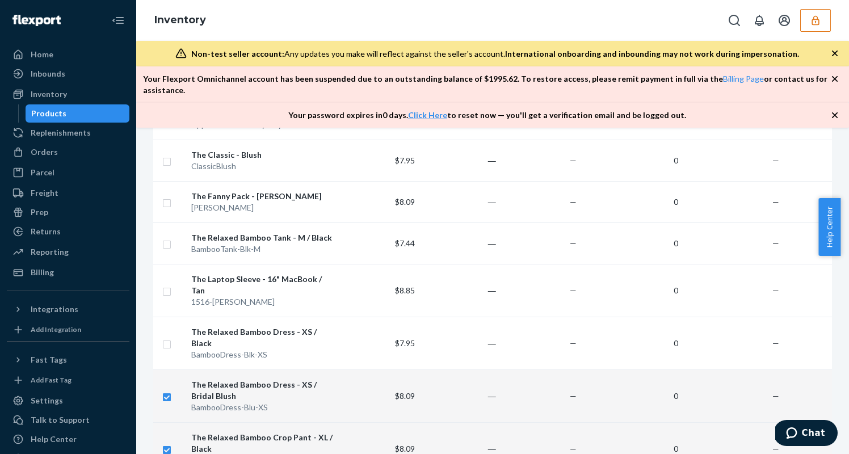
click at [165, 390] on input "checkbox" at bounding box center [166, 396] width 9 height 12
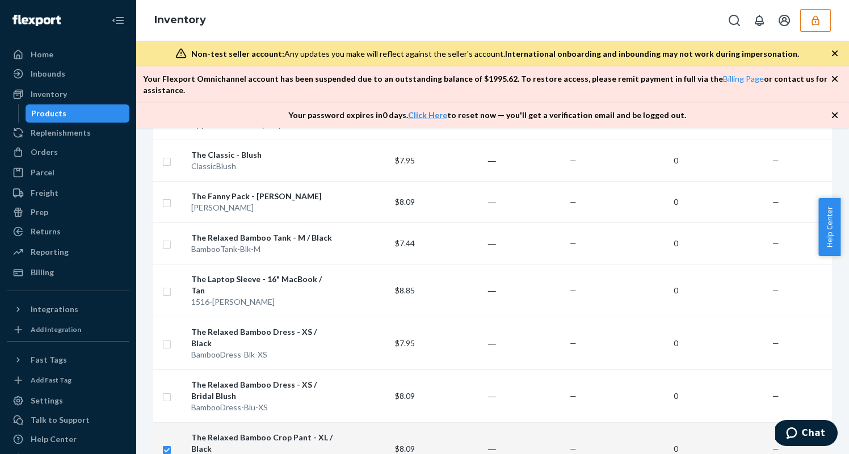
click at [163, 443] on input "checkbox" at bounding box center [166, 449] width 9 height 12
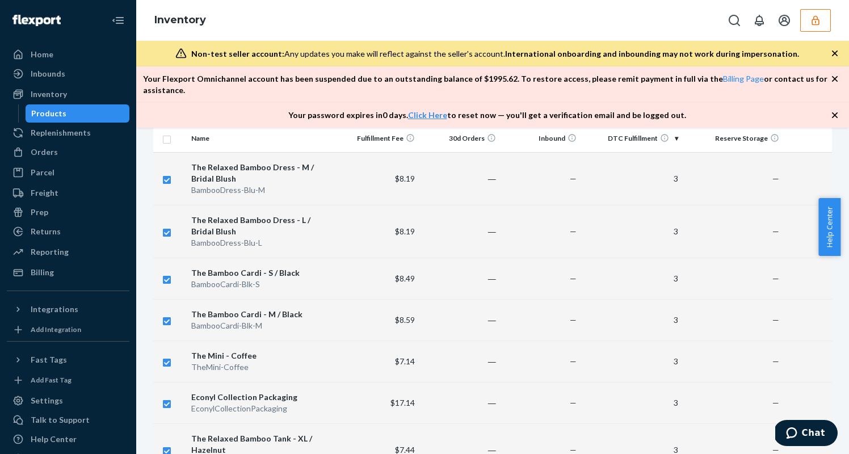
scroll to position [0, 0]
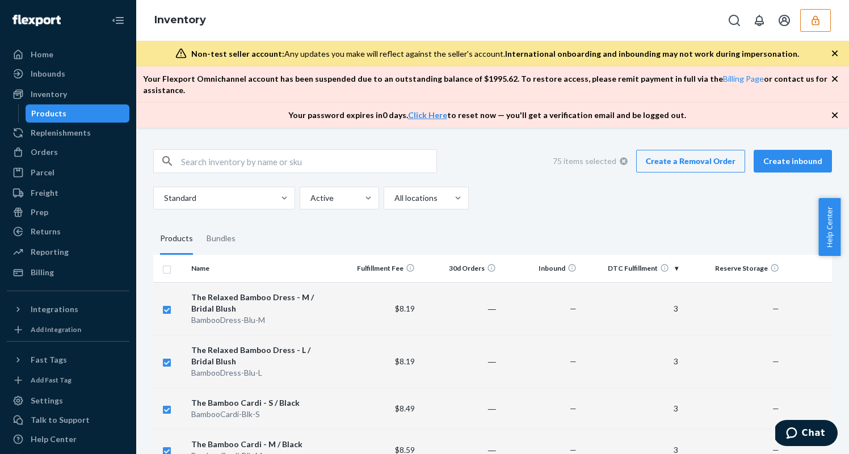
click at [698, 152] on link "Create a Removal Order" at bounding box center [690, 161] width 109 height 23
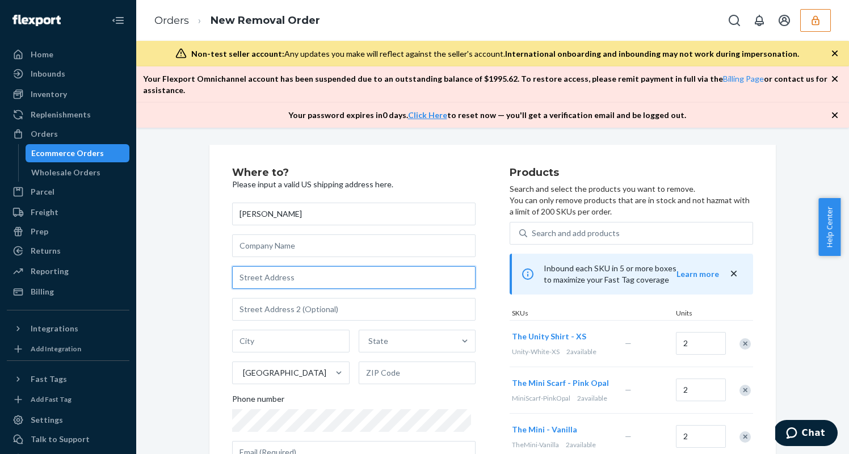
click at [376, 268] on input "text" at bounding box center [353, 277] width 243 height 23
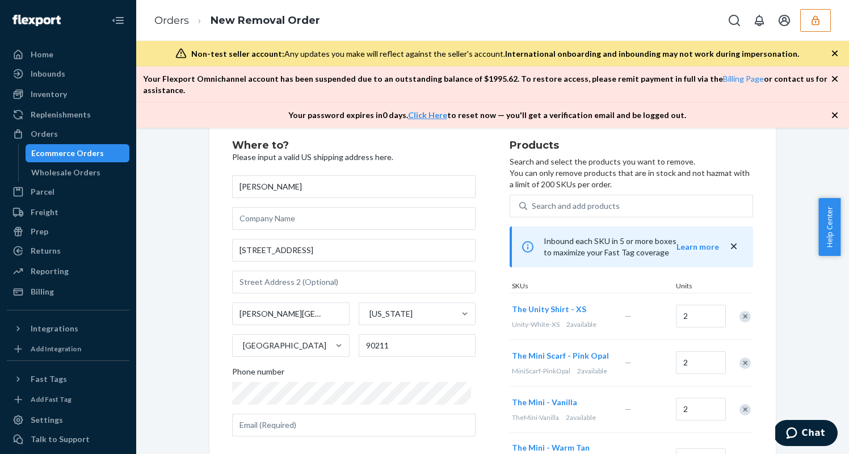
scroll to position [80, 0]
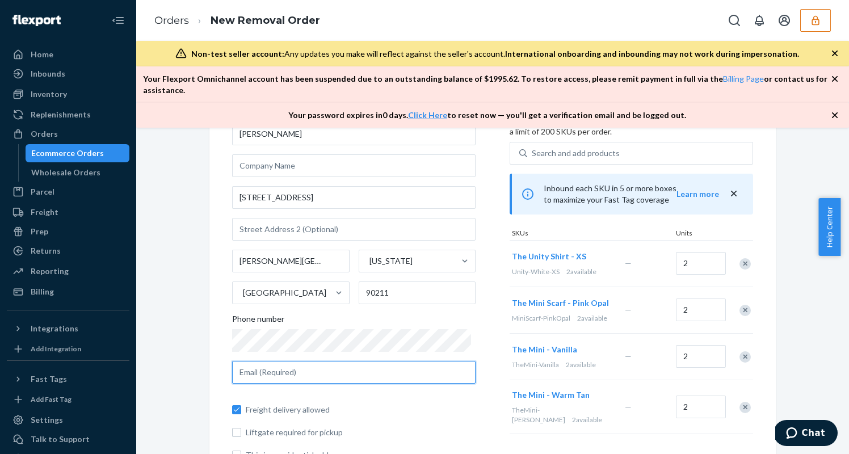
click at [310, 365] on input "text" at bounding box center [353, 372] width 243 height 23
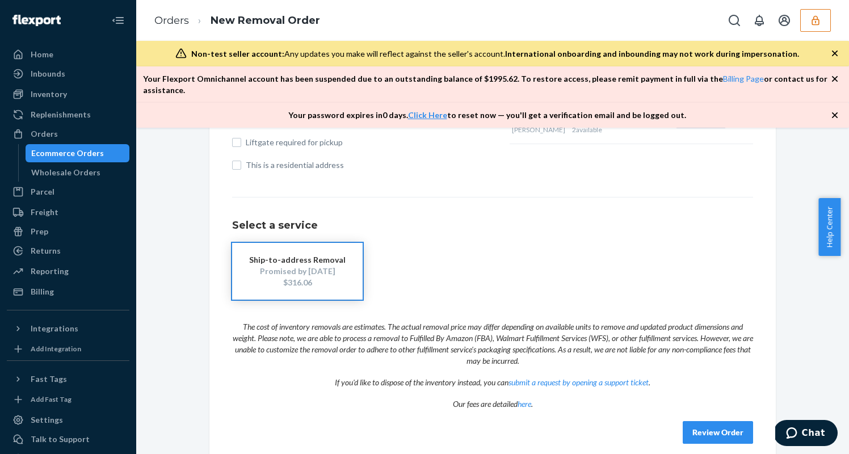
scroll to position [371, 0]
click at [704, 421] on button "Review Order" at bounding box center [718, 432] width 70 height 23
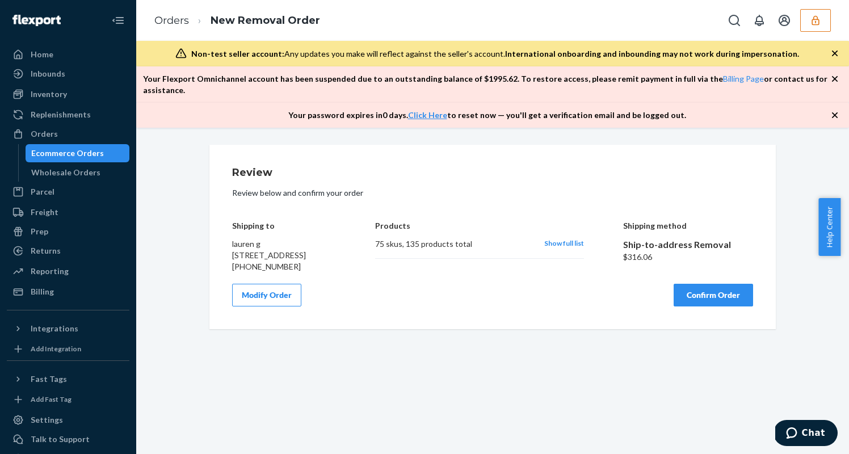
scroll to position [0, 0]
click at [57, 49] on div "Home" at bounding box center [68, 55] width 120 height 16
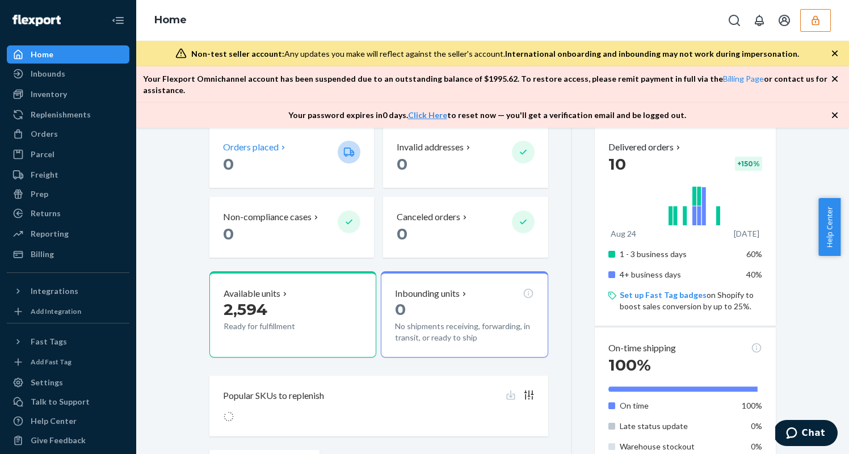
scroll to position [300, 0]
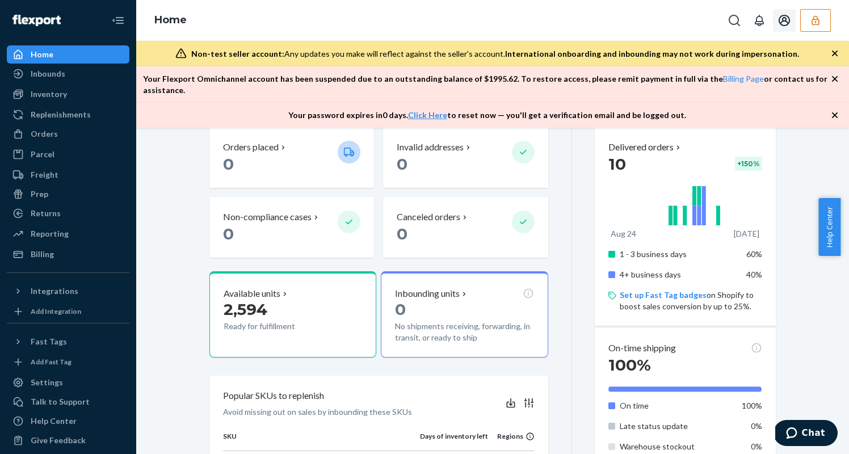
click at [815, 23] on icon "button" at bounding box center [815, 20] width 11 height 11
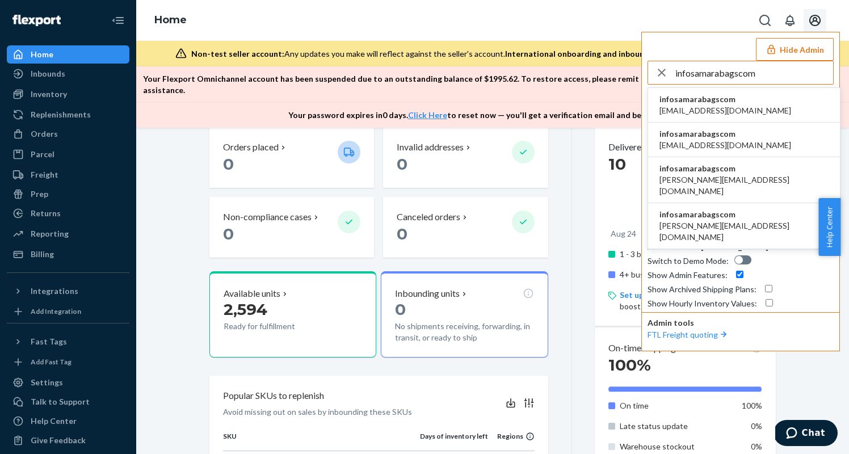
click at [716, 98] on span "infosamarabagscom" at bounding box center [725, 99] width 132 height 11
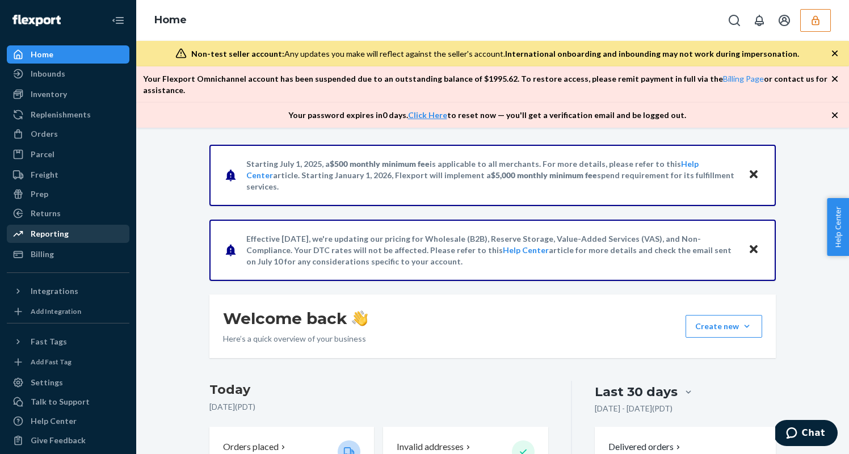
scroll to position [9, 0]
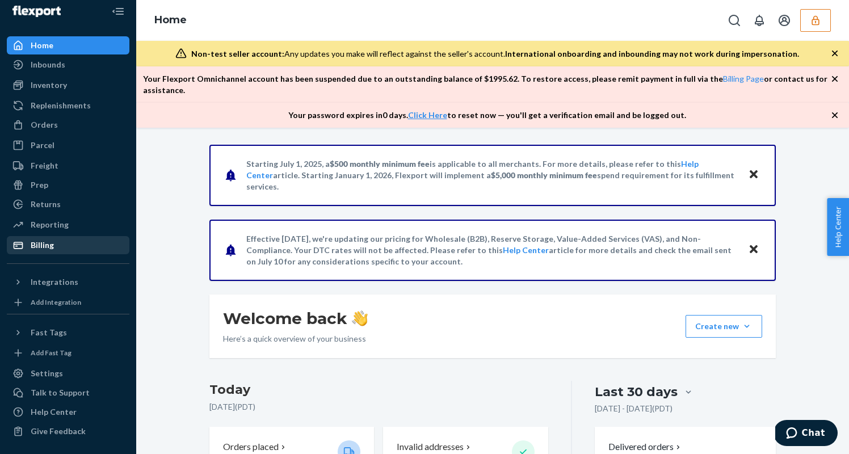
click at [46, 244] on div "Billing" at bounding box center [42, 244] width 23 height 11
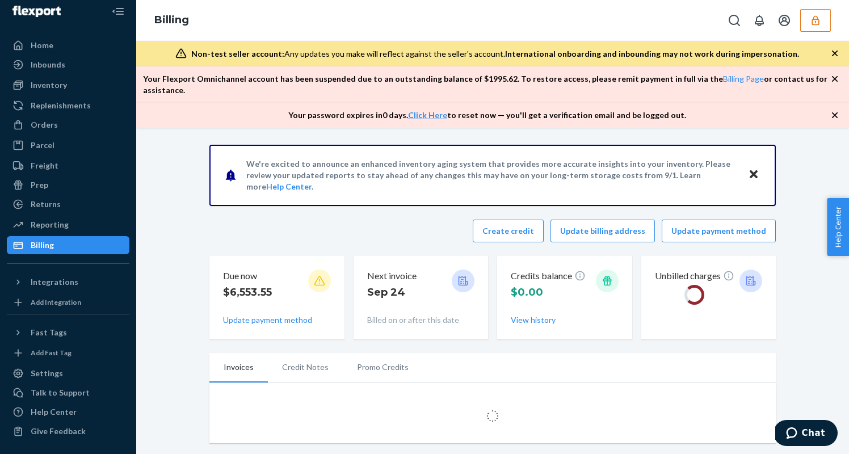
click at [45, 244] on div "Billing" at bounding box center [42, 244] width 23 height 11
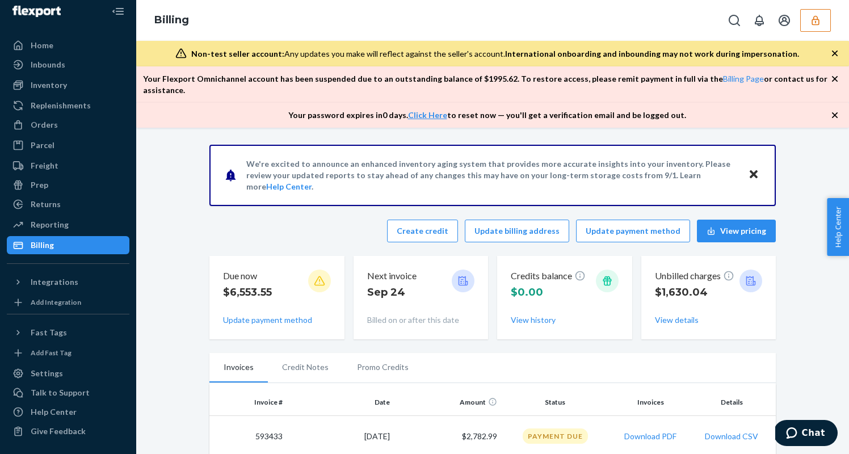
scroll to position [204, 0]
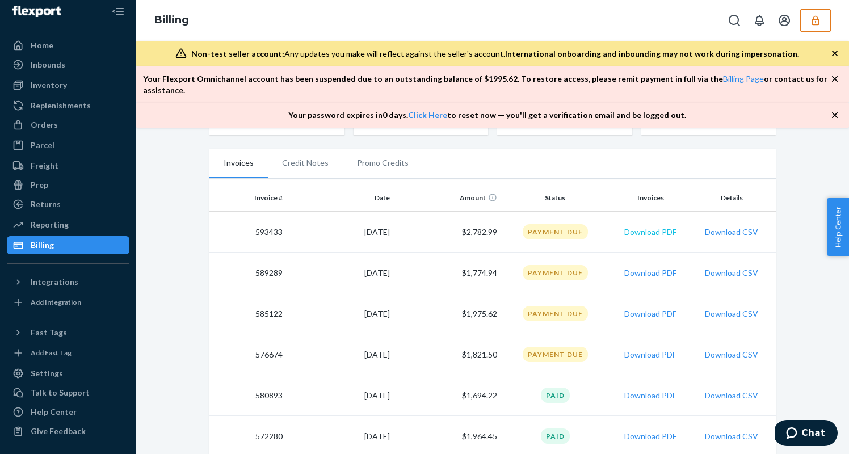
click at [661, 226] on button "Download PDF" at bounding box center [650, 231] width 52 height 11
click at [662, 349] on button "Download PDF" at bounding box center [650, 354] width 52 height 11
click at [646, 308] on button "Download PDF" at bounding box center [650, 313] width 52 height 11
click at [636, 267] on button "Download PDF" at bounding box center [650, 272] width 52 height 11
click at [636, 226] on button "Download PDF" at bounding box center [650, 231] width 52 height 11
